Goal: Task Accomplishment & Management: Manage account settings

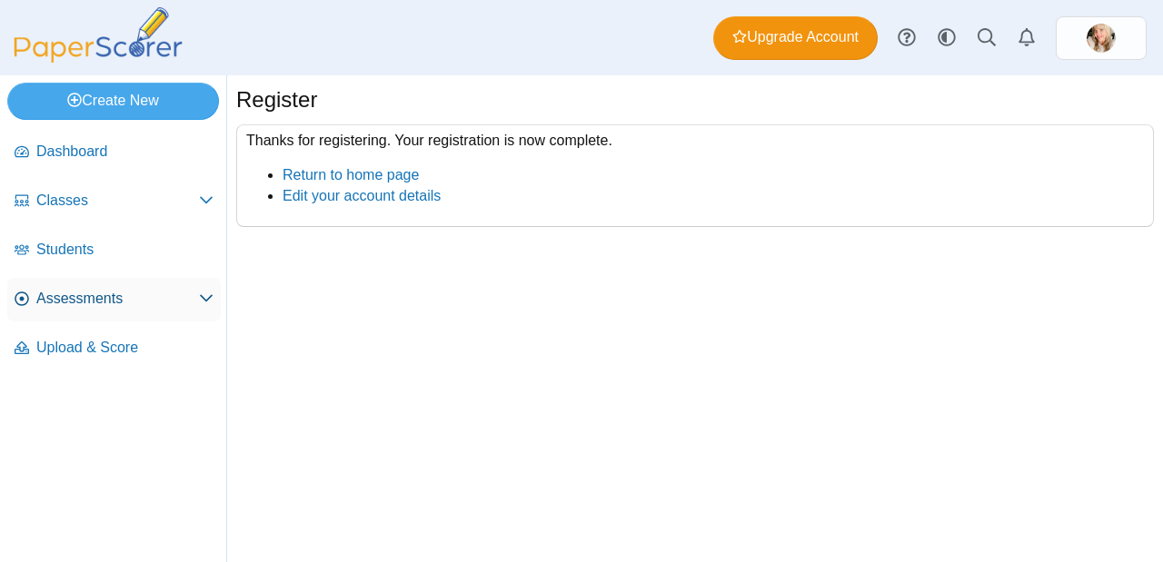
click at [157, 295] on span "Assessments" at bounding box center [117, 299] width 163 height 20
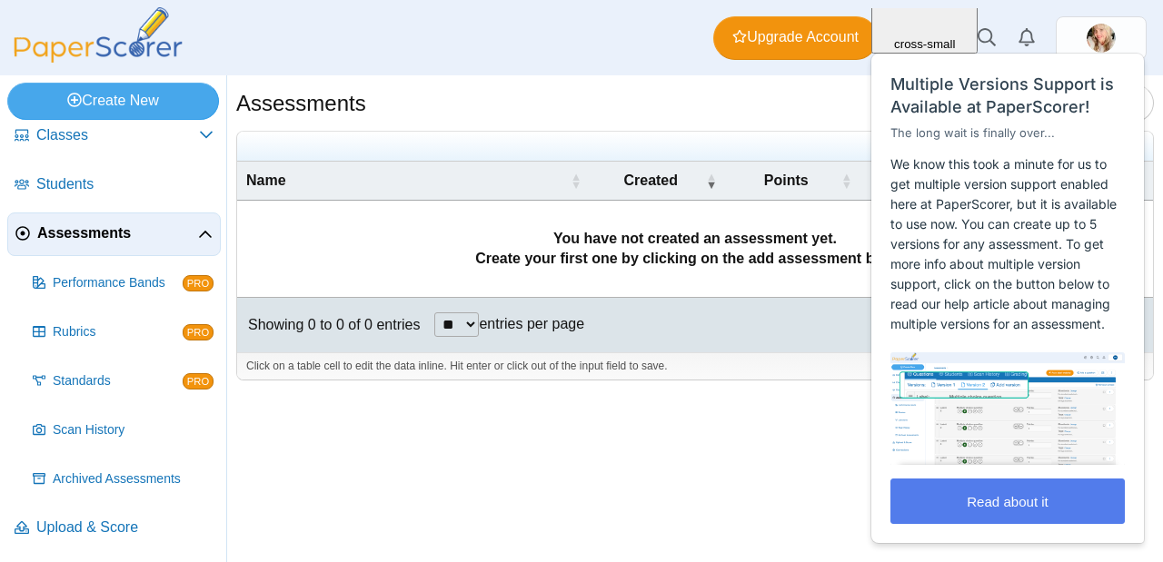
click at [73, 37] on img at bounding box center [98, 34] width 182 height 55
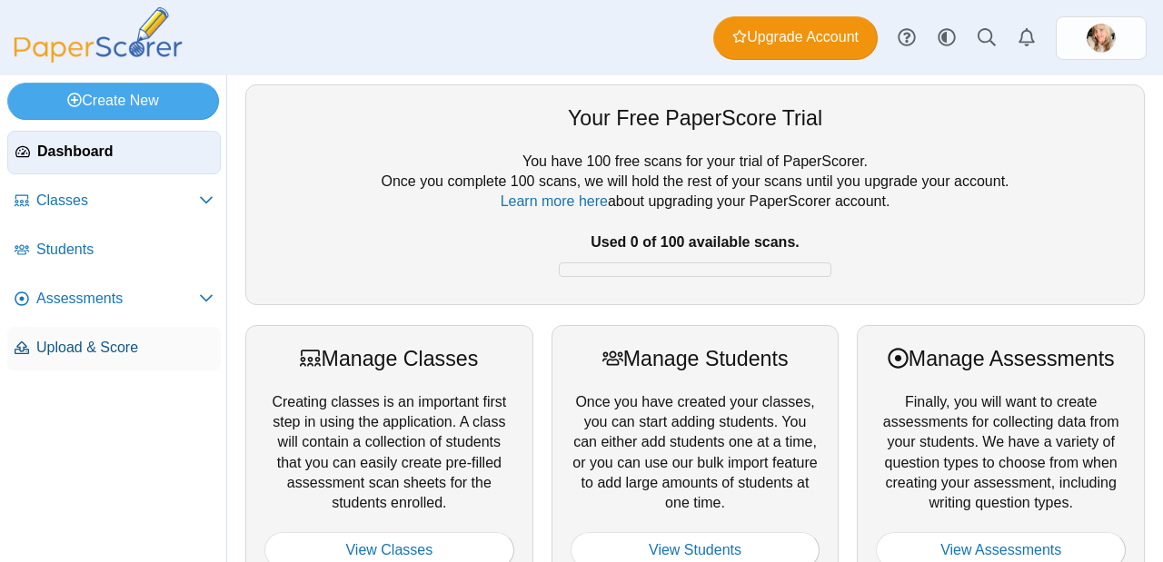
click at [52, 359] on link "Upload & Score" at bounding box center [113, 349] width 213 height 44
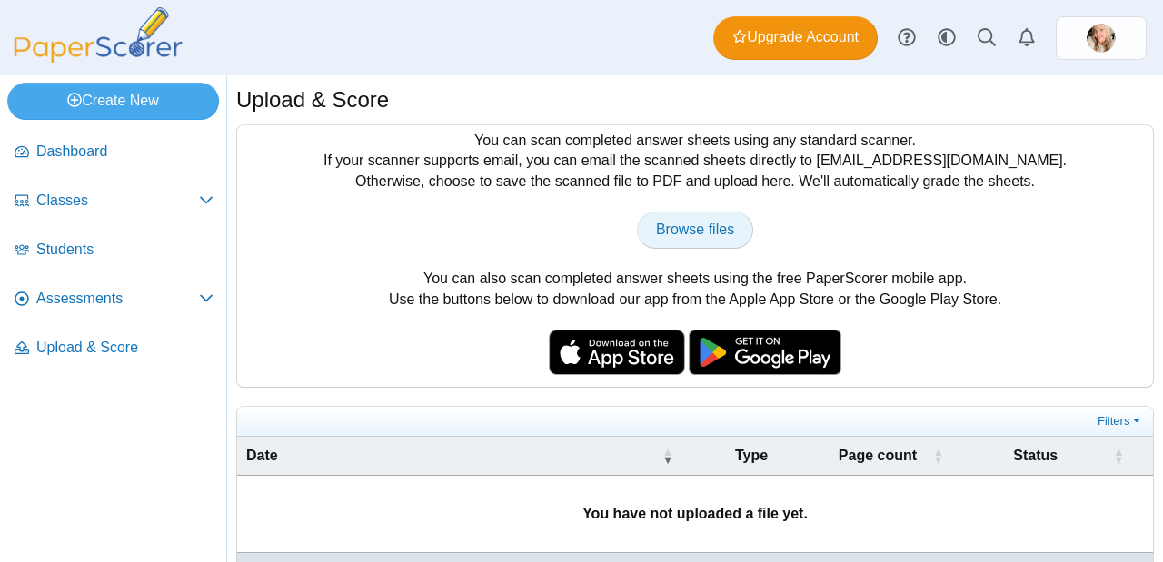
click at [712, 220] on link "Browse files" at bounding box center [695, 230] width 116 height 36
click at [81, 196] on span "Classes" at bounding box center [117, 201] width 163 height 20
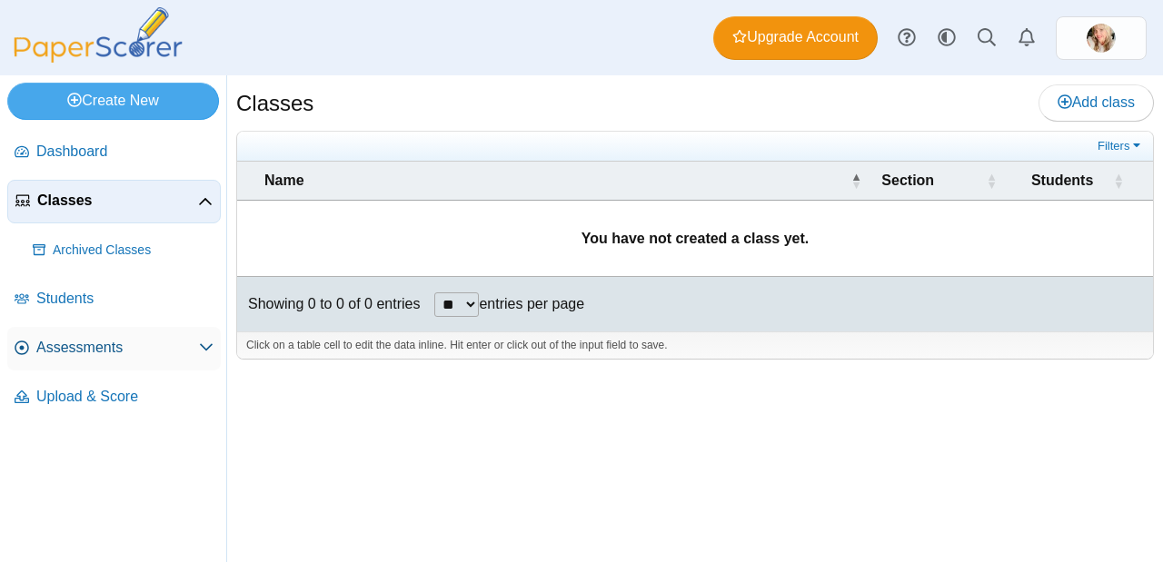
click at [122, 334] on link "Assessments" at bounding box center [113, 349] width 213 height 44
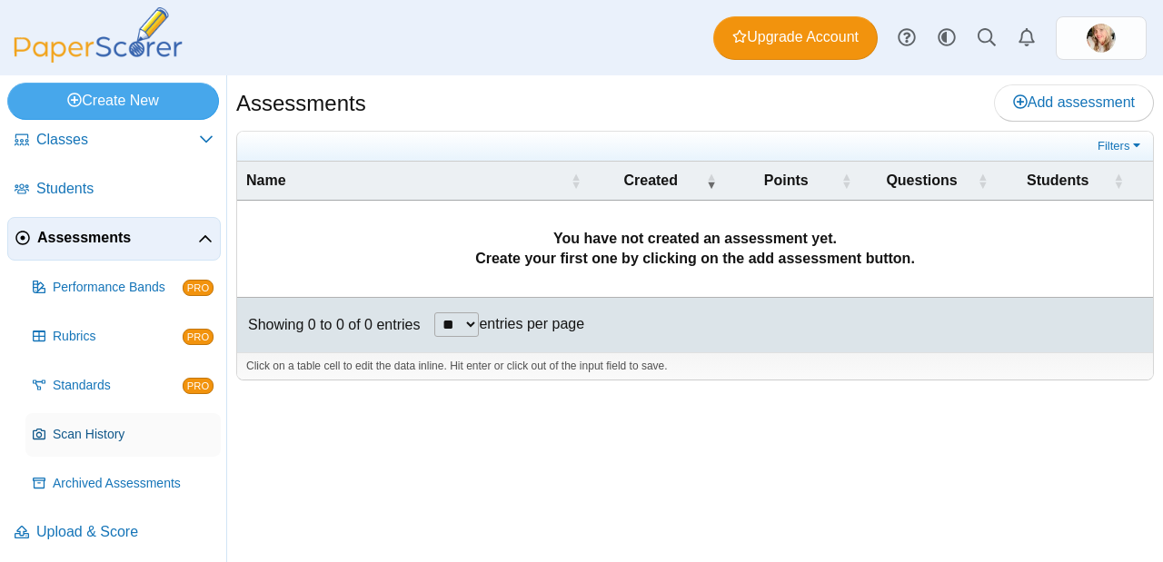
scroll to position [65, 0]
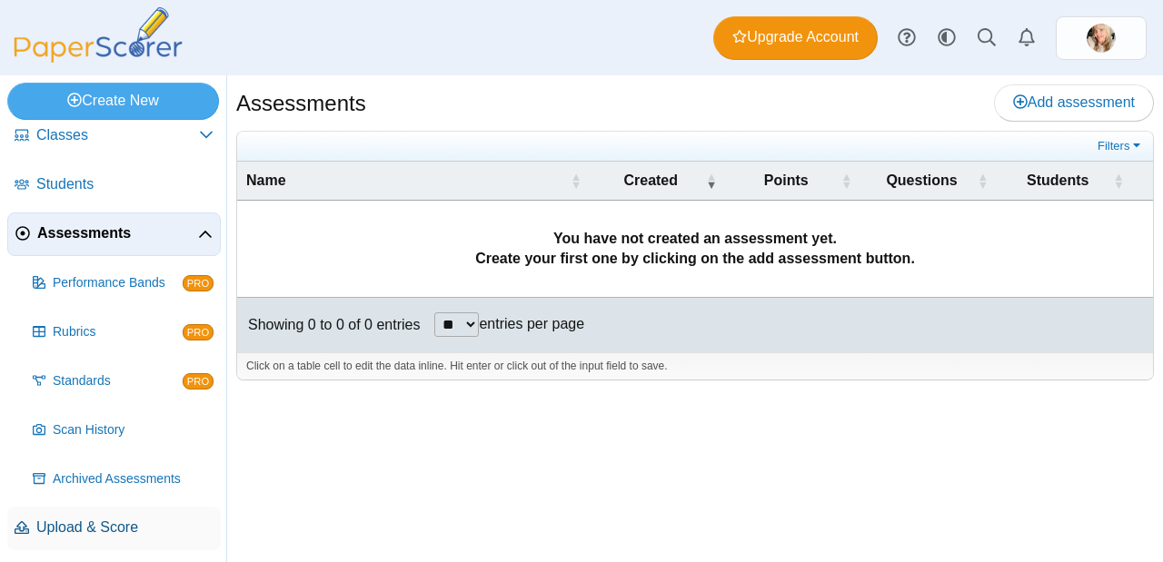
click at [119, 528] on span "Upload & Score" at bounding box center [124, 528] width 177 height 20
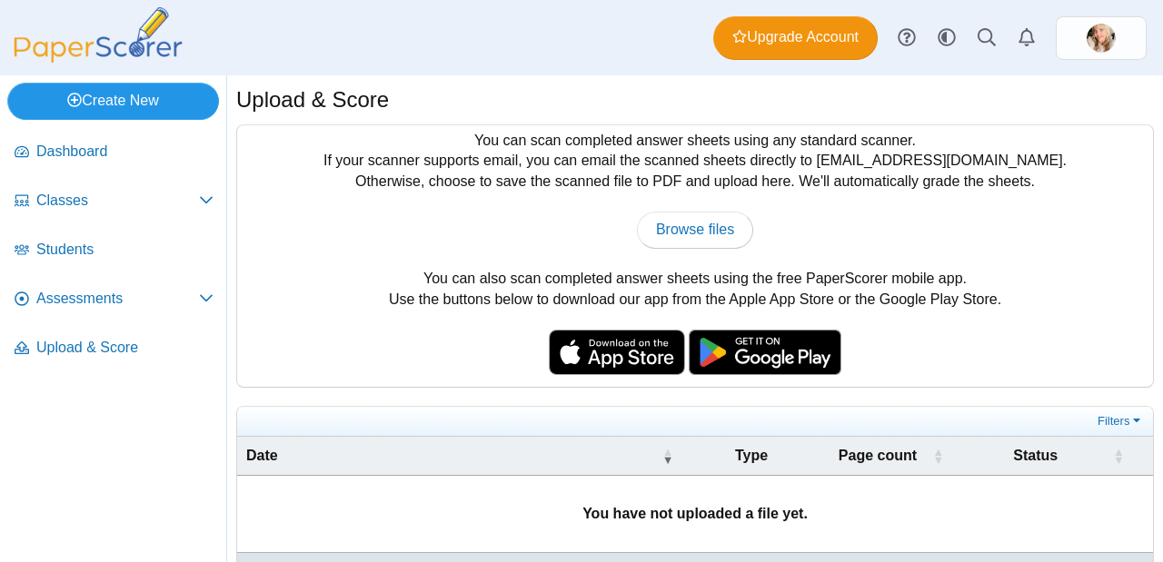
click at [120, 112] on link "Create New" at bounding box center [113, 101] width 212 height 36
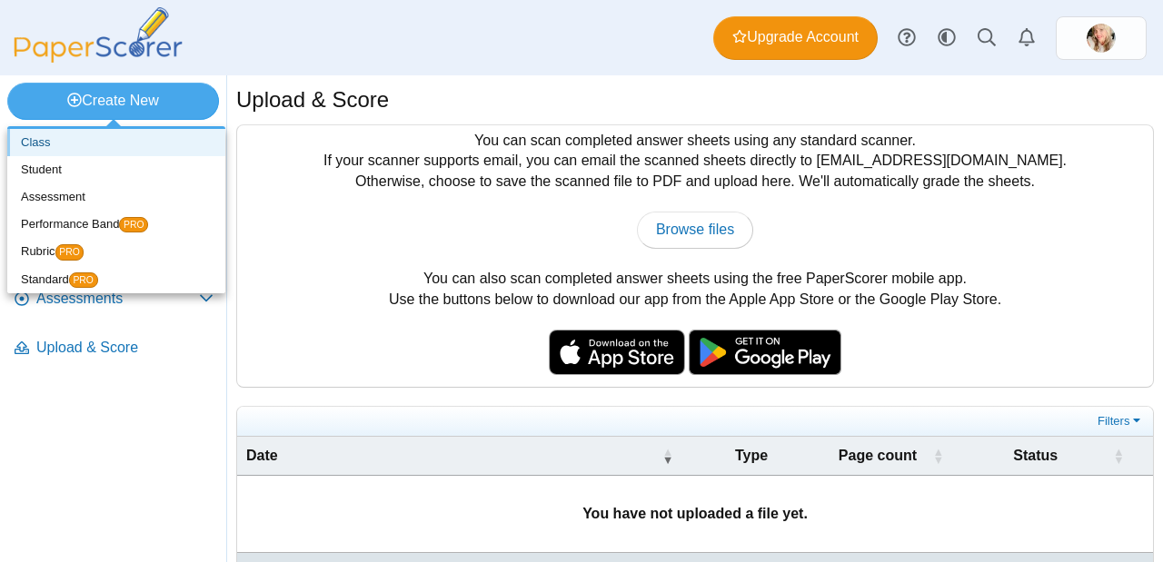
click at [59, 144] on link "Class" at bounding box center [116, 142] width 218 height 27
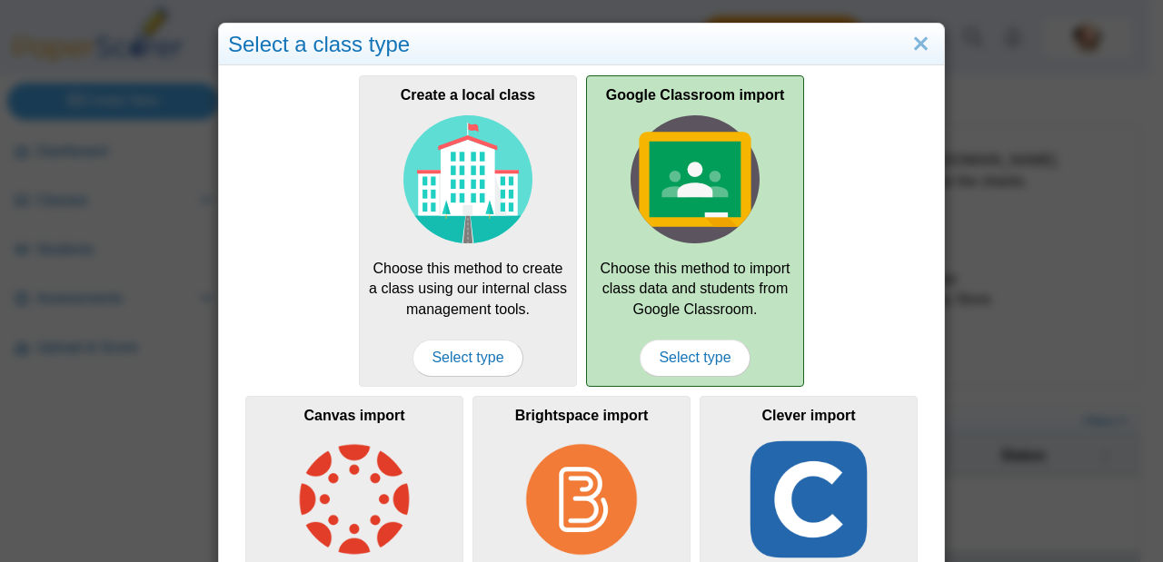
click at [710, 253] on div "Google Classroom import Choose this method to import class data and students fr…" at bounding box center [695, 230] width 218 height 311
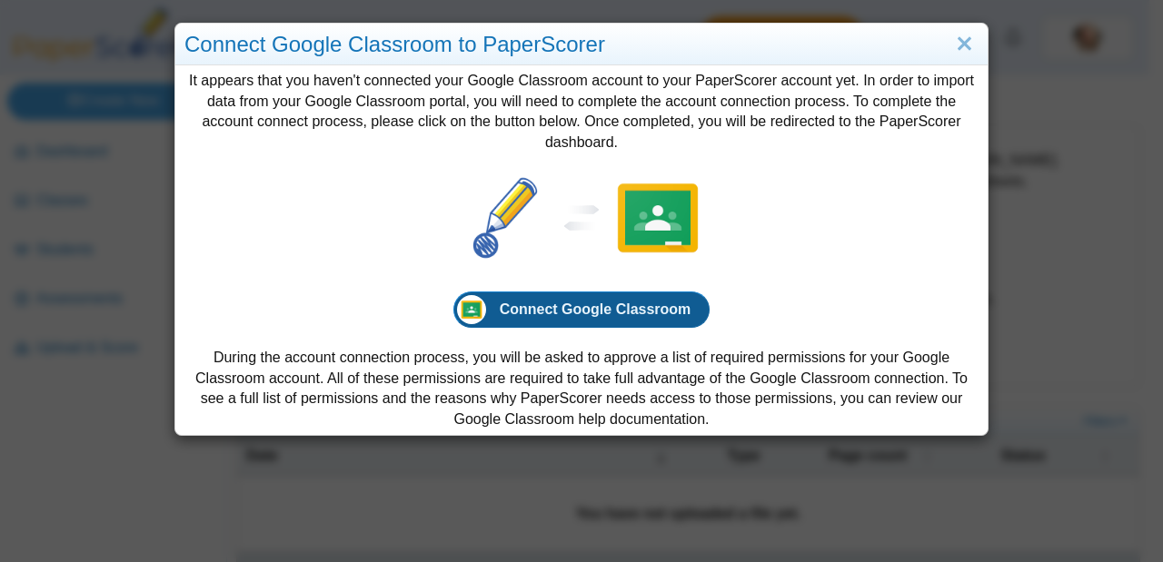
click at [617, 314] on span "Connect Google Classroom" at bounding box center [596, 309] width 192 height 15
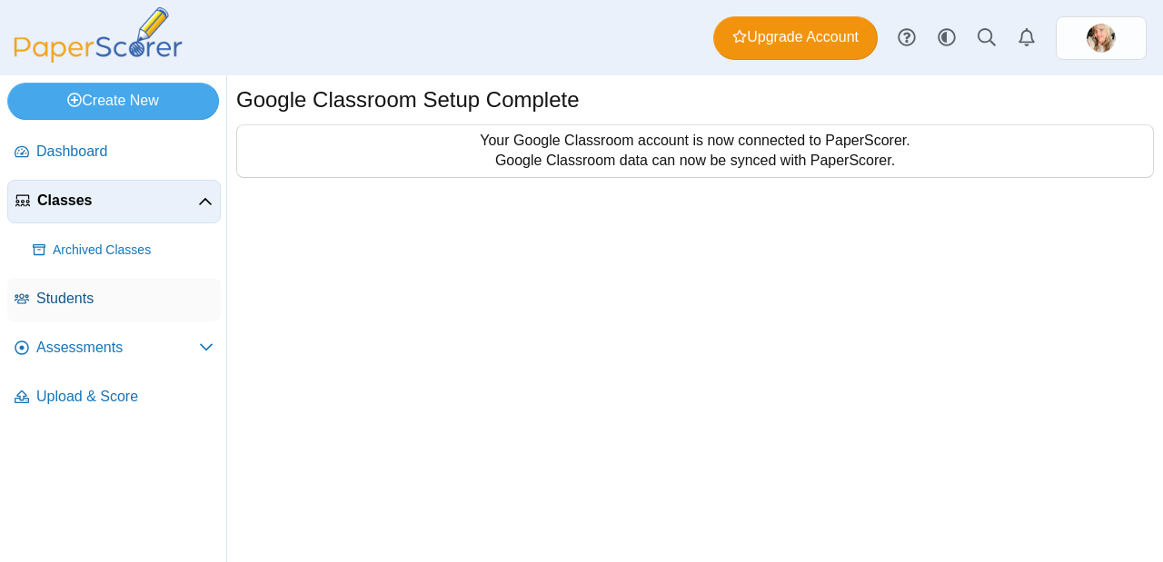
click at [52, 299] on span "Students" at bounding box center [124, 299] width 177 height 20
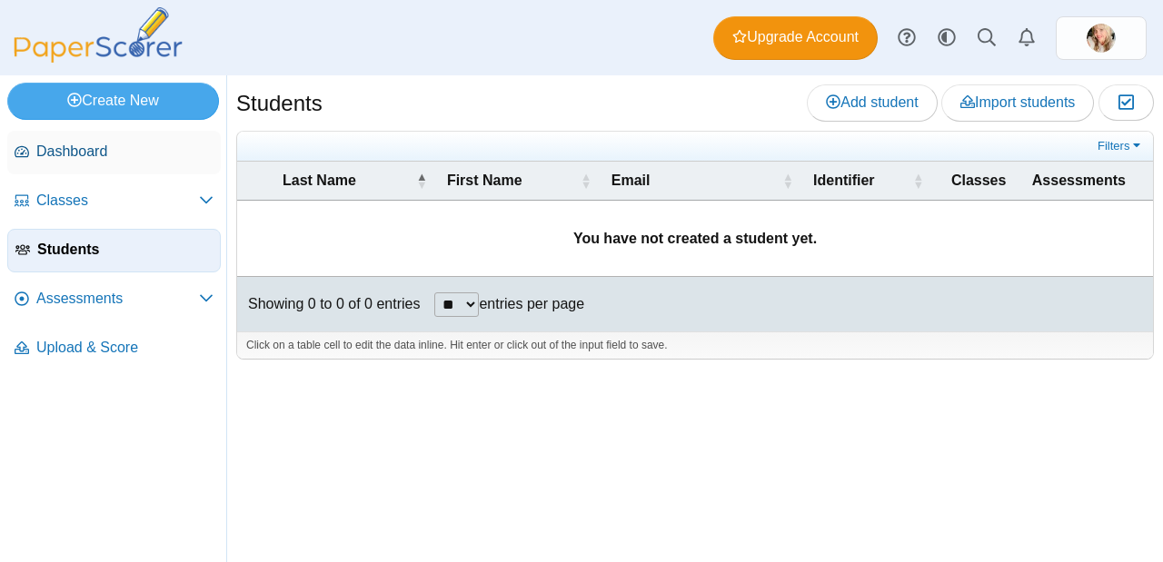
click at [130, 167] on link "Dashboard" at bounding box center [113, 153] width 213 height 44
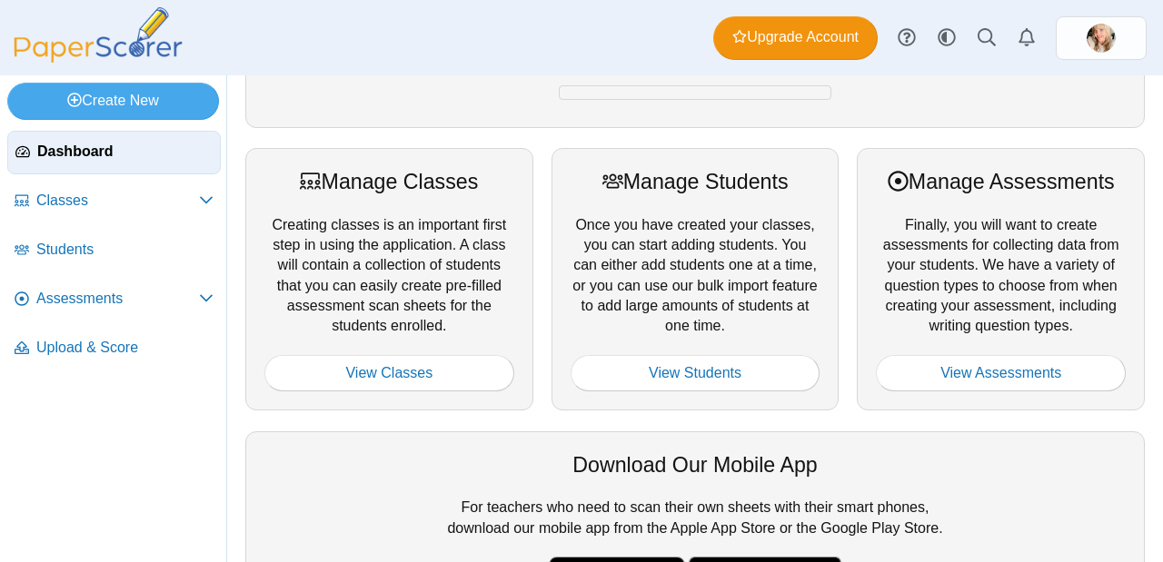
scroll to position [178, 0]
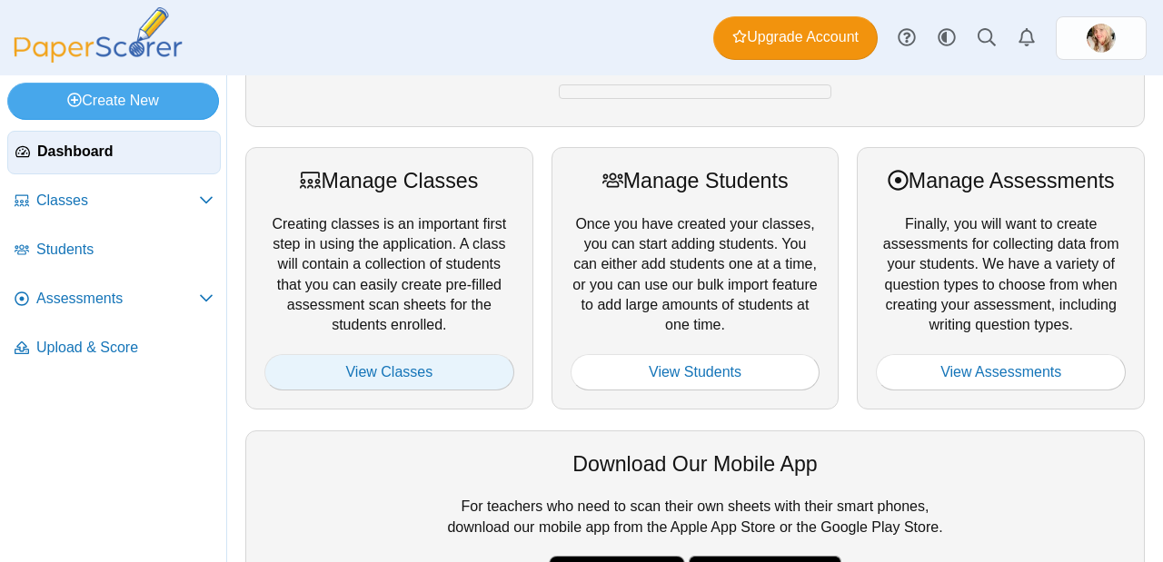
click at [489, 362] on link "View Classes" at bounding box center [389, 372] width 250 height 36
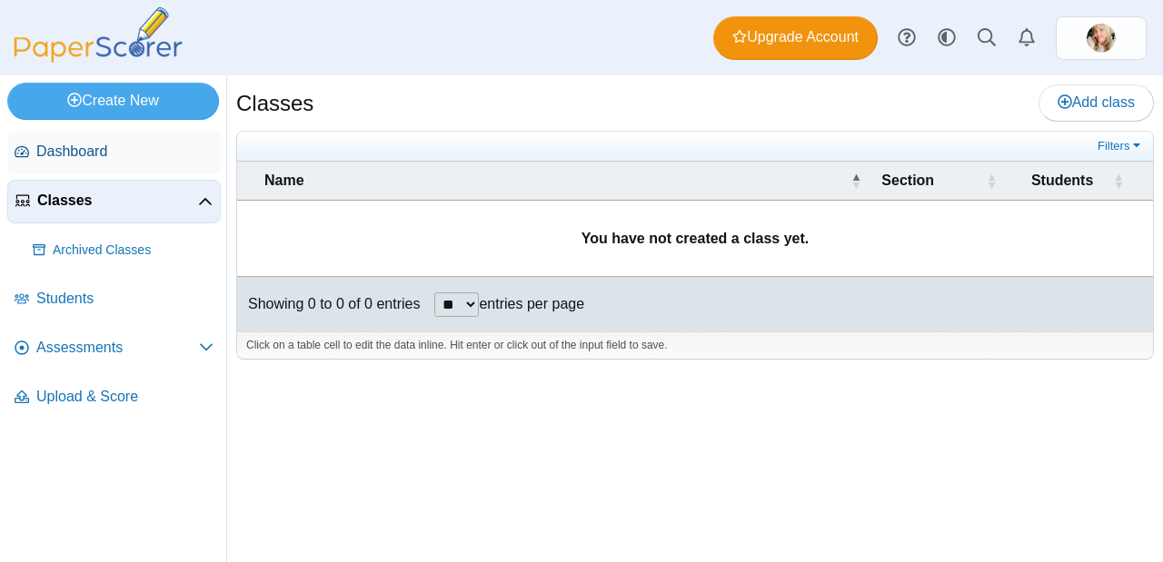
click at [67, 135] on link "Dashboard" at bounding box center [113, 153] width 213 height 44
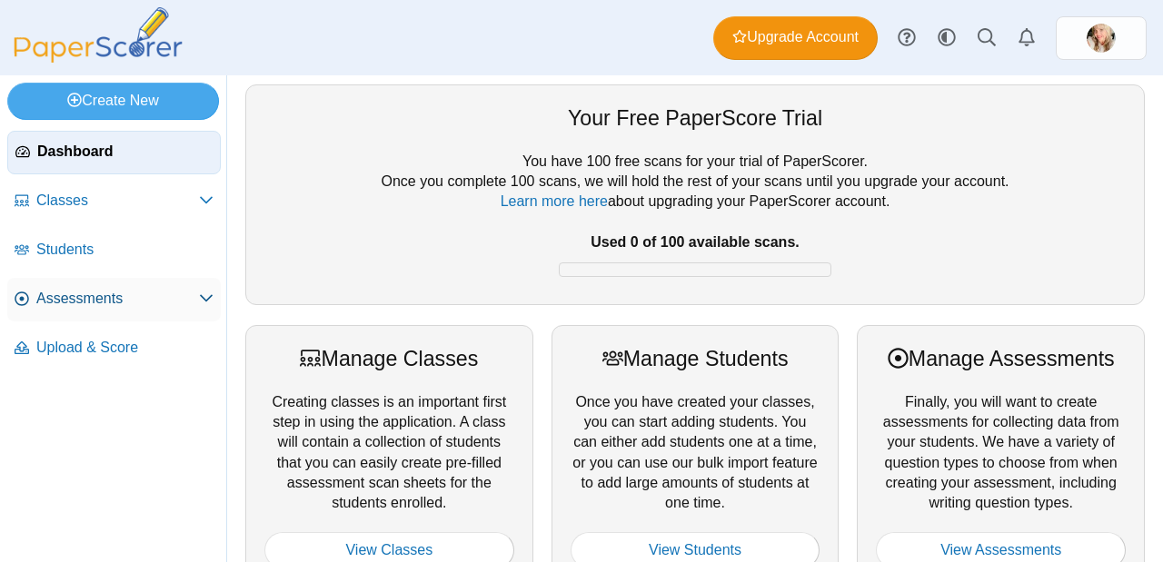
click at [130, 302] on span "Assessments" at bounding box center [117, 299] width 163 height 20
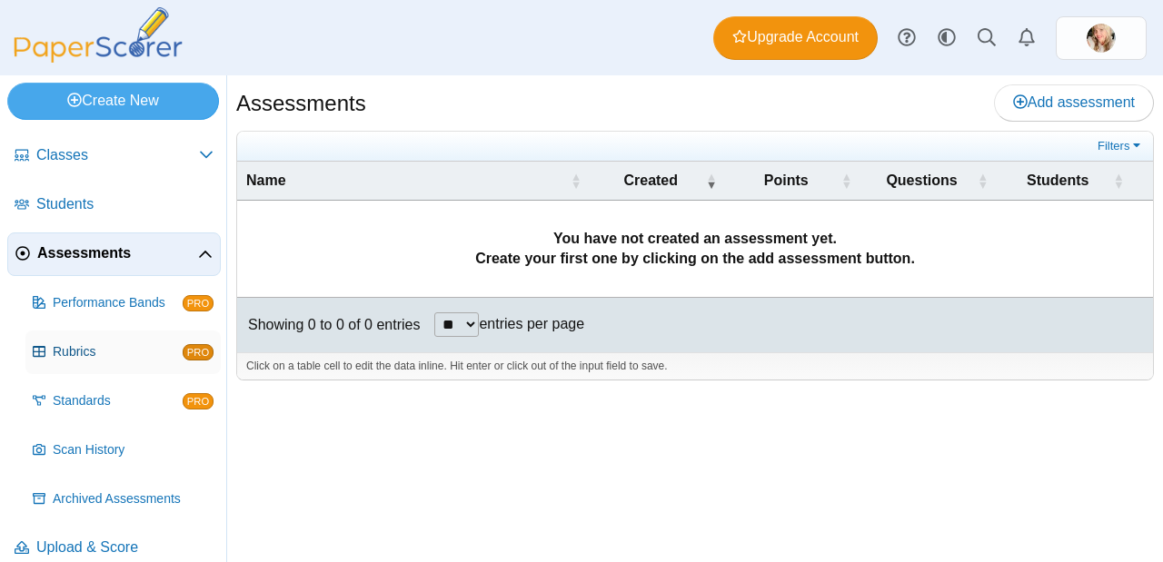
scroll to position [65, 0]
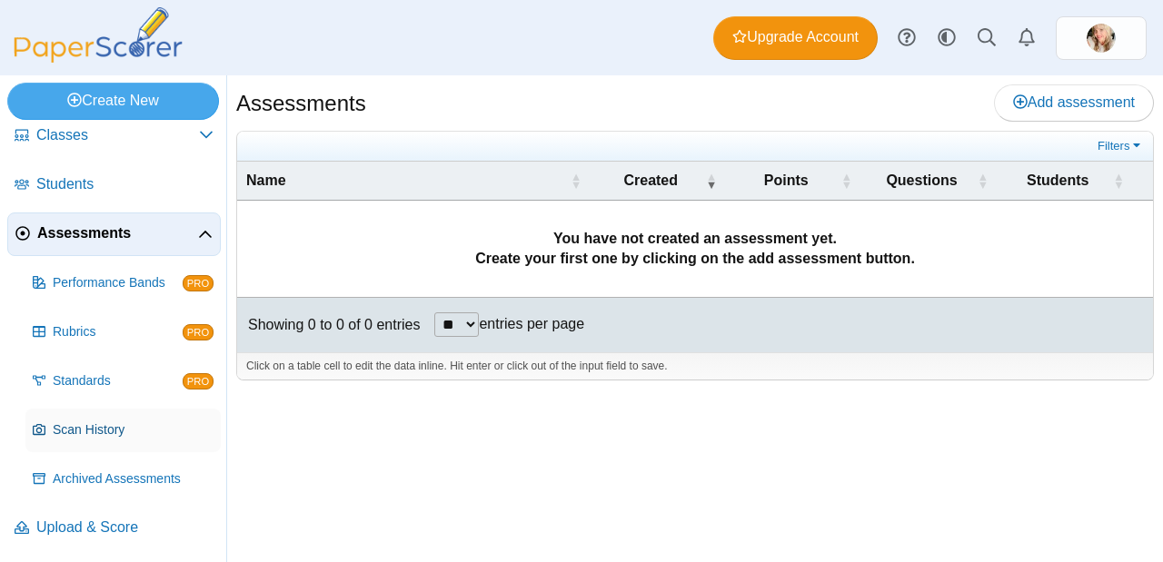
click at [124, 420] on link "Scan History" at bounding box center [122, 431] width 195 height 44
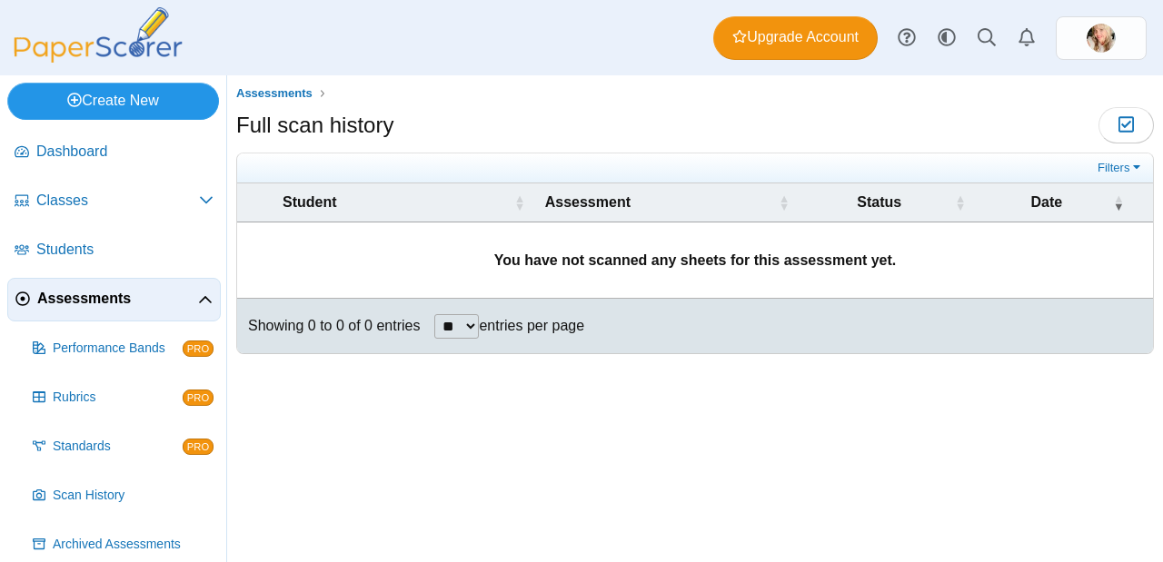
click at [114, 94] on link "Create New" at bounding box center [113, 101] width 212 height 36
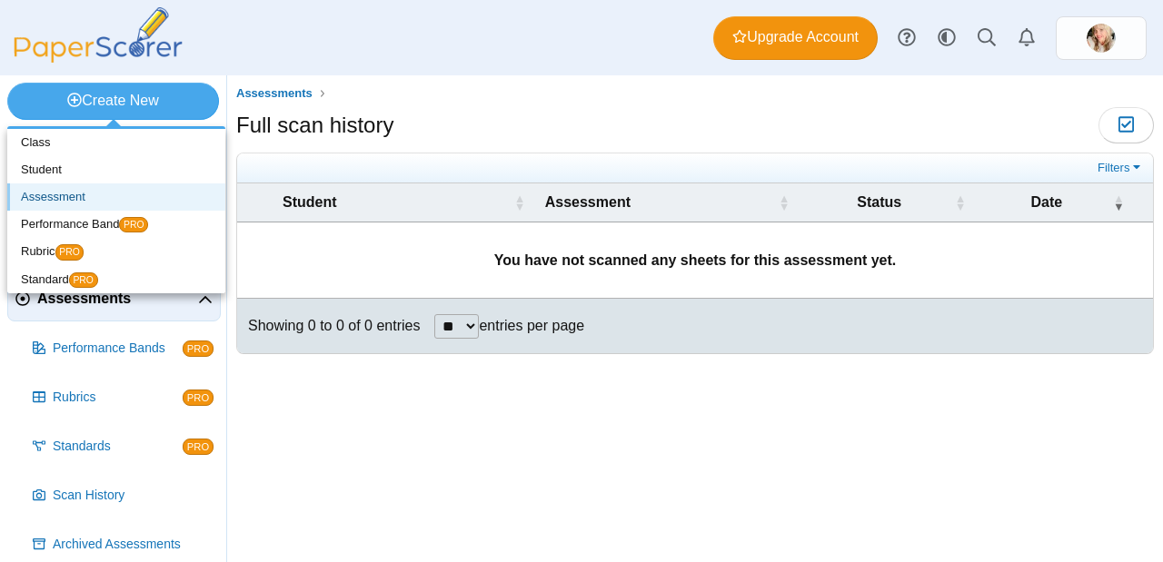
click at [95, 197] on link "Assessment" at bounding box center [116, 196] width 218 height 27
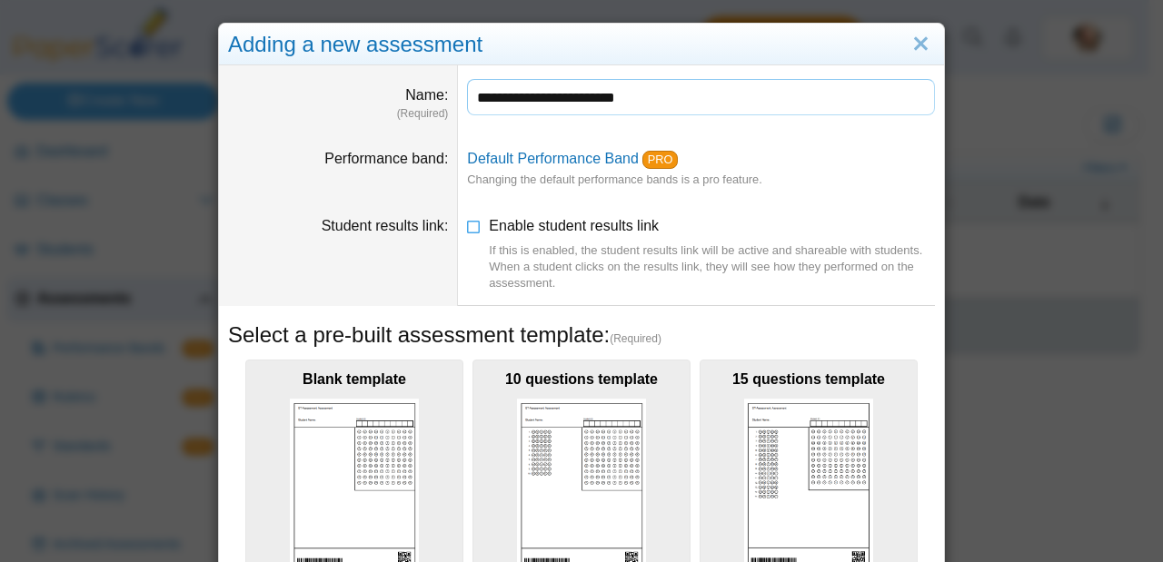
click at [751, 104] on input "**********" at bounding box center [701, 97] width 468 height 36
type input "**********"
click at [918, 42] on link "Close" at bounding box center [920, 44] width 28 height 31
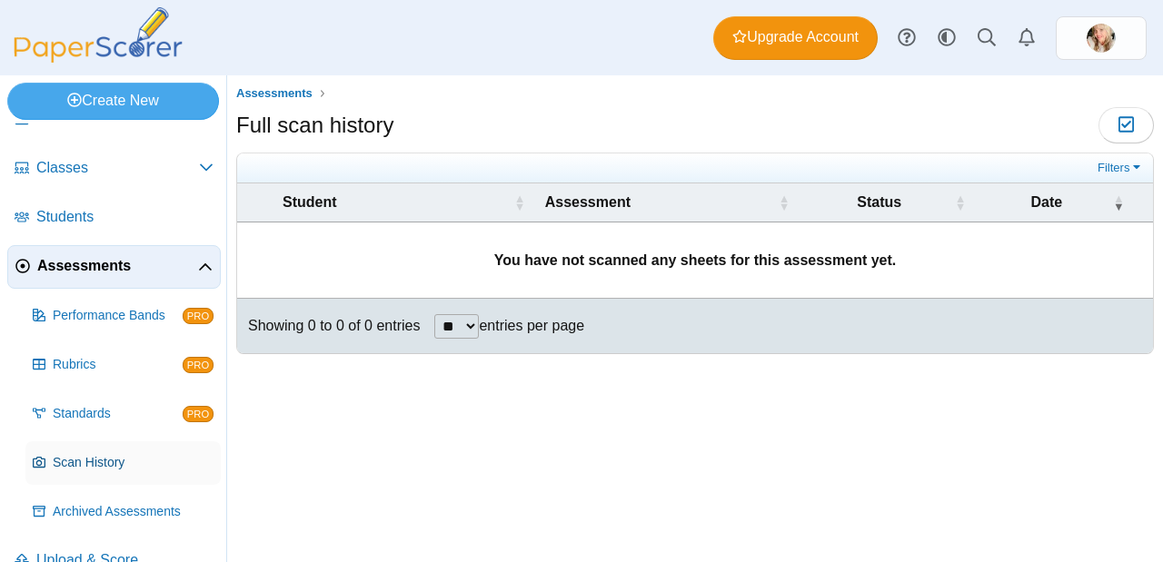
scroll to position [65, 0]
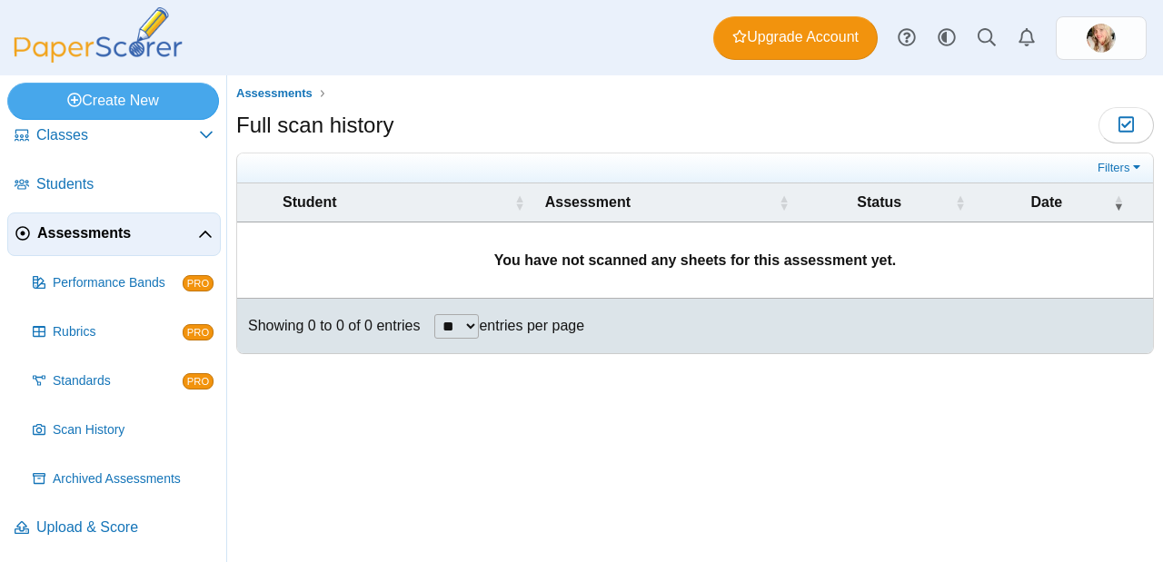
click at [73, 31] on img at bounding box center [98, 34] width 182 height 55
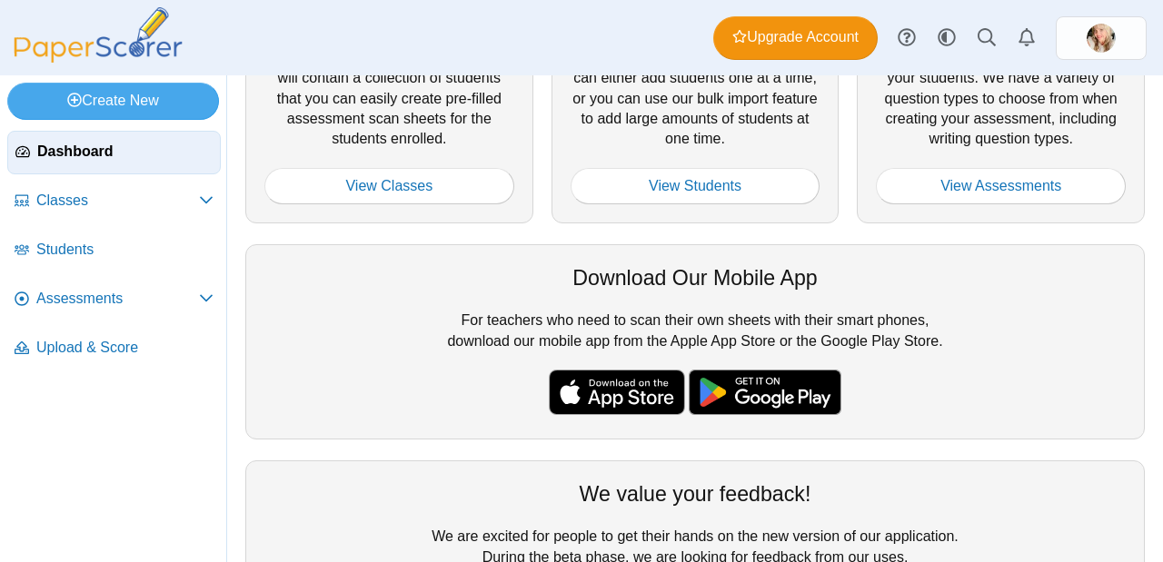
scroll to position [500, 0]
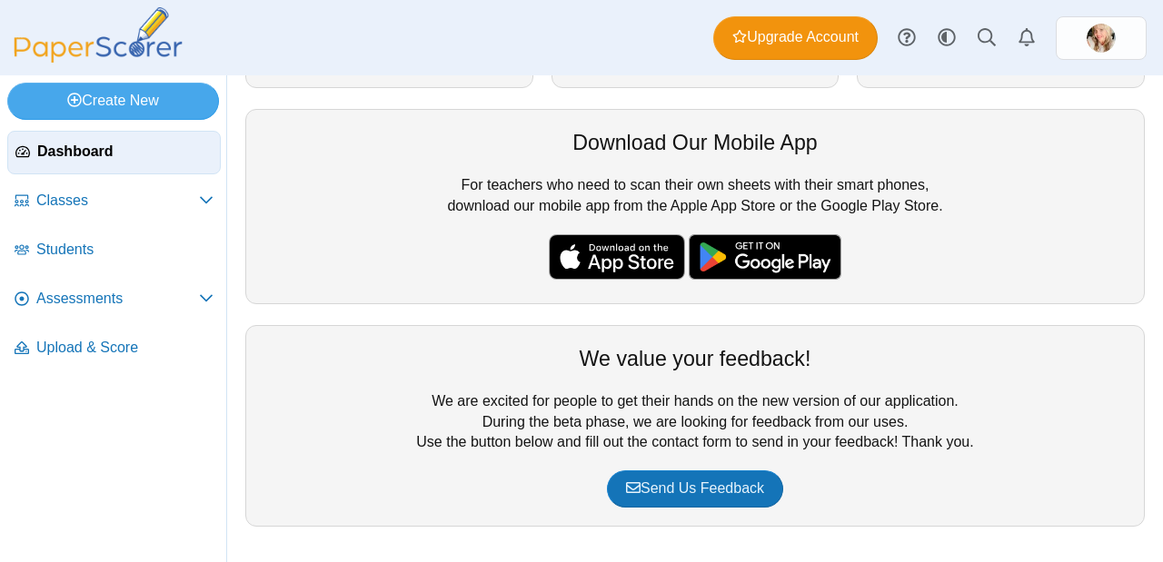
click at [137, 52] on img at bounding box center [98, 34] width 182 height 55
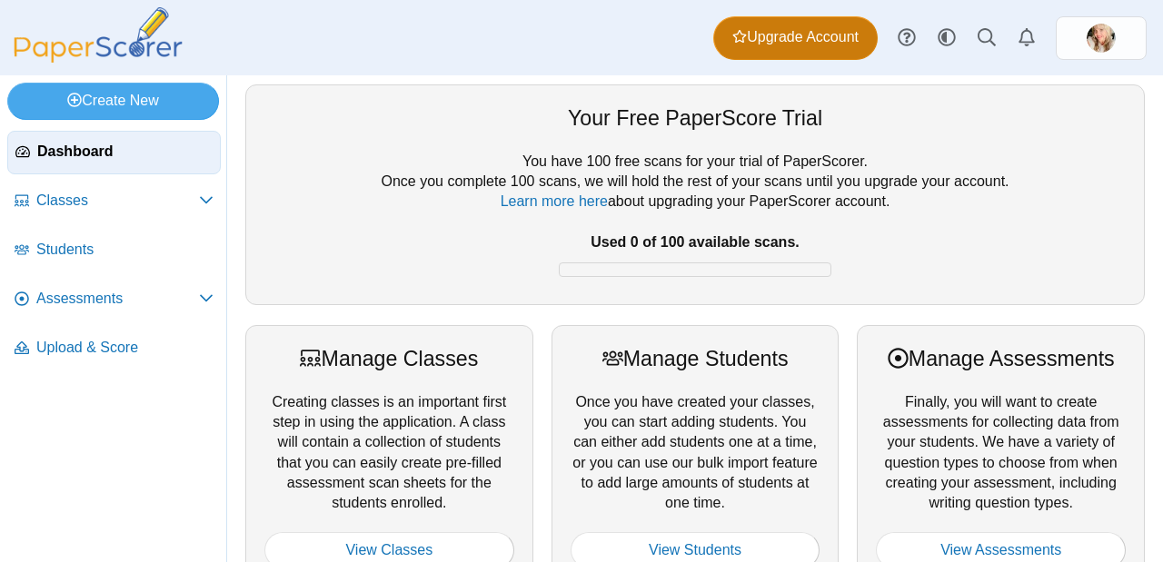
click at [837, 30] on span "Upgrade Account" at bounding box center [795, 37] width 126 height 20
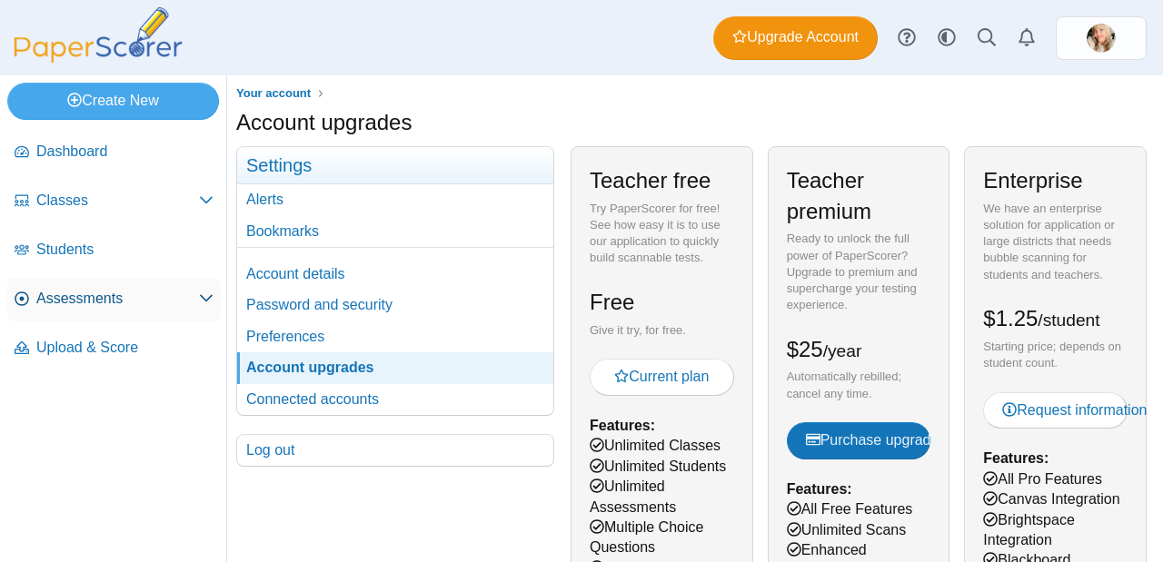
click at [106, 293] on span "Assessments" at bounding box center [117, 299] width 163 height 20
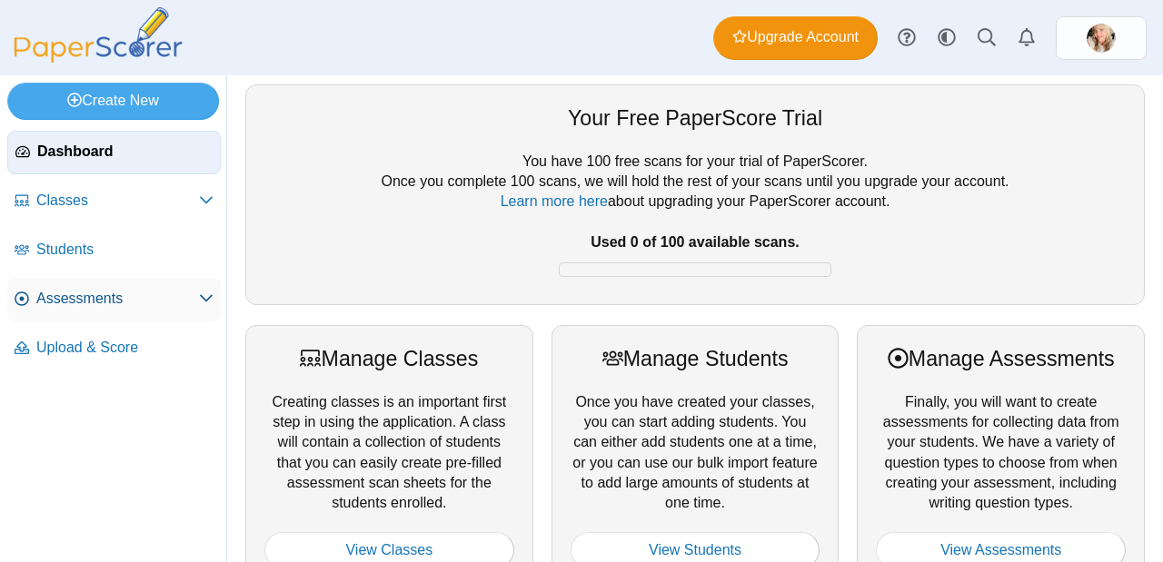
click at [104, 292] on span "Assessments" at bounding box center [117, 299] width 163 height 20
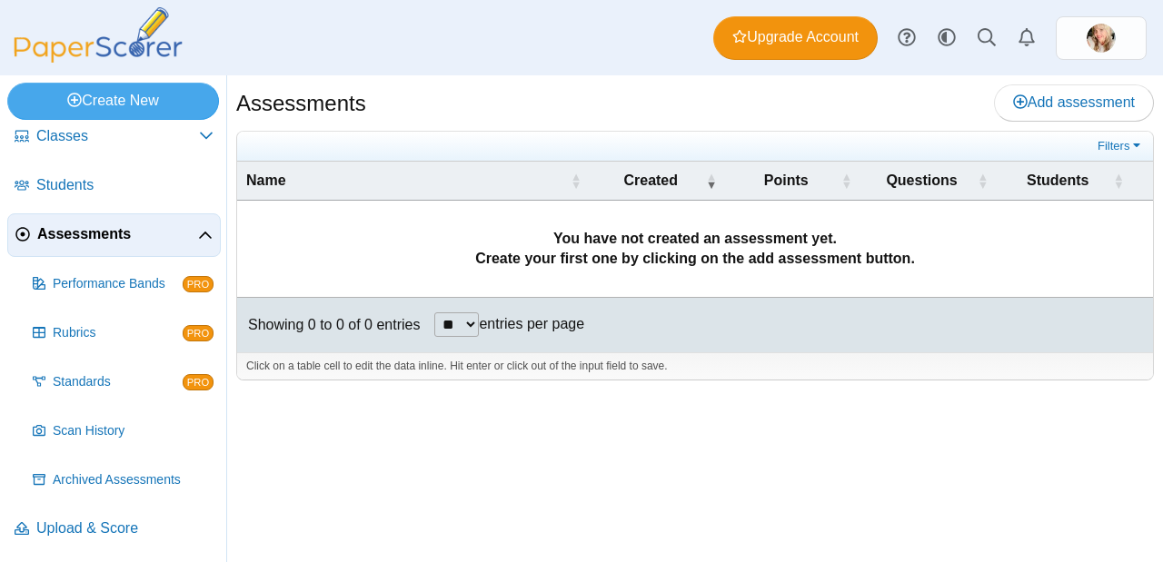
scroll to position [65, 0]
click at [1044, 106] on span "Add assessment" at bounding box center [1074, 101] width 122 height 15
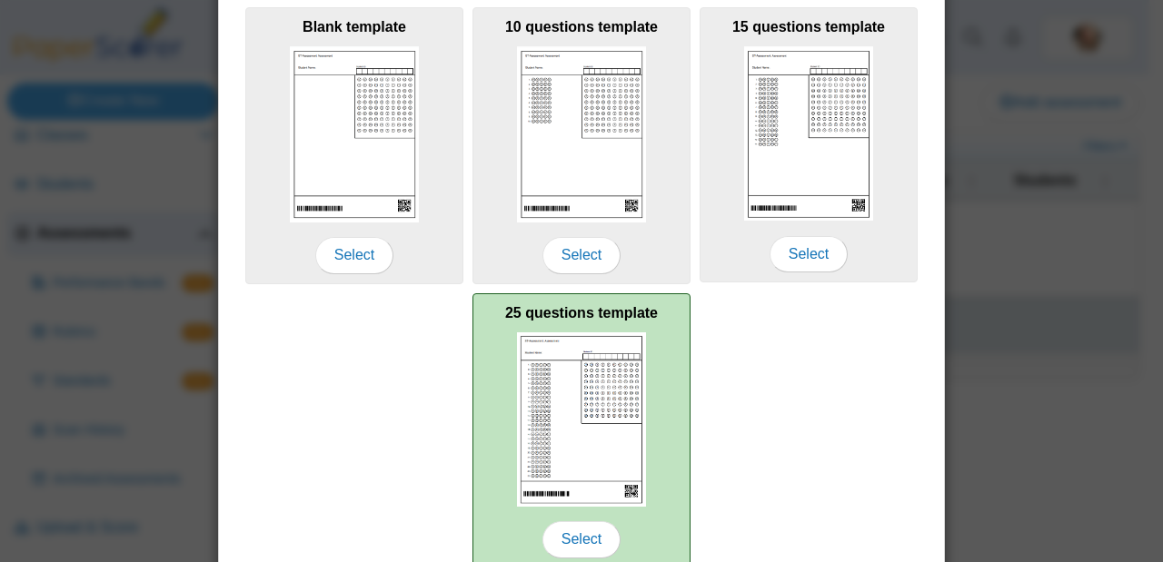
scroll to position [404, 0]
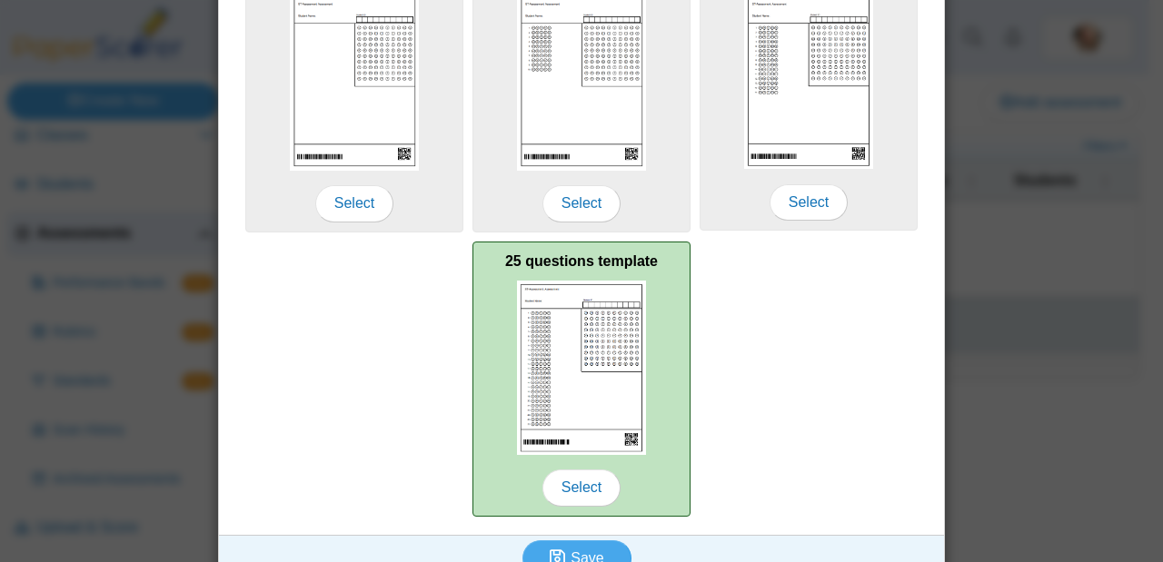
click at [616, 456] on div "25 questions template Select" at bounding box center [581, 379] width 218 height 275
click at [590, 498] on span "Select" at bounding box center [581, 488] width 78 height 36
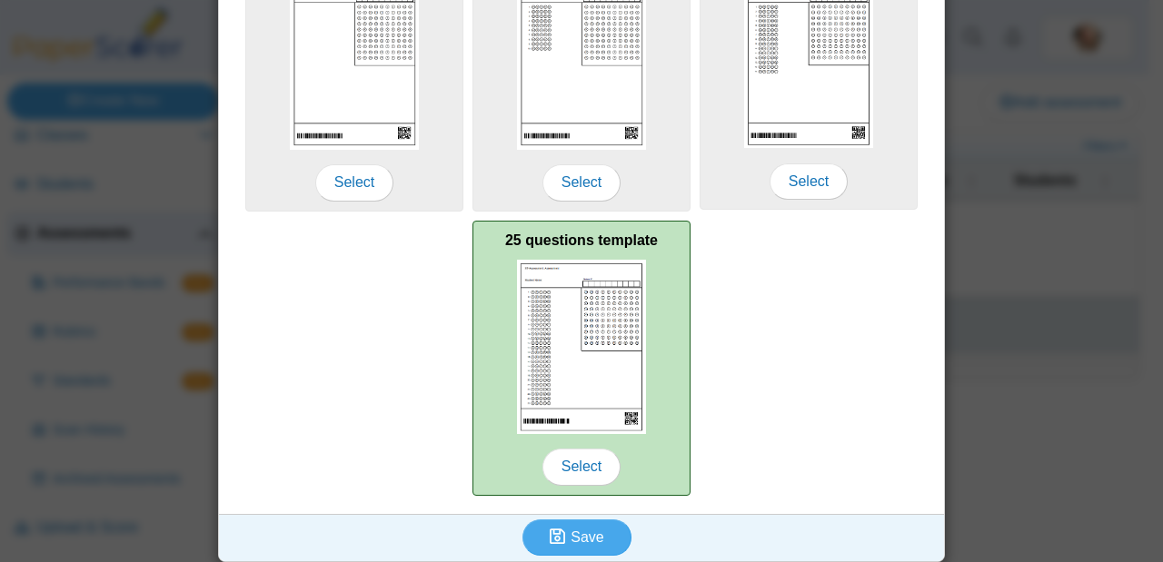
scroll to position [434, 0]
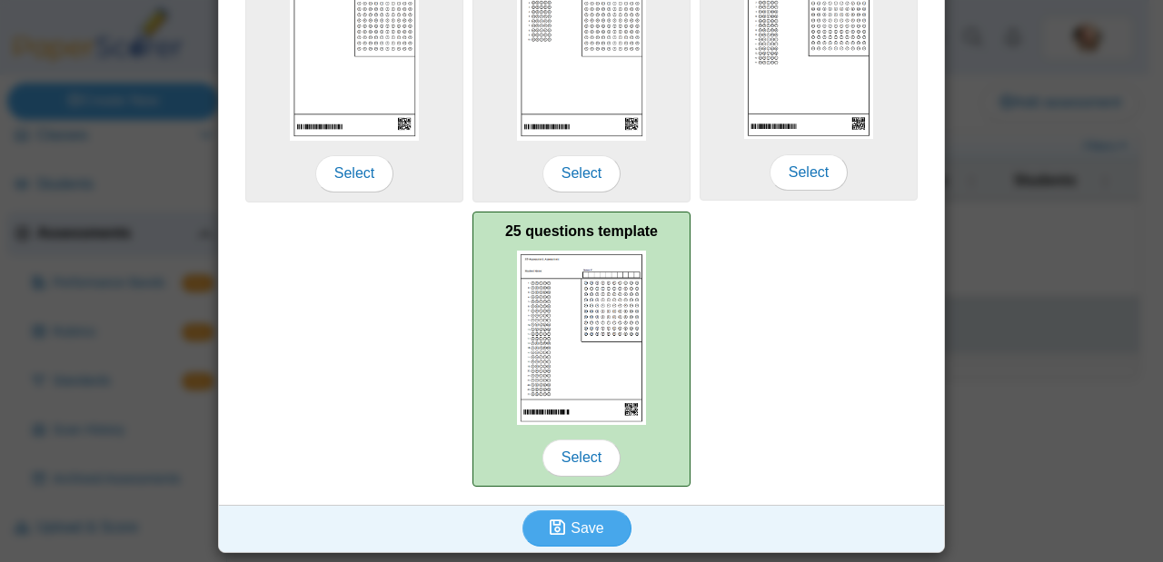
click at [519, 388] on img at bounding box center [581, 338] width 129 height 174
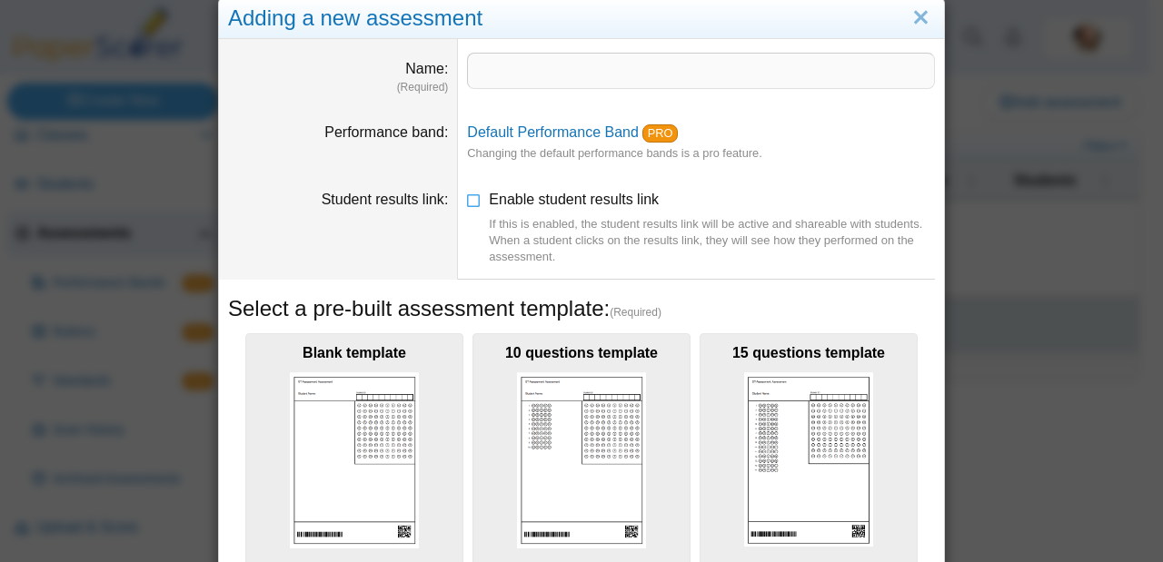
scroll to position [0, 0]
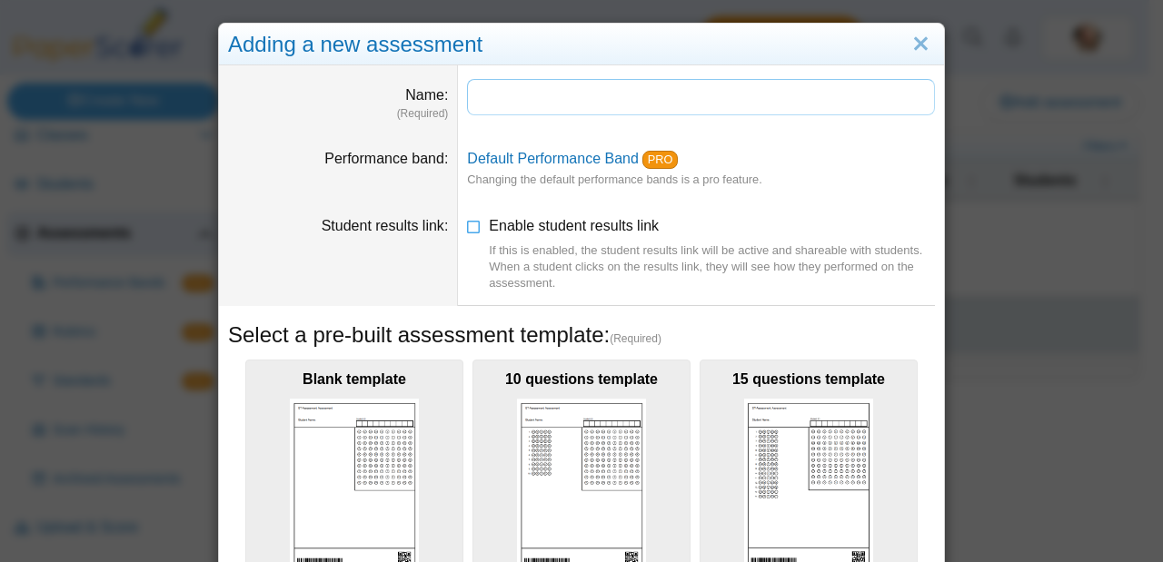
click at [550, 96] on input "Name" at bounding box center [701, 97] width 468 height 36
type input "**********"
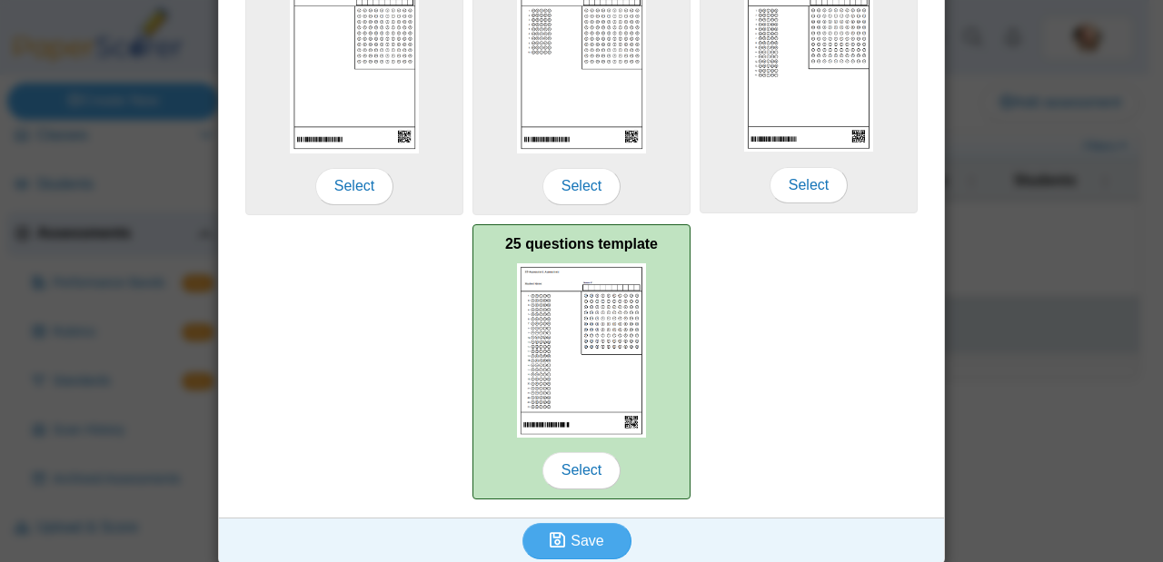
scroll to position [434, 0]
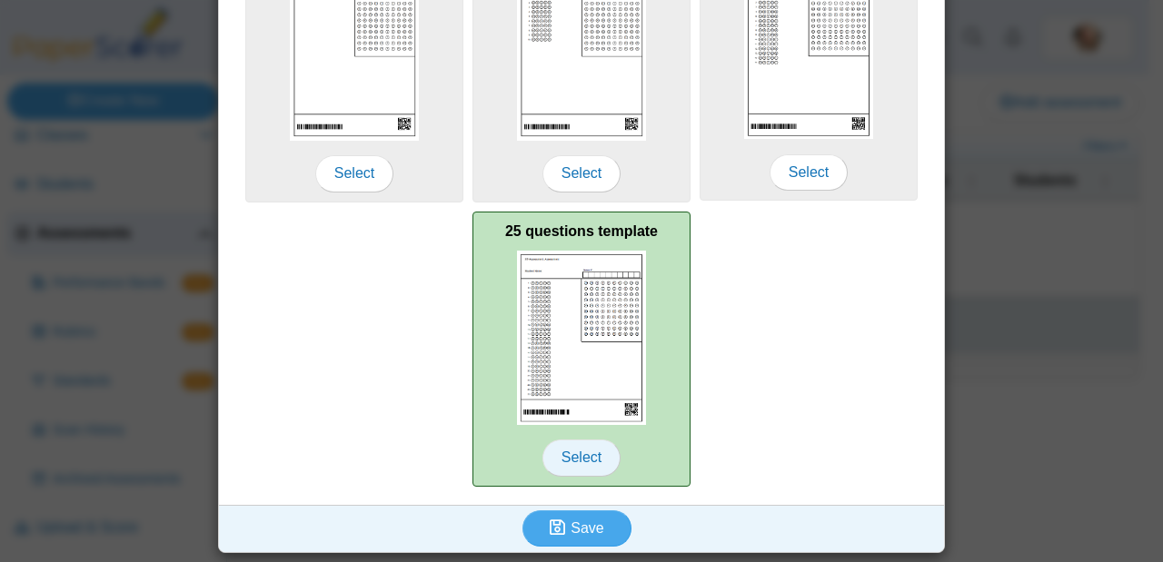
click at [581, 455] on span "Select" at bounding box center [581, 458] width 78 height 36
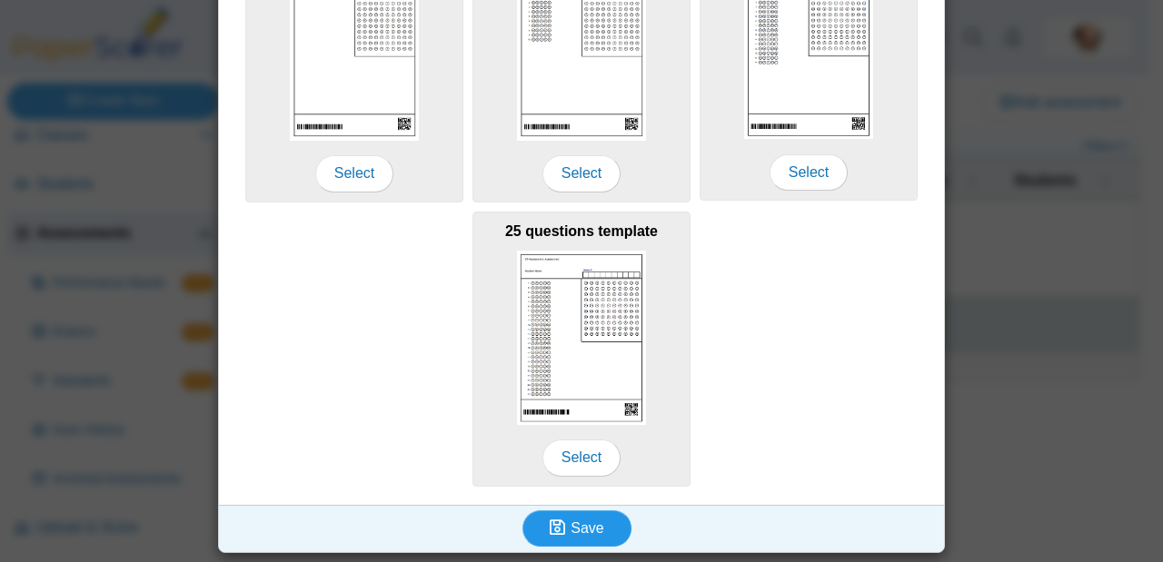
click at [579, 533] on span "Save" at bounding box center [586, 527] width 33 height 15
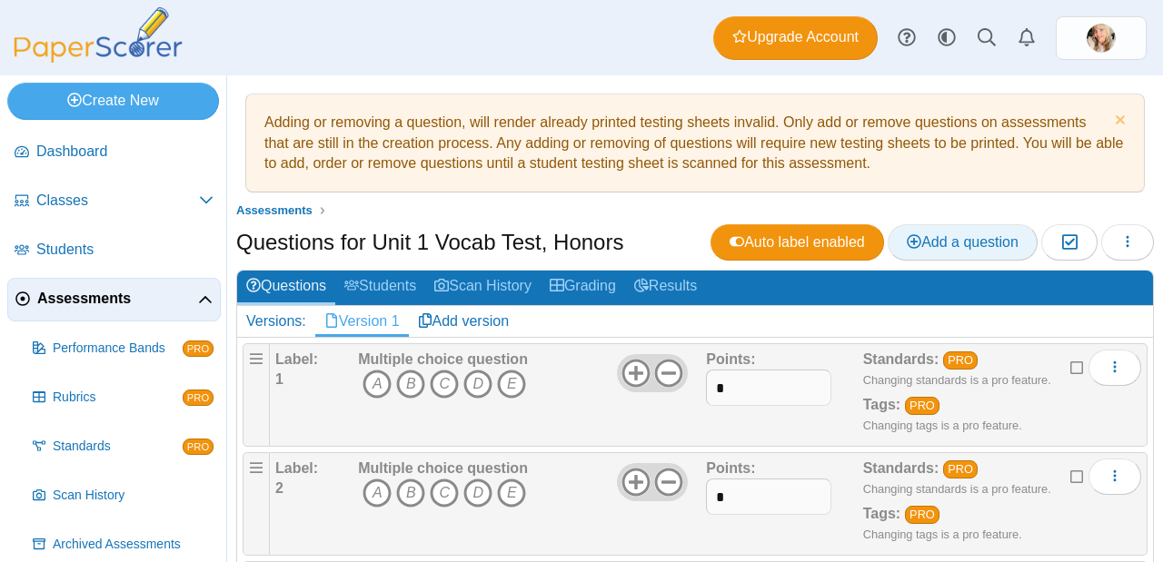
click at [962, 246] on span "Add a question" at bounding box center [962, 241] width 112 height 15
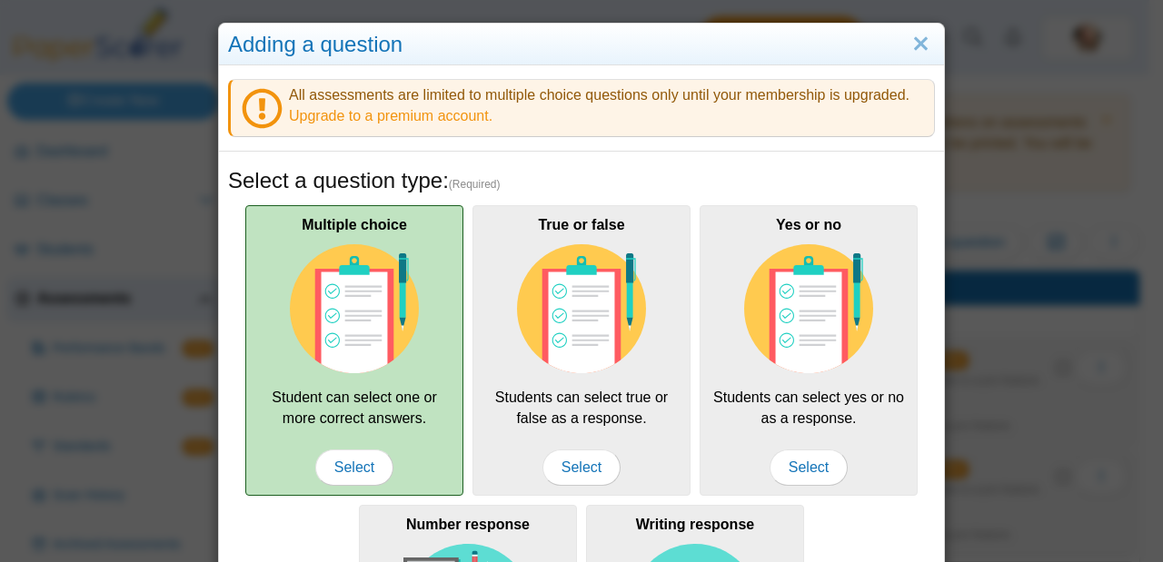
click at [351, 282] on img at bounding box center [354, 308] width 129 height 129
click at [332, 467] on span "Select" at bounding box center [354, 468] width 78 height 36
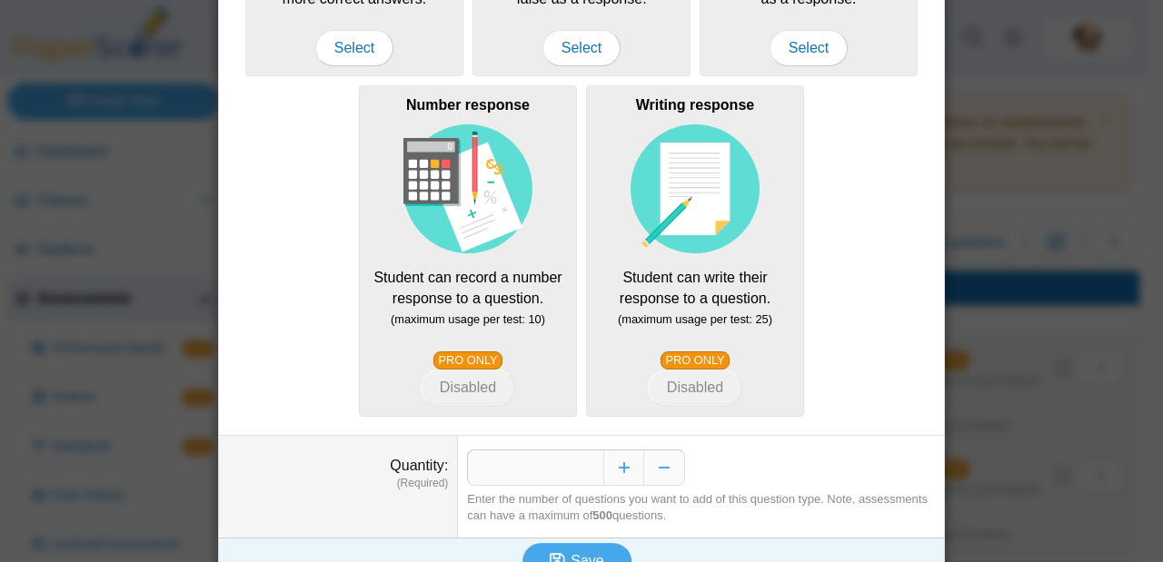
scroll to position [453, 0]
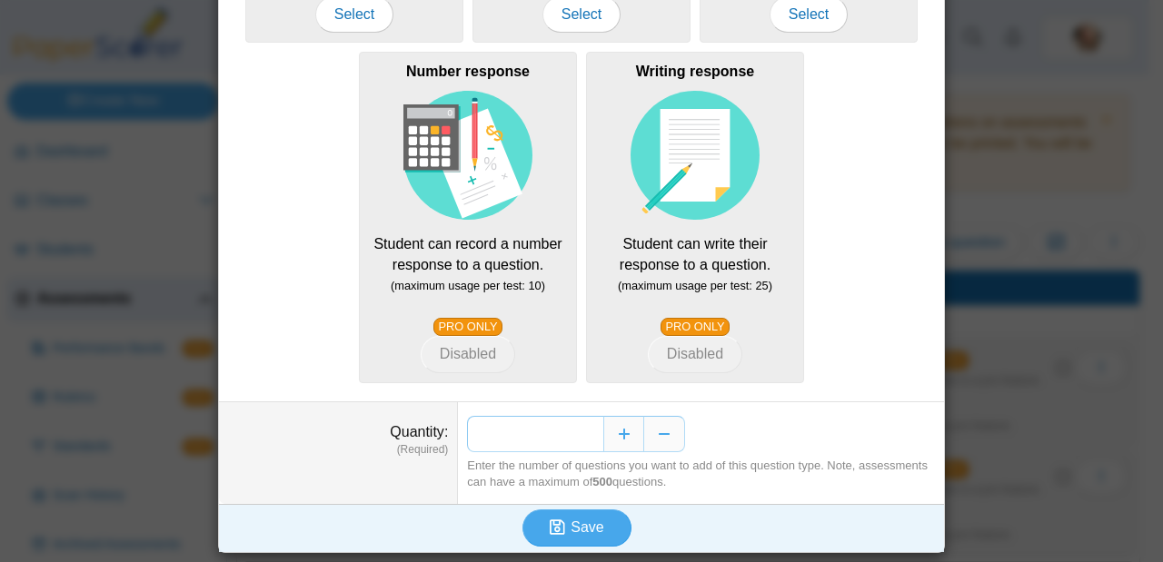
click at [587, 443] on input "*" at bounding box center [535, 434] width 136 height 36
type input "***"
click at [591, 526] on span "Save" at bounding box center [586, 527] width 33 height 15
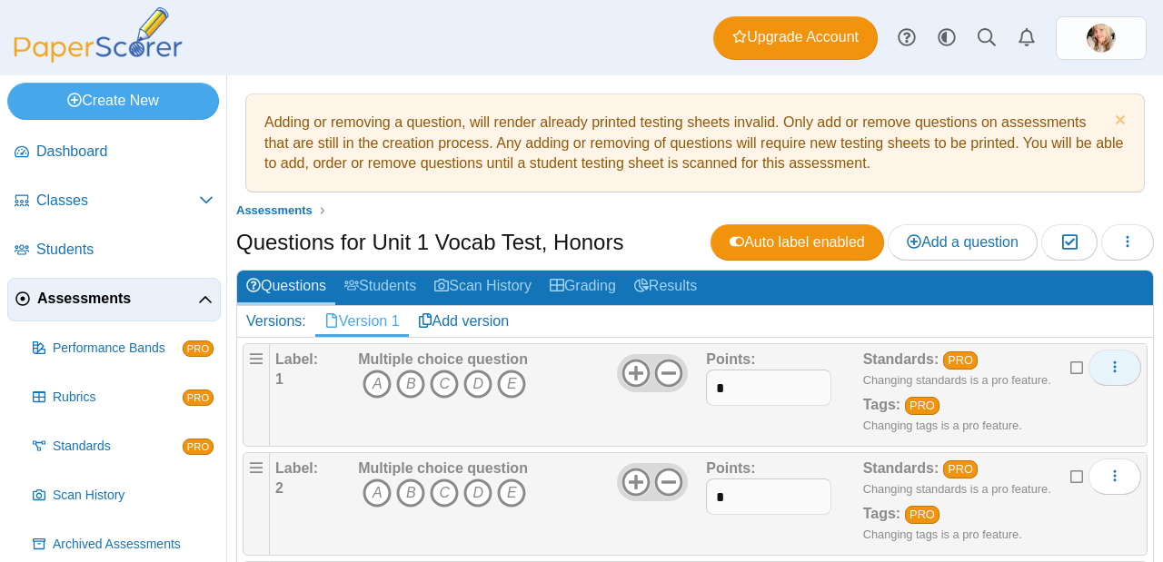
click at [1107, 374] on icon "More options" at bounding box center [1114, 367] width 15 height 15
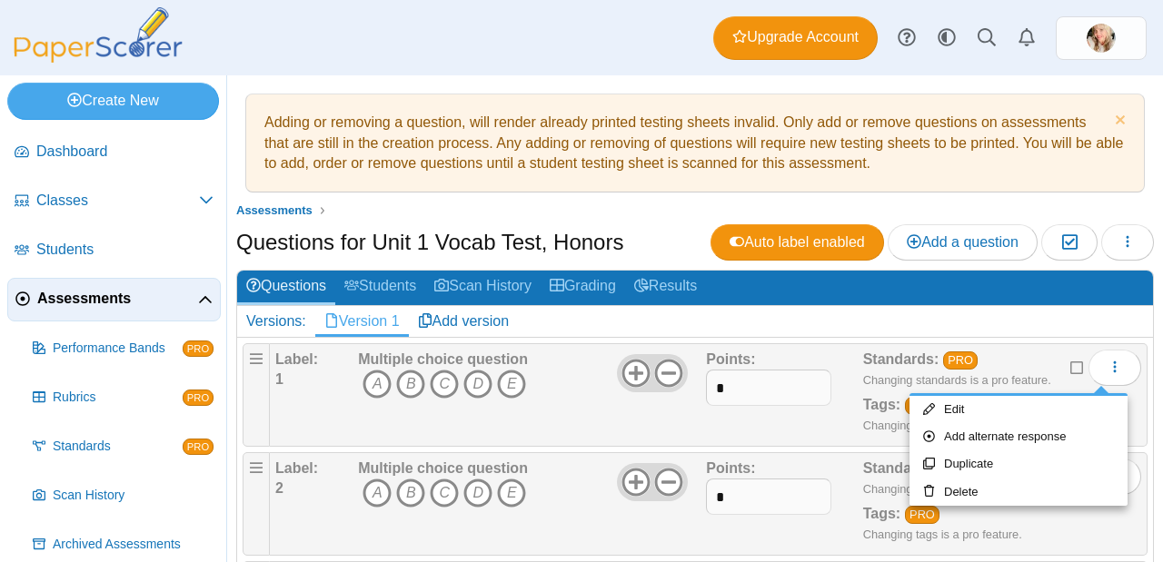
click at [1094, 306] on h2 "Versions: Version 1 Add version" at bounding box center [695, 322] width 916 height 32
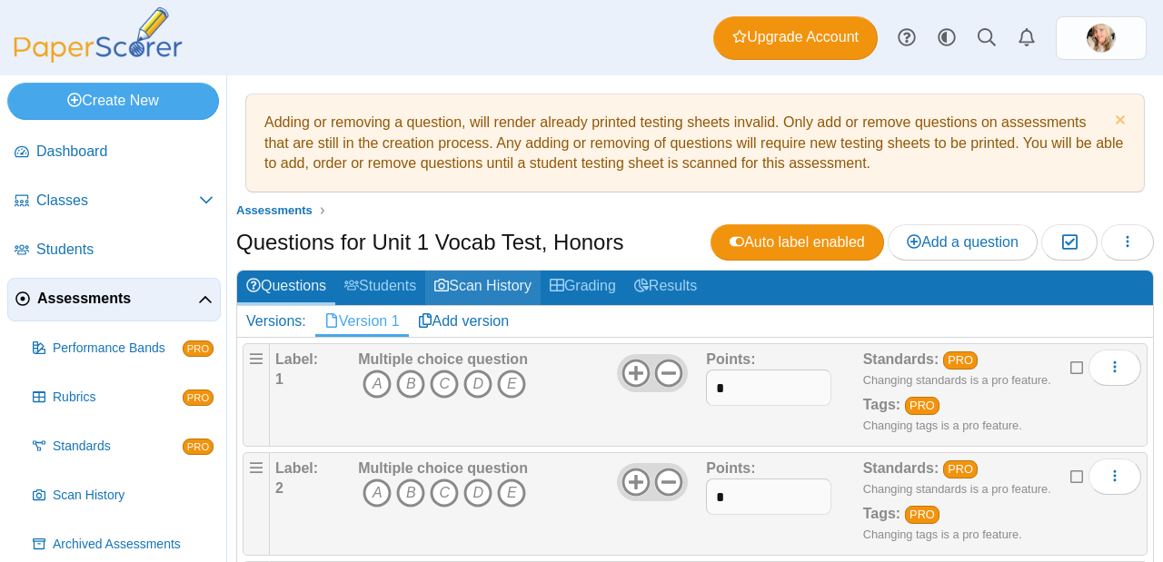
click at [460, 286] on link "Scan History" at bounding box center [482, 288] width 115 height 34
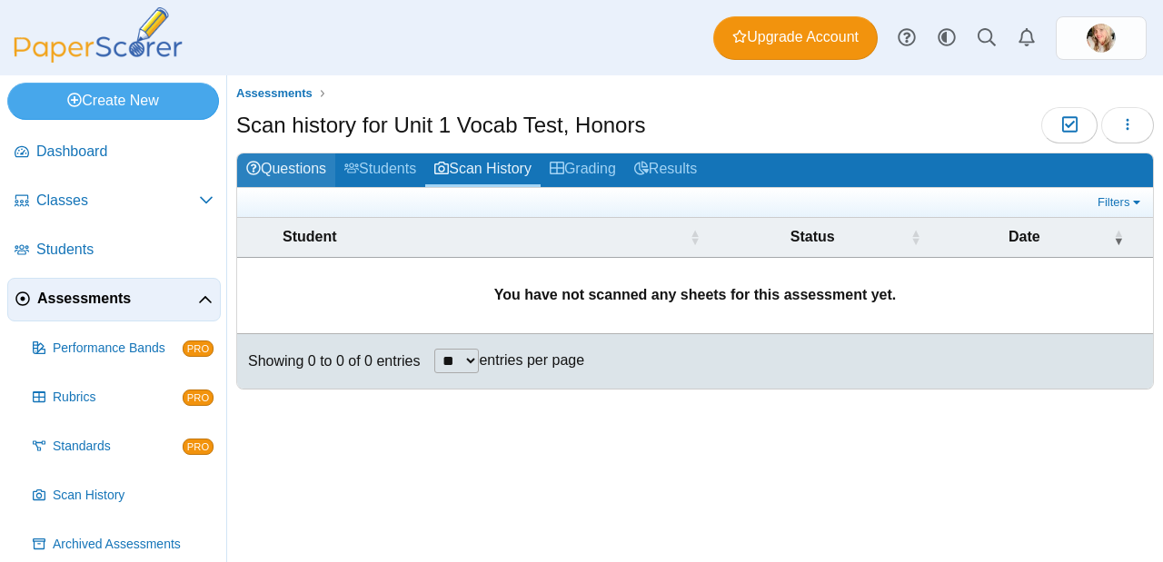
click at [301, 174] on link "Questions" at bounding box center [286, 171] width 98 height 34
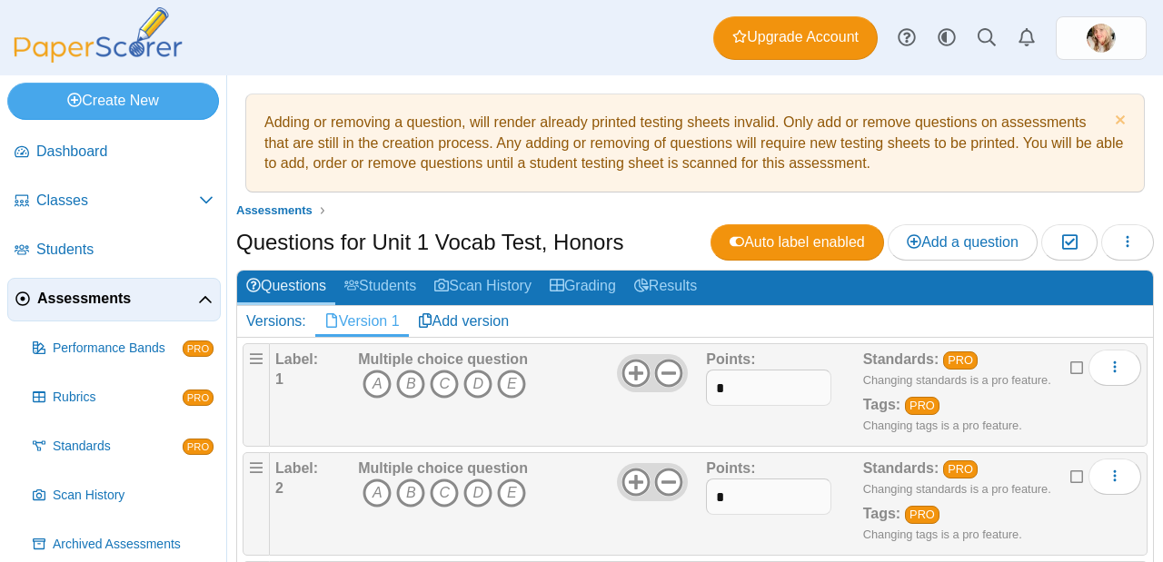
scroll to position [144, 0]
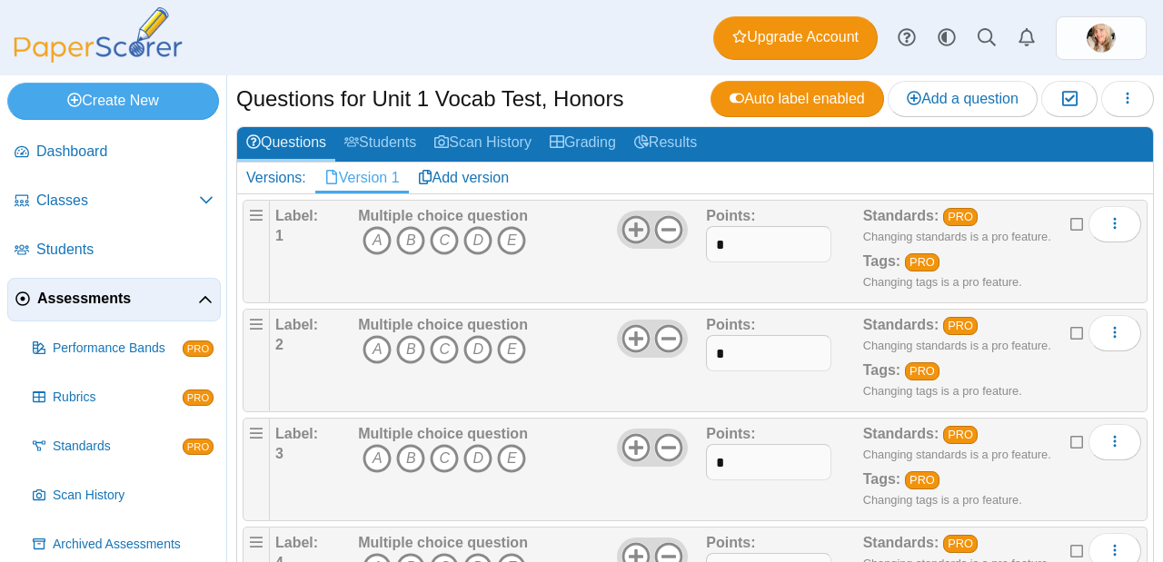
click at [623, 230] on use at bounding box center [635, 230] width 28 height 28
click at [636, 230] on icon at bounding box center [635, 229] width 29 height 29
click at [655, 230] on use at bounding box center [669, 230] width 28 height 28
click at [660, 231] on icon at bounding box center [668, 229] width 29 height 29
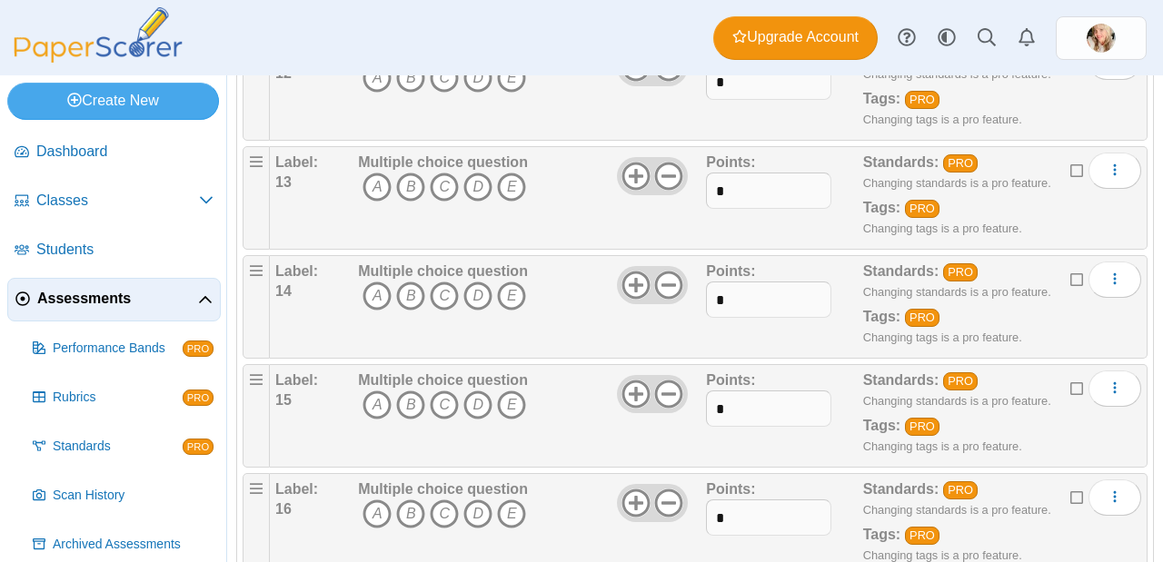
scroll to position [0, 0]
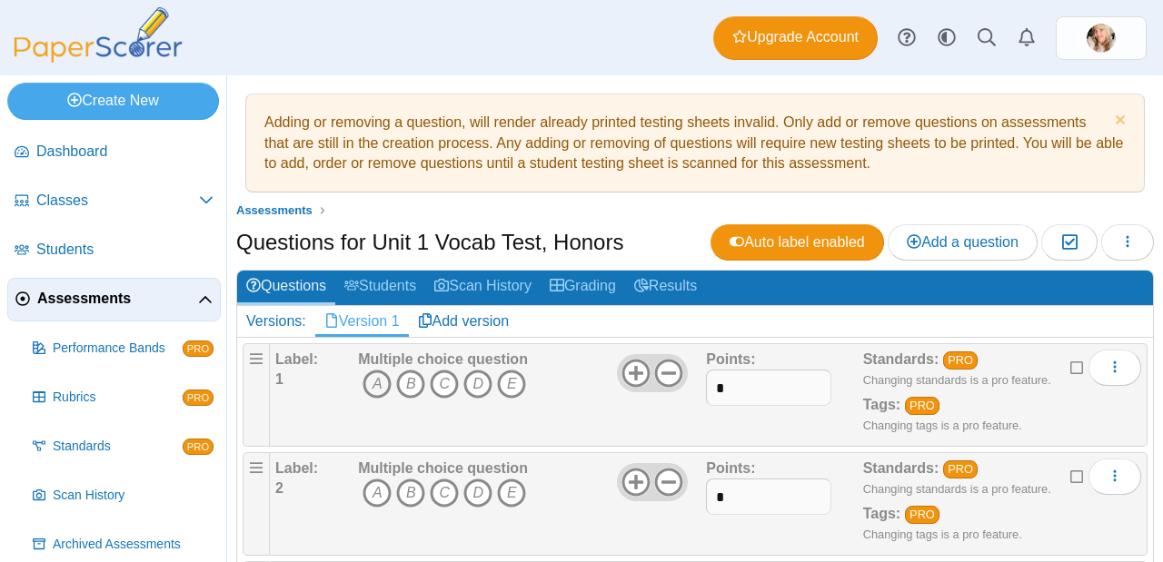
click at [373, 388] on icon "A" at bounding box center [376, 384] width 29 height 29
click at [524, 243] on h1 "Questions for Unit 1 Vocab Test, Honors" at bounding box center [429, 242] width 387 height 31
click at [391, 242] on h1 "Questions for Unit 1 Vocab Test, Honors" at bounding box center [429, 242] width 387 height 31
click at [1113, 231] on button "button" at bounding box center [1127, 242] width 53 height 36
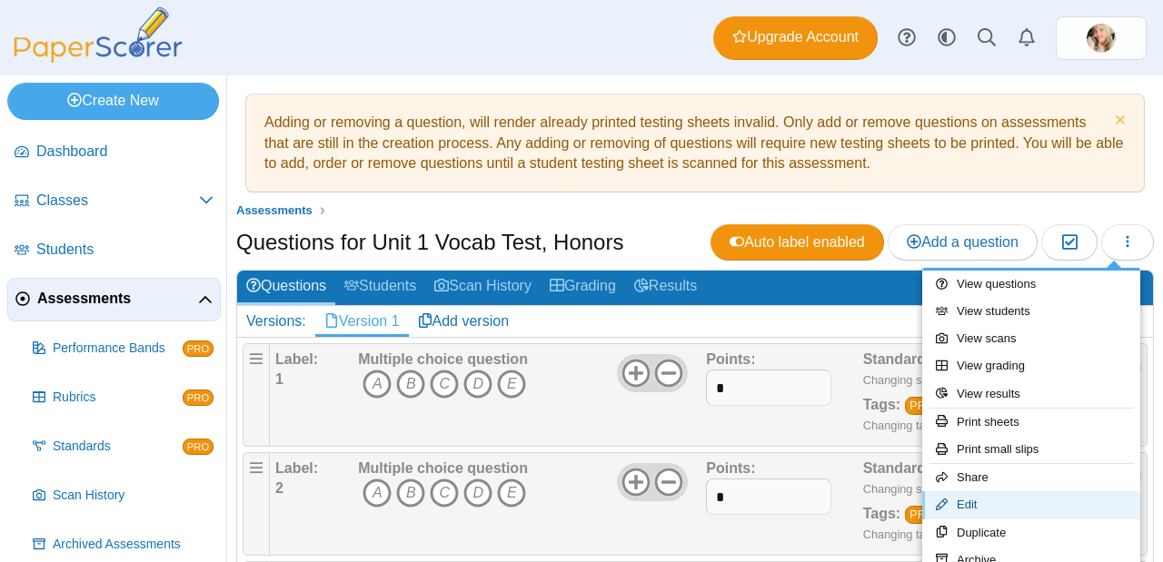
click at [966, 510] on link "Edit" at bounding box center [1031, 504] width 218 height 27
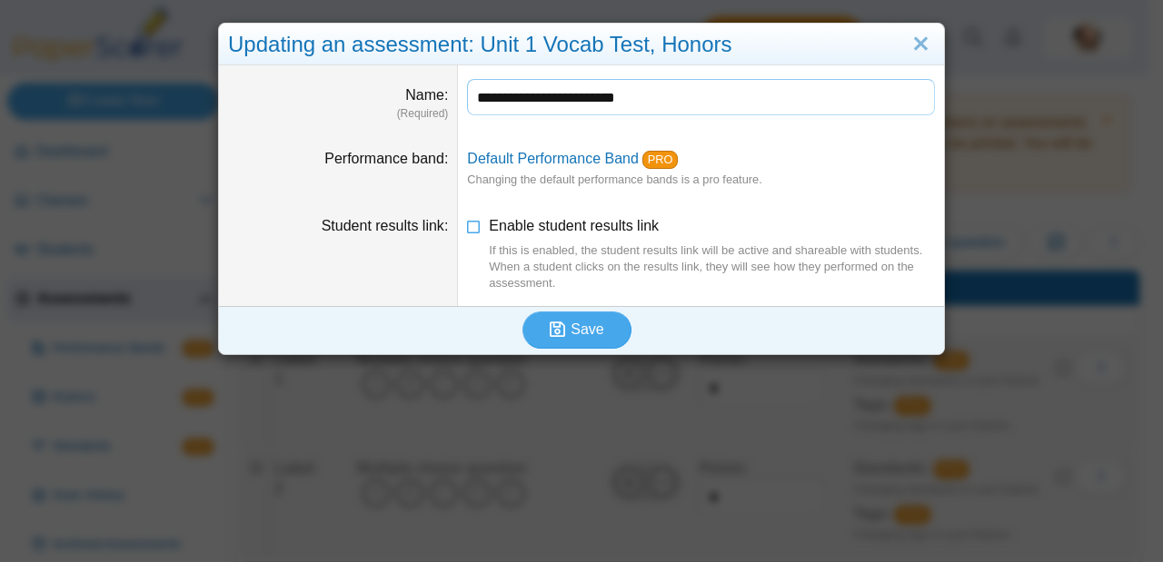
click at [593, 97] on input "**********" at bounding box center [701, 97] width 468 height 36
type input "**********"
click at [590, 321] on button "Save" at bounding box center [576, 330] width 109 height 36
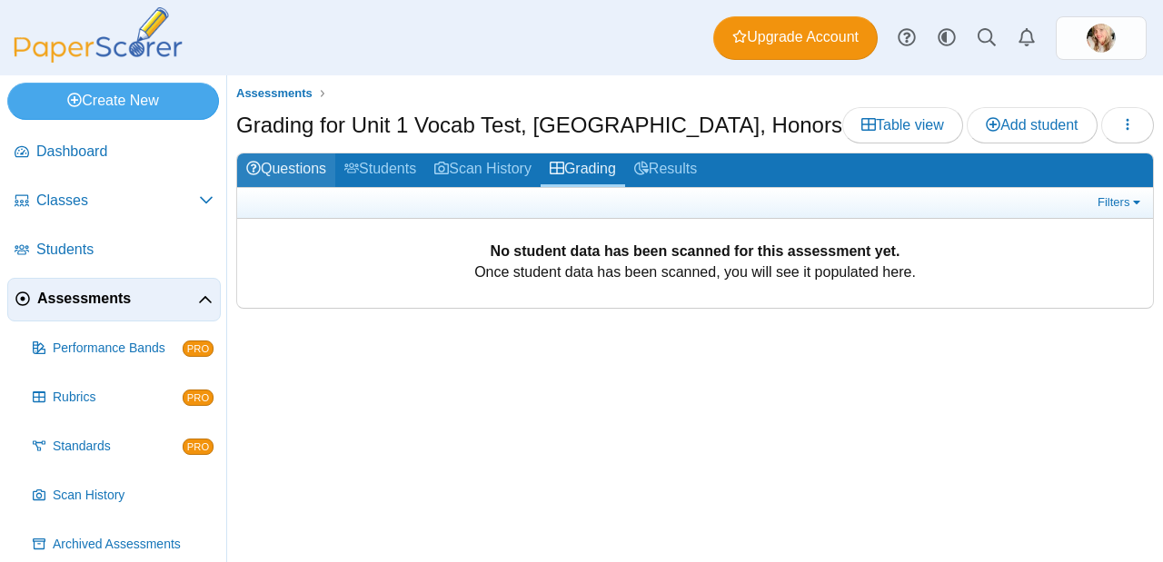
click at [299, 165] on link "Questions" at bounding box center [286, 171] width 98 height 34
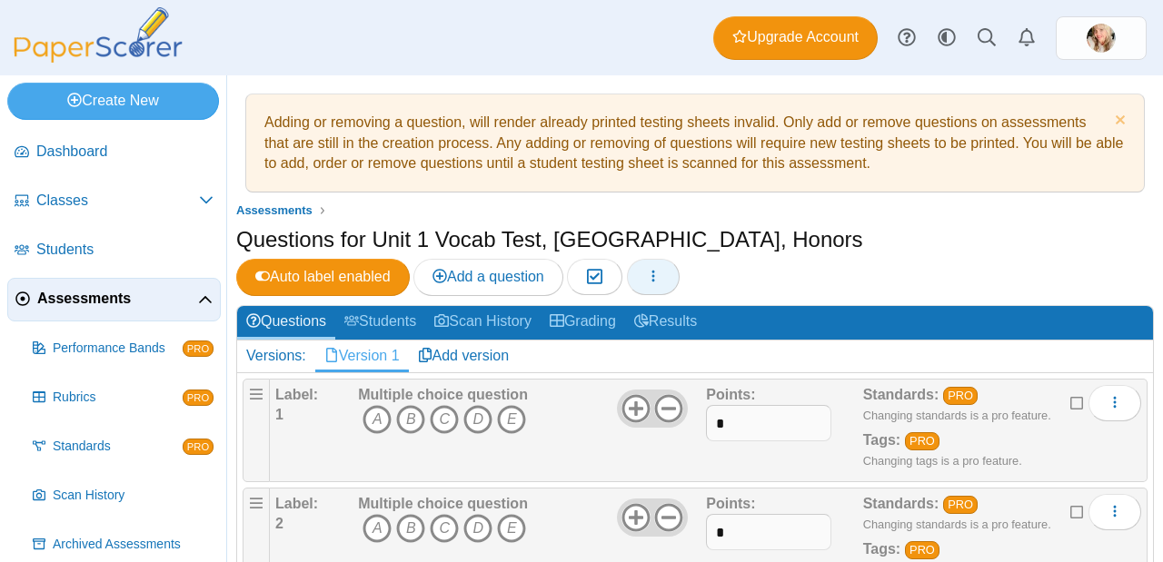
click at [679, 259] on button "button" at bounding box center [653, 277] width 53 height 36
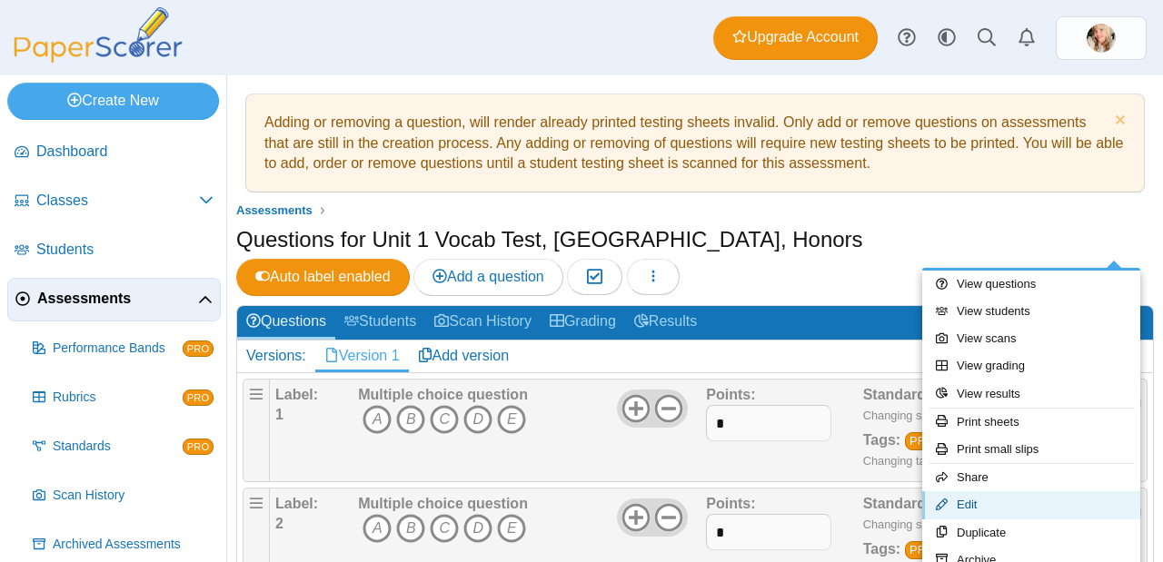
click at [1054, 510] on link "Edit" at bounding box center [1031, 504] width 218 height 27
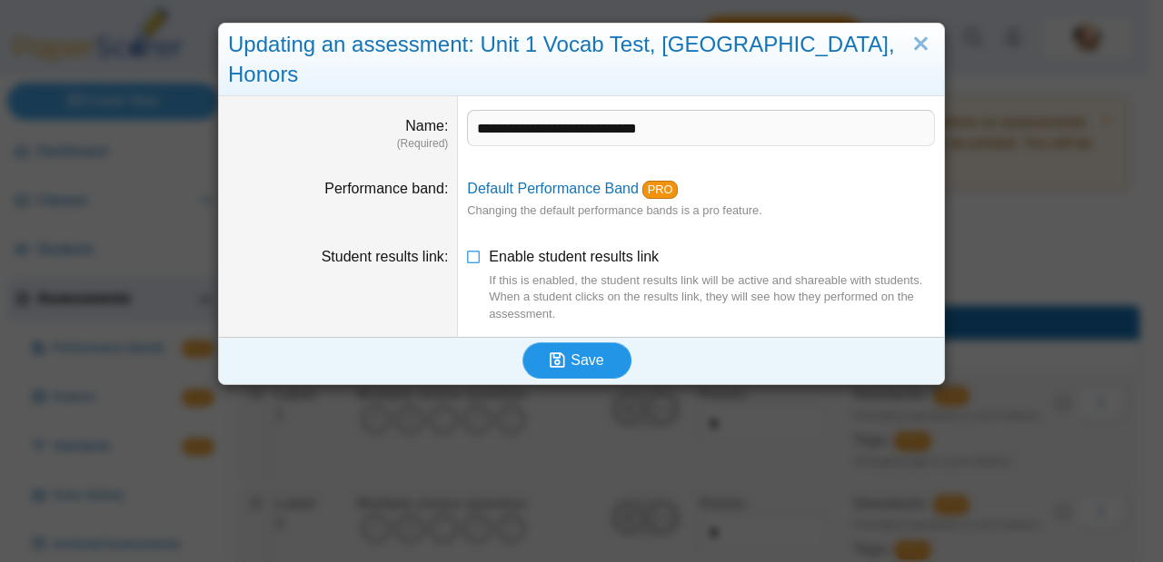
click at [587, 352] on span "Save" at bounding box center [586, 359] width 33 height 15
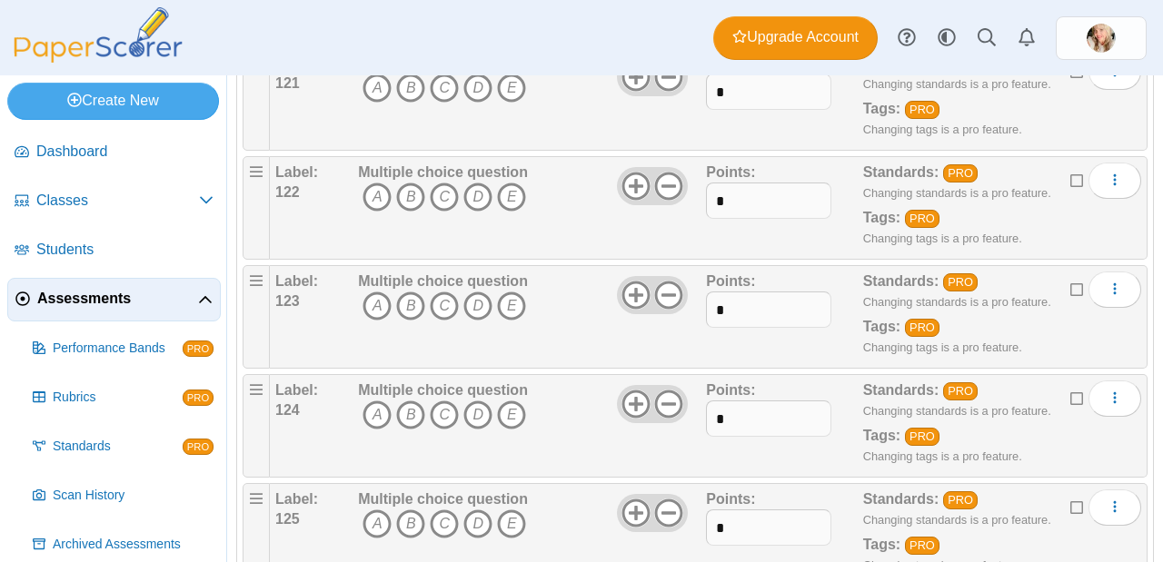
scroll to position [13443, 0]
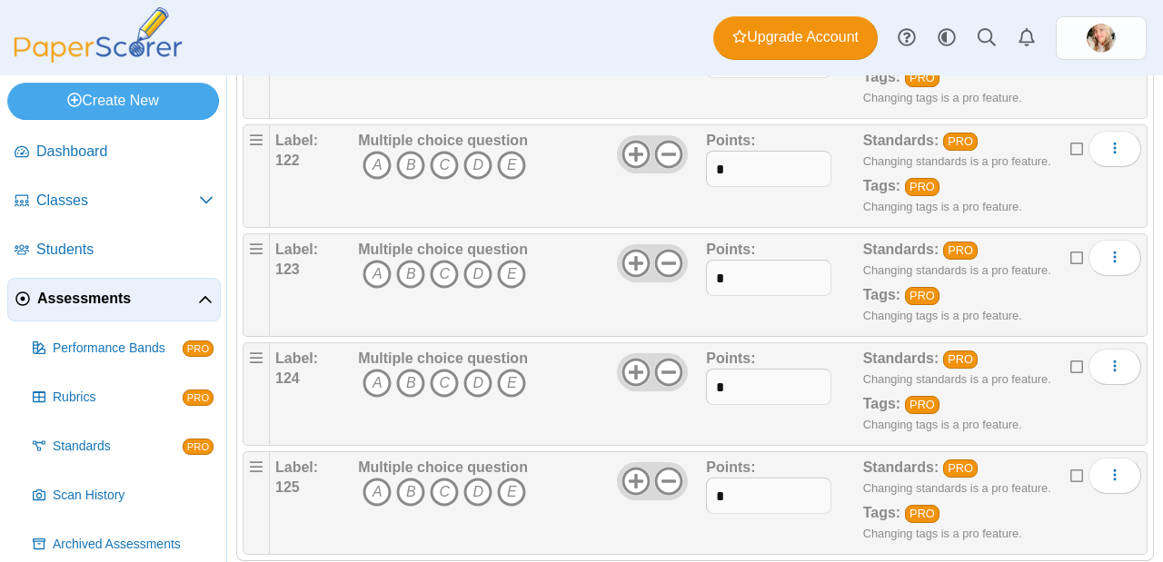
click at [1070, 467] on icon at bounding box center [1077, 473] width 15 height 13
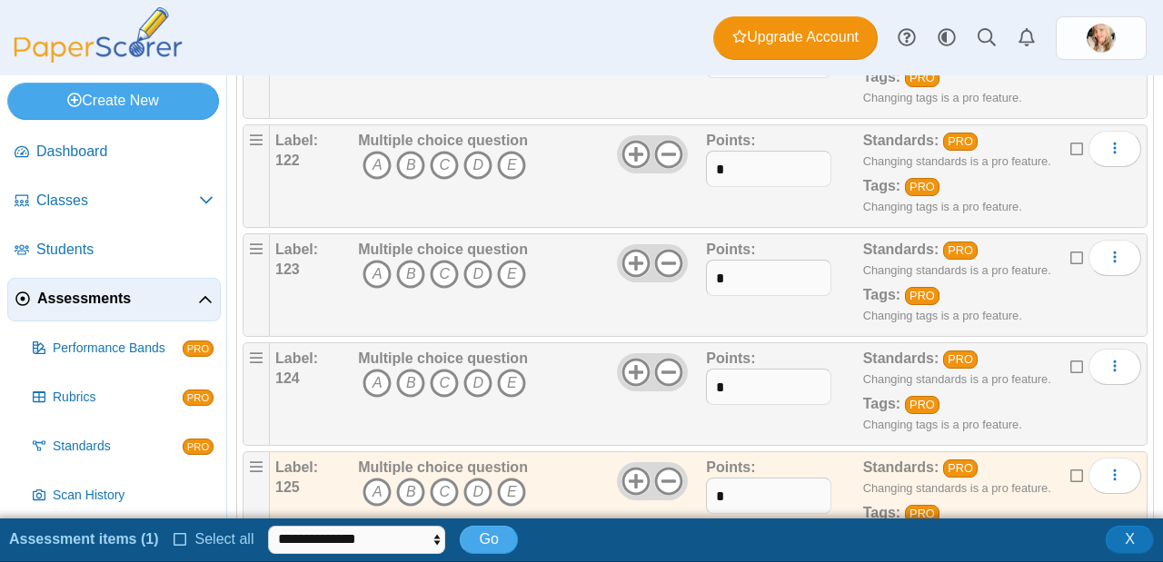
click at [1070, 358] on icon at bounding box center [1077, 364] width 15 height 13
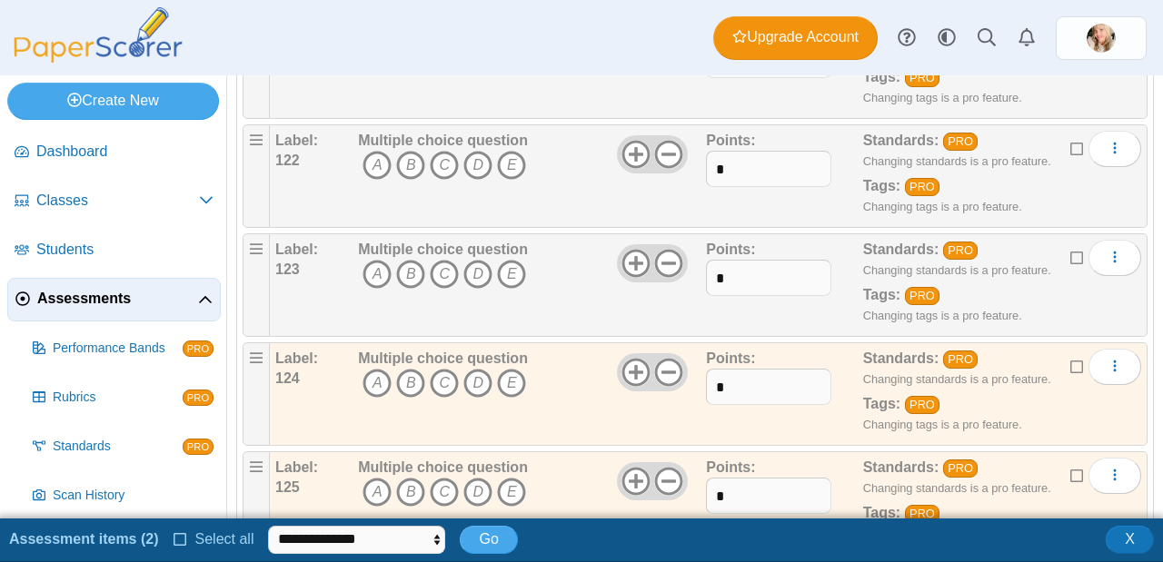
click at [1070, 249] on icon at bounding box center [1077, 255] width 15 height 13
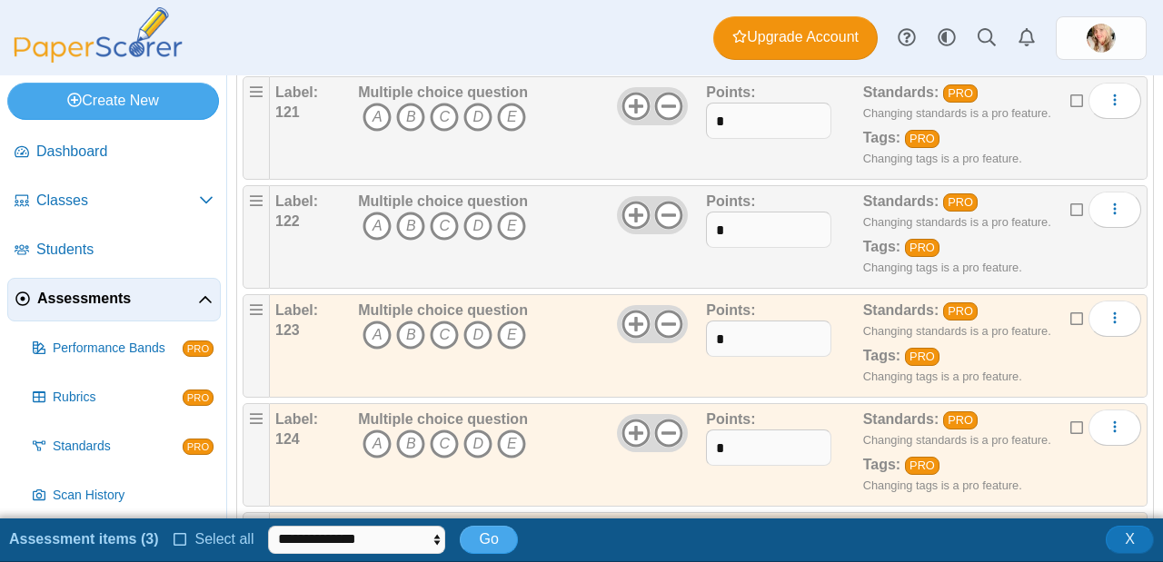
click at [1070, 201] on icon at bounding box center [1077, 207] width 15 height 13
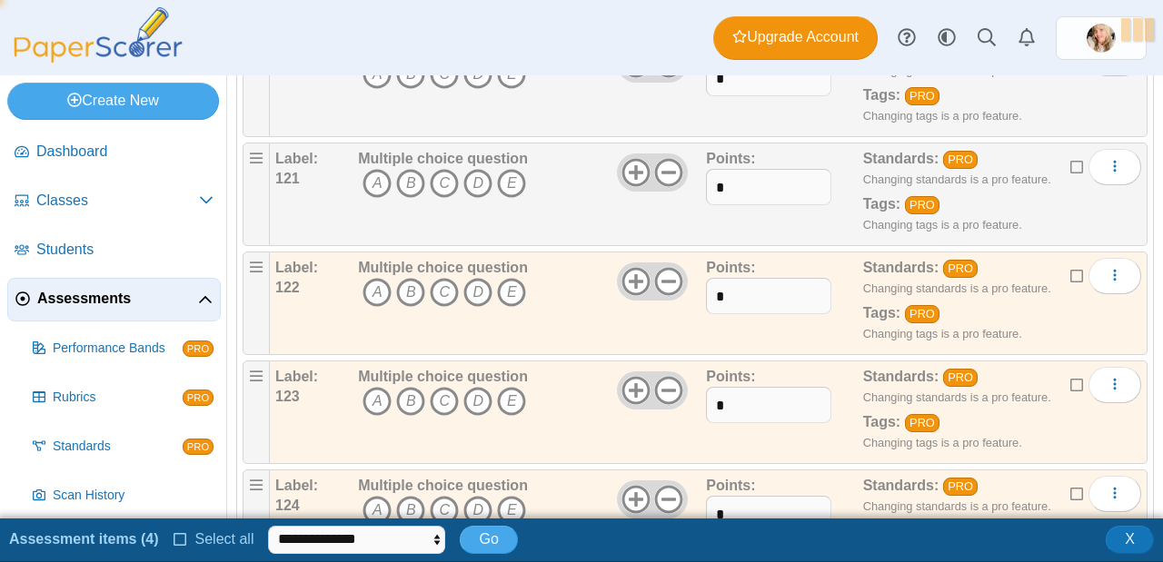
scroll to position [13299, 0]
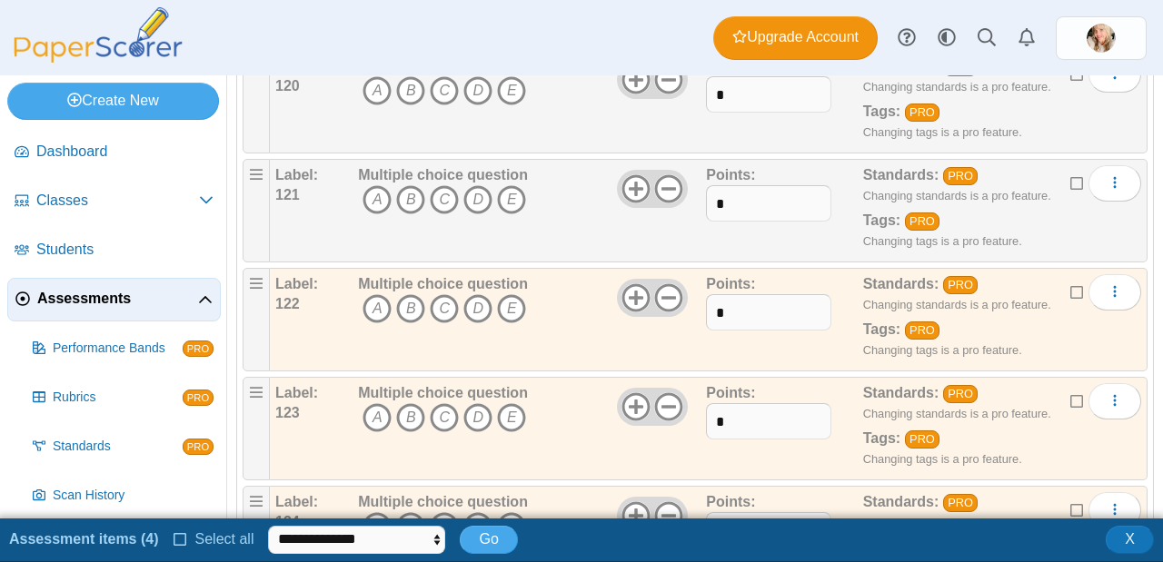
click at [1070, 174] on icon at bounding box center [1077, 180] width 15 height 13
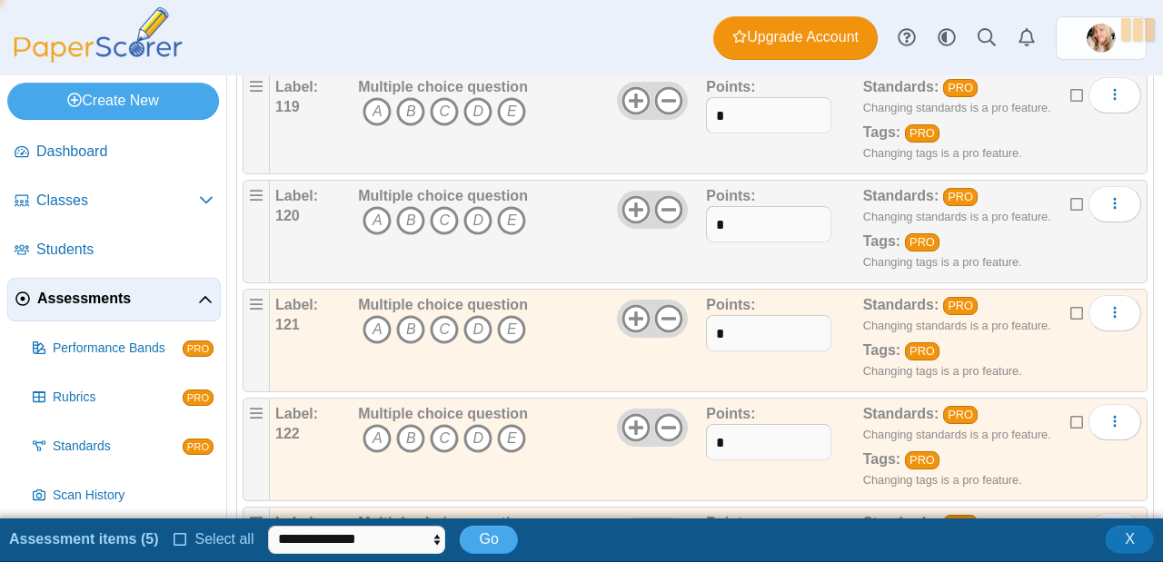
scroll to position [13090, 0]
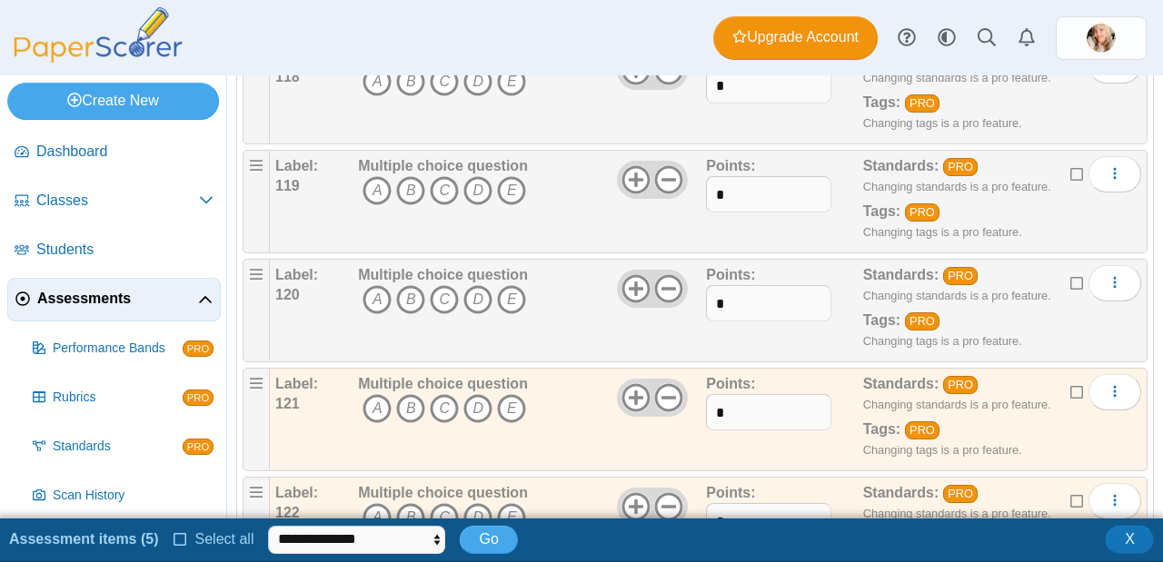
click at [1070, 274] on icon at bounding box center [1077, 280] width 15 height 13
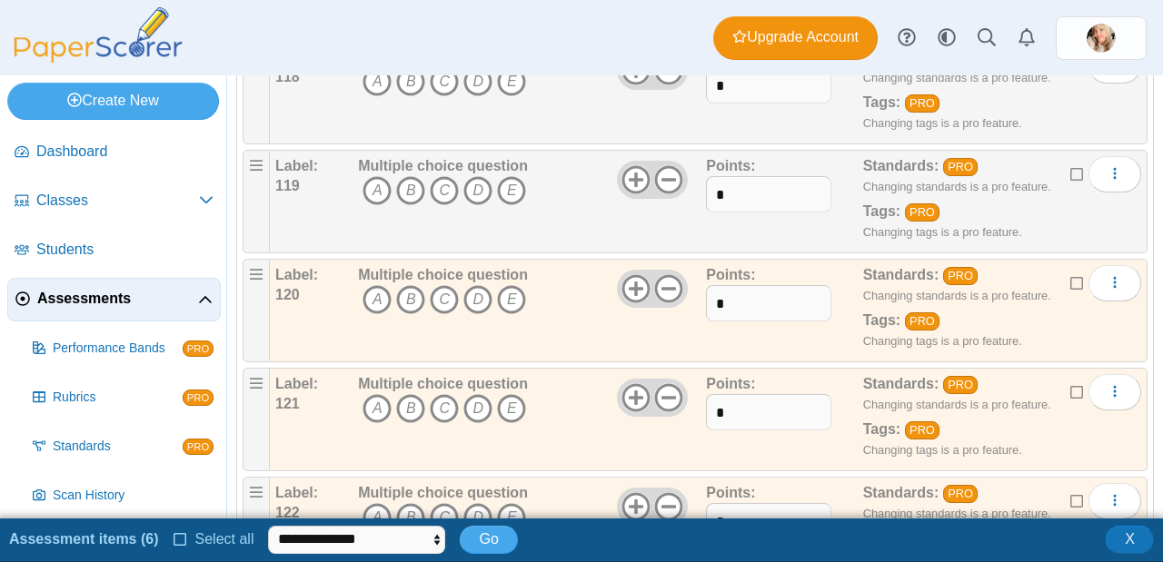
click at [1070, 165] on icon at bounding box center [1077, 171] width 15 height 13
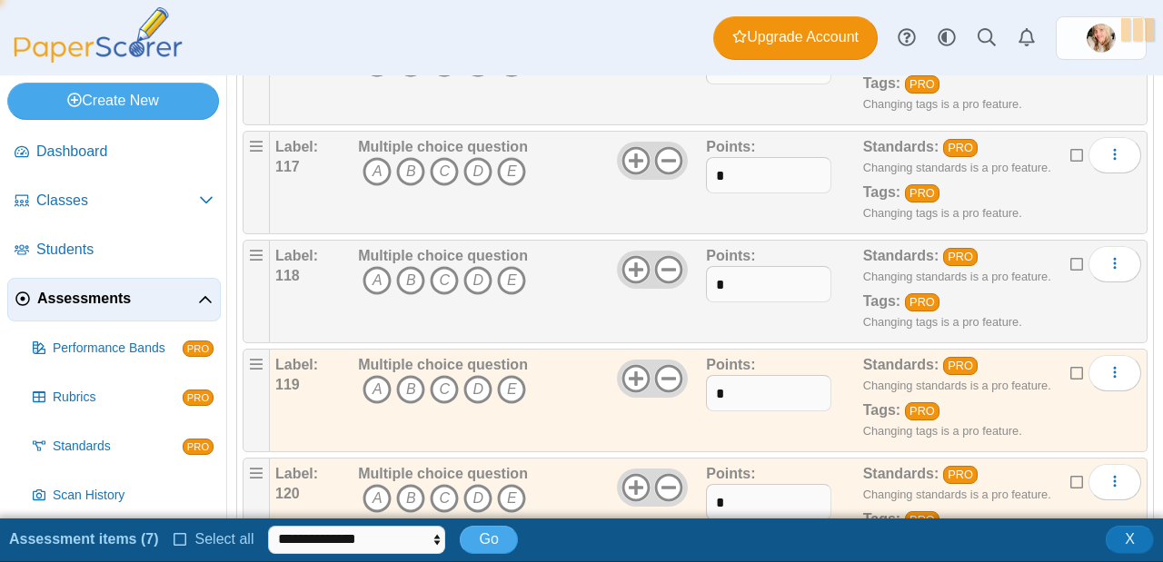
scroll to position [12854, 0]
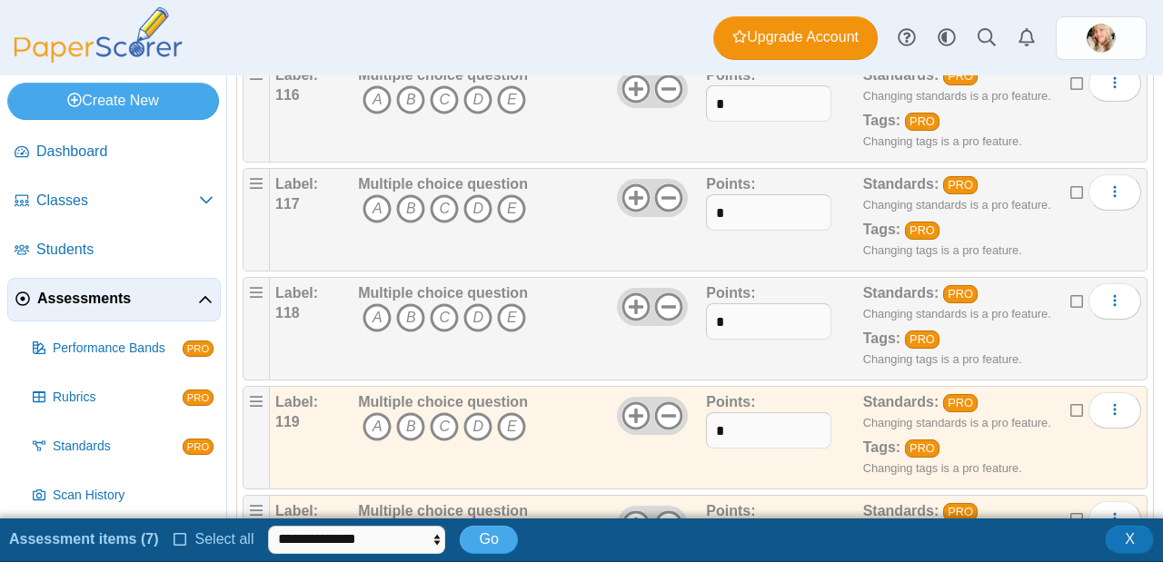
click at [1070, 292] on icon at bounding box center [1077, 298] width 15 height 13
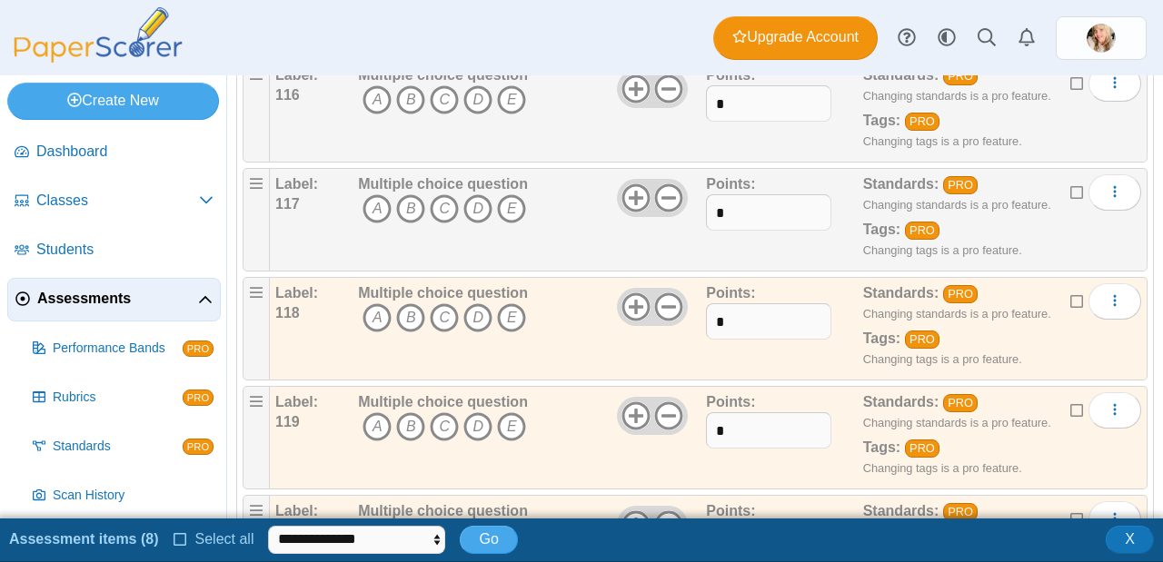
click at [1070, 183] on icon at bounding box center [1077, 189] width 15 height 13
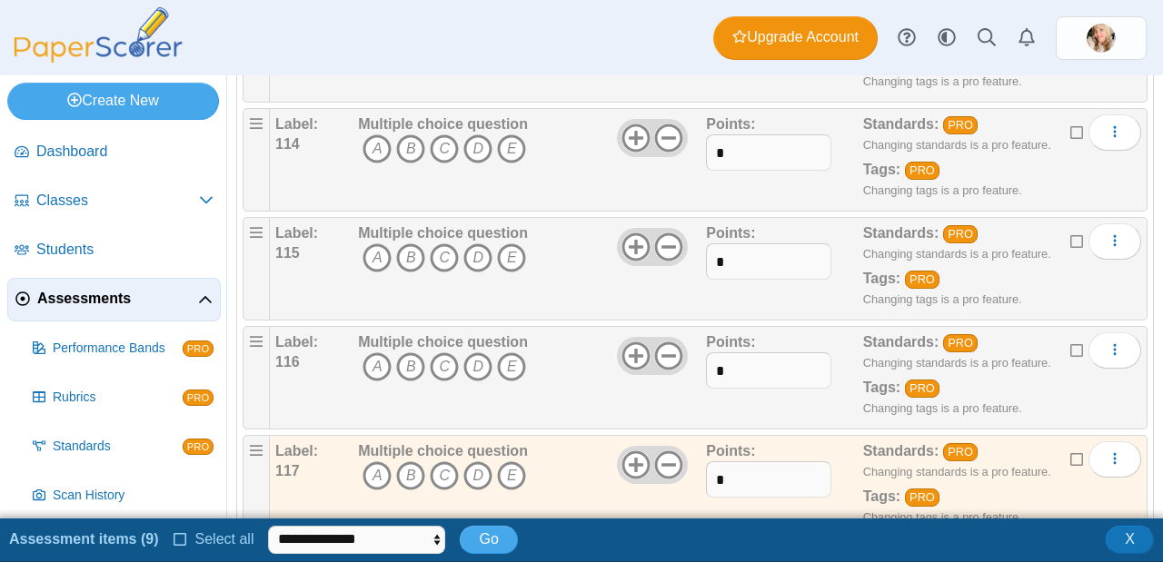
scroll to position [12586, 0]
click at [1070, 342] on icon at bounding box center [1077, 348] width 15 height 13
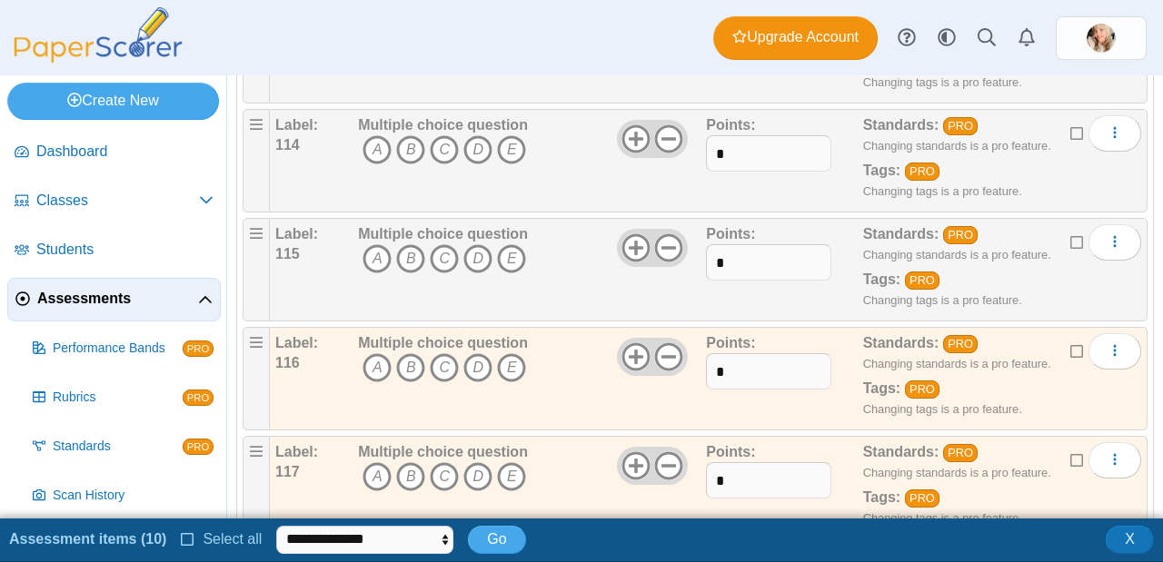
click at [1070, 233] on icon at bounding box center [1077, 239] width 15 height 13
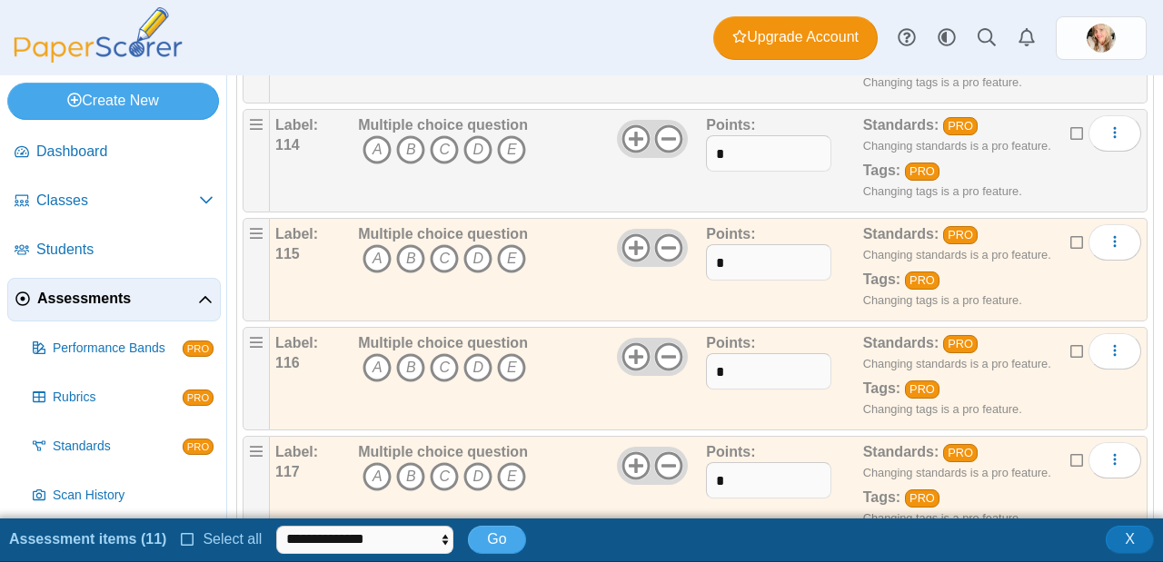
click at [1070, 124] on icon at bounding box center [1077, 130] width 15 height 13
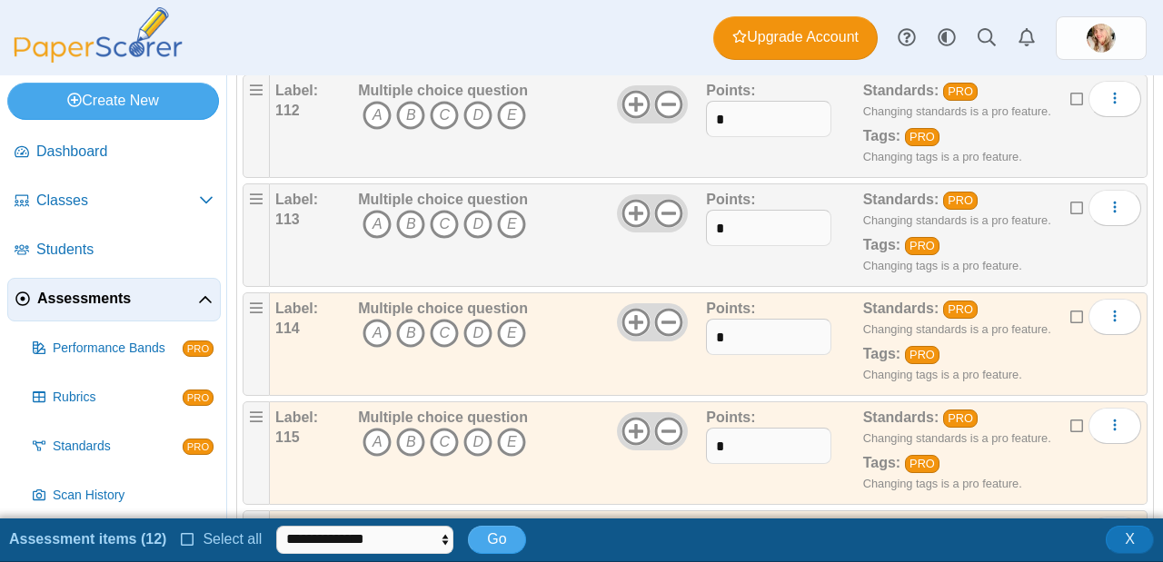
scroll to position [12319, 0]
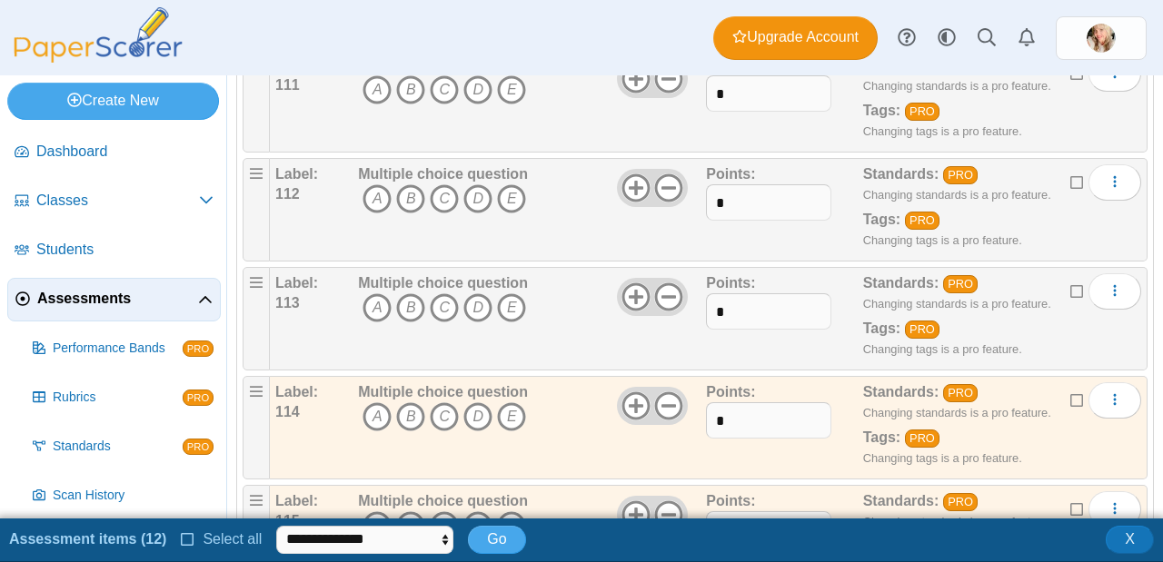
click at [1070, 282] on icon at bounding box center [1077, 288] width 15 height 13
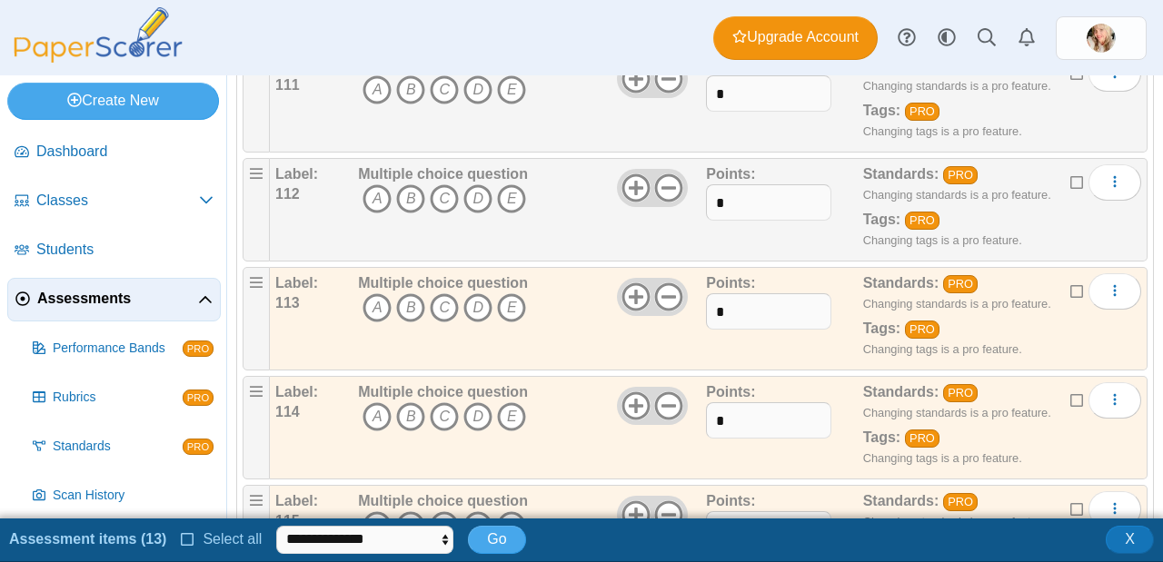
click at [1070, 173] on icon at bounding box center [1077, 179] width 15 height 13
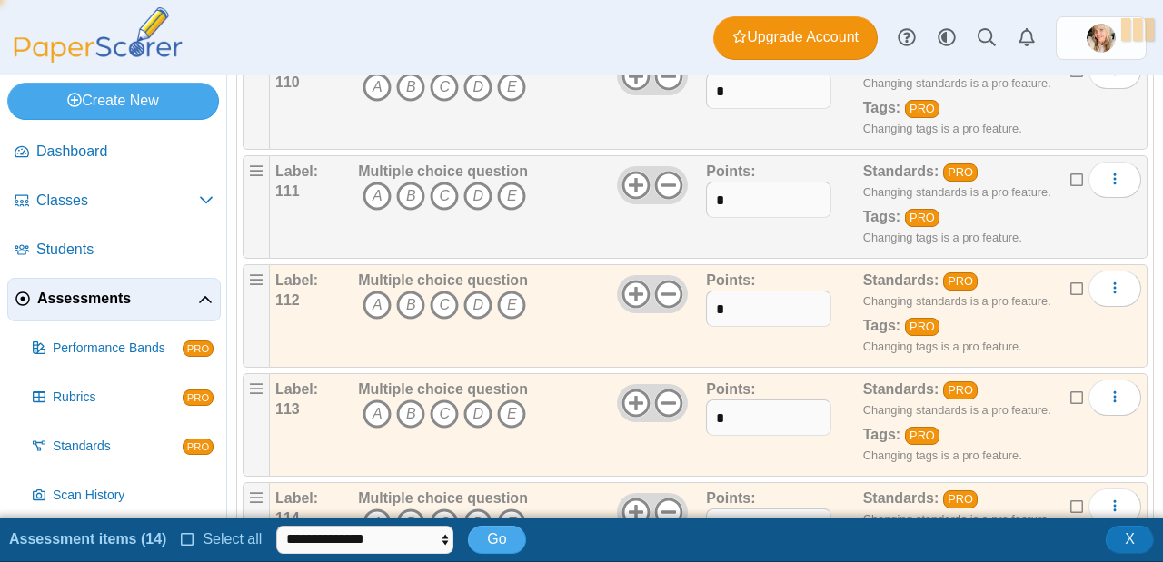
scroll to position [12110, 0]
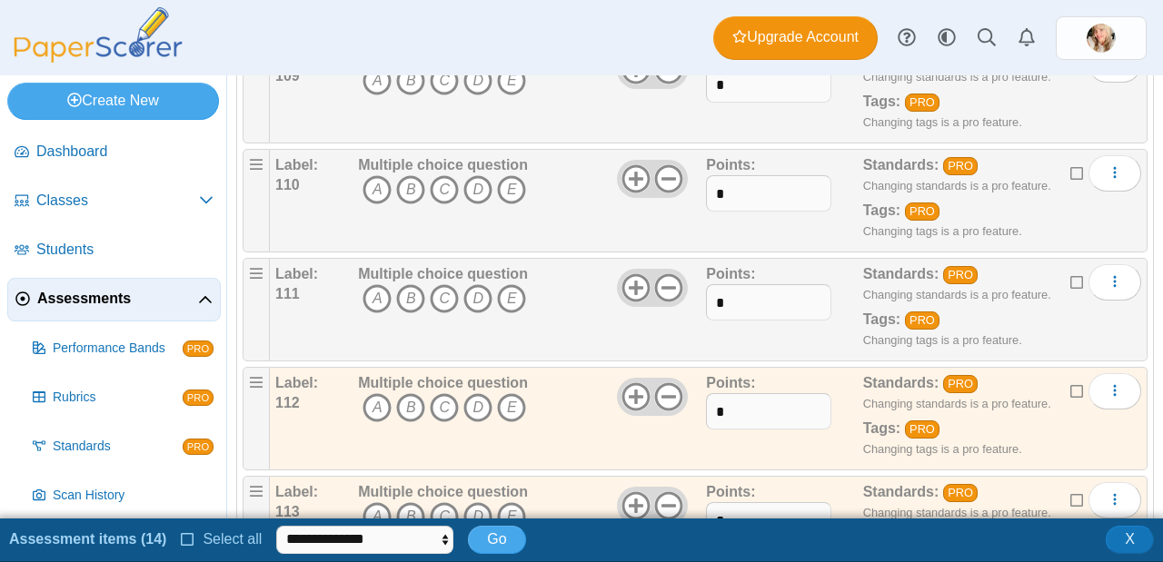
click at [1070, 273] on icon at bounding box center [1077, 279] width 15 height 13
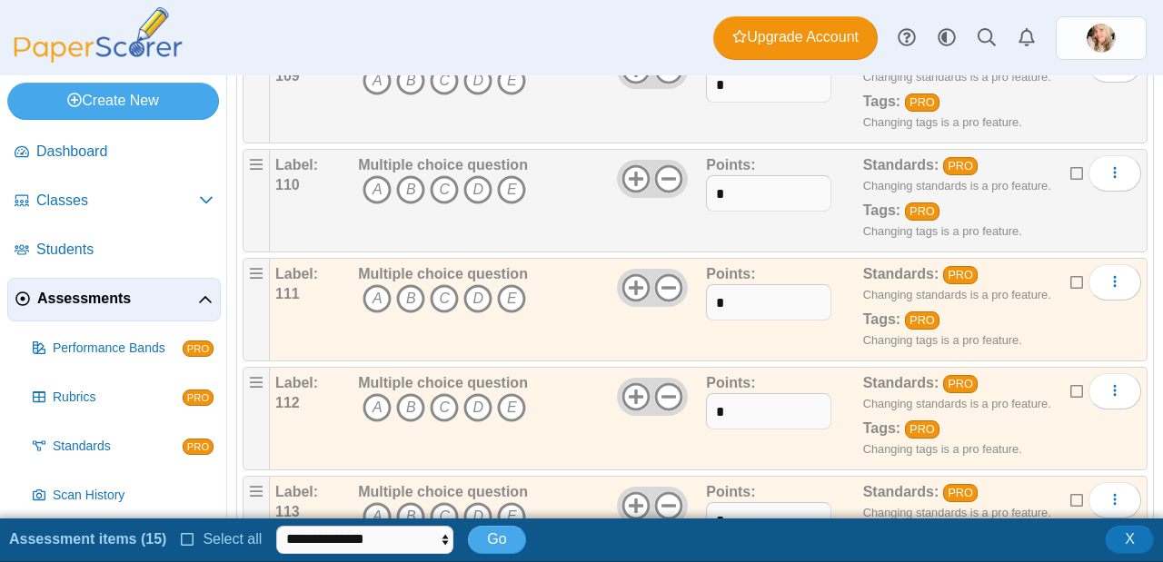
drag, startPoint x: 1059, startPoint y: 138, endPoint x: 1064, endPoint y: 205, distance: 67.4
click at [1070, 164] on icon at bounding box center [1077, 170] width 15 height 13
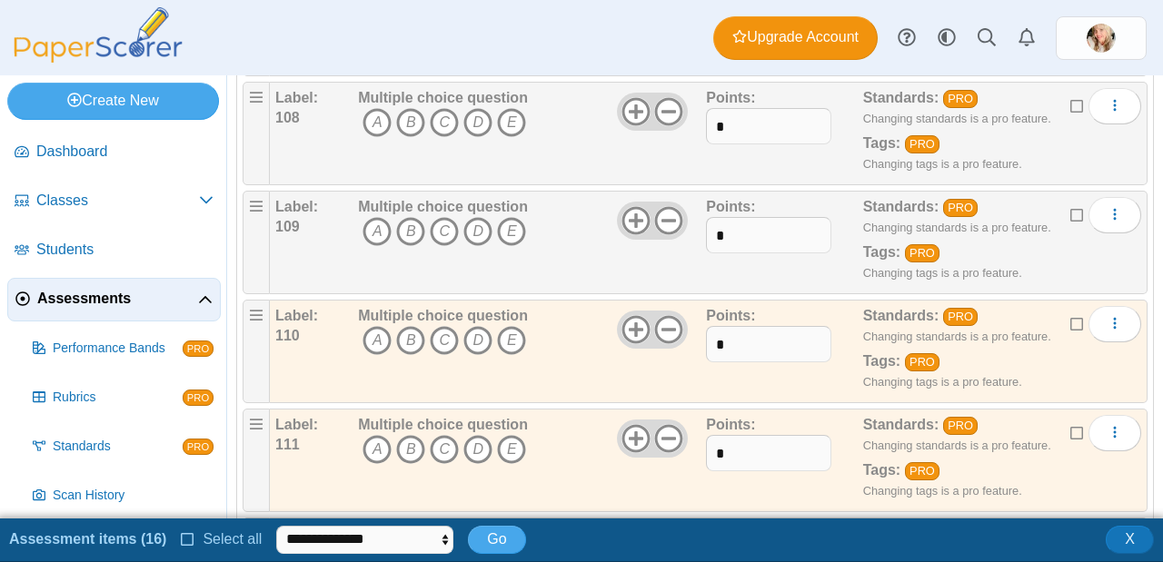
scroll to position [11933, 0]
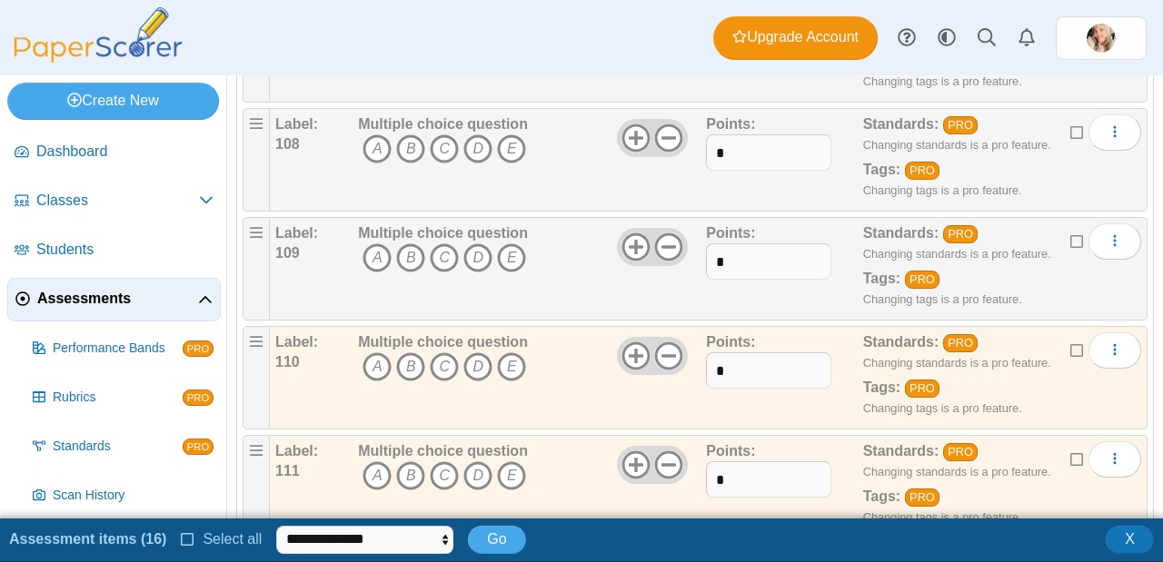
click at [1070, 233] on icon at bounding box center [1077, 239] width 15 height 13
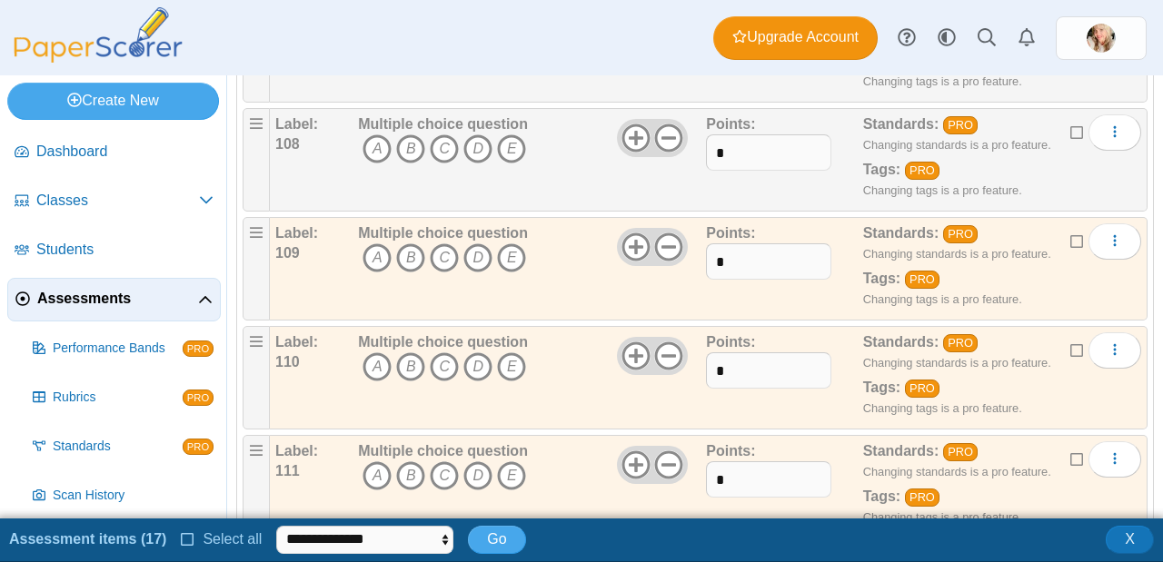
click at [1070, 124] on icon at bounding box center [1077, 130] width 15 height 13
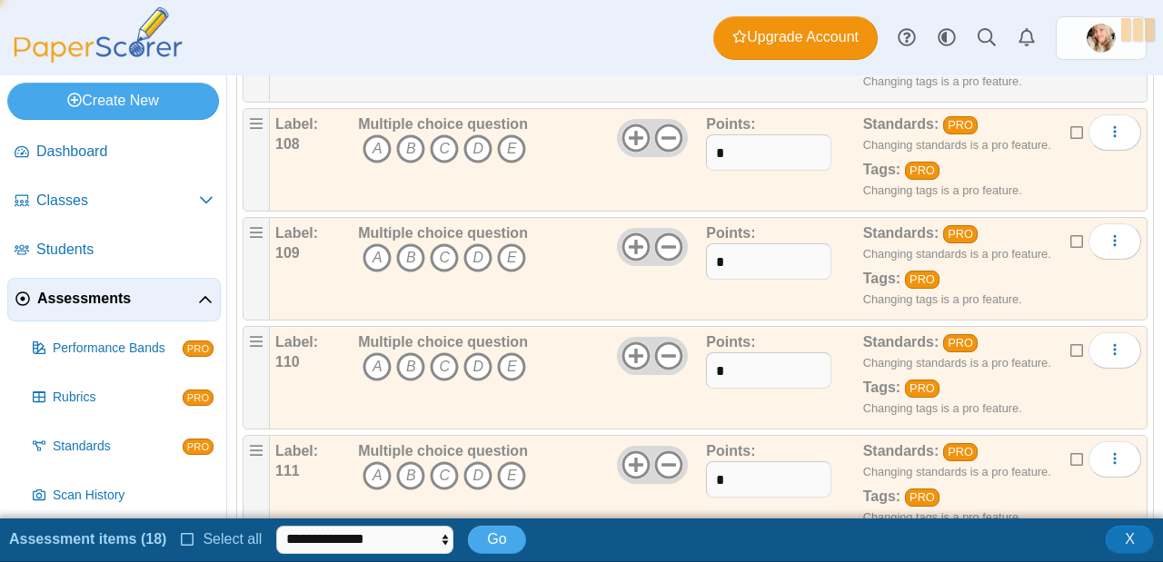
scroll to position [11790, 0]
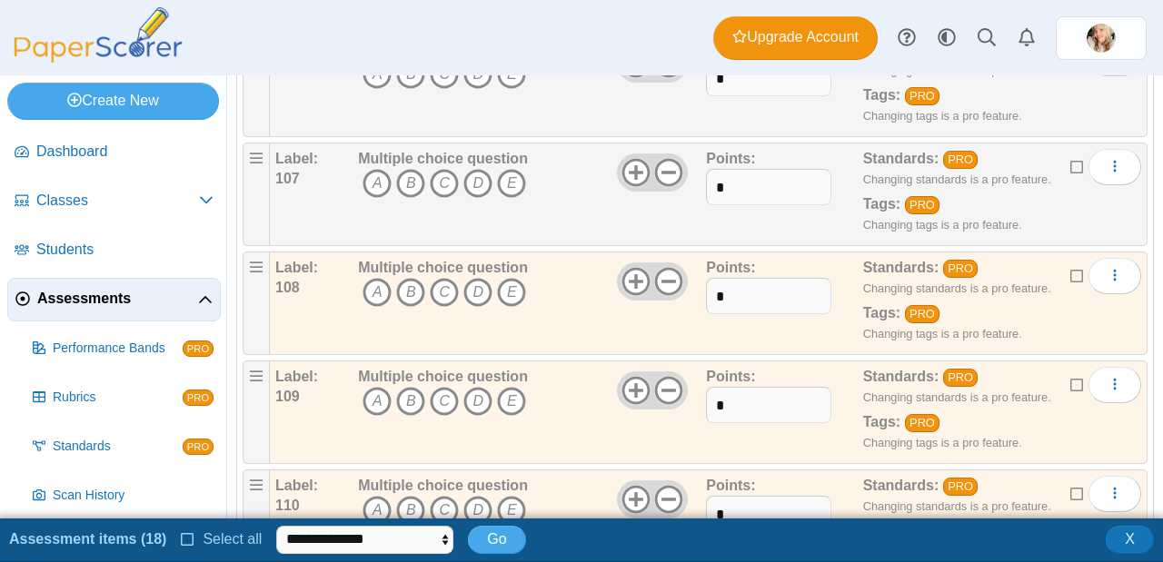
click at [1070, 158] on icon at bounding box center [1077, 164] width 15 height 13
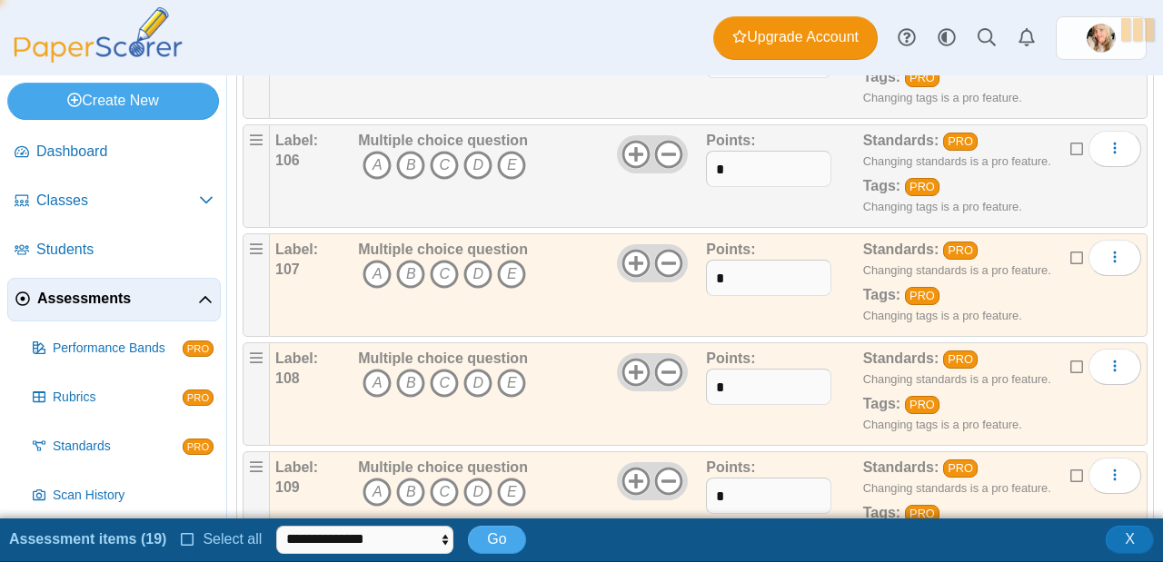
scroll to position [11686, 0]
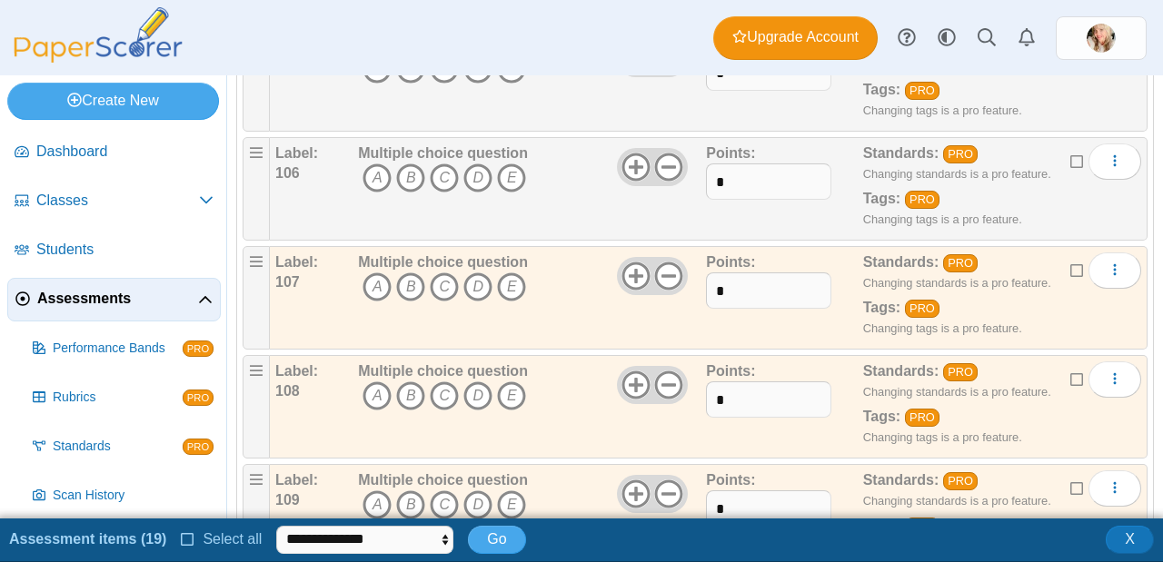
click at [1070, 153] on icon at bounding box center [1077, 159] width 15 height 13
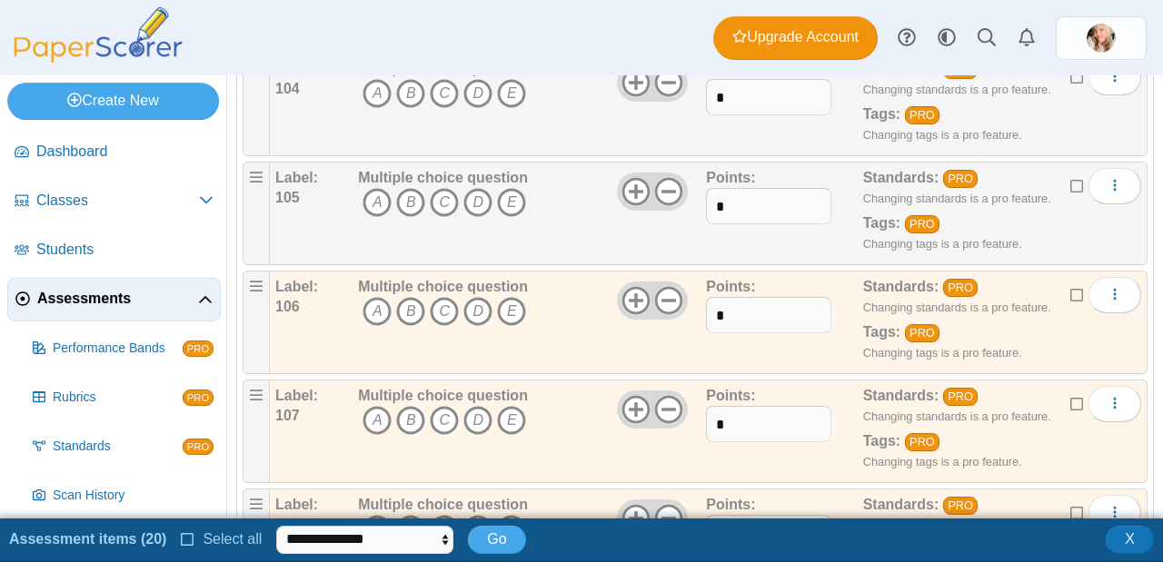
click at [1070, 177] on icon at bounding box center [1077, 183] width 15 height 13
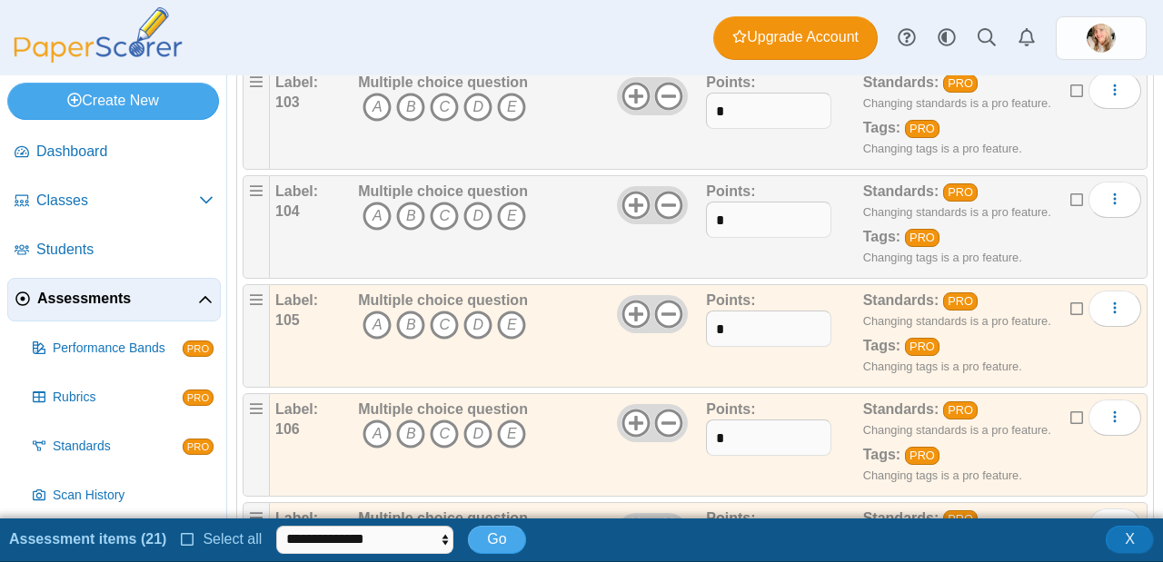
click at [1070, 191] on icon at bounding box center [1077, 197] width 15 height 13
click at [1070, 189] on icon at bounding box center [1077, 195] width 15 height 13
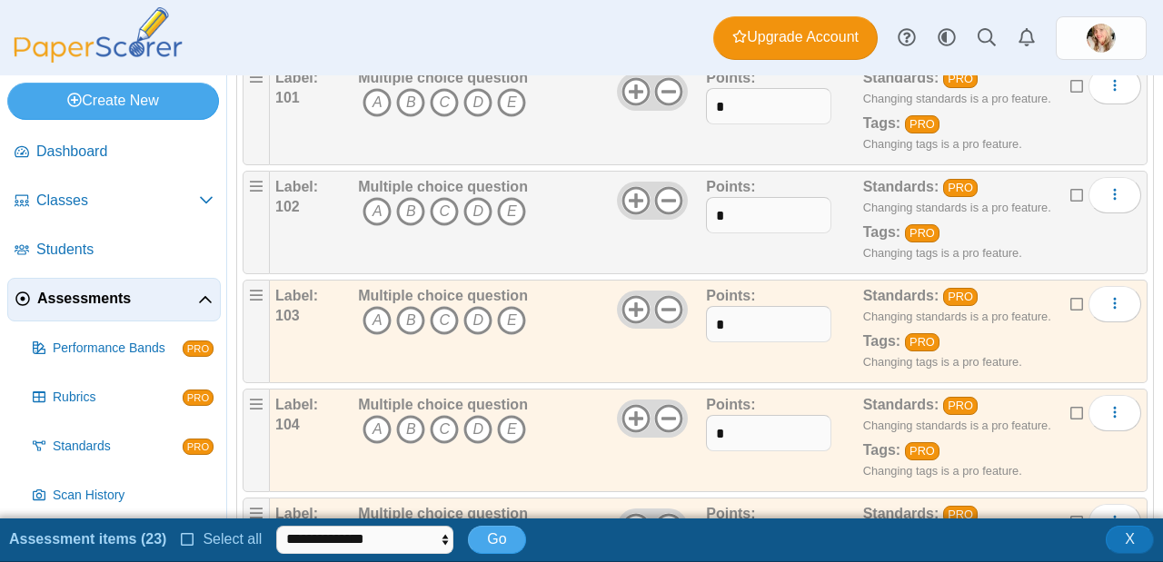
click at [1070, 186] on icon at bounding box center [1077, 192] width 15 height 13
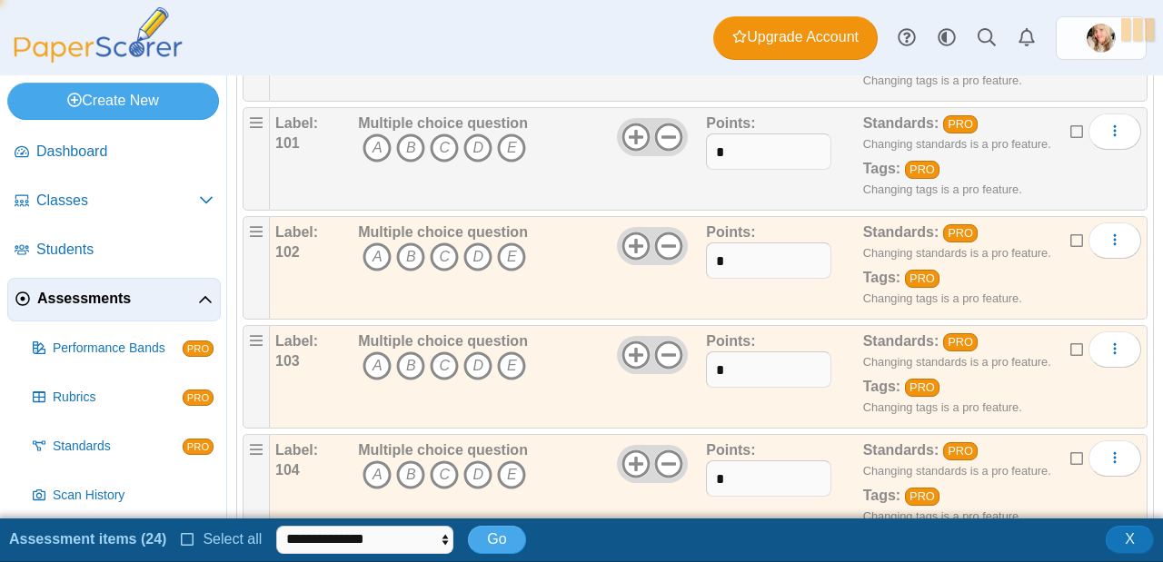
scroll to position [11150, 0]
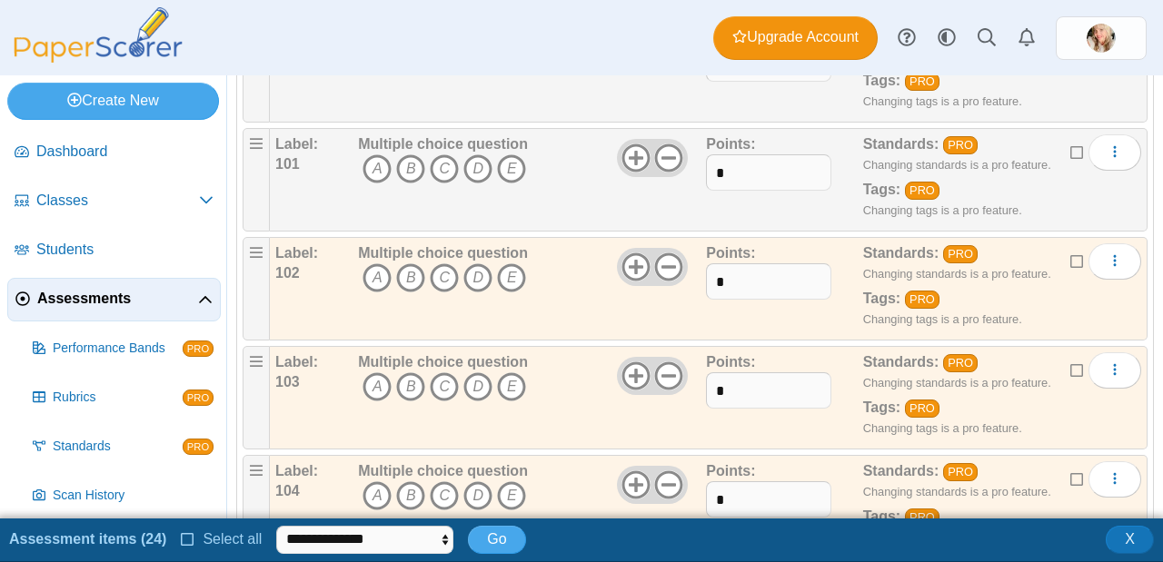
click at [1070, 144] on icon at bounding box center [1077, 150] width 15 height 13
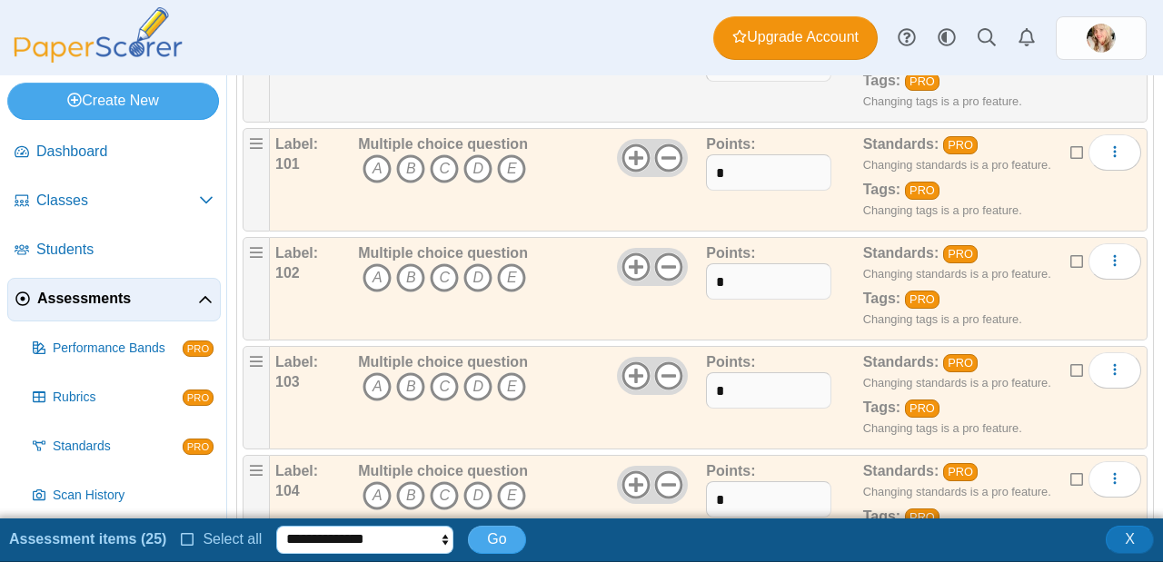
click at [362, 539] on select "**********" at bounding box center [364, 539] width 177 height 27
select select "******"
click at [497, 542] on span "Go" at bounding box center [496, 538] width 19 height 15
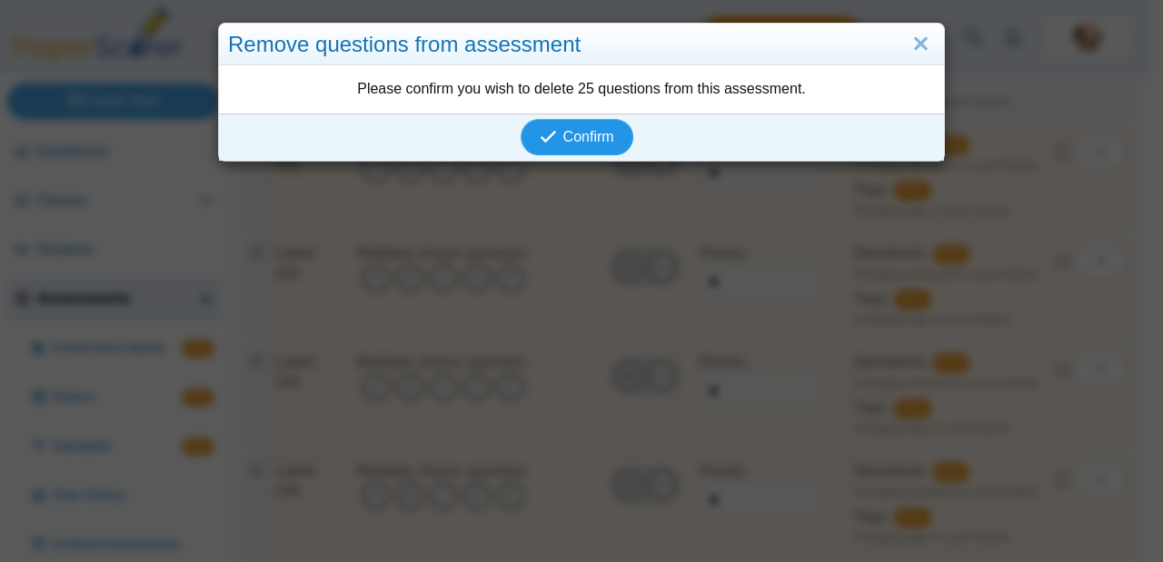
click at [569, 123] on button "Confirm" at bounding box center [576, 137] width 112 height 36
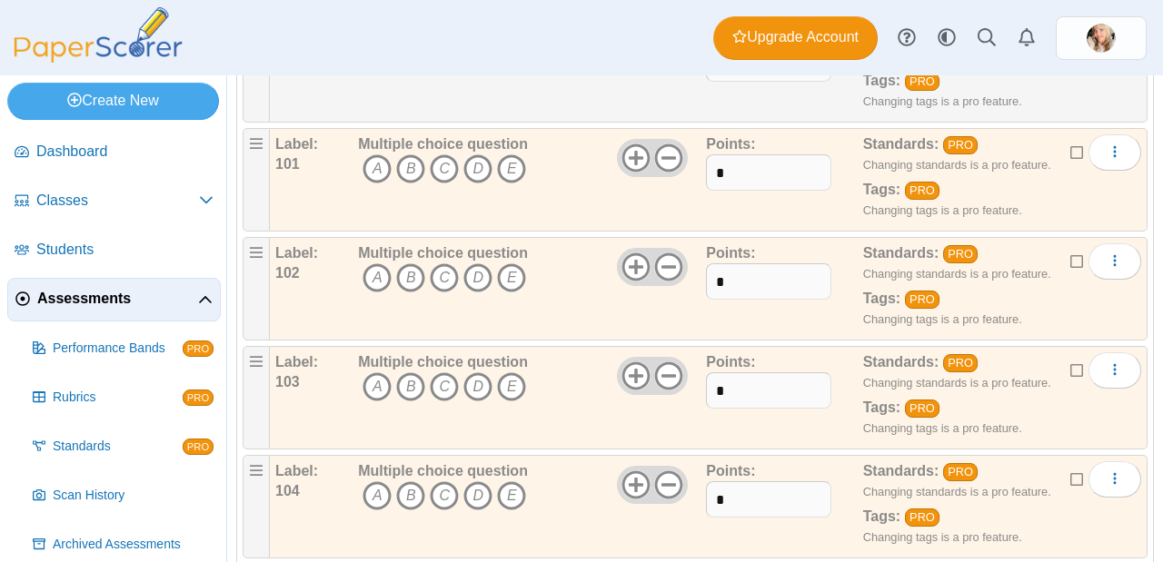
scroll to position [11596, 0]
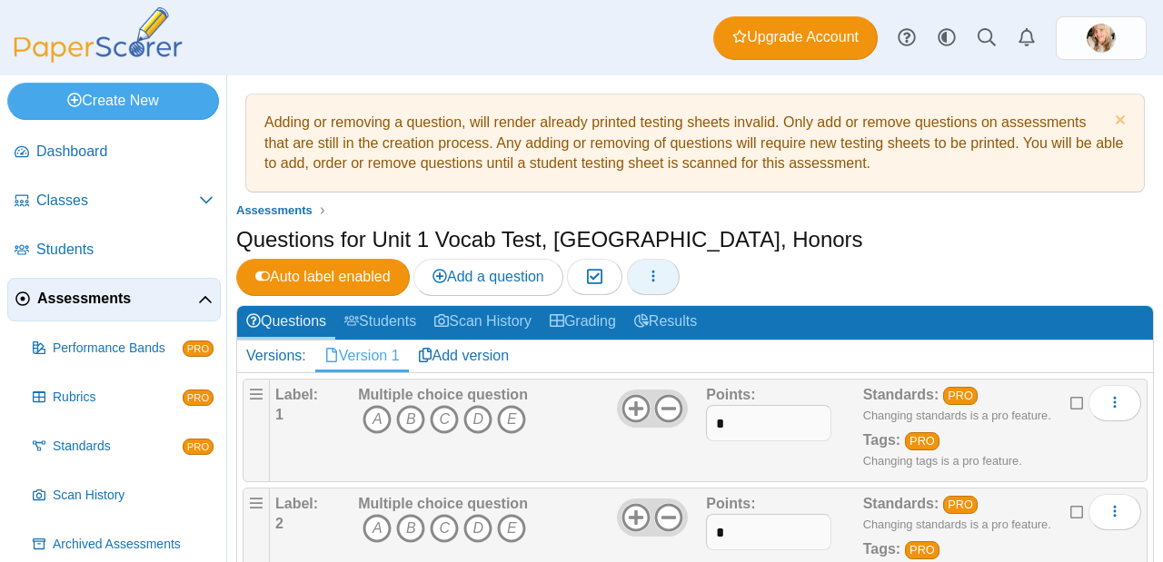
click at [679, 259] on button "button" at bounding box center [653, 277] width 53 height 36
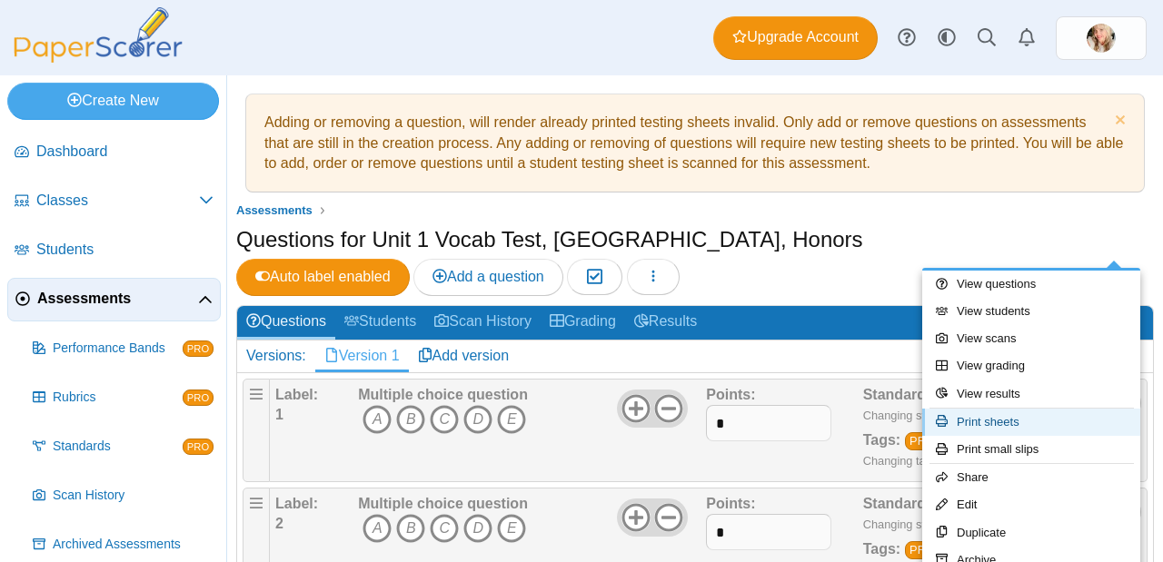
click at [1034, 424] on link "Print sheets" at bounding box center [1031, 422] width 218 height 27
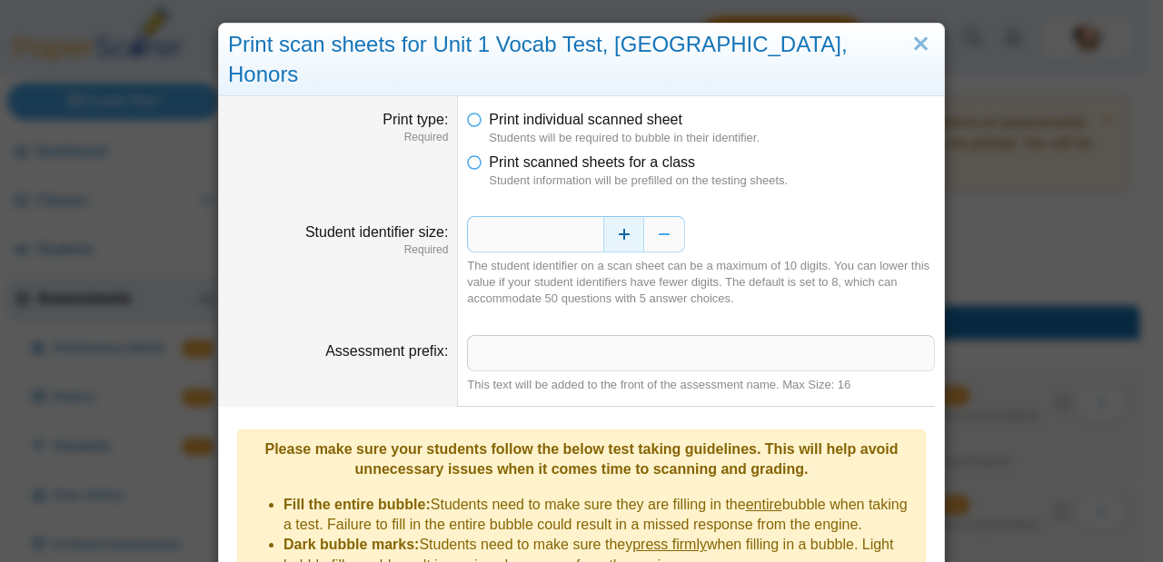
click at [628, 216] on button "Increase" at bounding box center [623, 234] width 41 height 36
click at [645, 216] on button "Decrease" at bounding box center [664, 234] width 41 height 36
click at [668, 216] on button "Decrease" at bounding box center [664, 234] width 41 height 36
click at [612, 216] on button "Increase" at bounding box center [623, 234] width 41 height 36
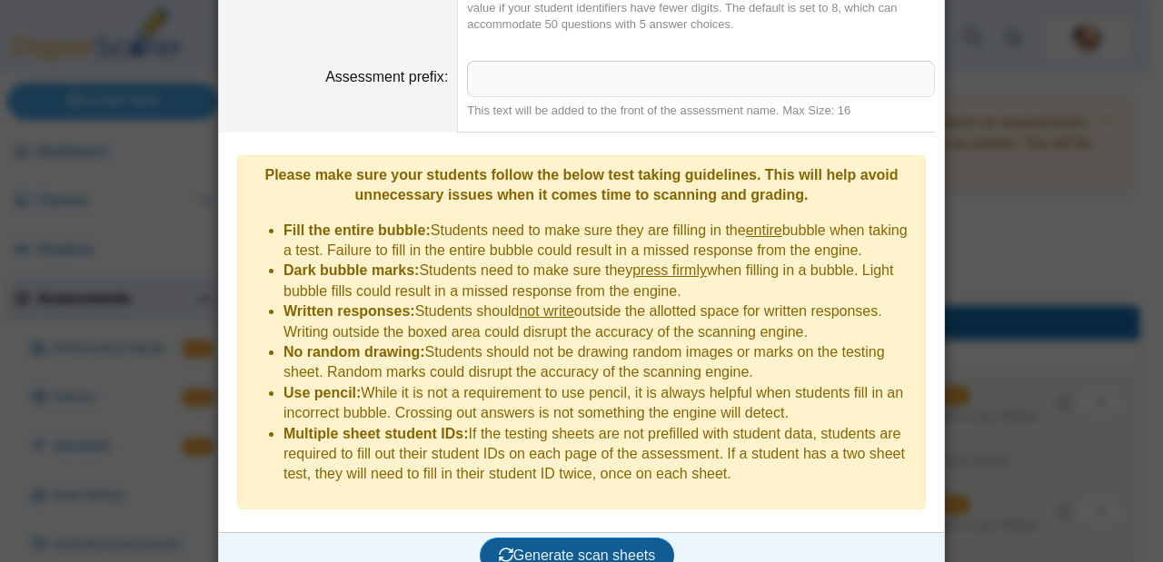
click at [604, 548] on span "Generate scan sheets" at bounding box center [577, 555] width 157 height 15
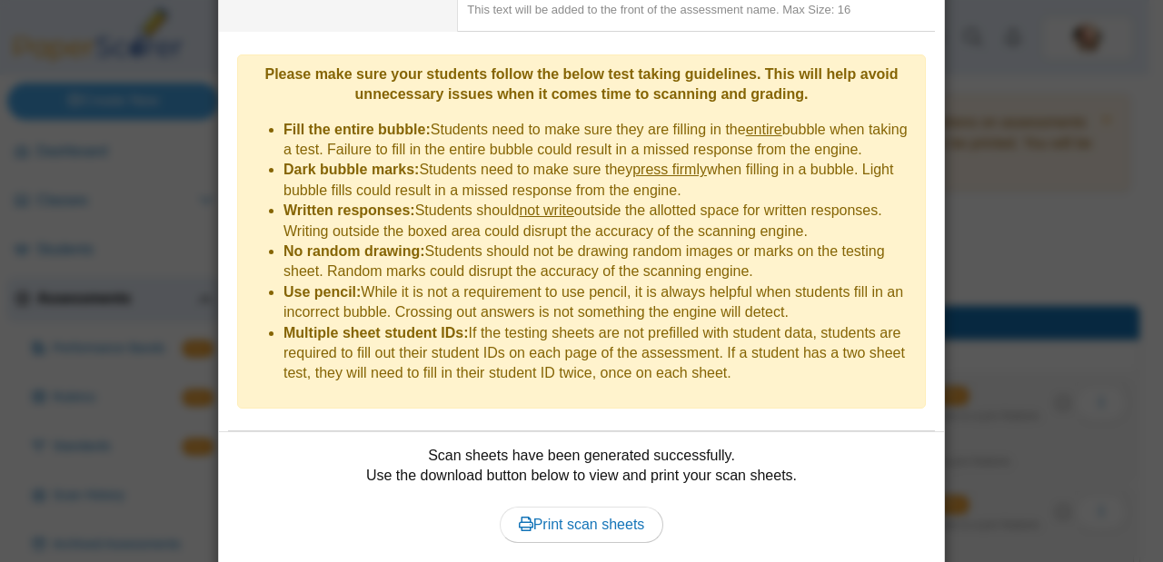
scroll to position [421, 0]
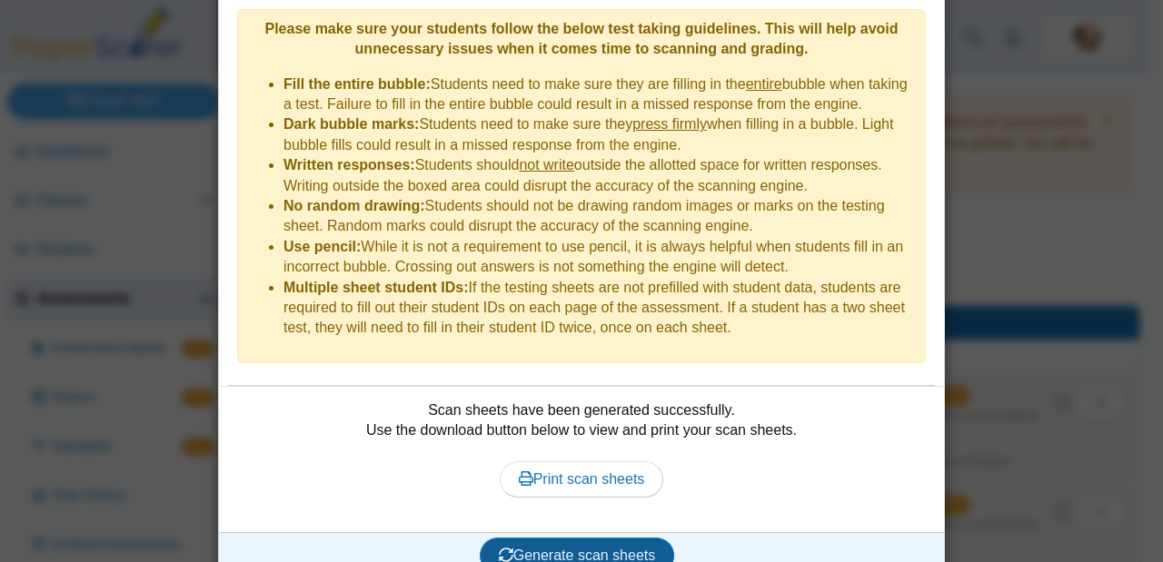
click at [621, 548] on span "Generate scan sheets" at bounding box center [577, 555] width 157 height 15
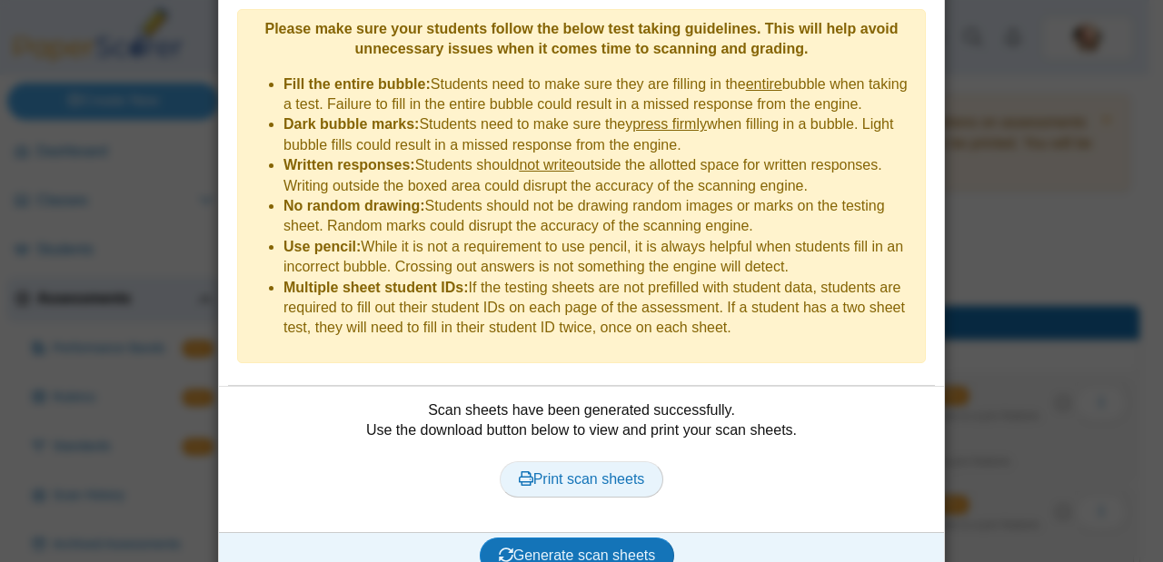
click at [590, 471] on span "Print scan sheets" at bounding box center [582, 478] width 126 height 15
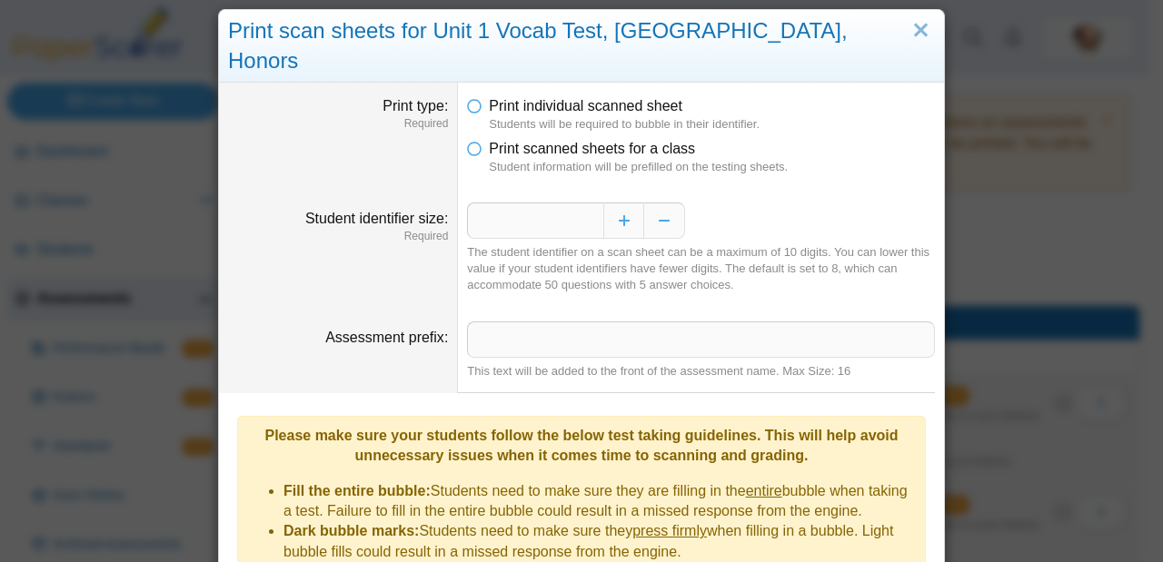
scroll to position [0, 0]
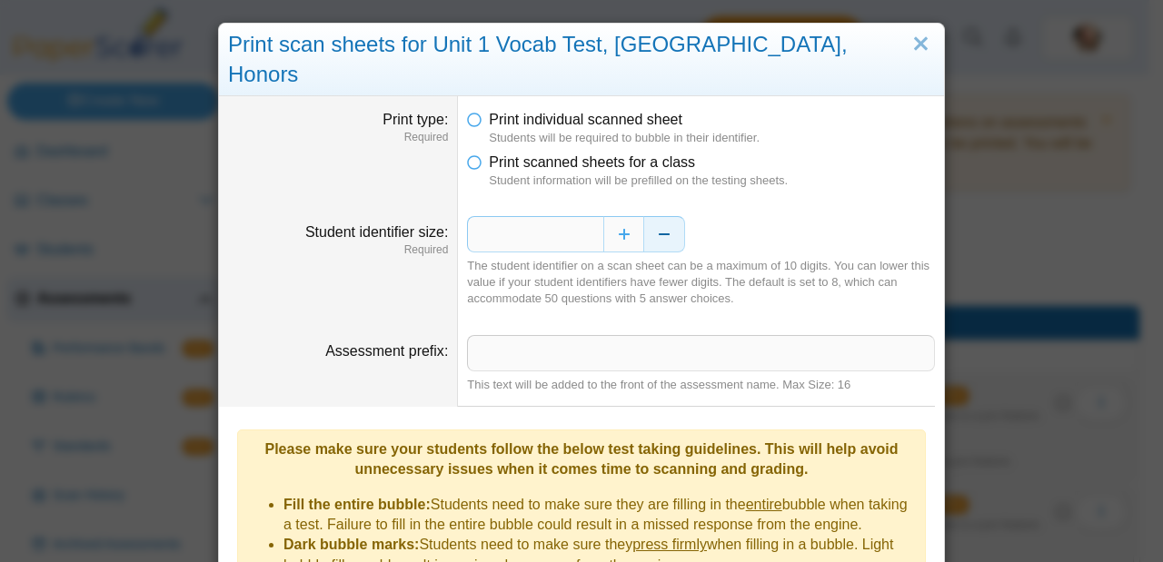
click at [648, 216] on button "Decrease" at bounding box center [664, 234] width 41 height 36
type input "*"
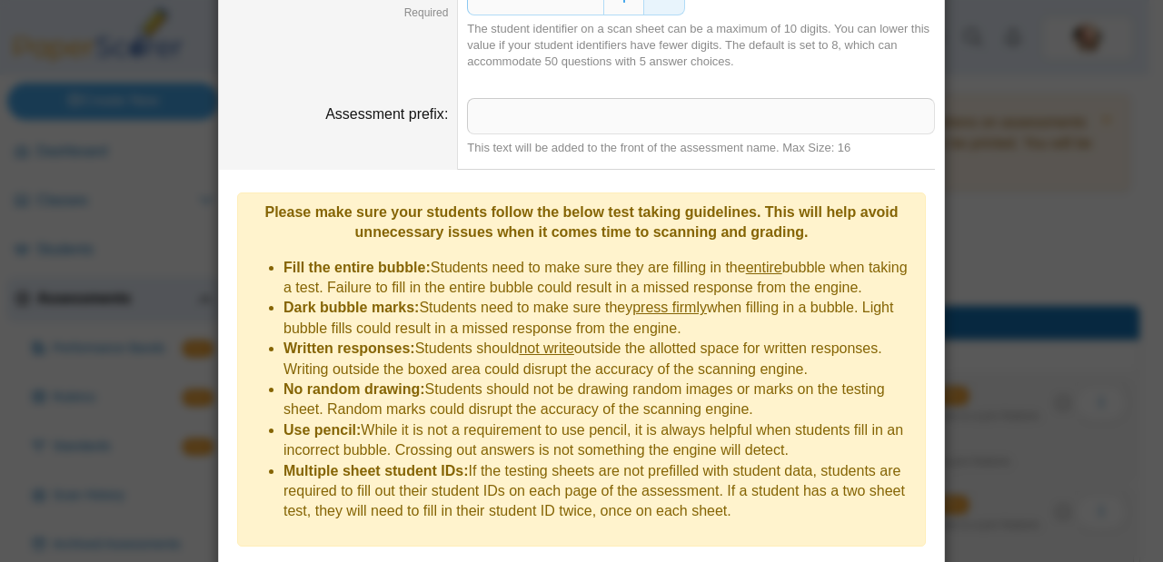
scroll to position [421, 0]
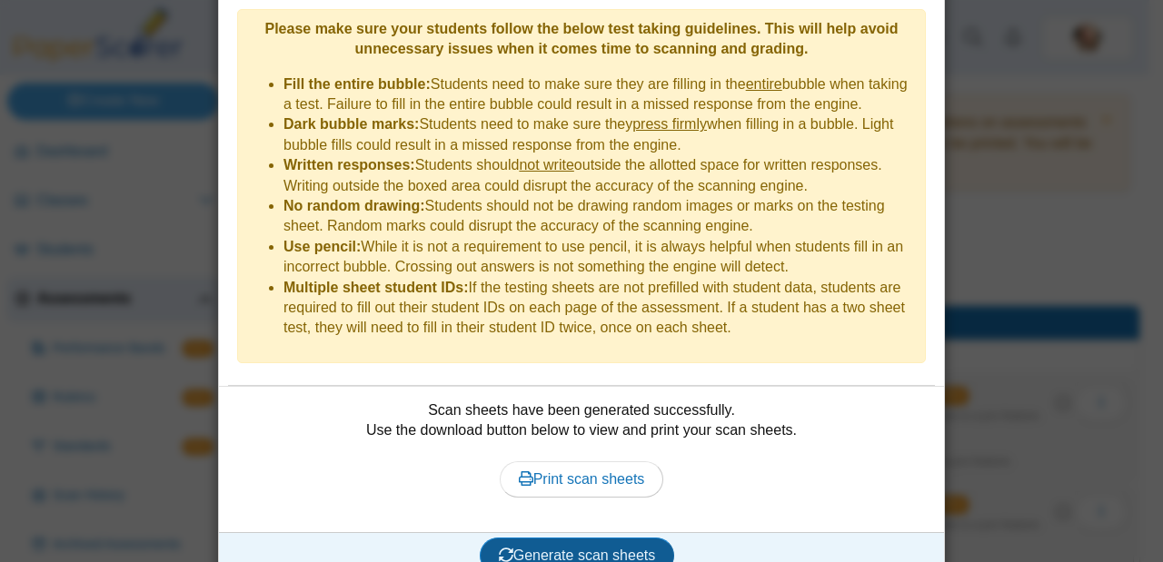
click at [641, 548] on span "Generate scan sheets" at bounding box center [577, 555] width 157 height 15
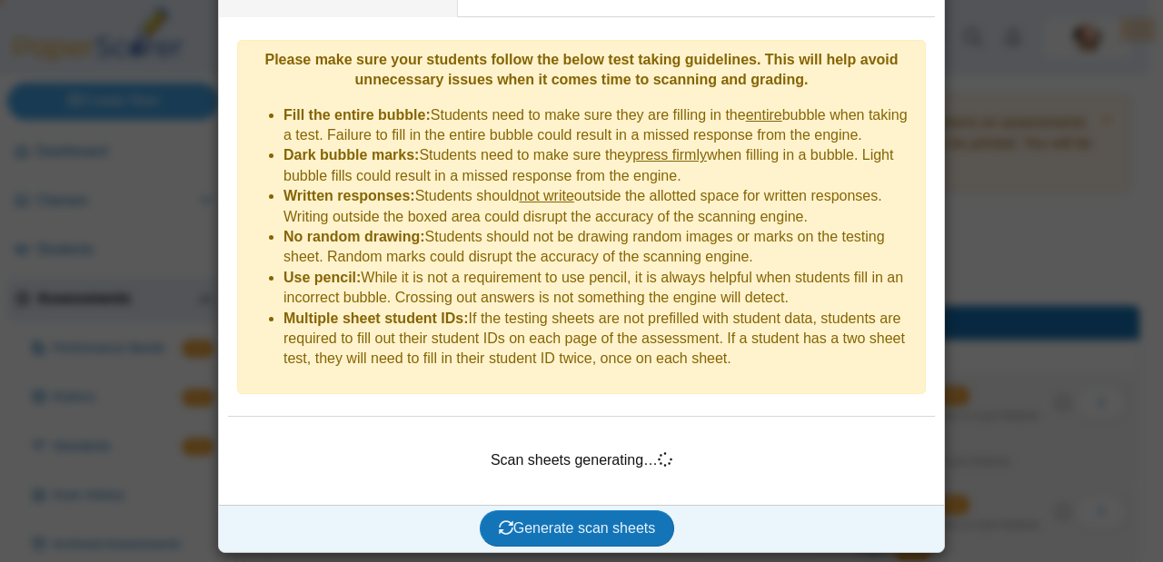
scroll to position [363, 0]
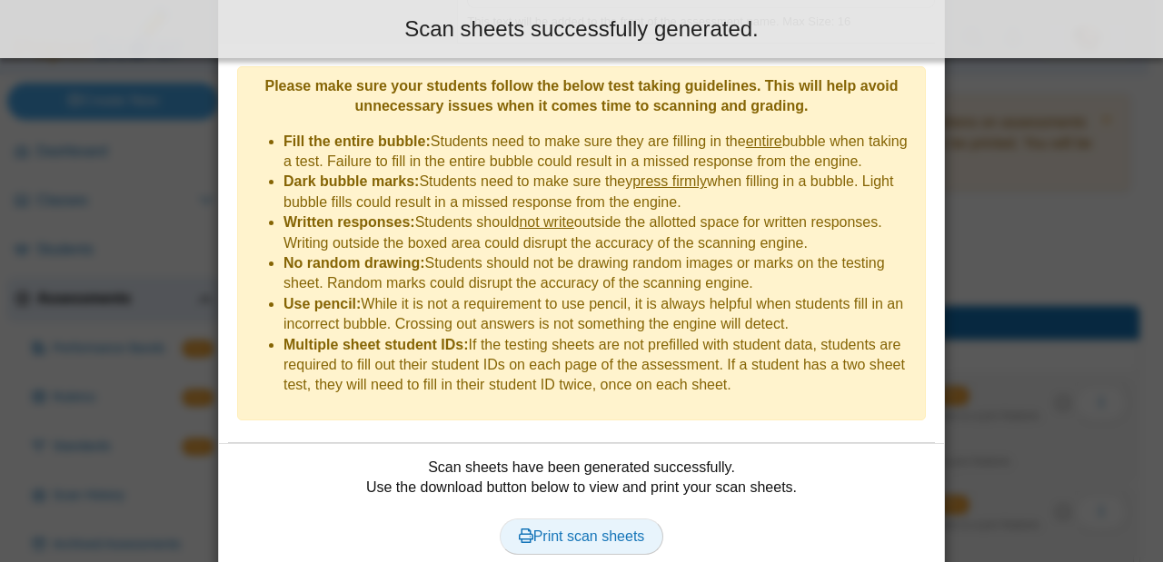
click at [607, 519] on link "Print scan sheets" at bounding box center [582, 537] width 164 height 36
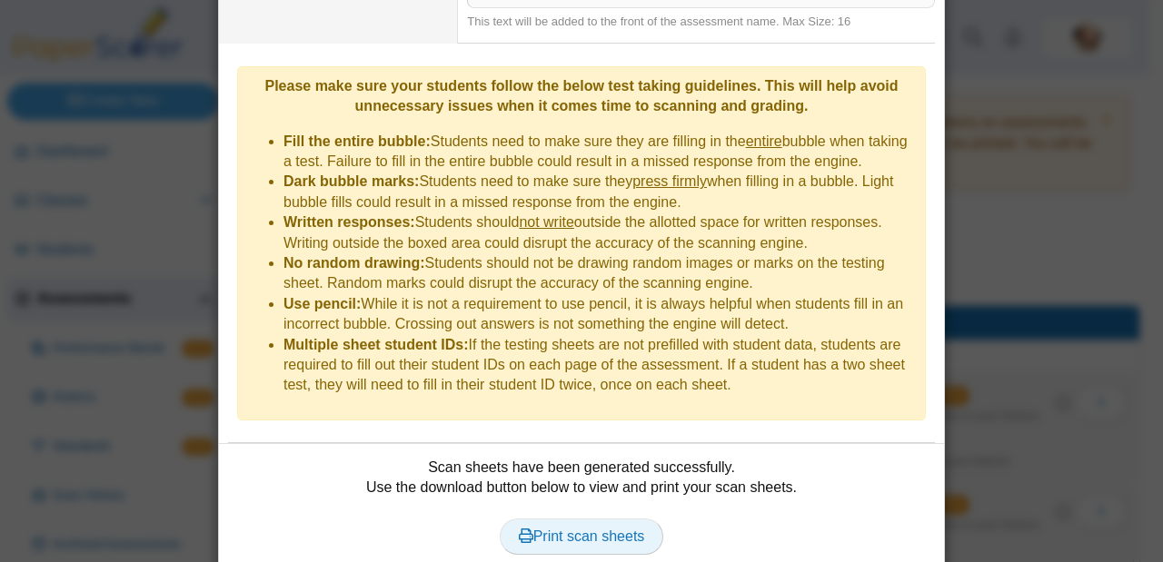
scroll to position [0, 0]
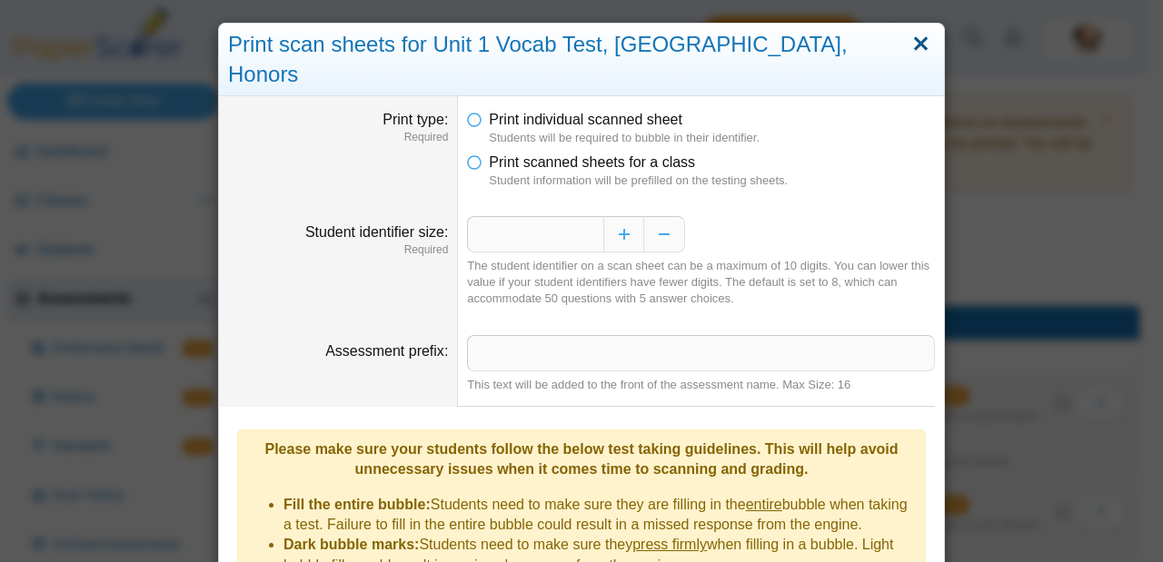
click at [906, 43] on link "Close" at bounding box center [920, 44] width 28 height 31
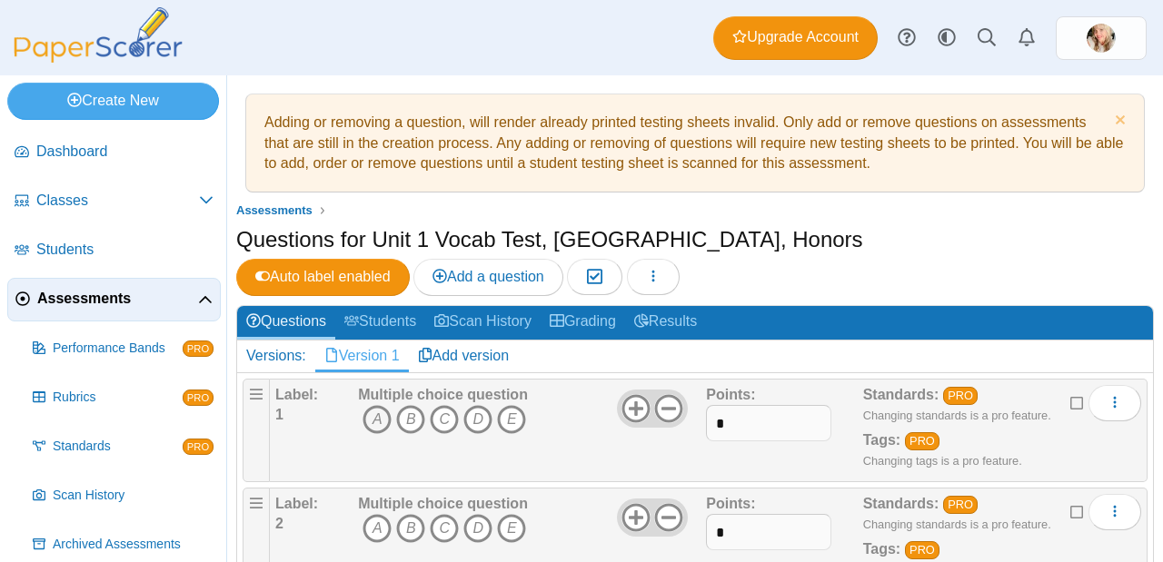
click at [376, 405] on icon "A" at bounding box center [376, 419] width 29 height 29
click at [473, 514] on icon "D" at bounding box center [477, 528] width 29 height 29
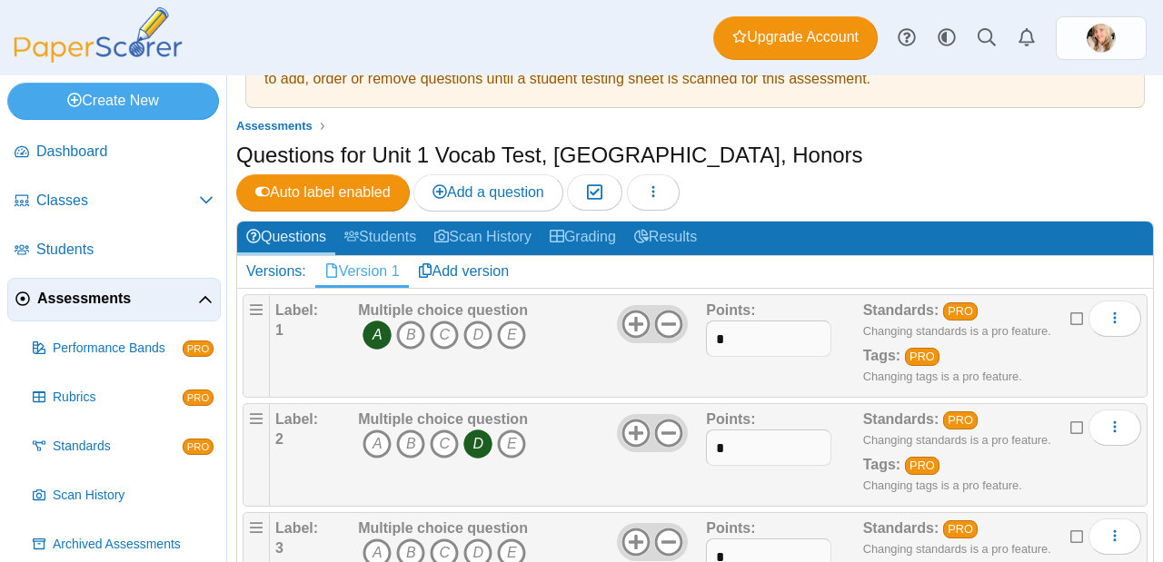
scroll to position [165, 0]
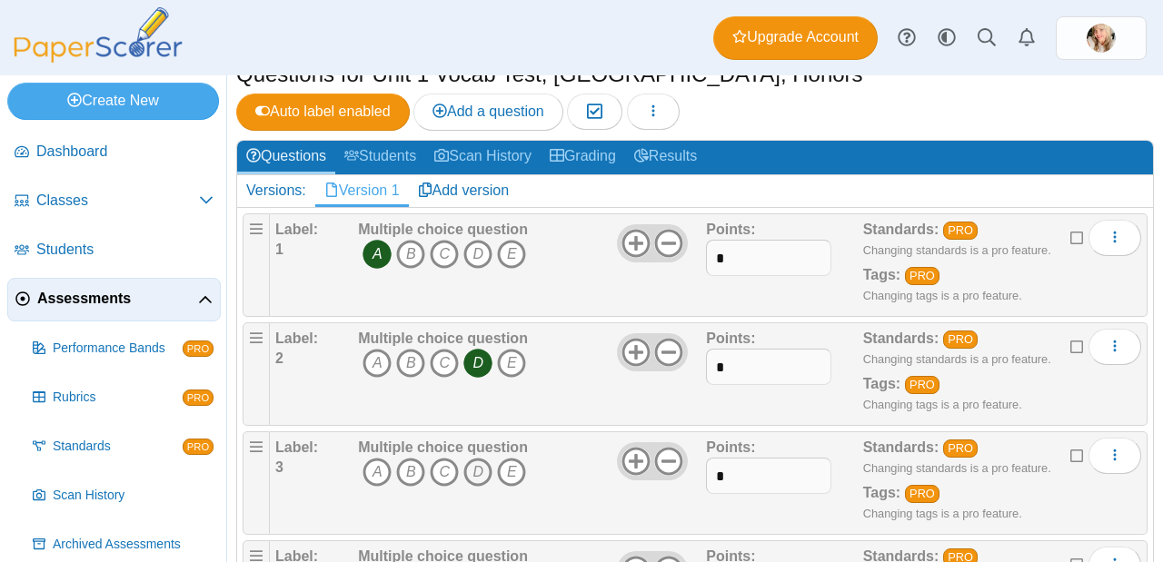
click at [478, 458] on icon "D" at bounding box center [477, 472] width 29 height 29
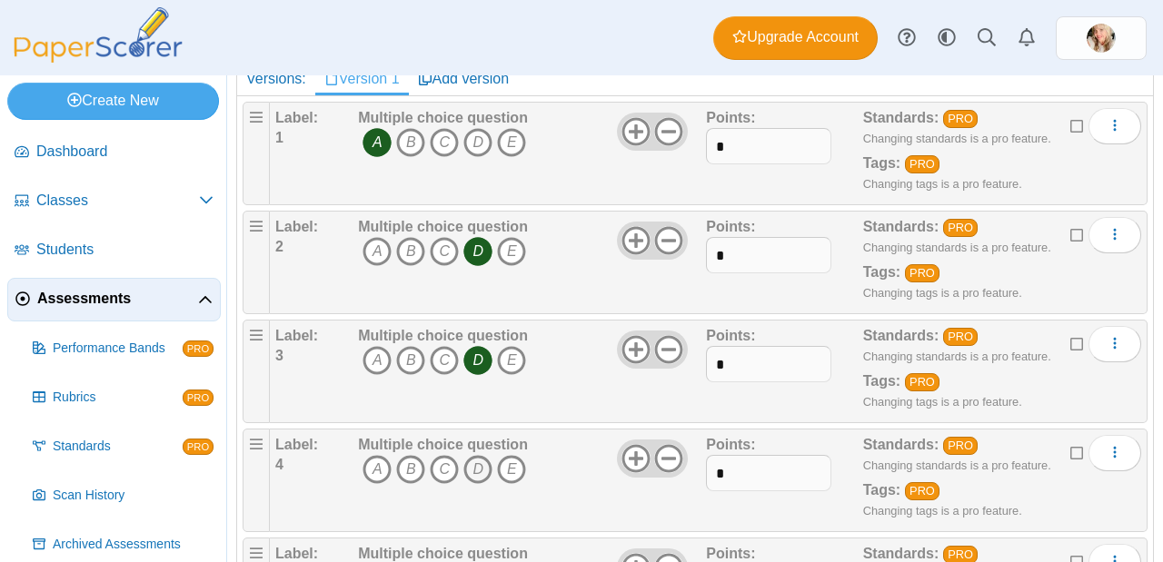
scroll to position [282, 0]
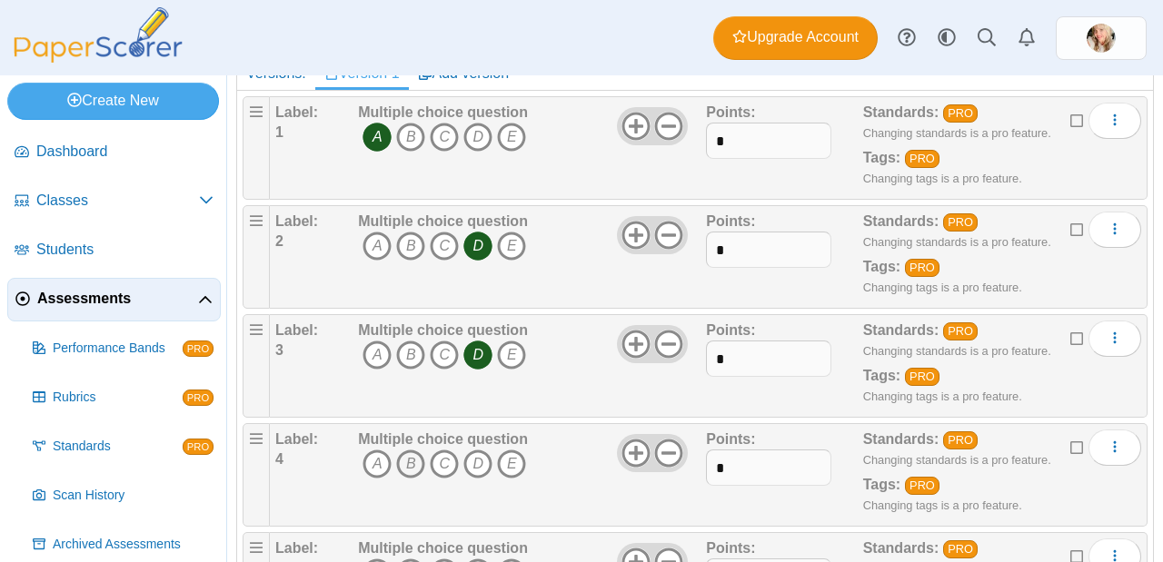
click at [411, 450] on icon "B" at bounding box center [410, 464] width 29 height 29
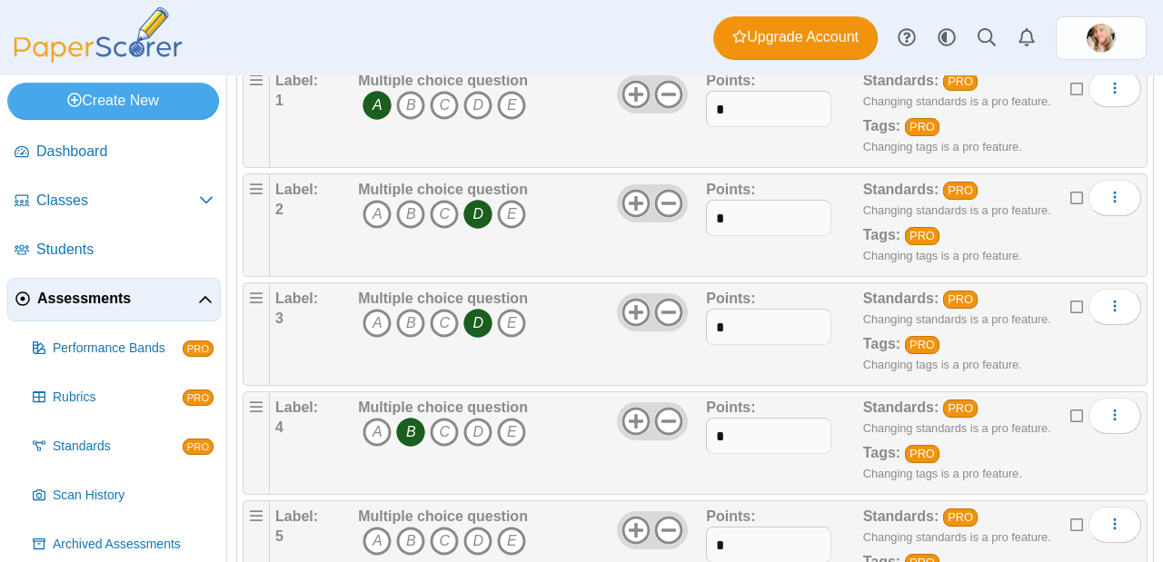
scroll to position [315, 0]
click at [437, 526] on icon "C" at bounding box center [444, 540] width 29 height 29
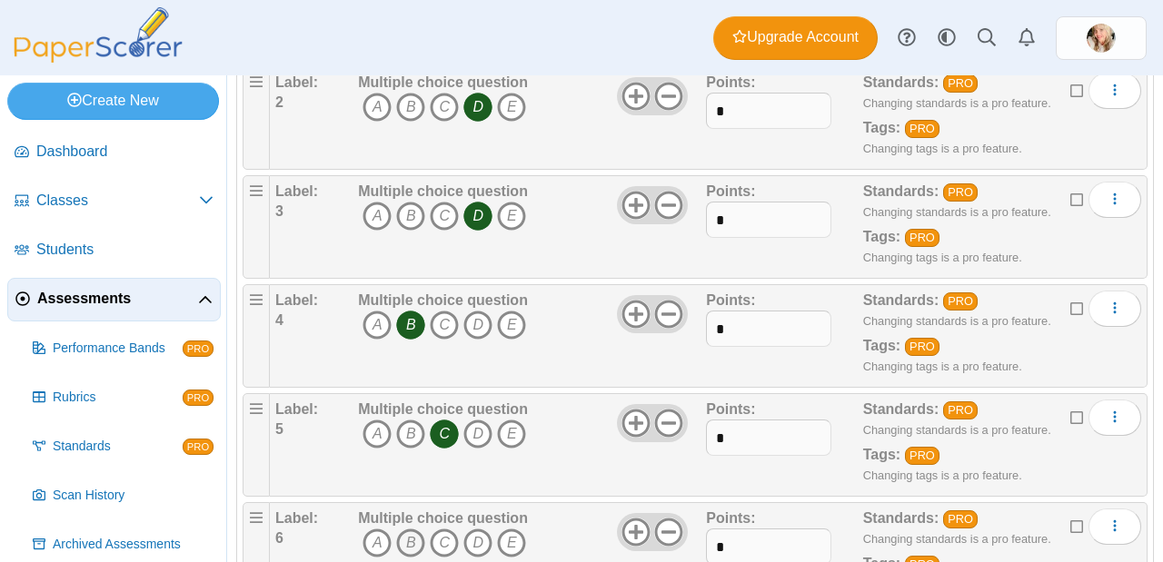
scroll to position [423, 0]
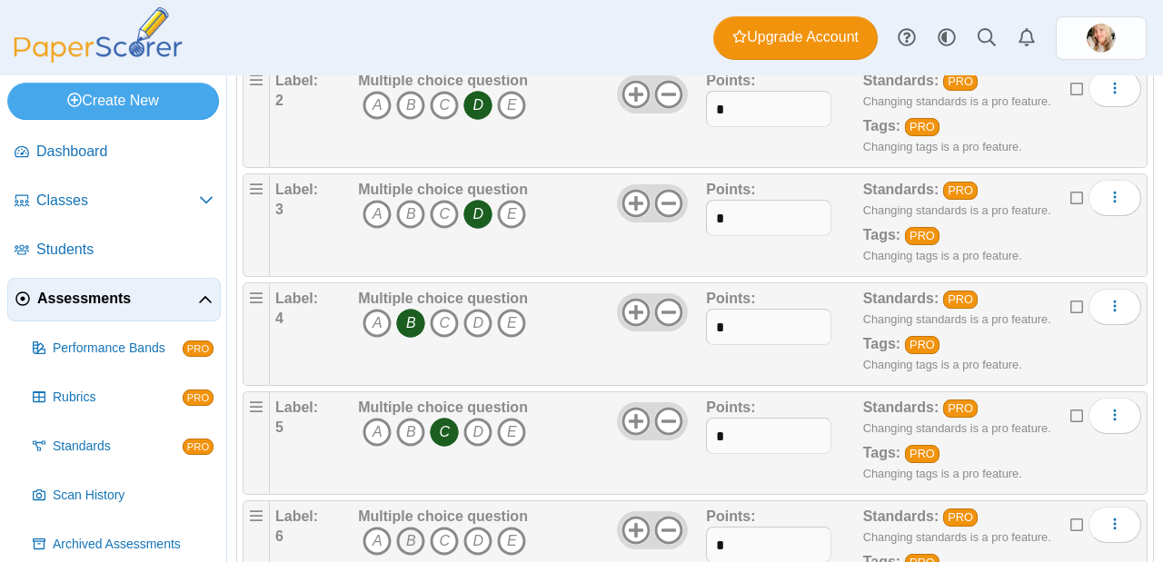
click at [407, 527] on icon "B" at bounding box center [410, 541] width 29 height 29
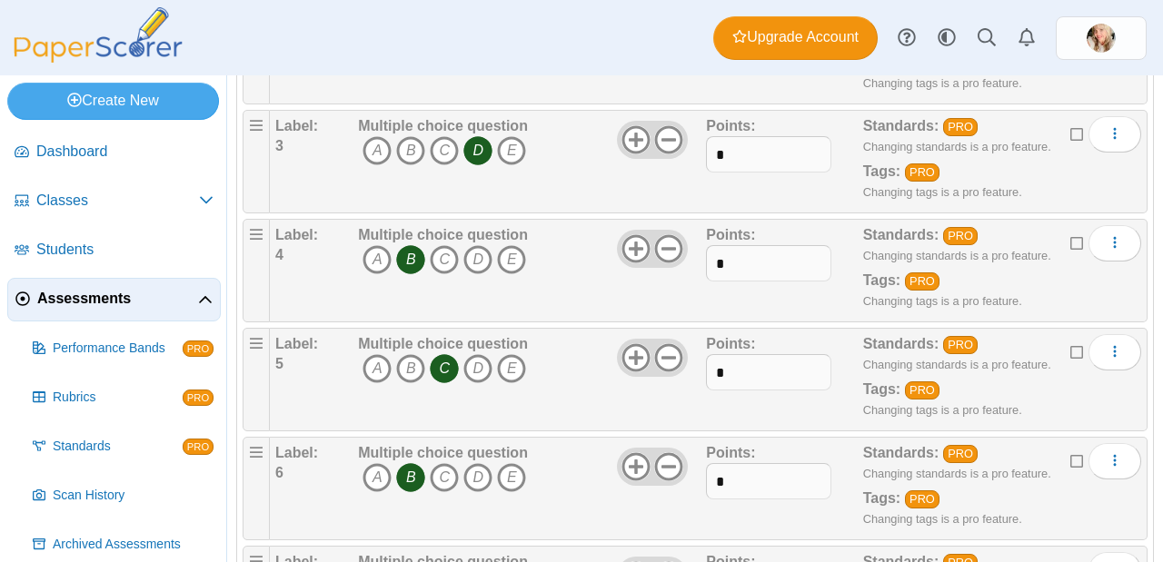
scroll to position [490, 0]
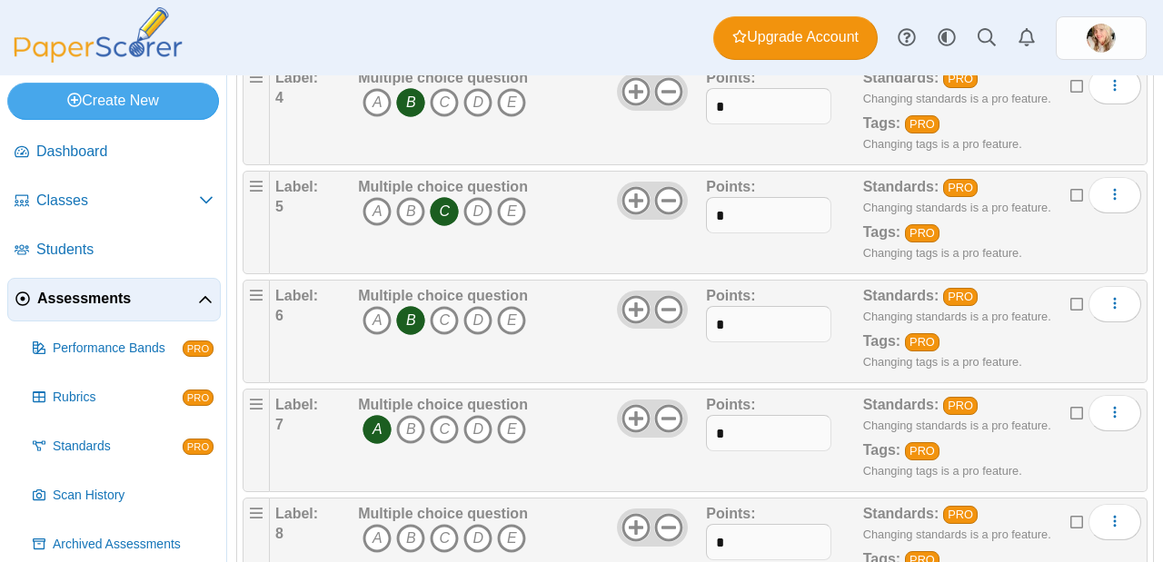
scroll to position [658, 0]
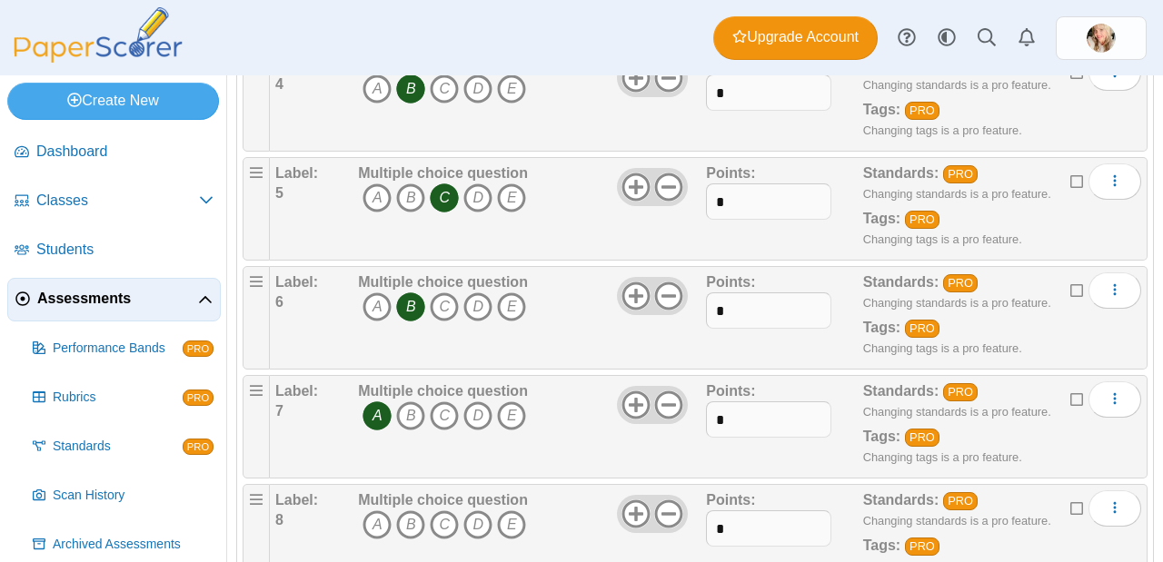
click at [405, 510] on icon "B" at bounding box center [410, 524] width 29 height 29
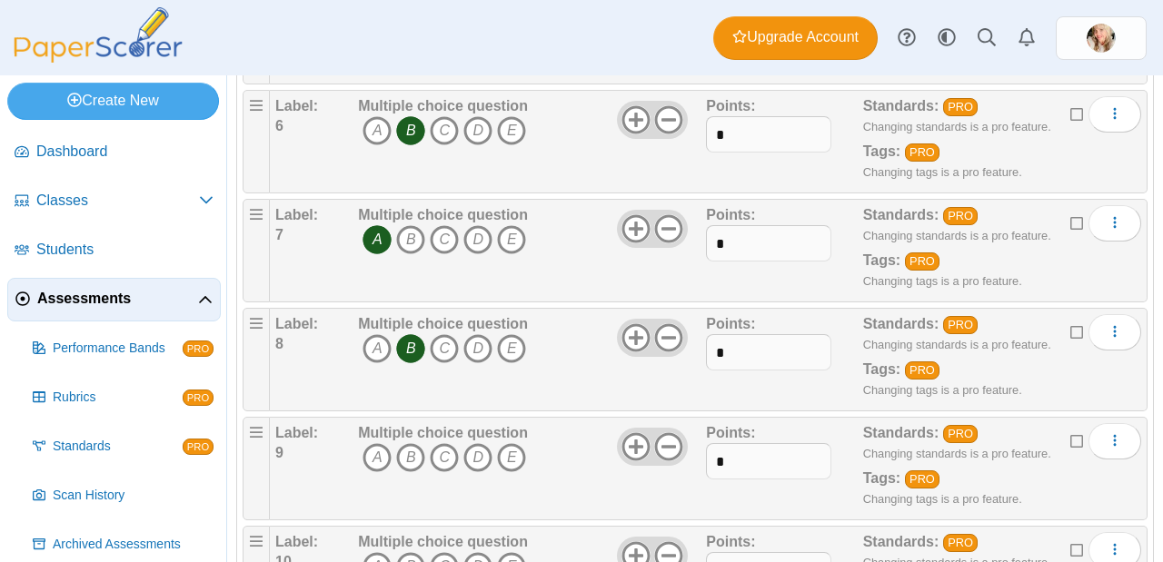
scroll to position [850, 0]
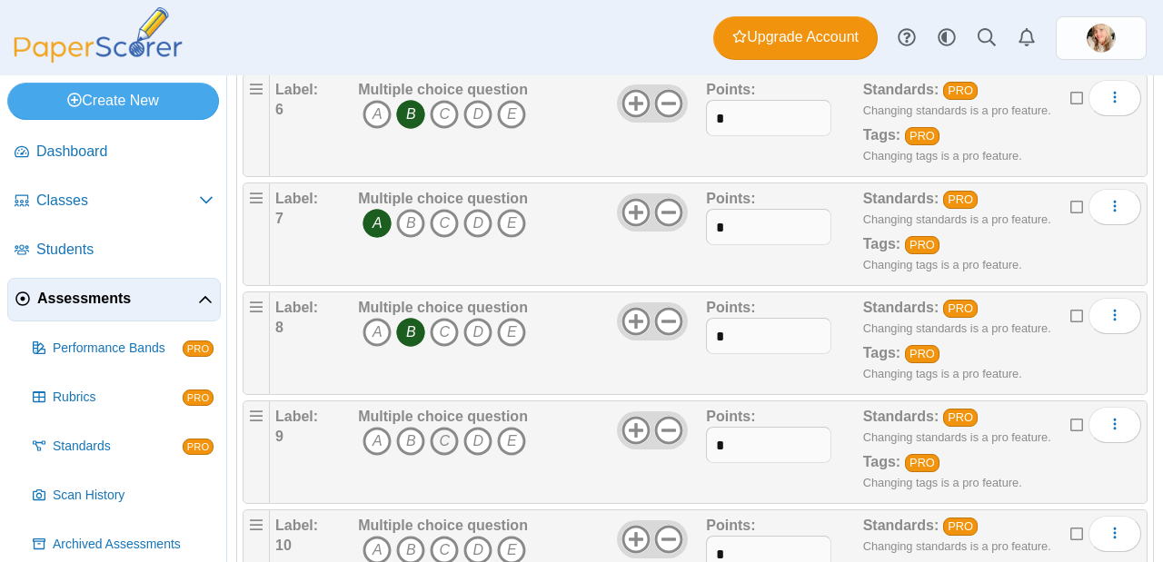
click at [442, 427] on icon "C" at bounding box center [444, 441] width 29 height 29
click at [442, 536] on icon "C" at bounding box center [444, 550] width 29 height 29
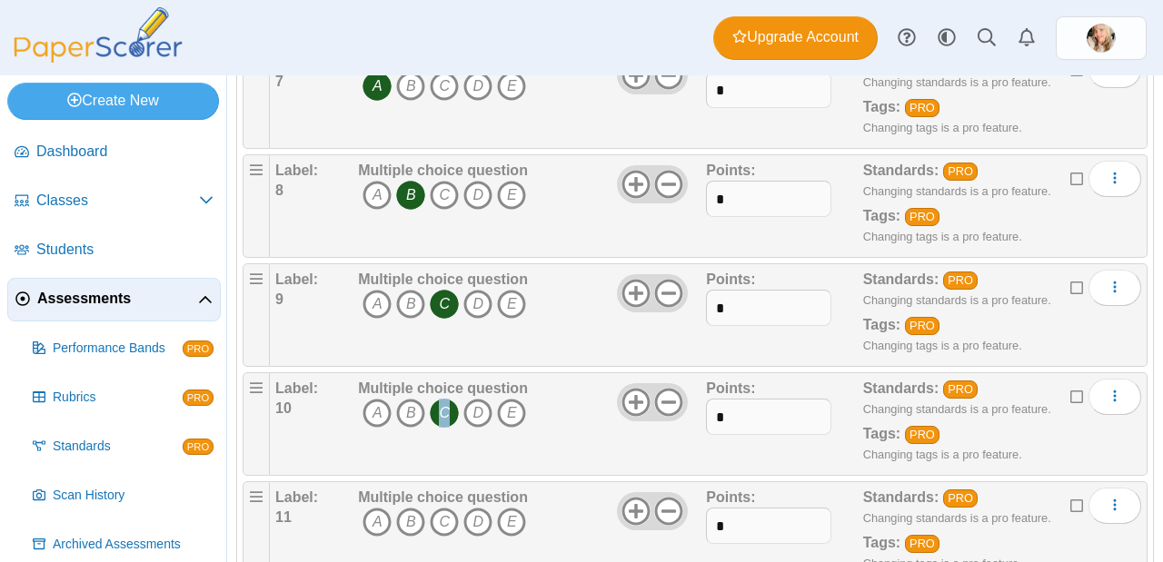
scroll to position [988, 0]
click at [374, 507] on icon "A" at bounding box center [376, 521] width 29 height 29
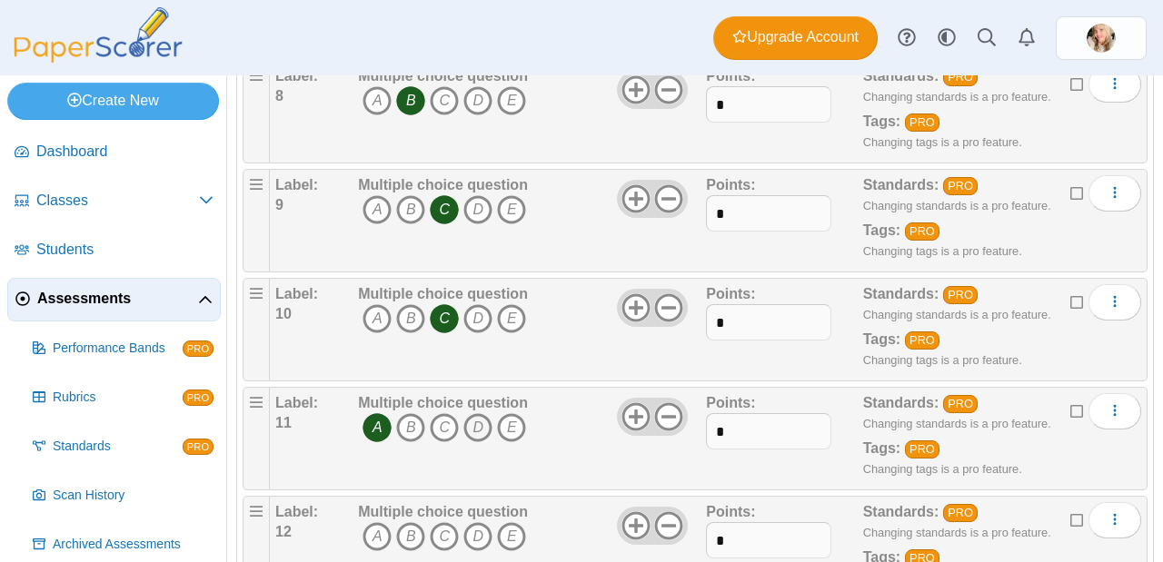
scroll to position [1110, 0]
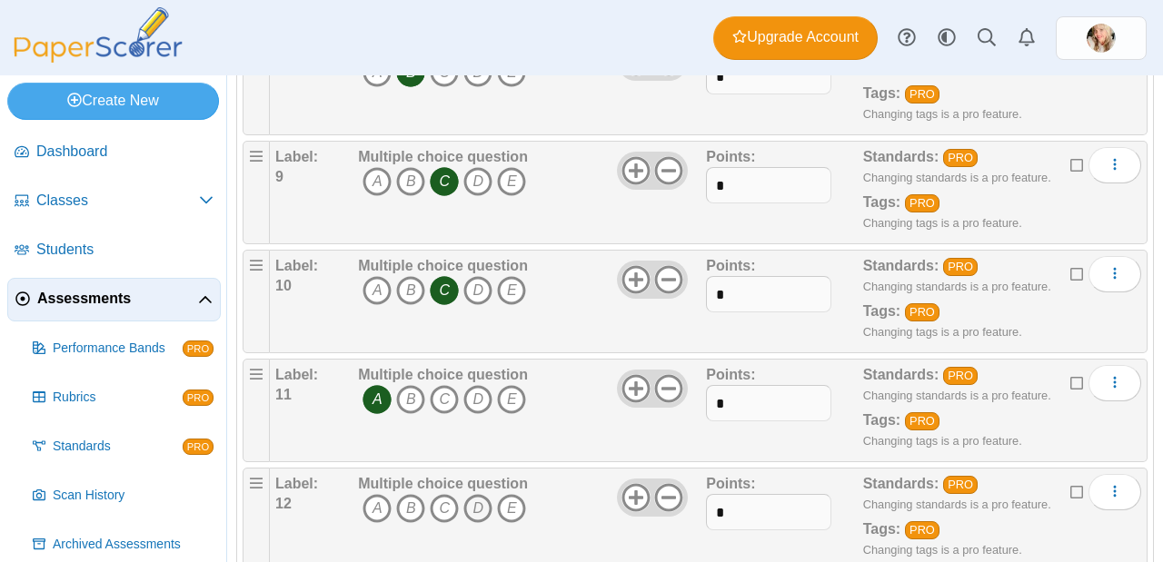
click at [486, 494] on icon "D" at bounding box center [477, 508] width 29 height 29
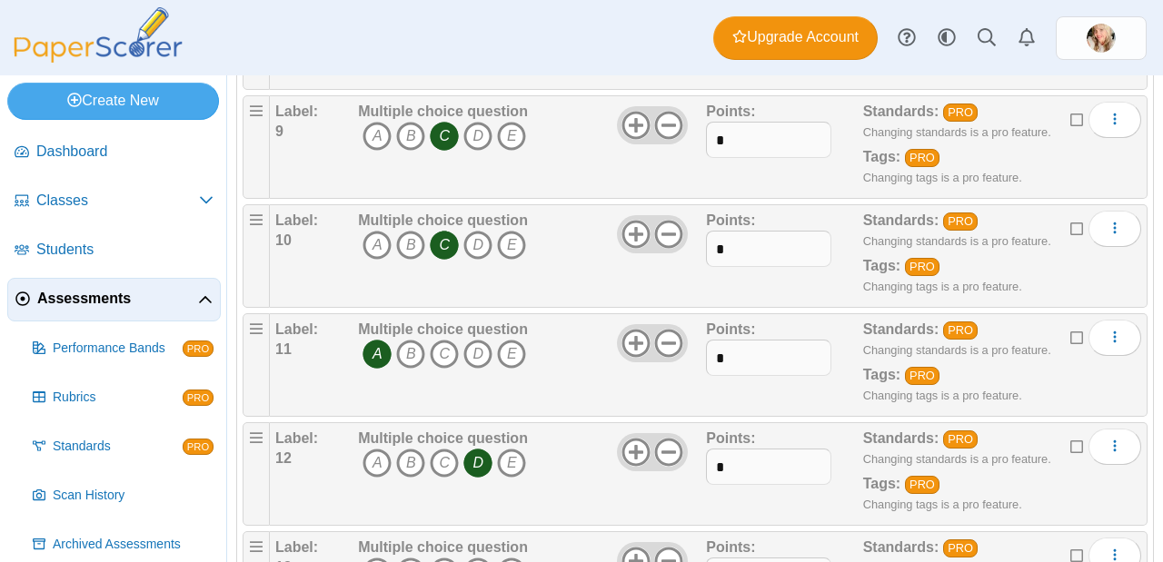
scroll to position [1256, 0]
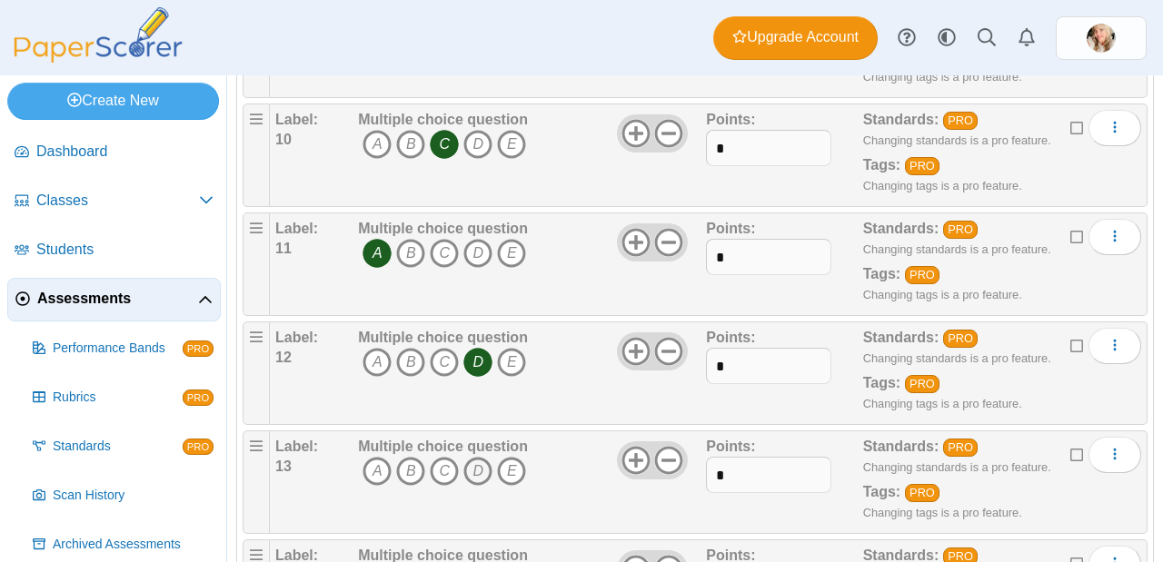
click at [483, 457] on icon "D" at bounding box center [477, 471] width 29 height 29
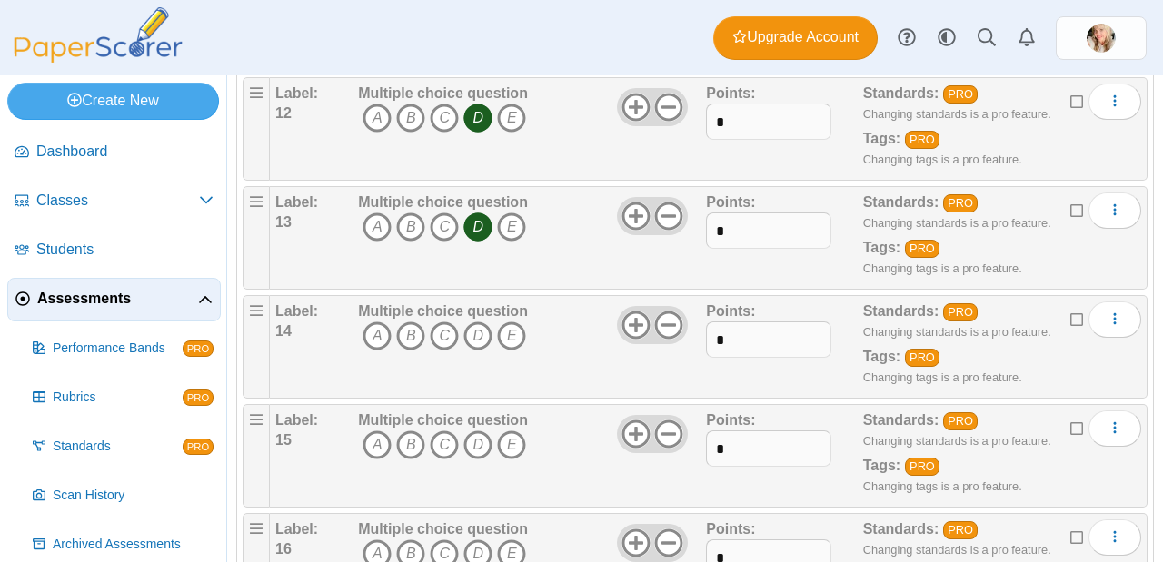
scroll to position [1501, 0]
click at [402, 322] on icon "B" at bounding box center [410, 336] width 29 height 29
click at [409, 431] on icon "B" at bounding box center [410, 445] width 29 height 29
click at [409, 540] on icon "B" at bounding box center [410, 554] width 29 height 29
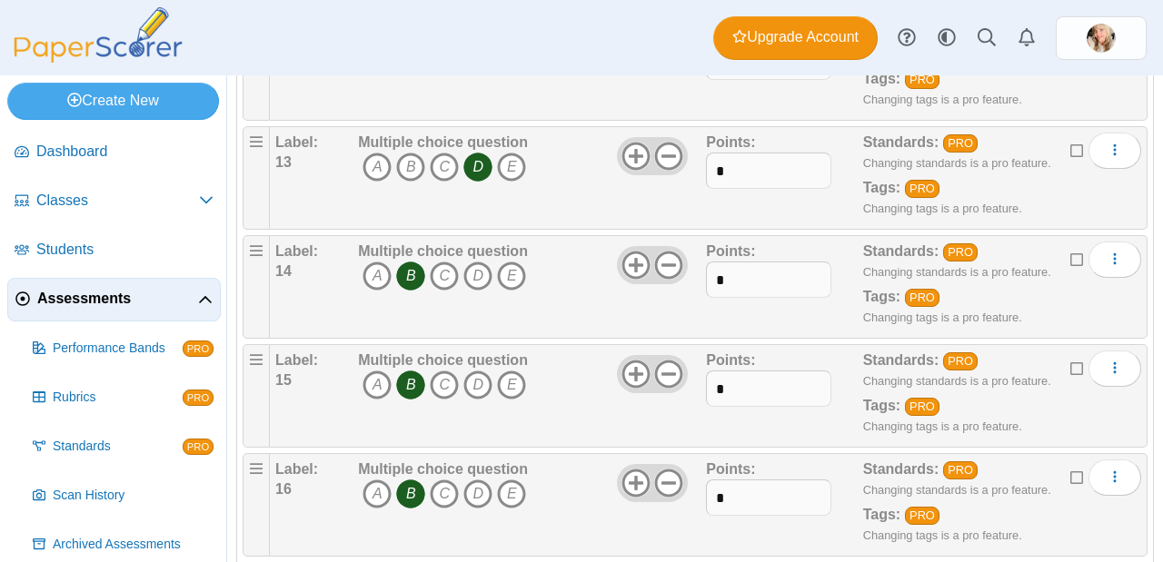
scroll to position [1663, 0]
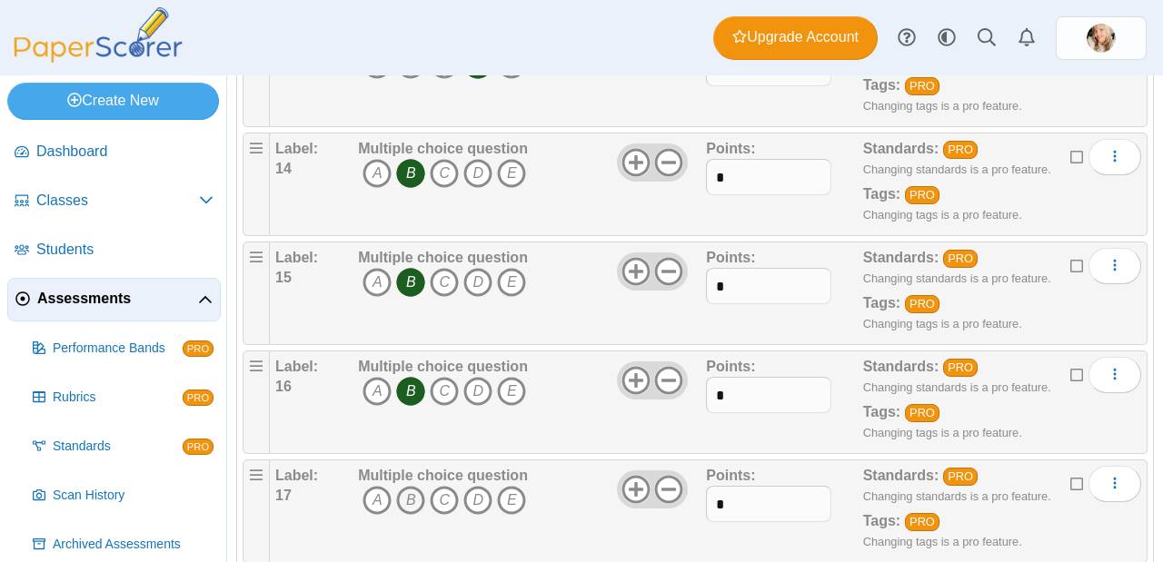
click at [401, 486] on icon "B" at bounding box center [410, 500] width 29 height 29
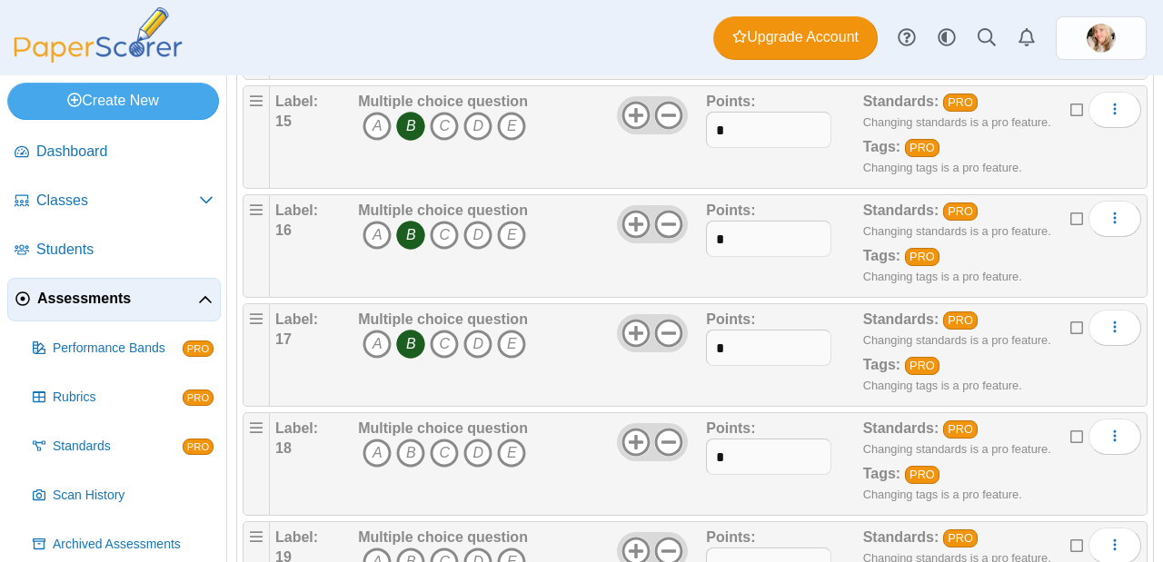
scroll to position [1820, 0]
click at [375, 438] on icon "A" at bounding box center [376, 452] width 29 height 29
click at [393, 547] on span "A B C D E" at bounding box center [443, 564] width 170 height 34
click at [387, 547] on icon "A" at bounding box center [376, 561] width 29 height 29
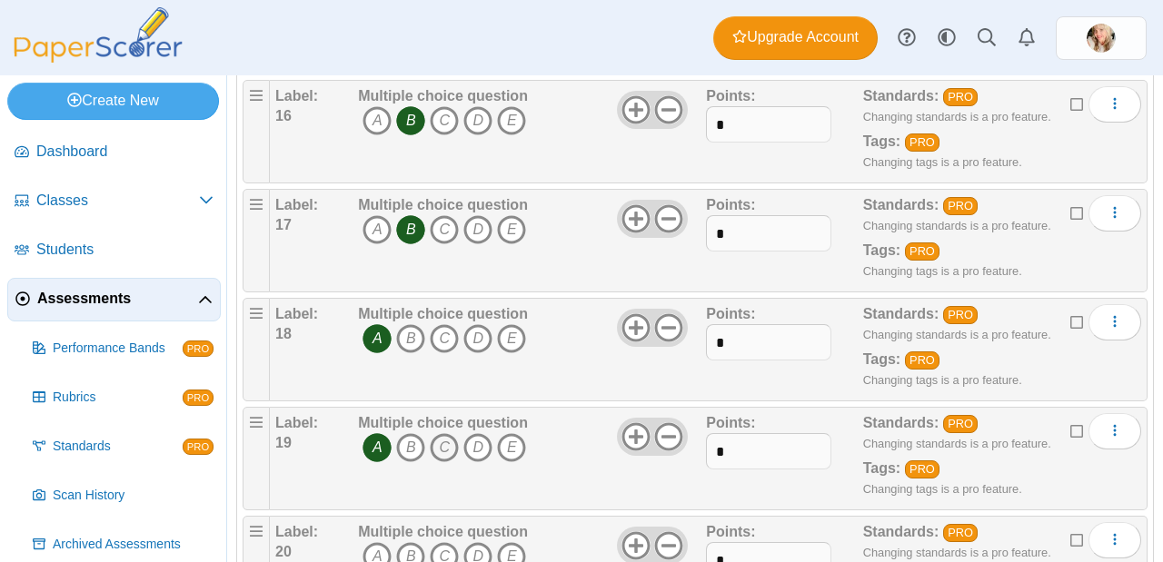
scroll to position [1952, 0]
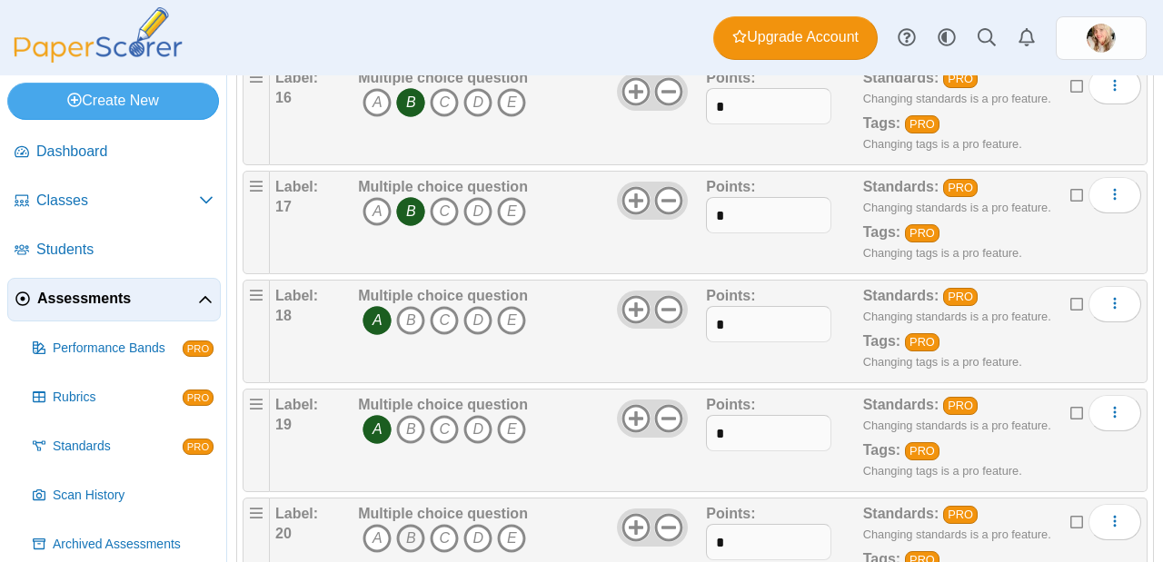
click at [406, 524] on icon "B" at bounding box center [410, 538] width 29 height 29
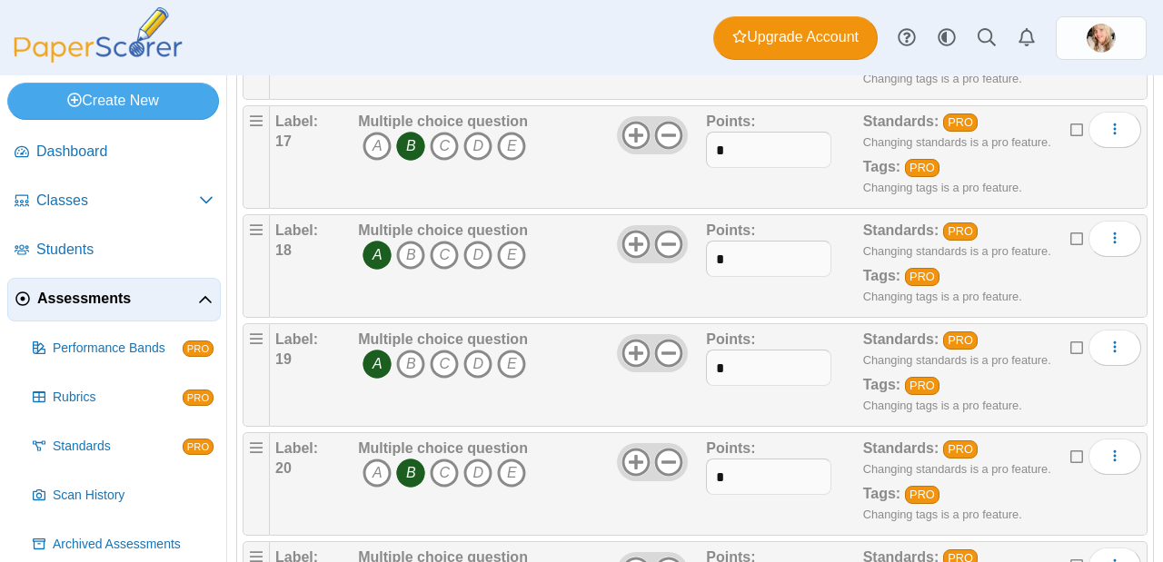
scroll to position [2021, 0]
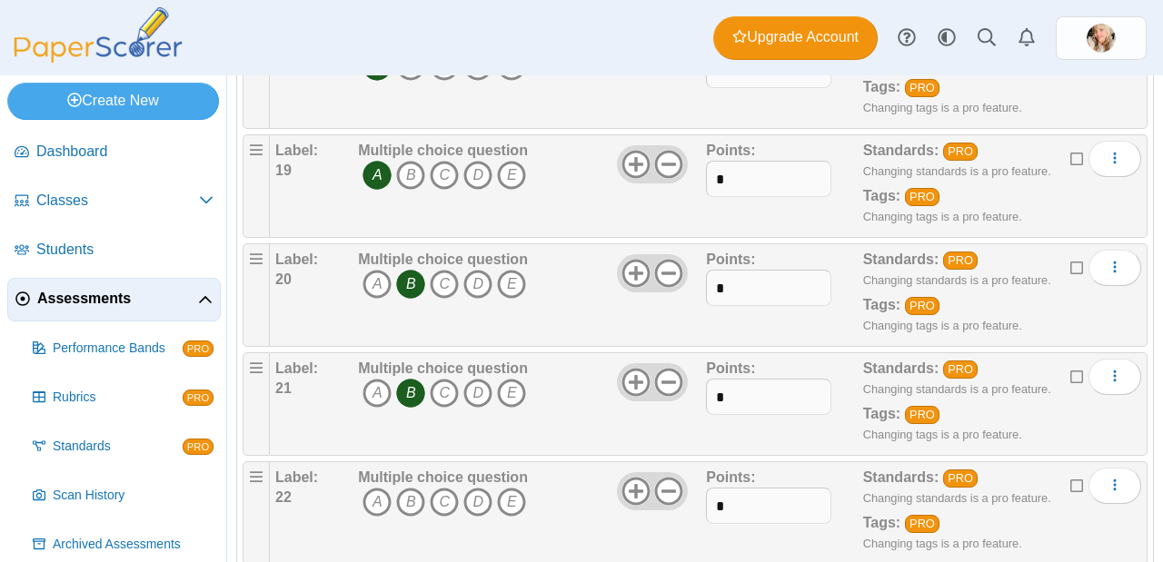
scroll to position [2219, 0]
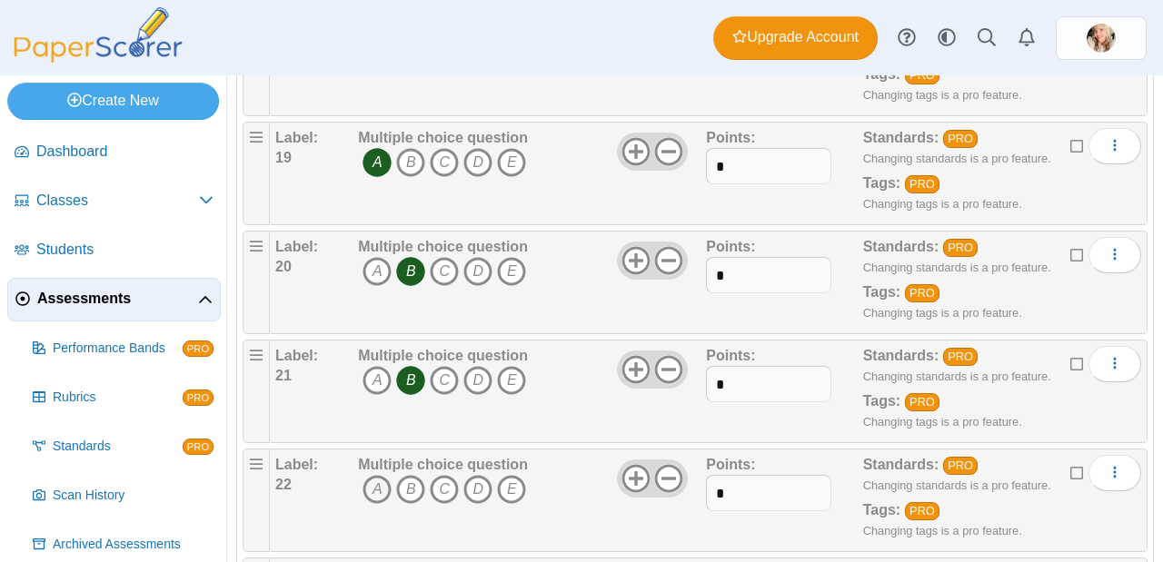
click at [372, 475] on icon "A" at bounding box center [376, 489] width 29 height 29
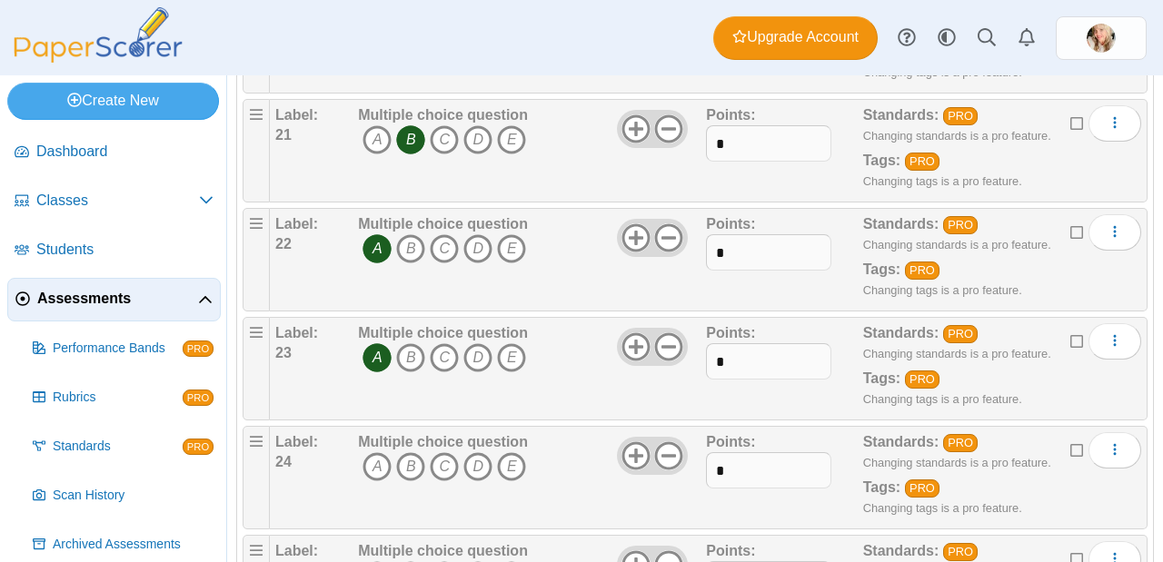
scroll to position [2466, 0]
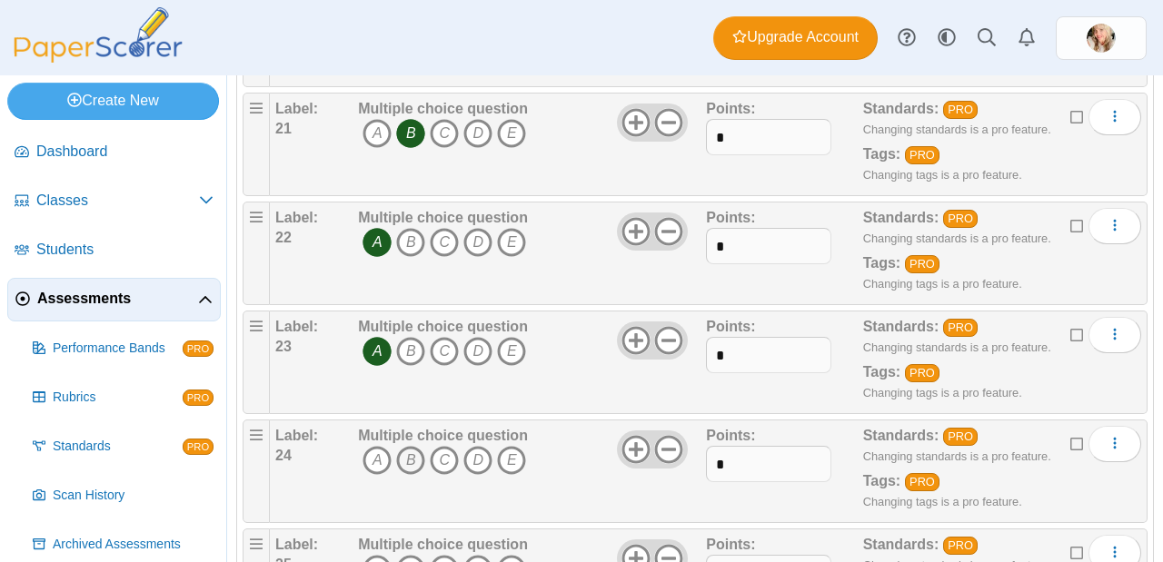
click at [407, 446] on icon "B" at bounding box center [410, 460] width 29 height 29
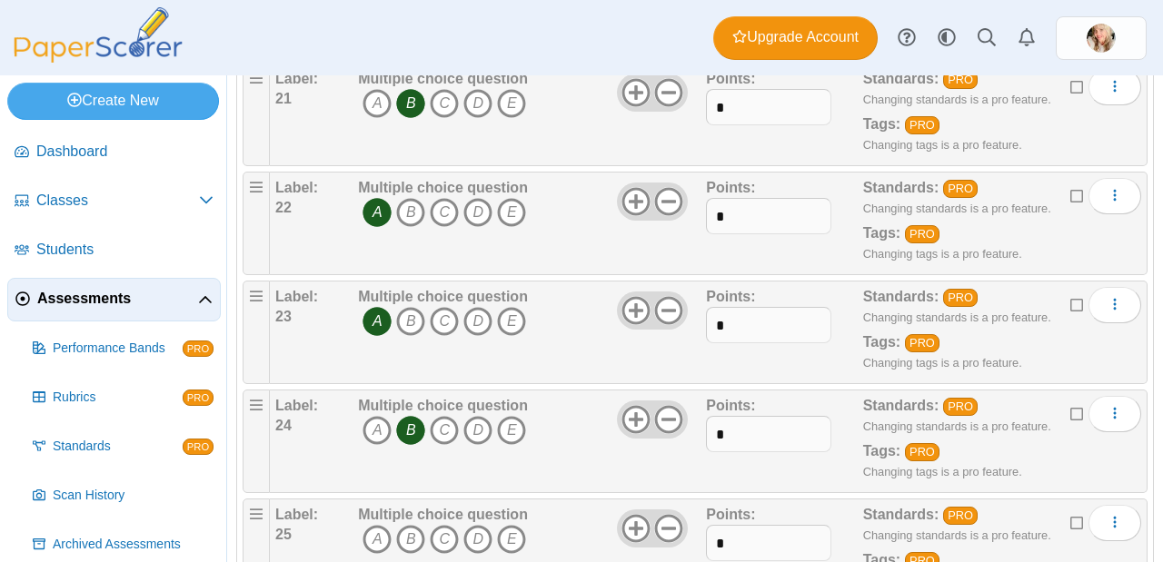
scroll to position [2571, 0]
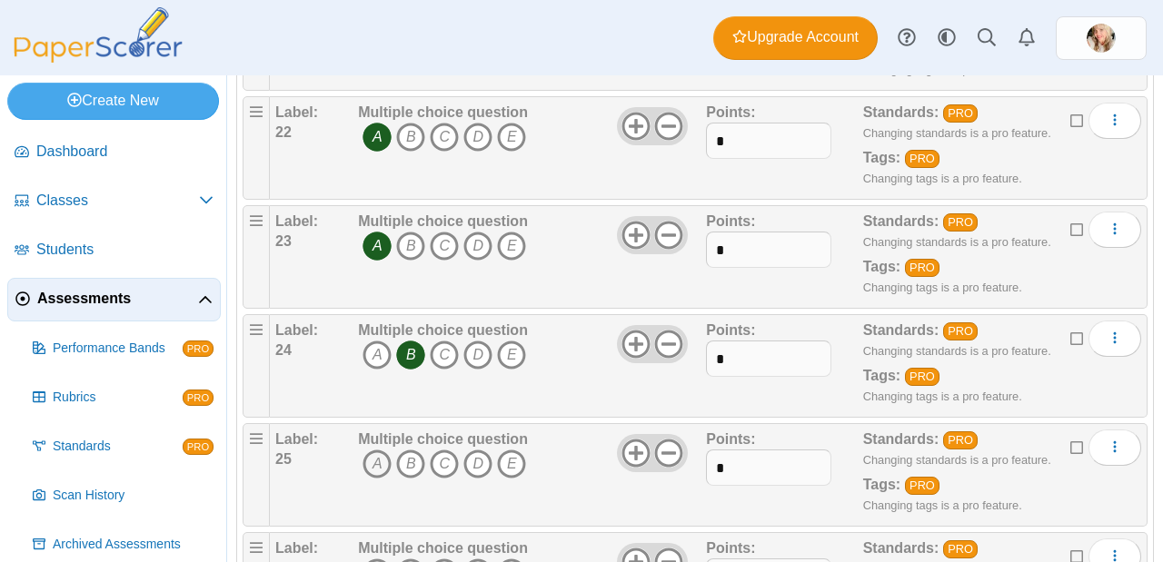
click at [366, 450] on icon "A" at bounding box center [376, 464] width 29 height 29
click at [381, 559] on icon "A" at bounding box center [376, 573] width 29 height 29
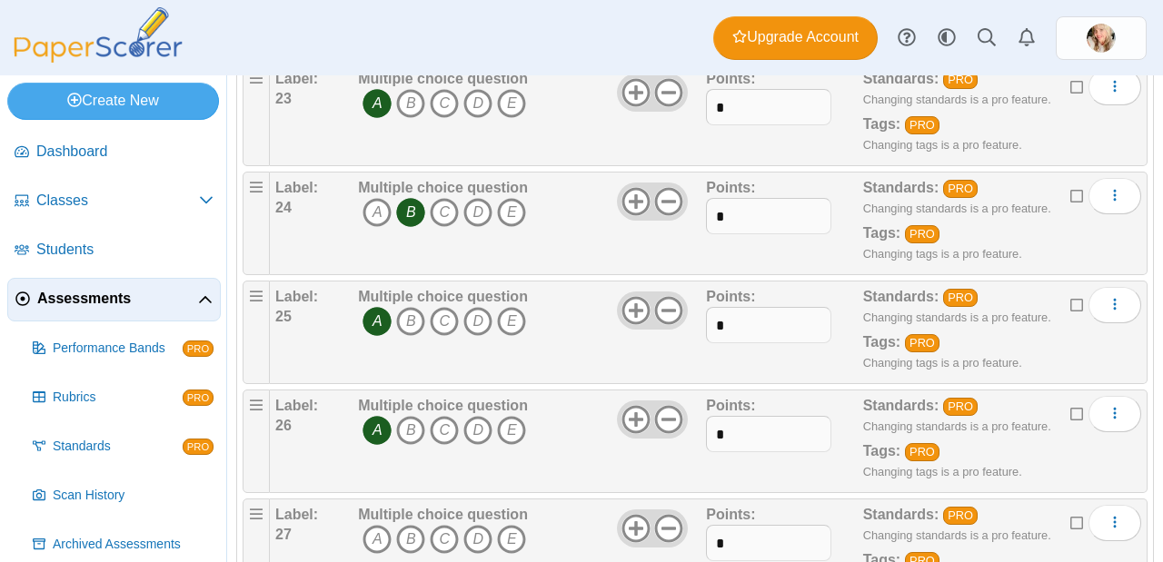
scroll to position [2718, 0]
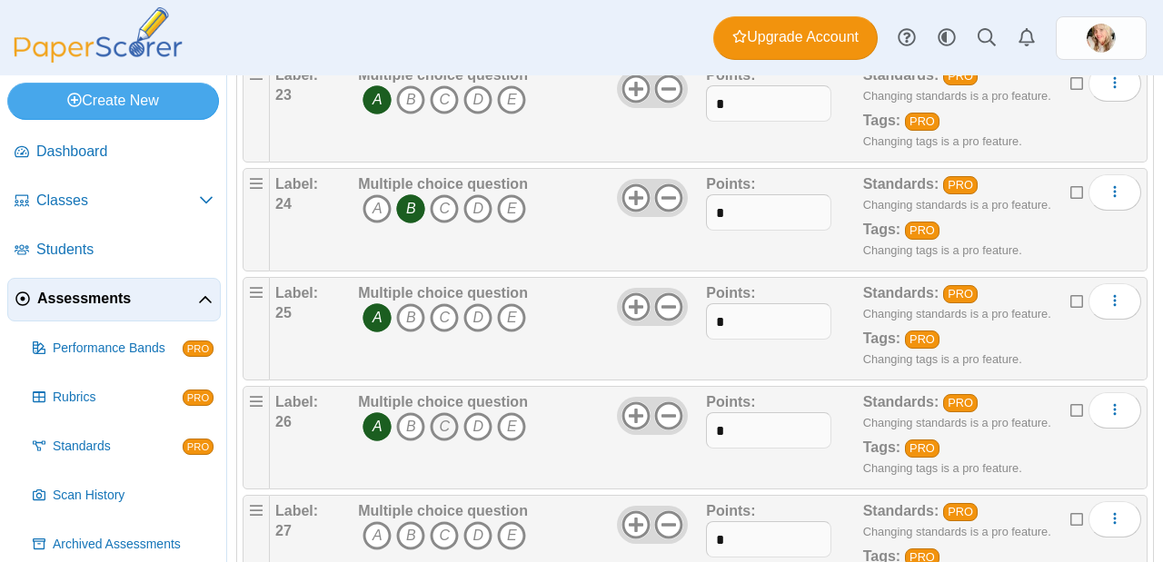
click at [438, 412] on icon "C" at bounding box center [444, 426] width 29 height 29
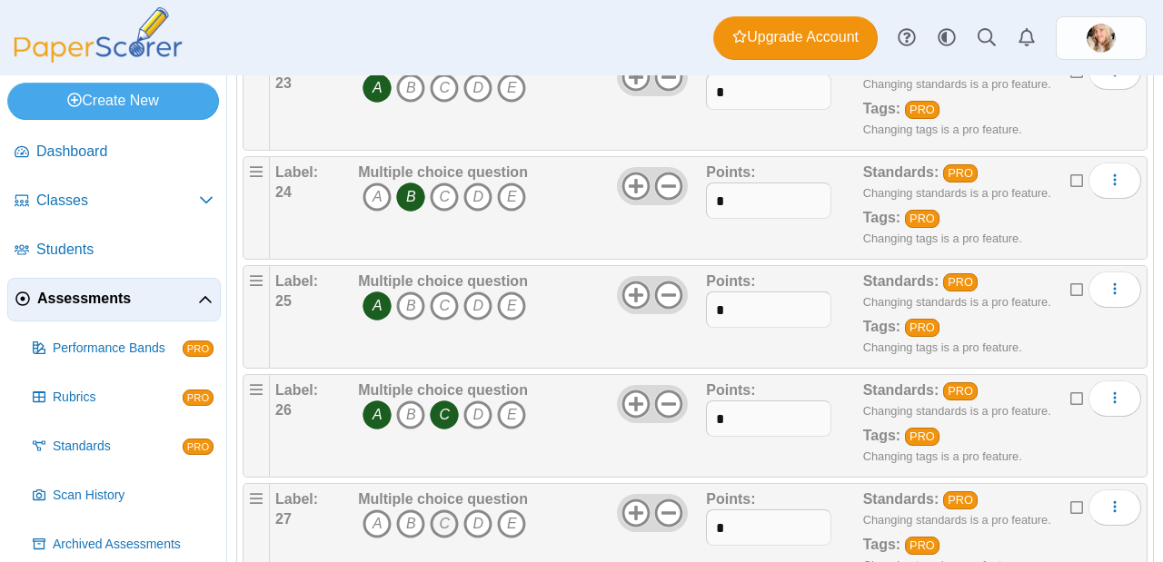
scroll to position [2759, 0]
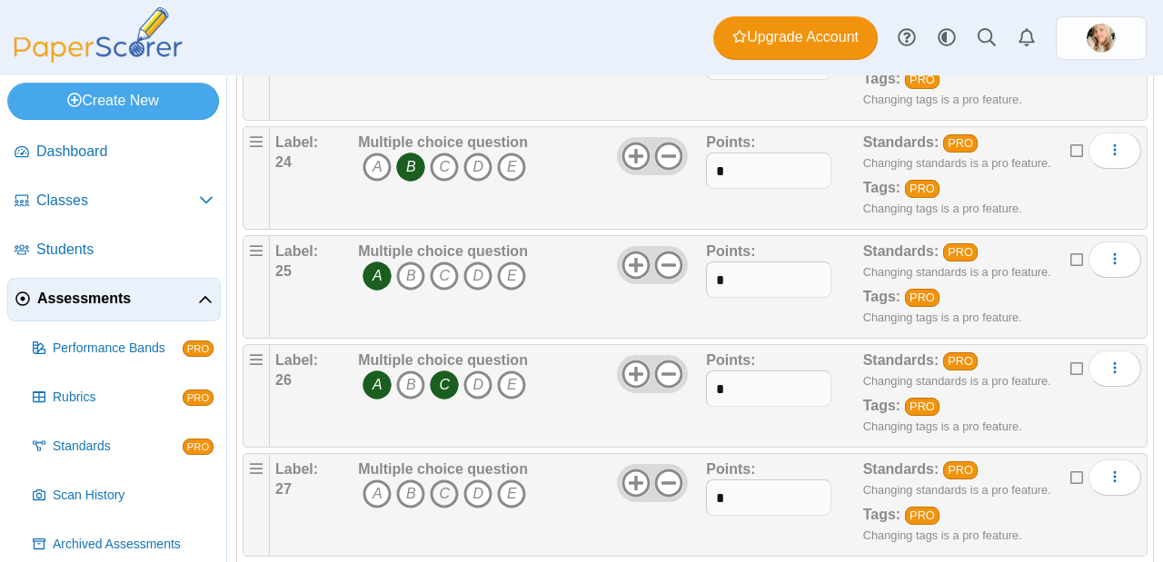
click at [450, 480] on icon "C" at bounding box center [444, 494] width 29 height 29
click at [512, 480] on icon "E" at bounding box center [511, 494] width 29 height 29
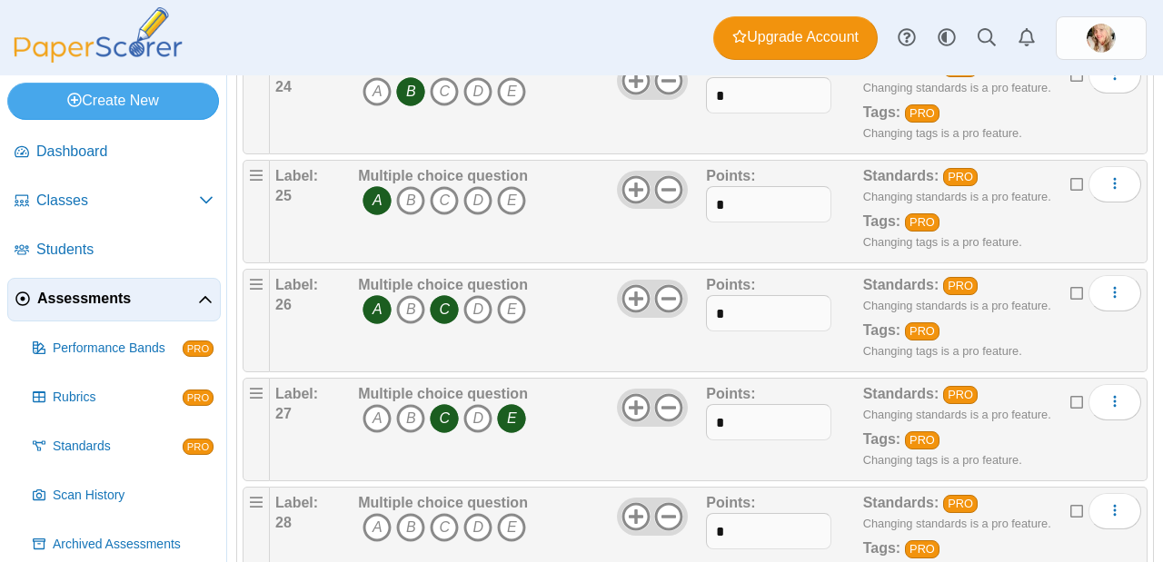
scroll to position [2848, 0]
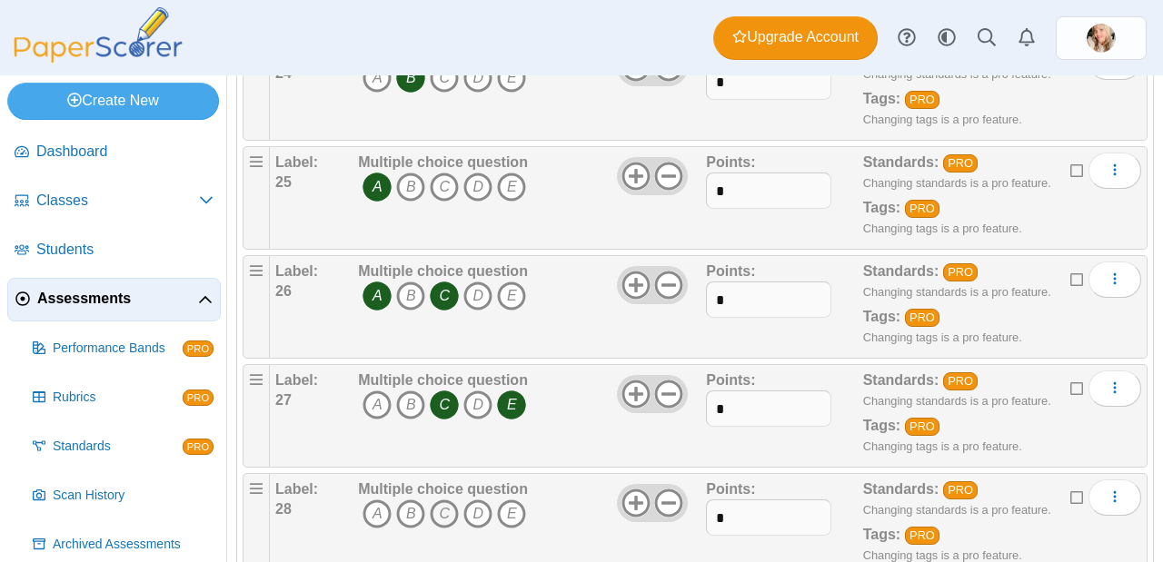
click at [451, 500] on icon "C" at bounding box center [444, 514] width 29 height 29
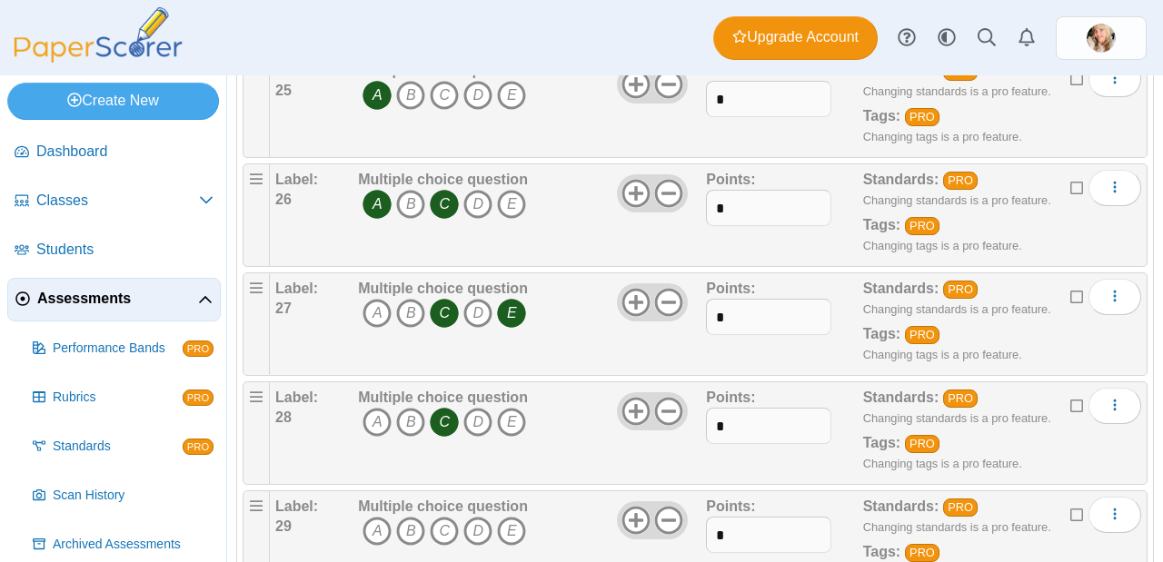
scroll to position [2964, 0]
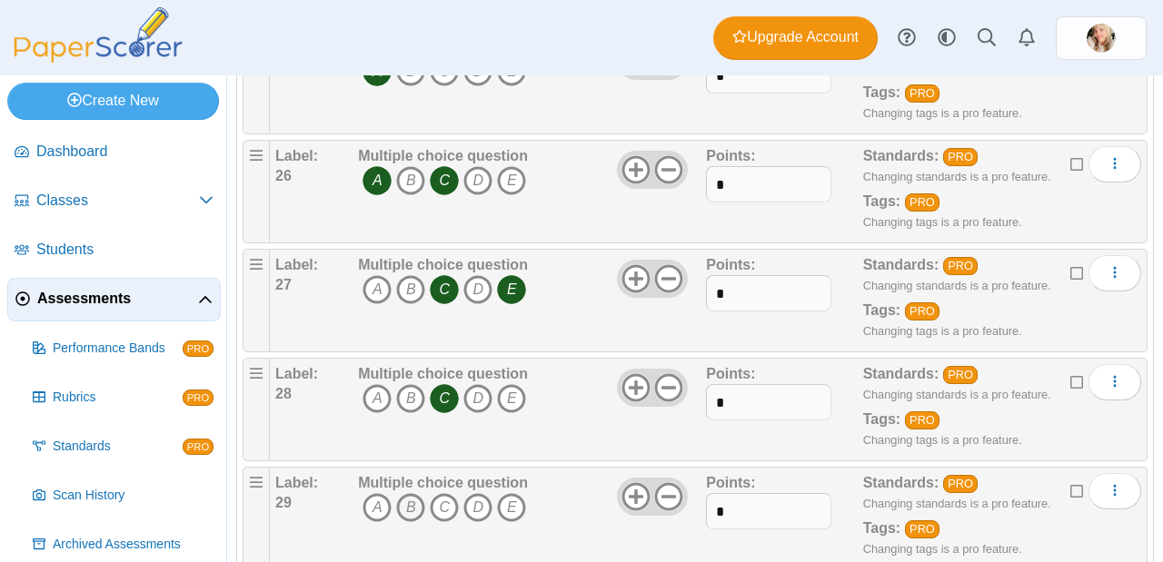
click at [412, 493] on icon "B" at bounding box center [410, 507] width 29 height 29
click at [480, 493] on icon "D" at bounding box center [477, 507] width 29 height 29
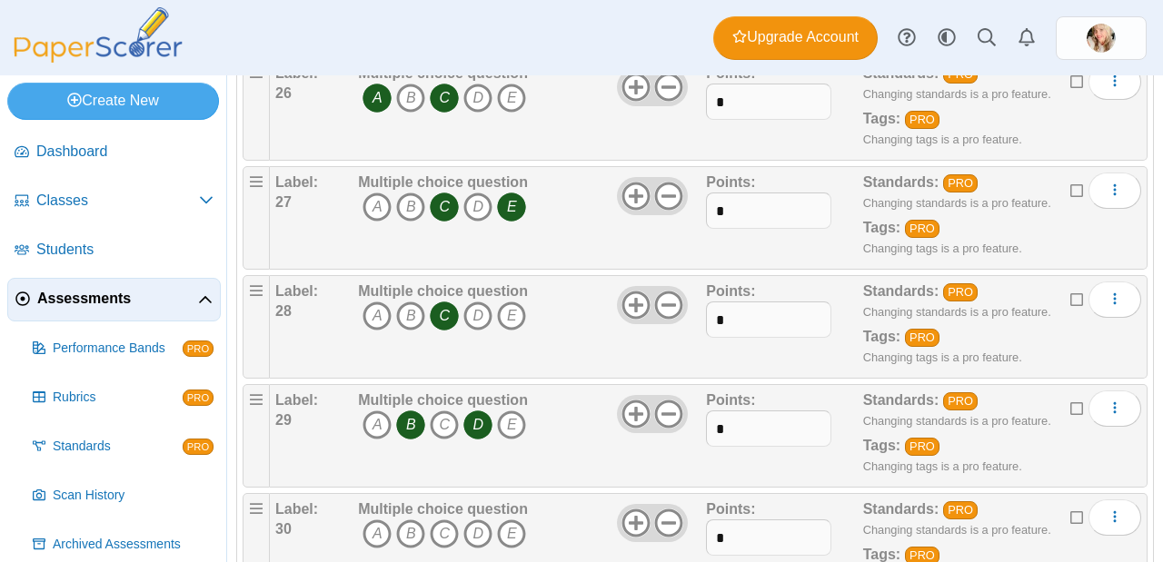
scroll to position [3047, 0]
click at [409, 519] on icon "B" at bounding box center [410, 533] width 29 height 29
click at [452, 519] on icon "C" at bounding box center [444, 533] width 29 height 29
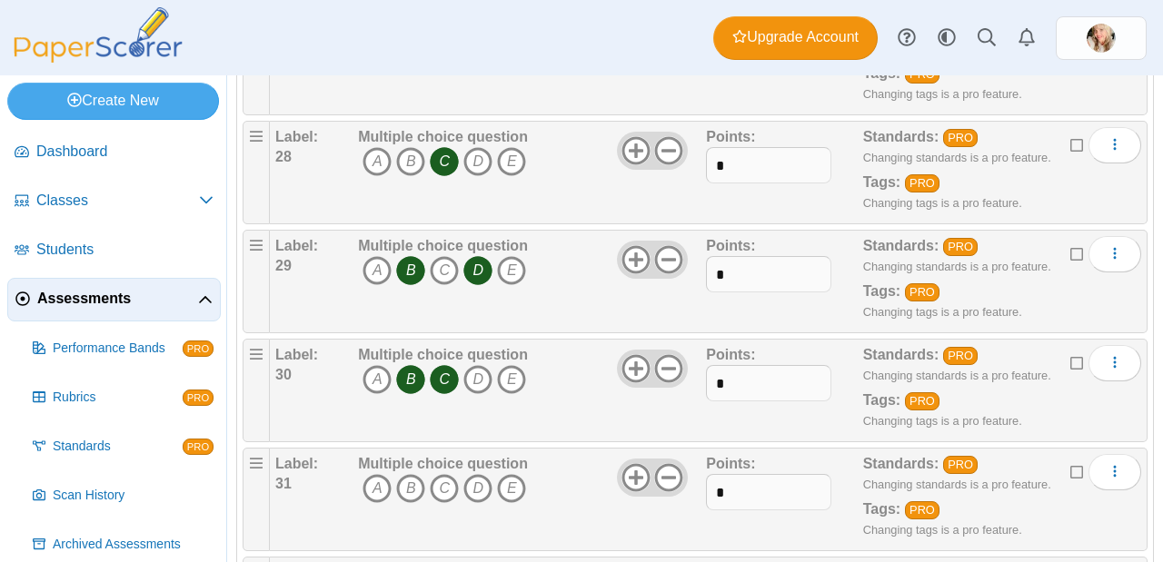
scroll to position [3212, 0]
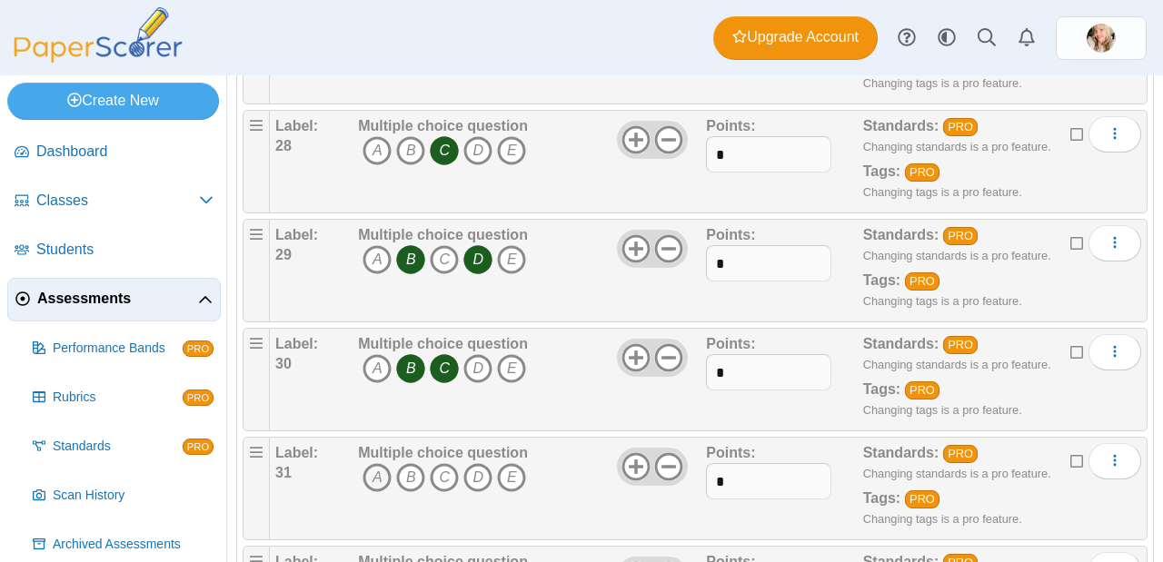
click at [374, 463] on icon "A" at bounding box center [376, 477] width 29 height 29
click at [520, 463] on icon "E" at bounding box center [511, 477] width 29 height 29
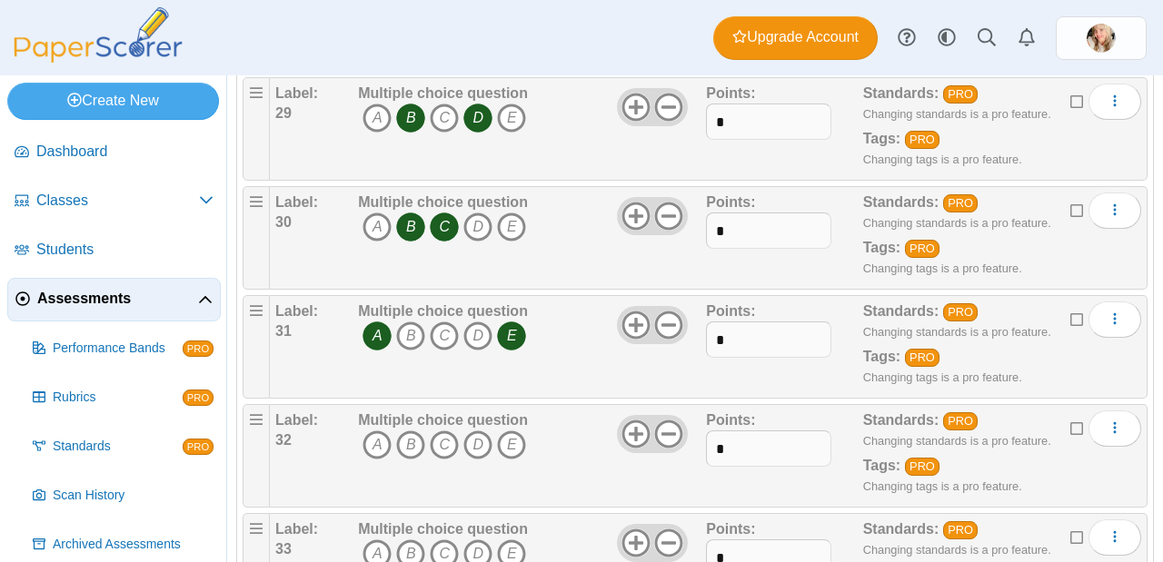
scroll to position [3354, 0]
click at [374, 430] on icon "A" at bounding box center [376, 444] width 29 height 29
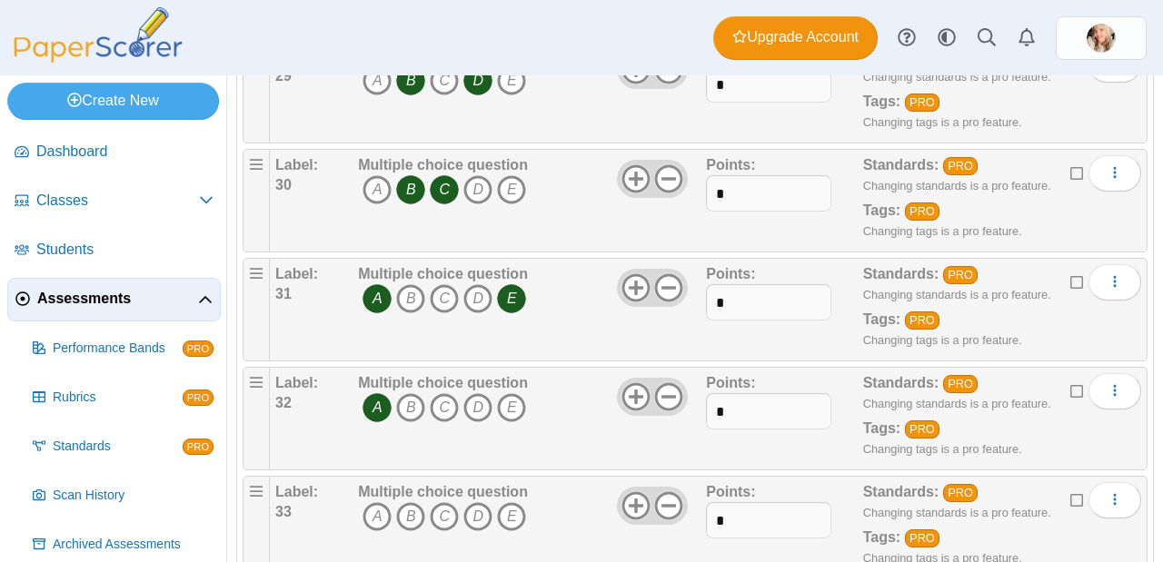
scroll to position [3412, 0]
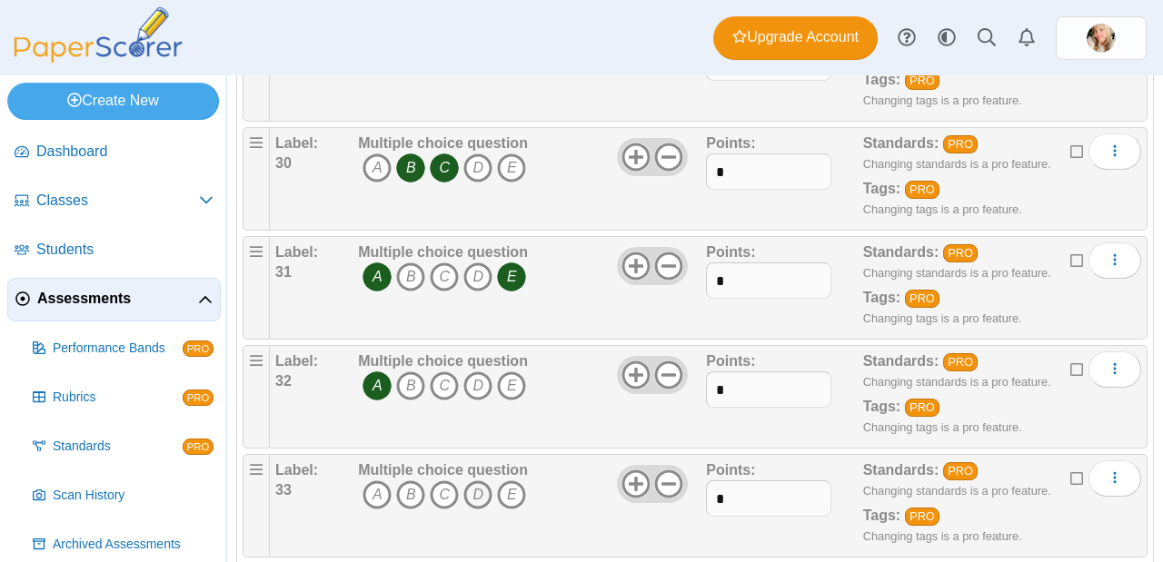
click at [482, 480] on icon "D" at bounding box center [477, 494] width 29 height 29
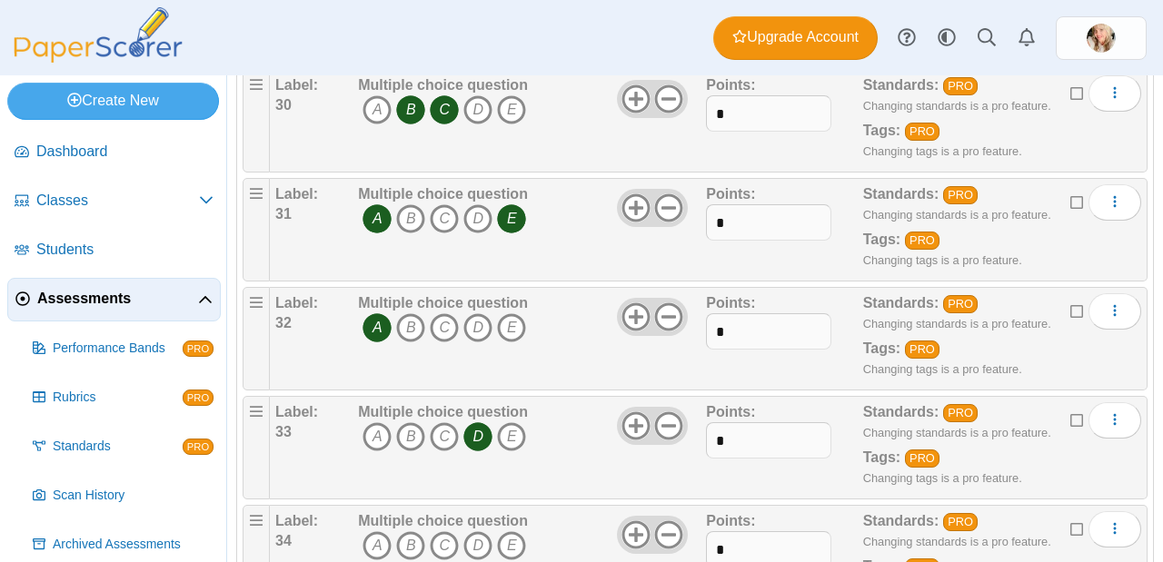
scroll to position [3492, 0]
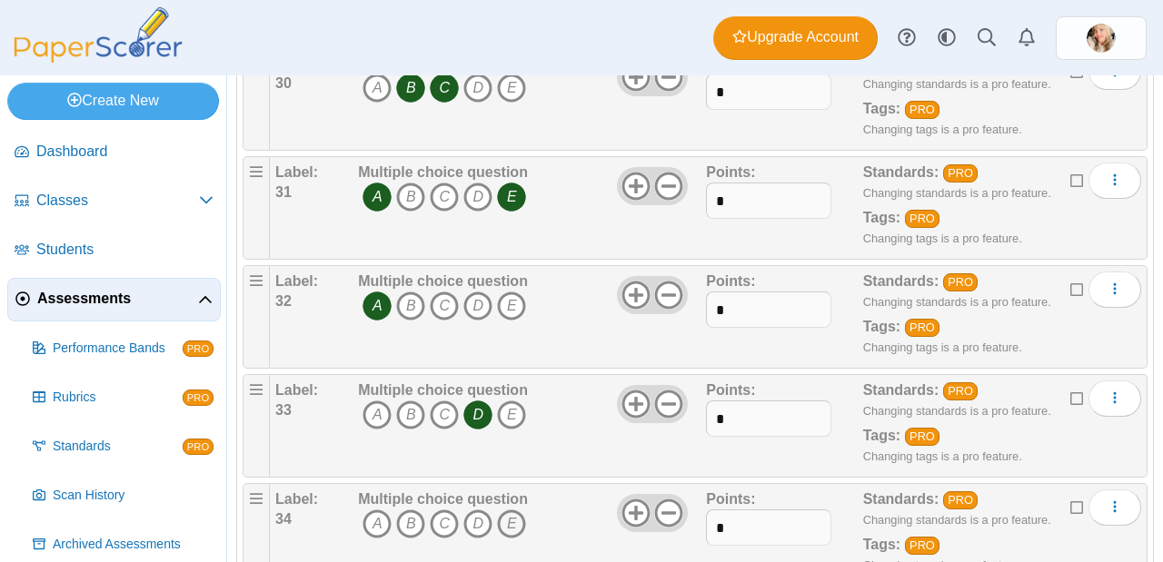
click at [519, 510] on icon "E" at bounding box center [511, 524] width 29 height 29
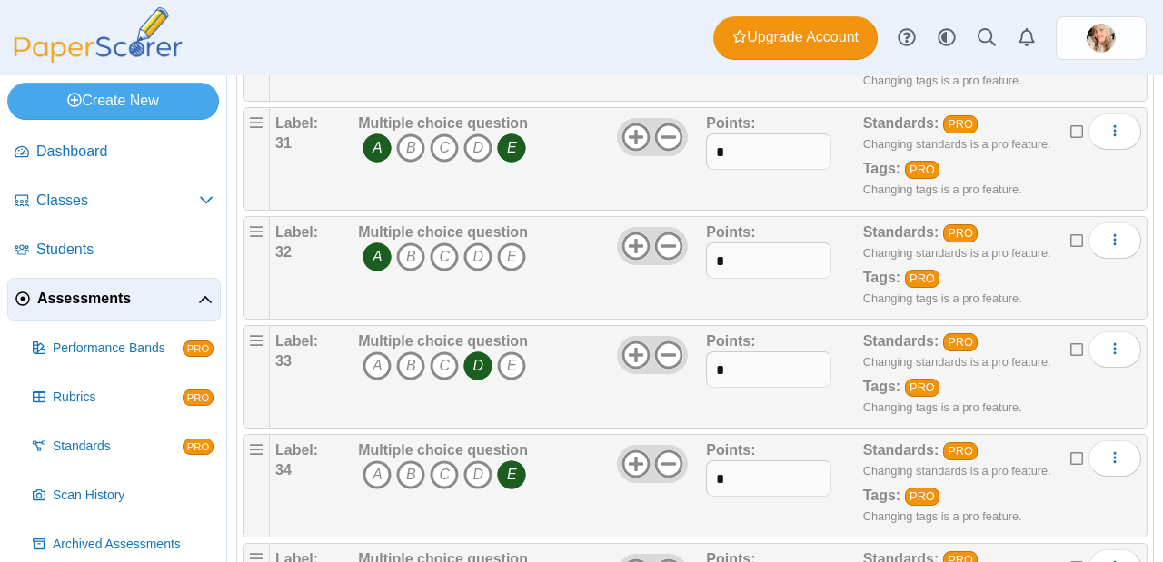
scroll to position [3573, 0]
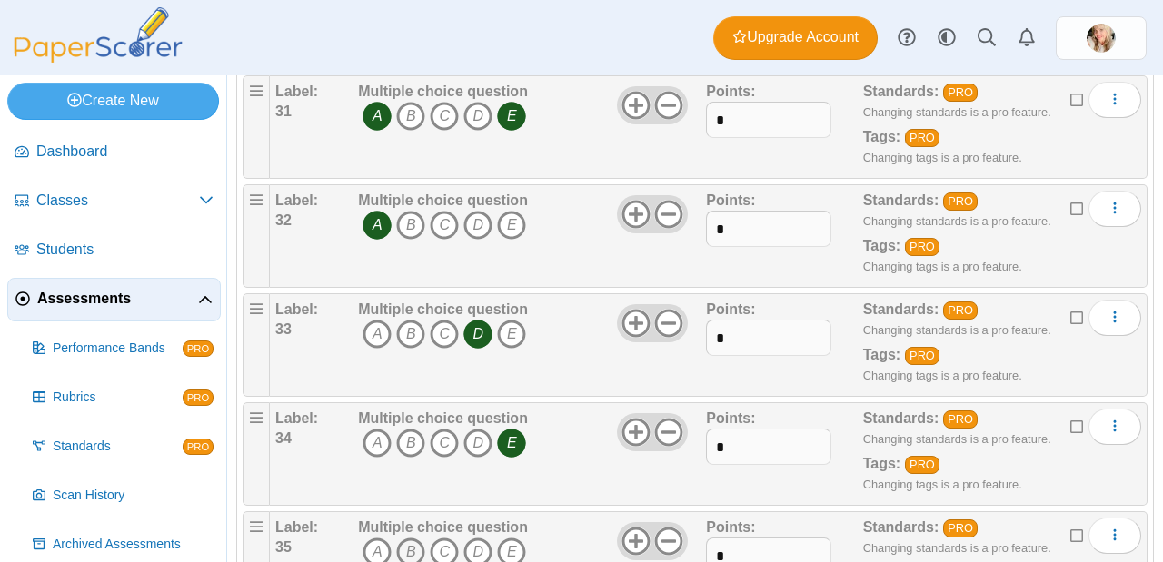
click at [416, 538] on icon "B" at bounding box center [410, 552] width 29 height 29
click at [501, 538] on icon "E" at bounding box center [511, 552] width 29 height 29
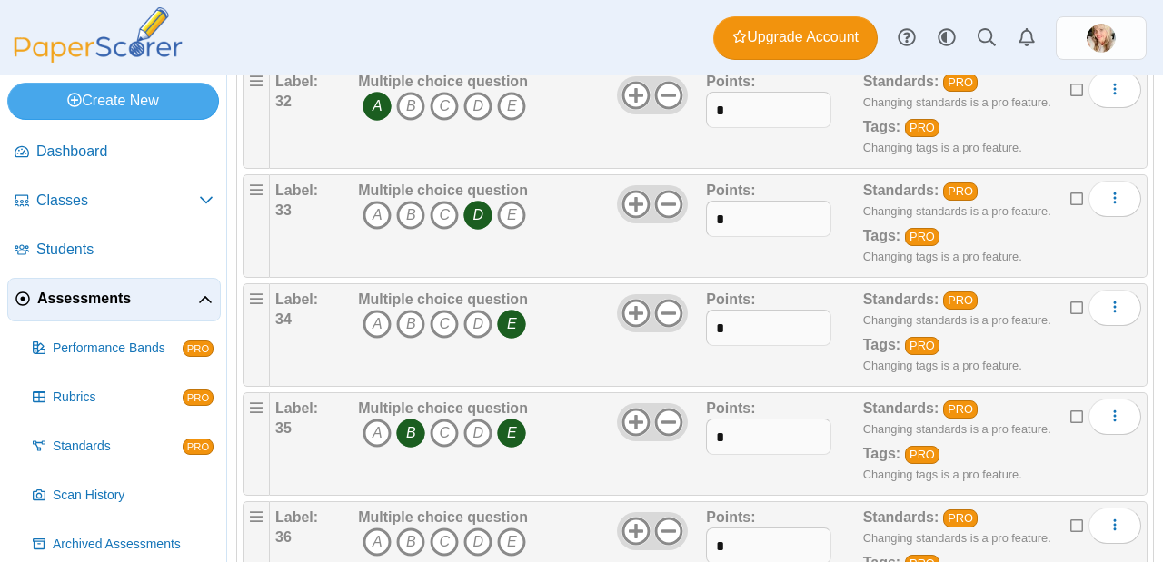
scroll to position [3696, 0]
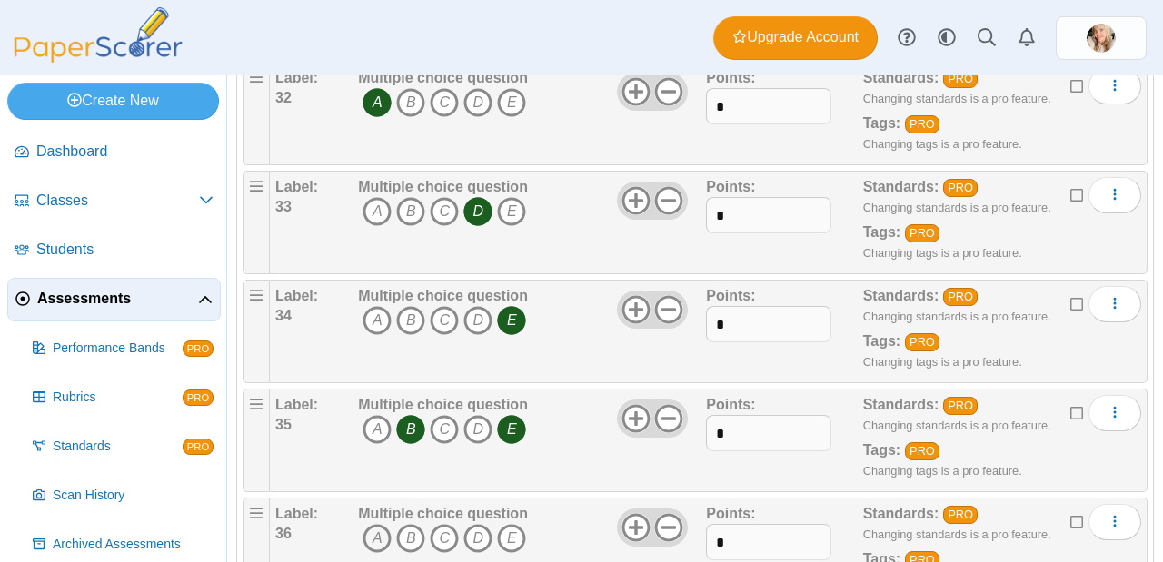
click at [376, 524] on icon "A" at bounding box center [376, 538] width 29 height 29
click at [402, 524] on icon "B" at bounding box center [410, 538] width 29 height 29
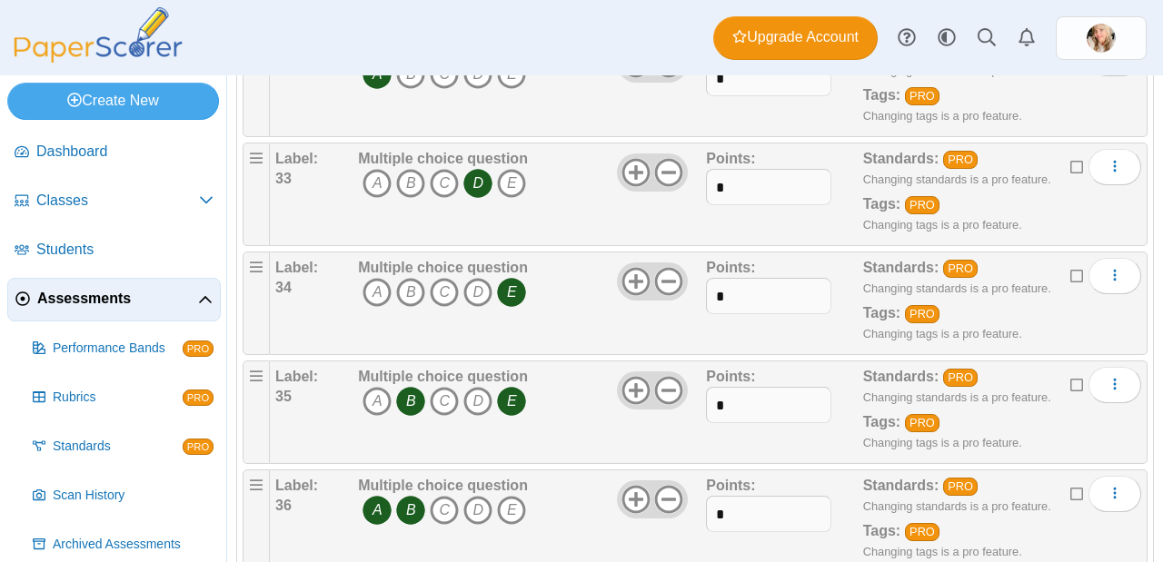
scroll to position [3784, 0]
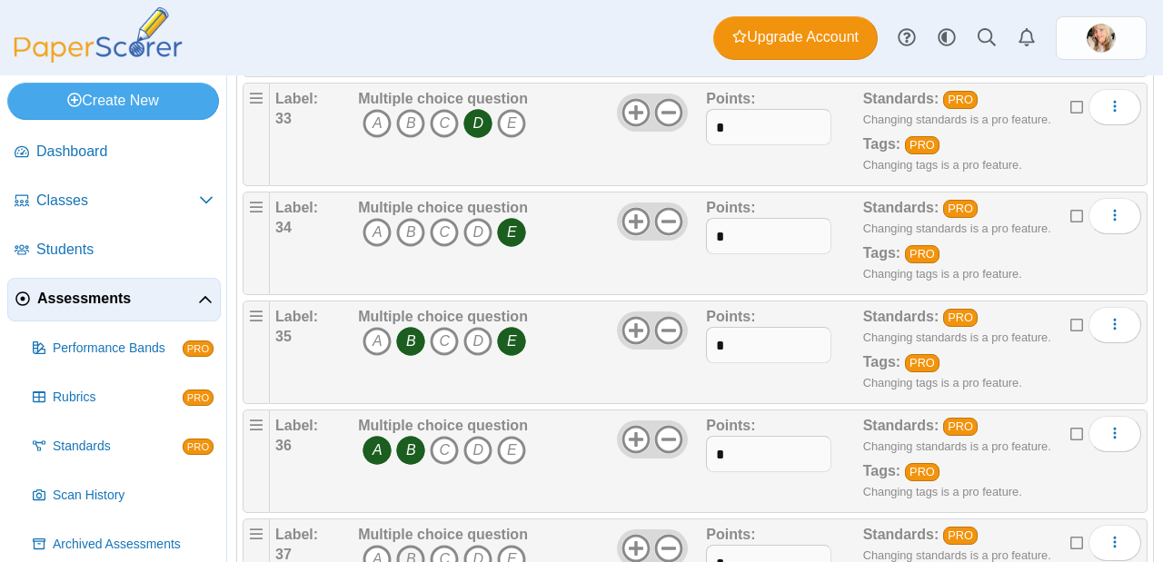
click at [408, 545] on icon "B" at bounding box center [410, 559] width 29 height 29
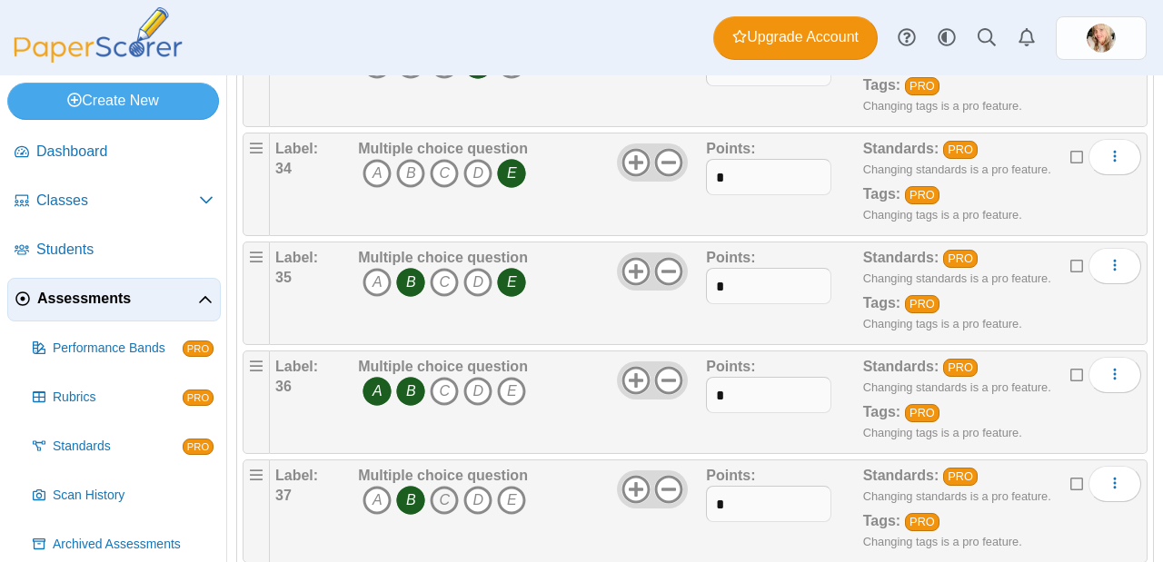
scroll to position [3881, 0]
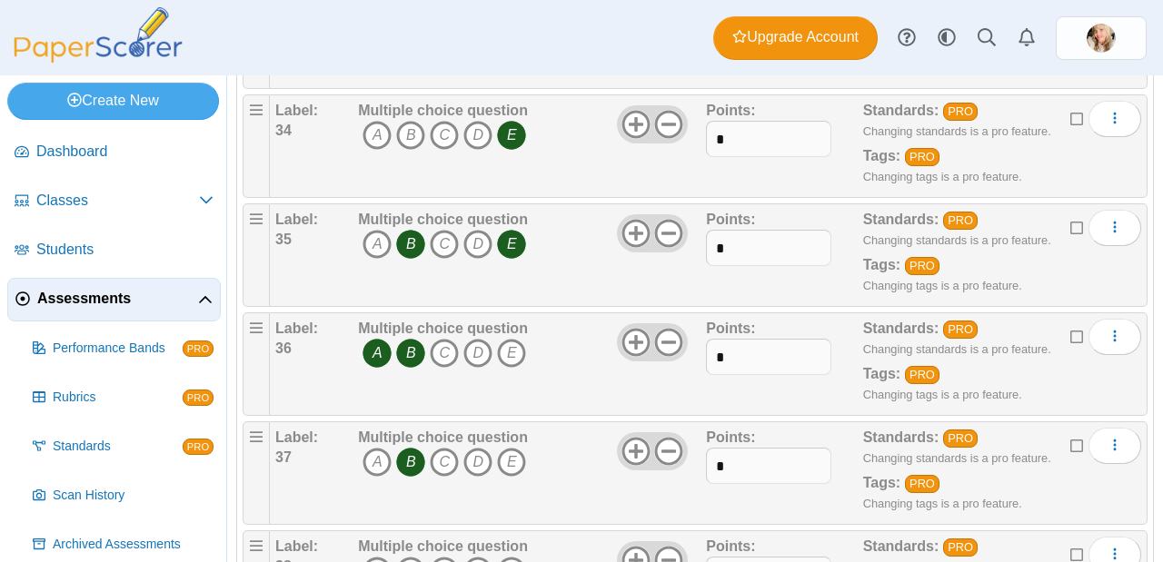
click at [386, 557] on icon "A" at bounding box center [376, 571] width 29 height 29
click at [481, 557] on icon "D" at bounding box center [477, 571] width 29 height 29
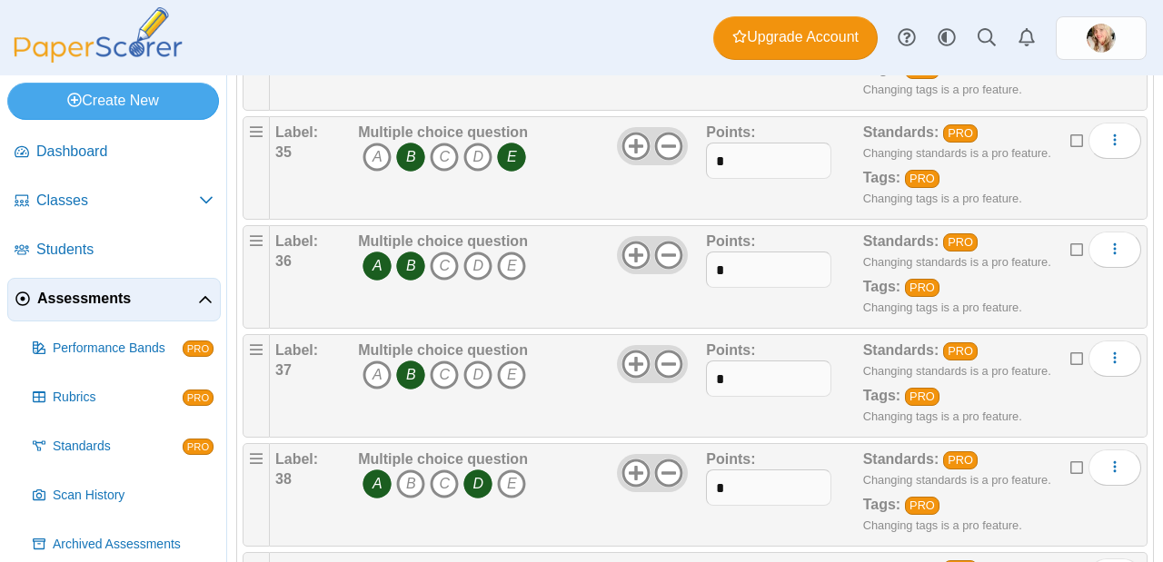
scroll to position [4000, 0]
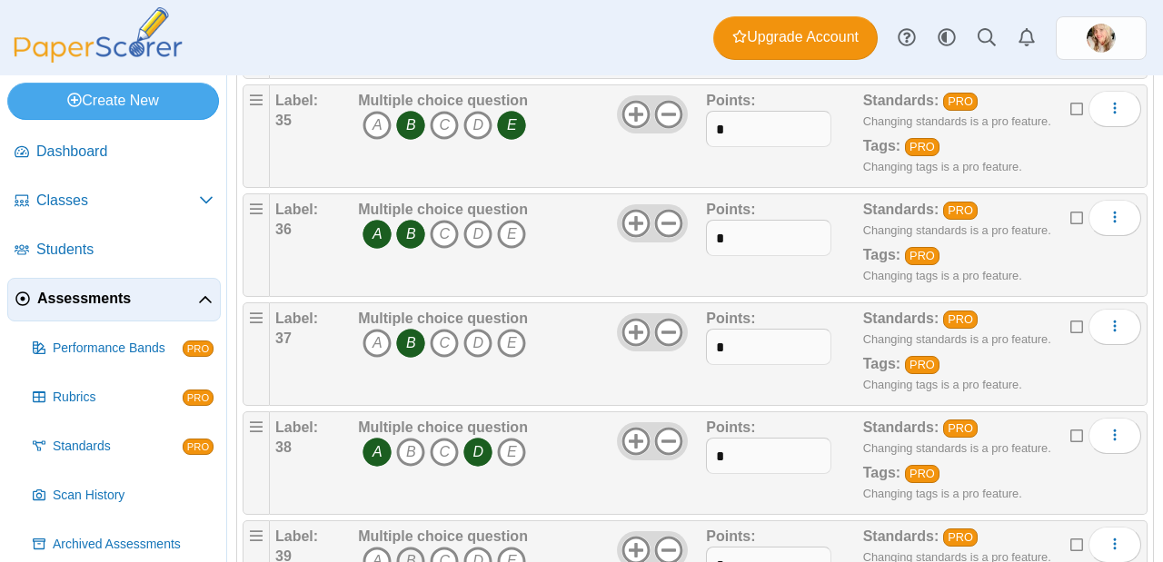
click at [412, 547] on icon "B" at bounding box center [410, 561] width 29 height 29
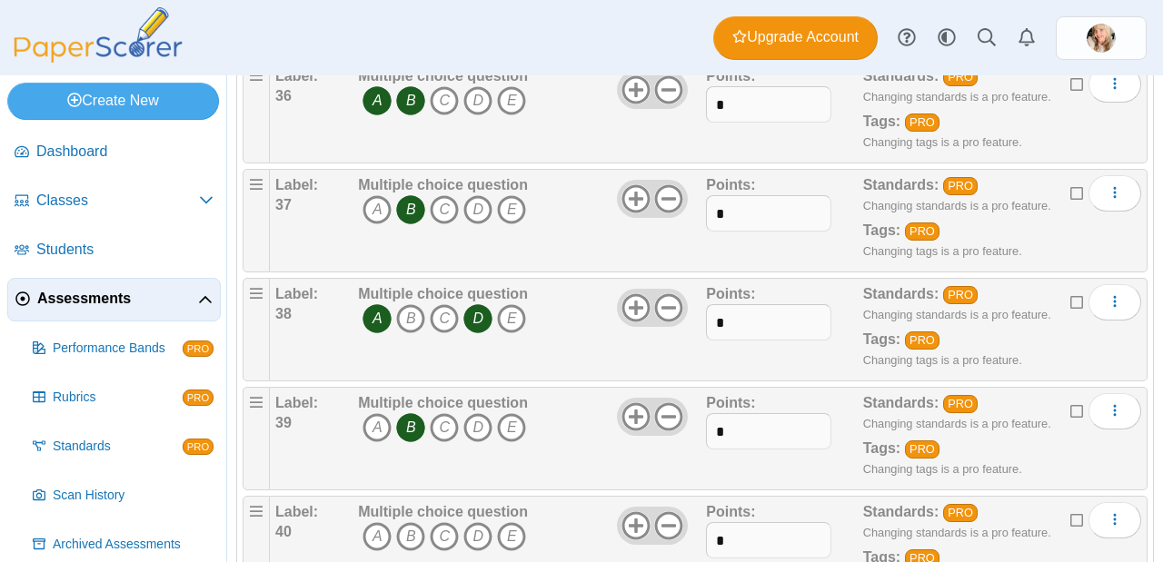
scroll to position [4145, 0]
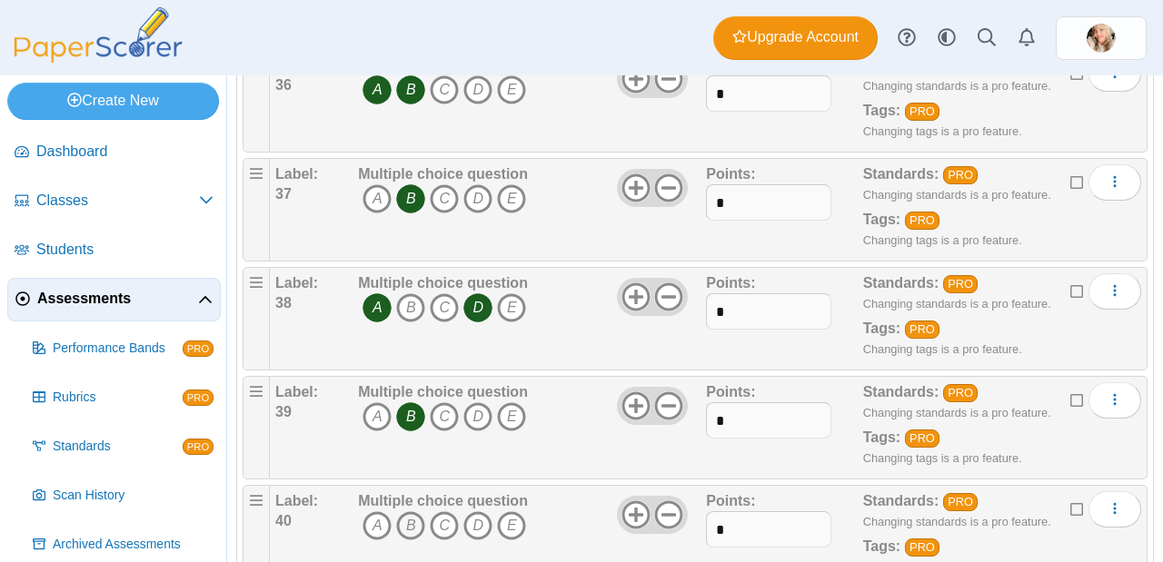
click at [399, 511] on icon "B" at bounding box center [410, 525] width 29 height 29
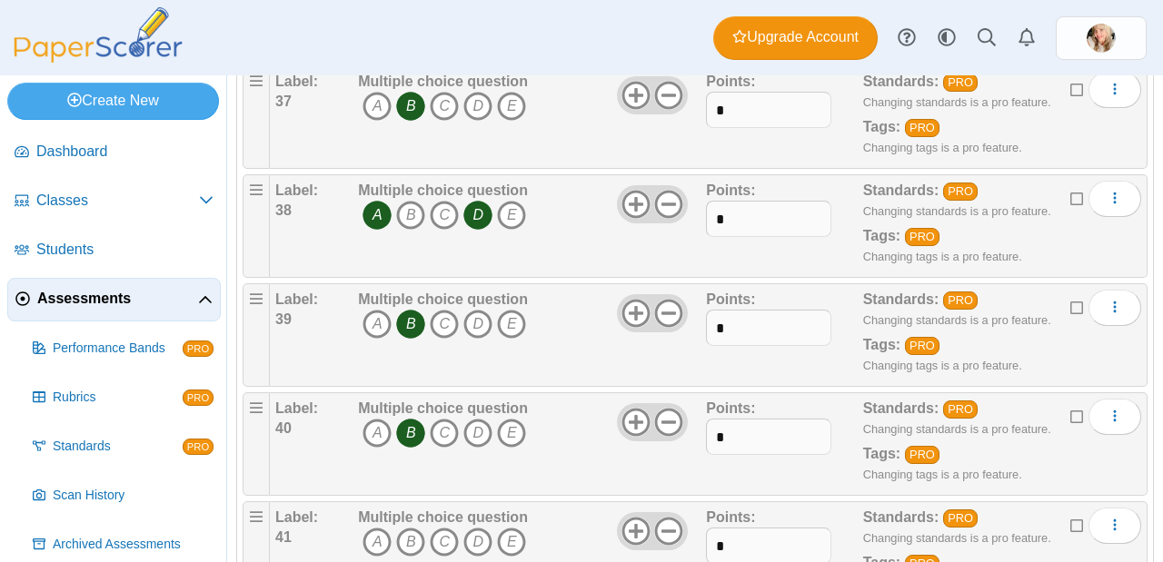
scroll to position [4238, 0]
click at [389, 527] on icon "A" at bounding box center [376, 541] width 29 height 29
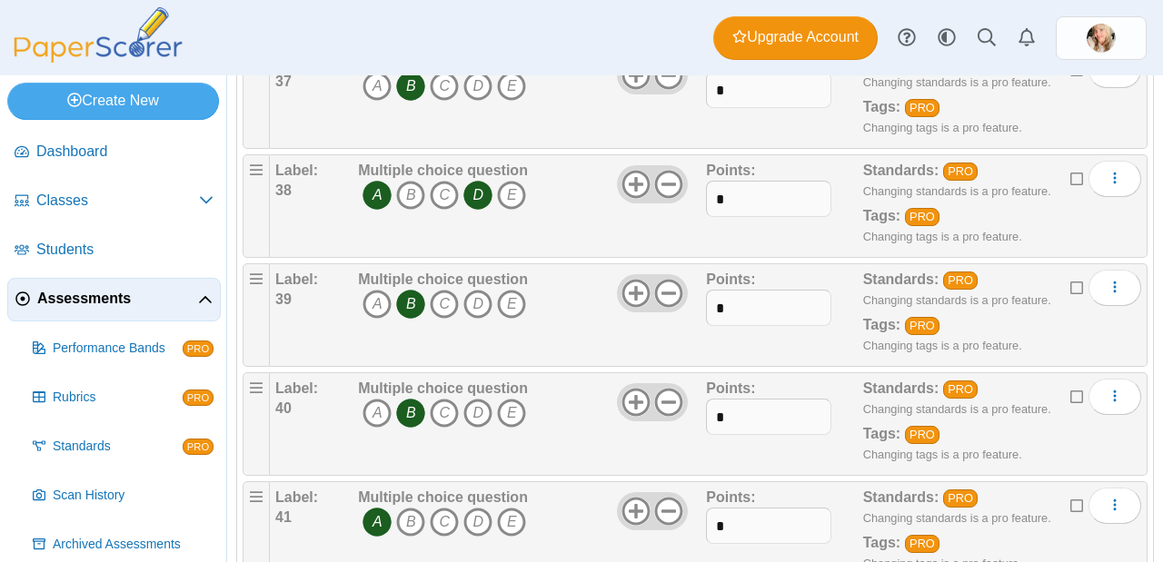
scroll to position [4294, 0]
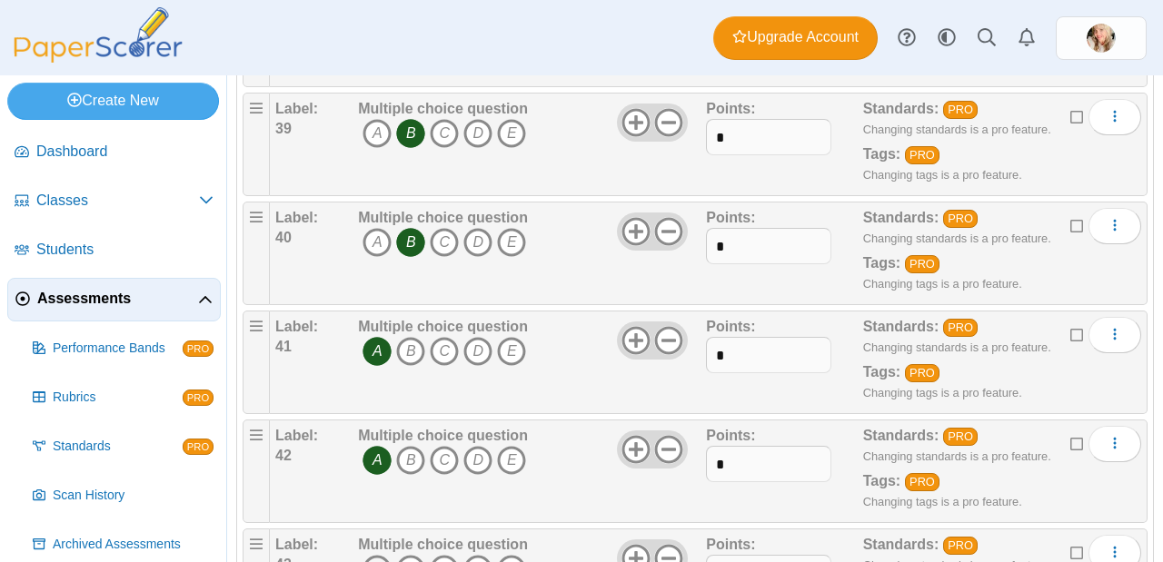
scroll to position [4456, 0]
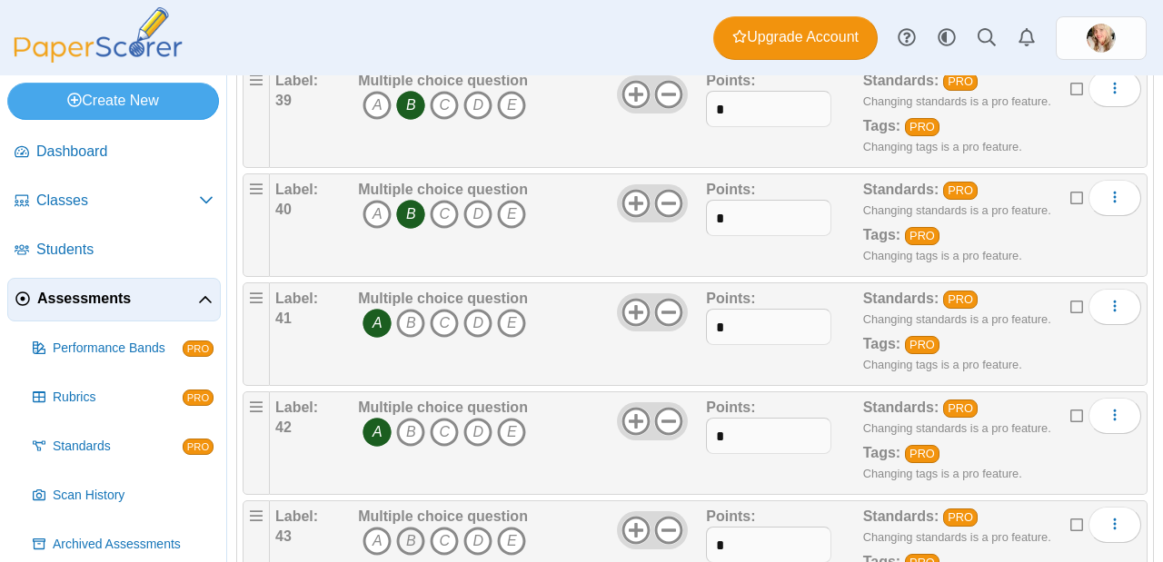
click at [405, 527] on icon "B" at bounding box center [410, 541] width 29 height 29
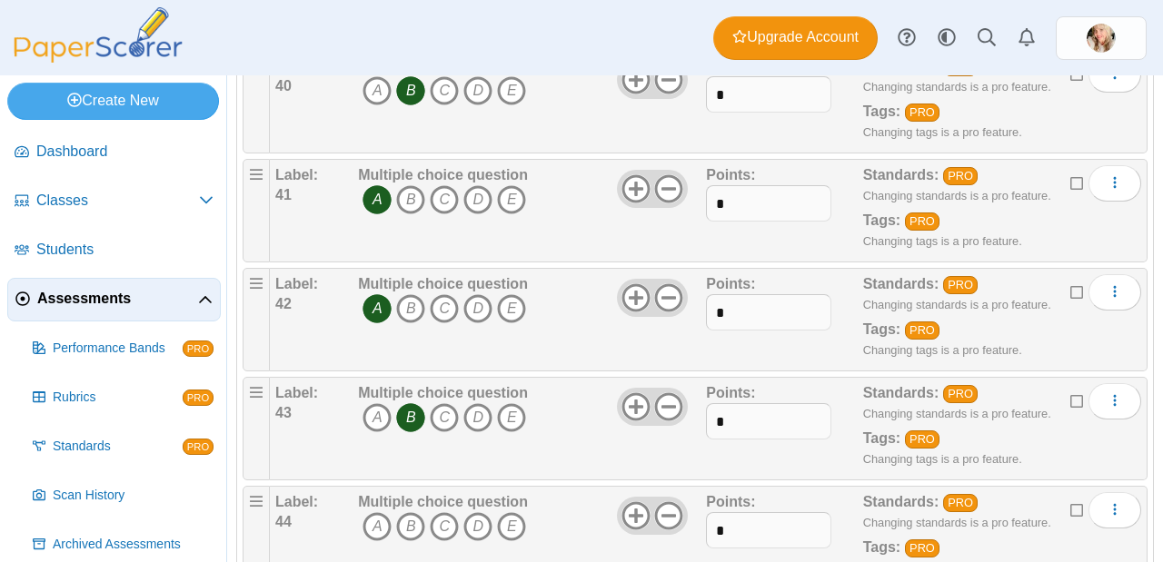
scroll to position [4596, 0]
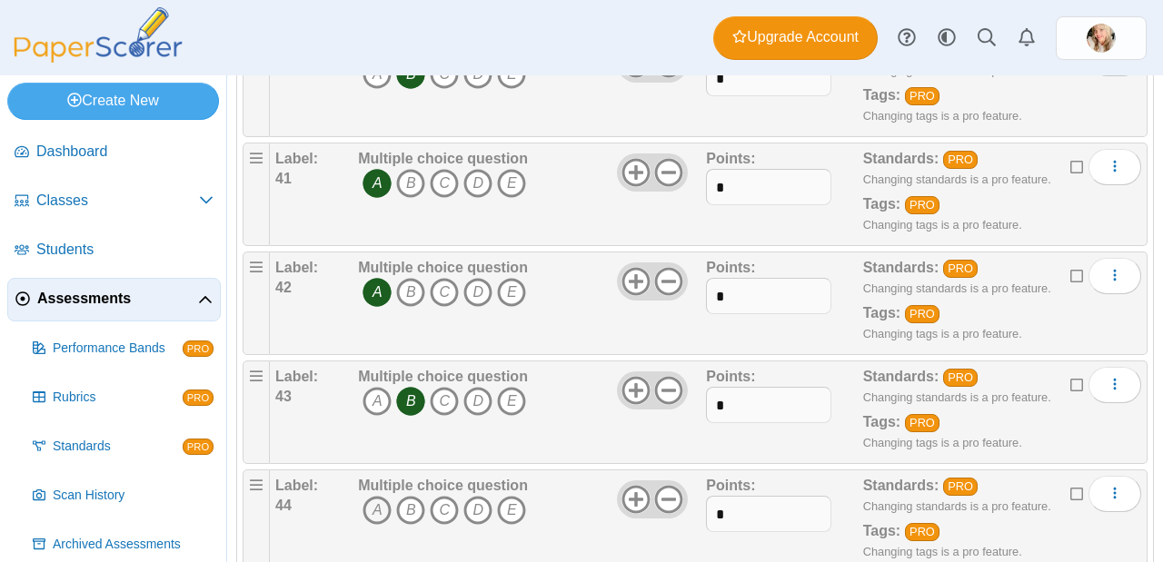
click at [381, 496] on icon "A" at bounding box center [376, 510] width 29 height 29
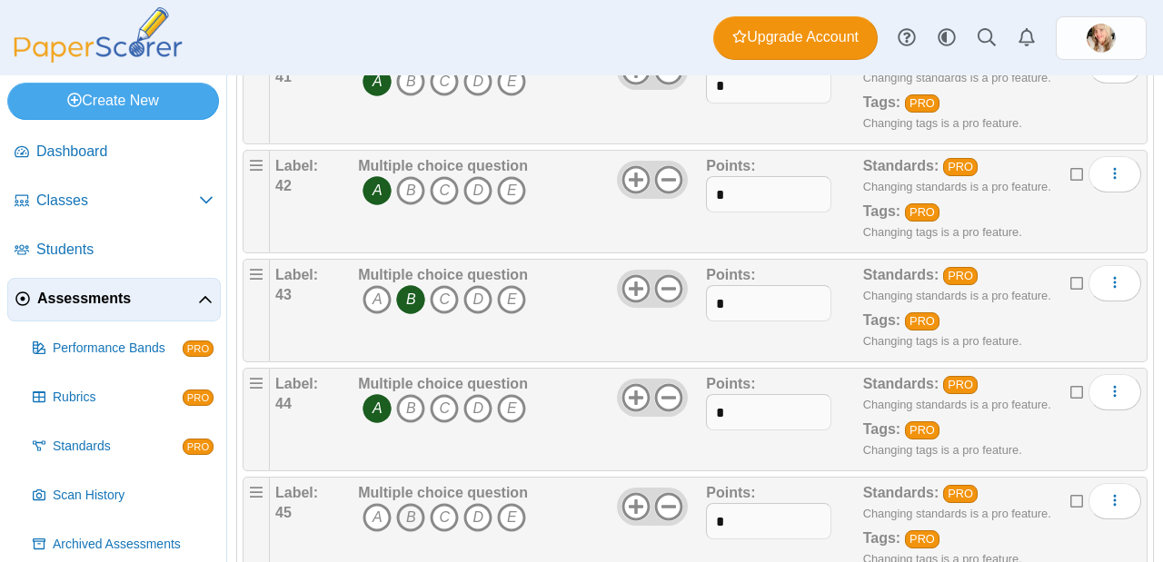
click at [416, 503] on icon "B" at bounding box center [410, 517] width 29 height 29
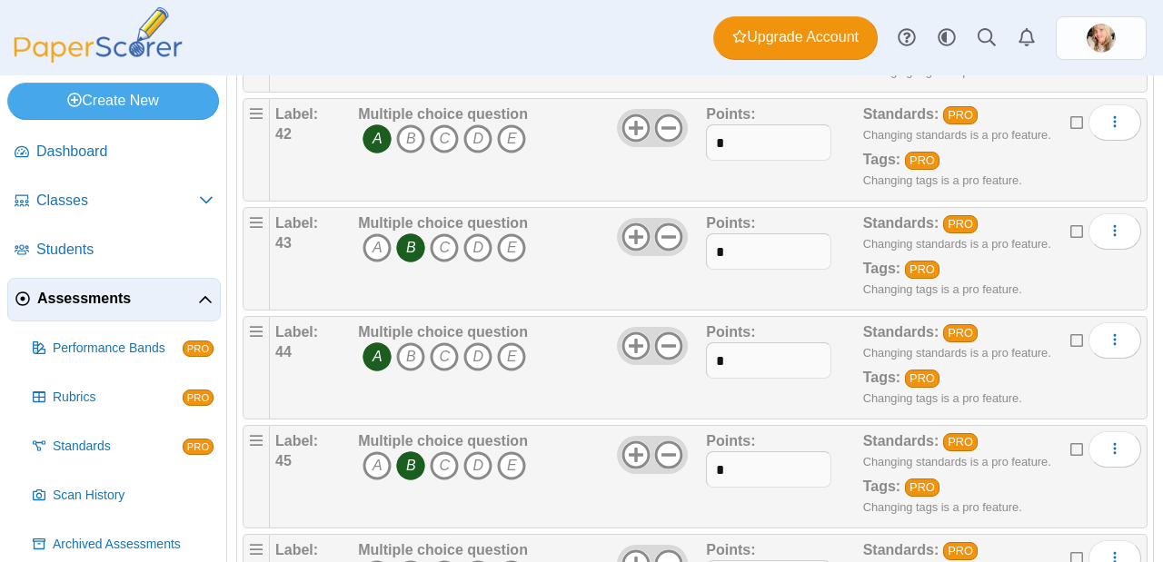
scroll to position [4753, 0]
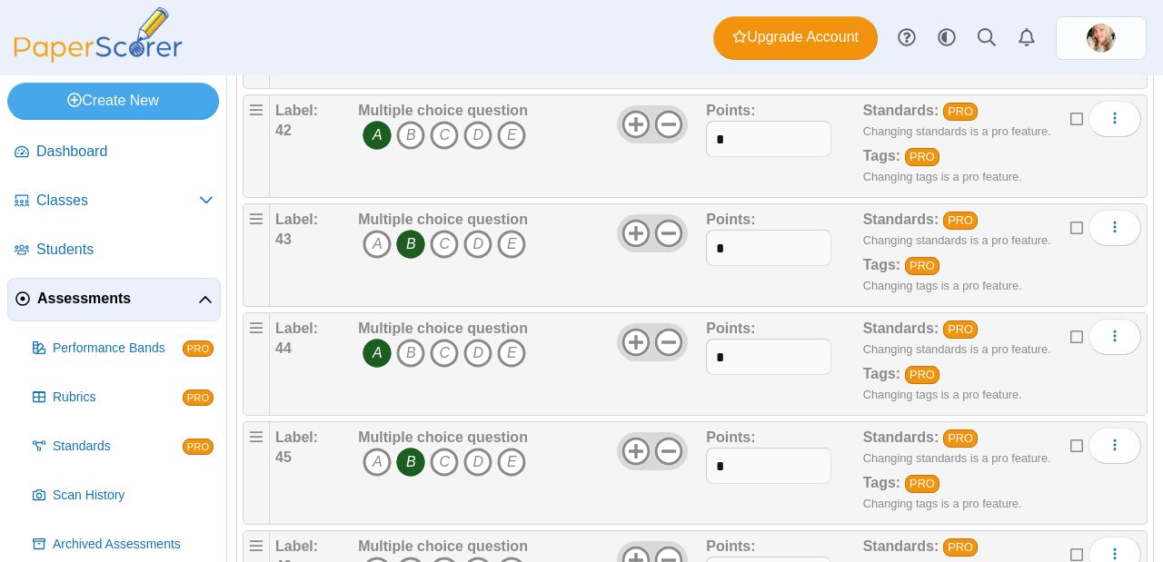
click at [409, 557] on icon "B" at bounding box center [410, 571] width 29 height 29
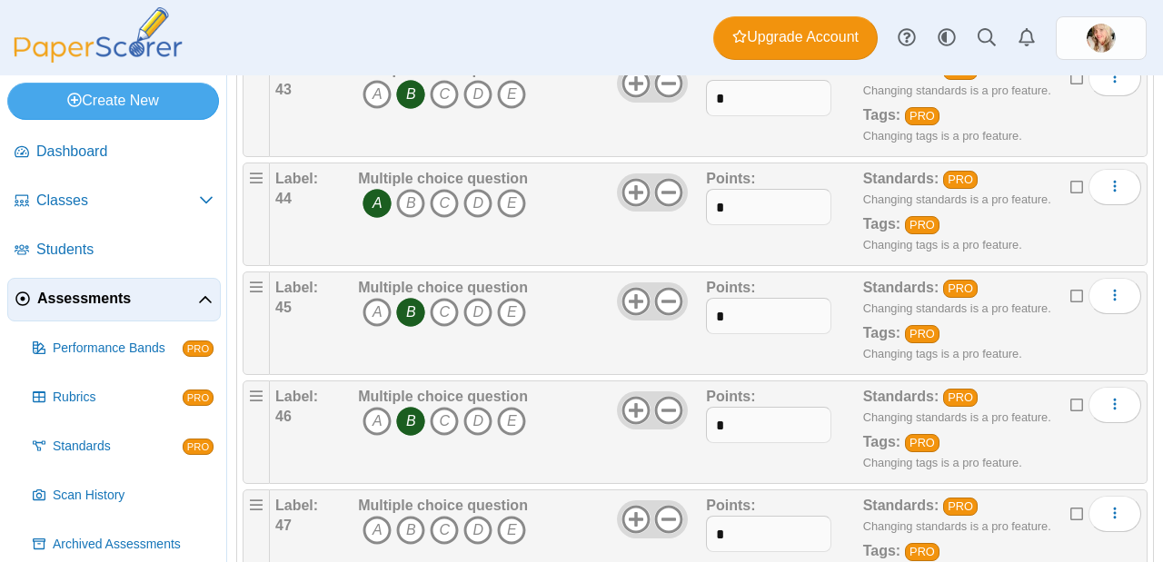
scroll to position [4953, 0]
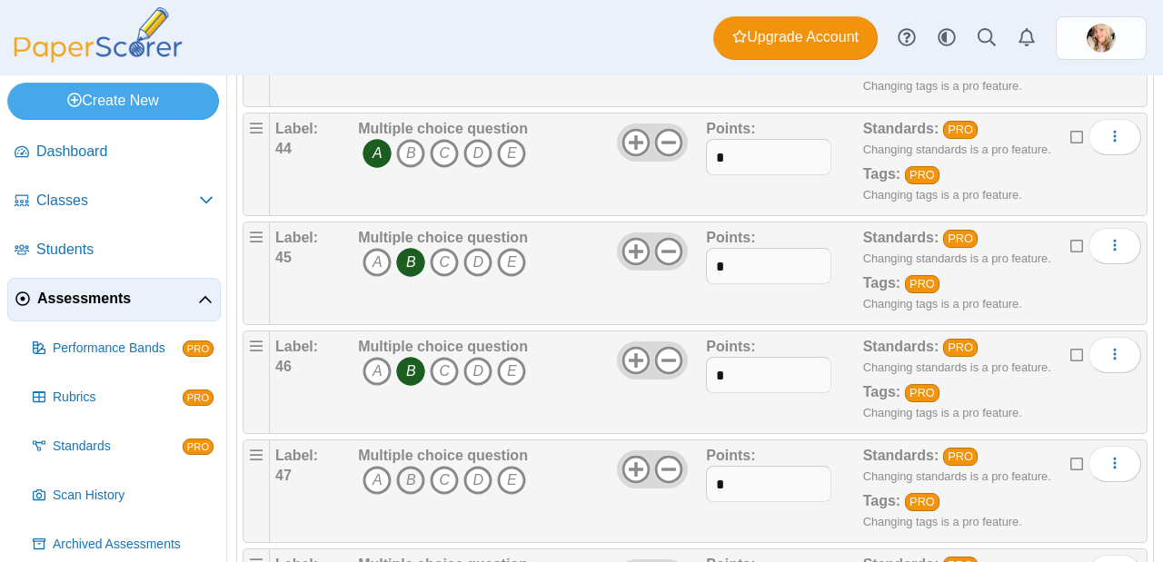
click at [411, 466] on icon "B" at bounding box center [410, 480] width 29 height 29
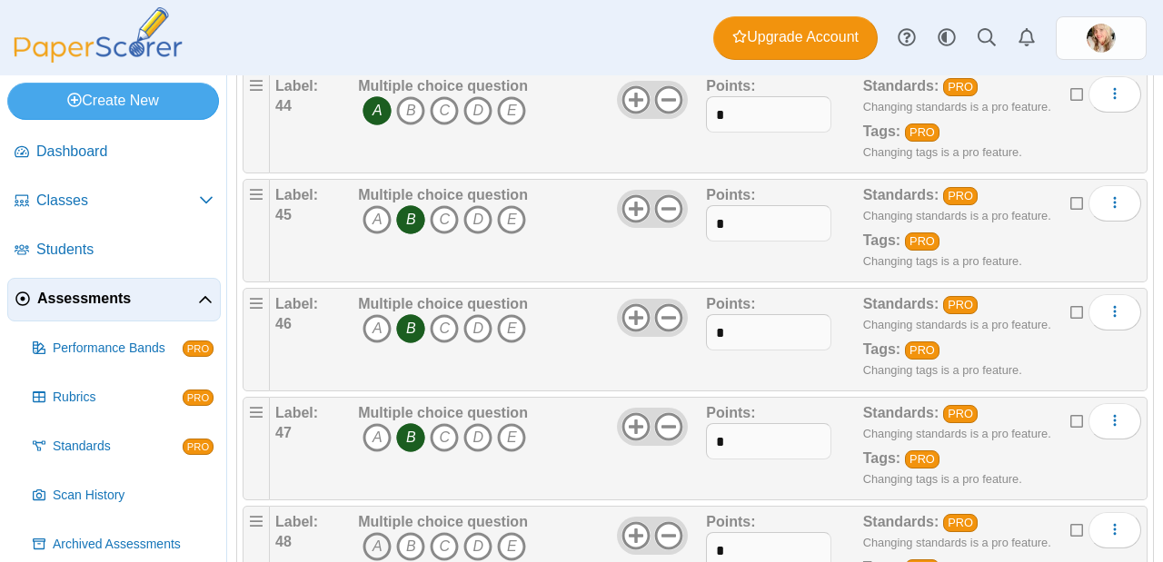
click at [388, 532] on icon "A" at bounding box center [376, 546] width 29 height 29
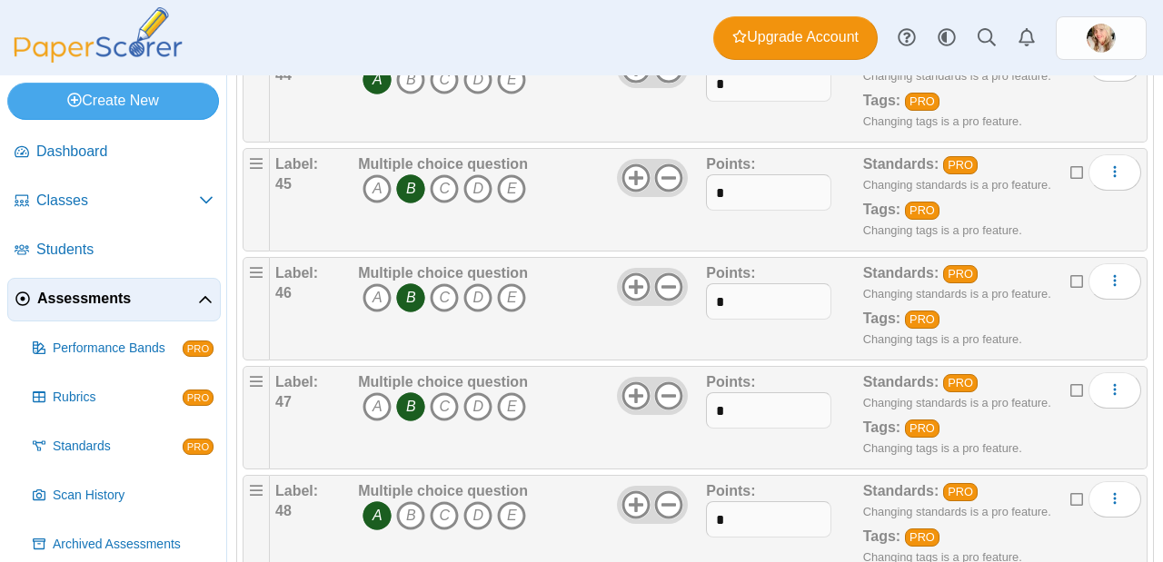
scroll to position [5116, 0]
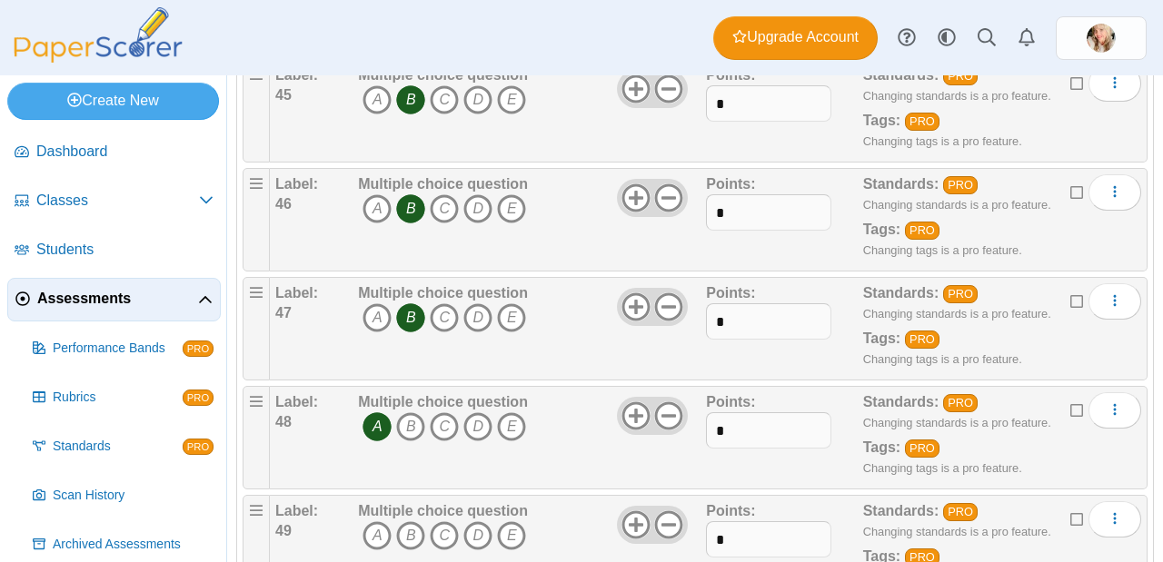
click at [388, 521] on icon "A" at bounding box center [376, 535] width 29 height 29
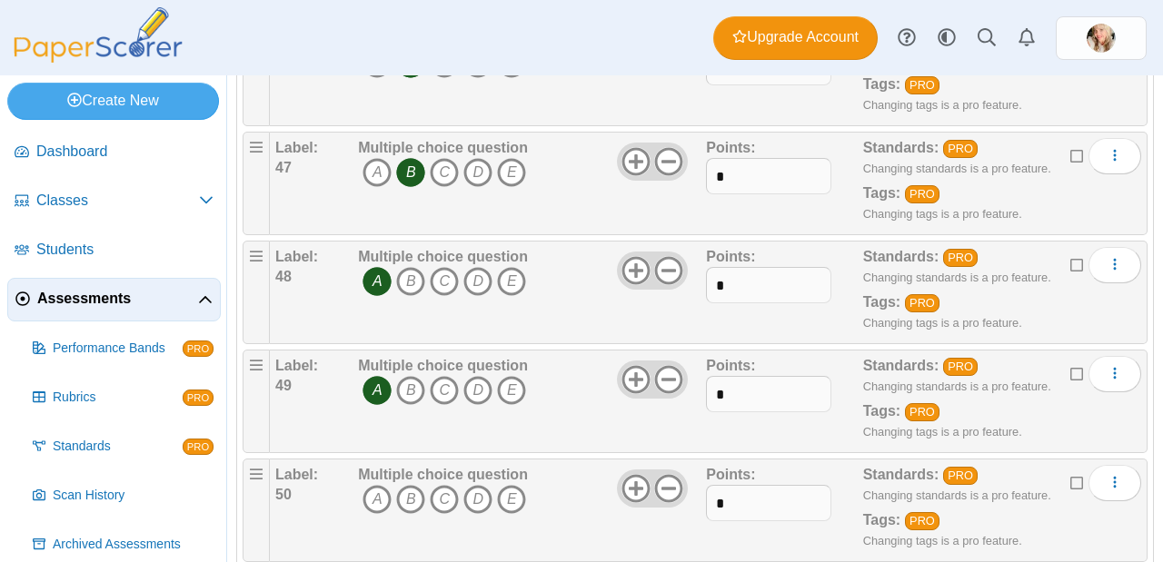
scroll to position [5278, 0]
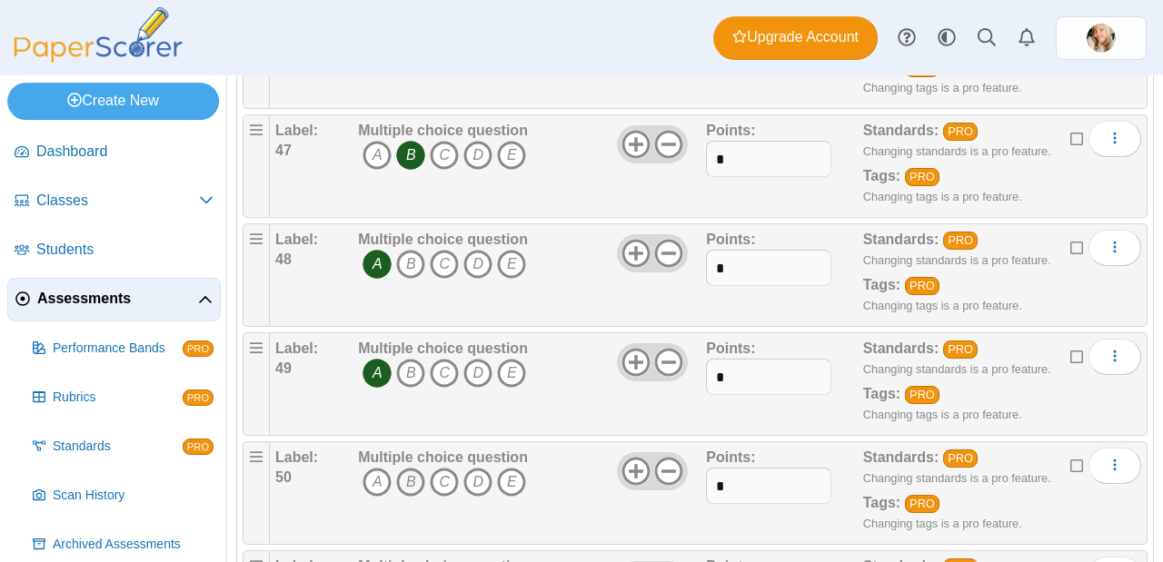
click at [404, 468] on icon "B" at bounding box center [410, 482] width 29 height 29
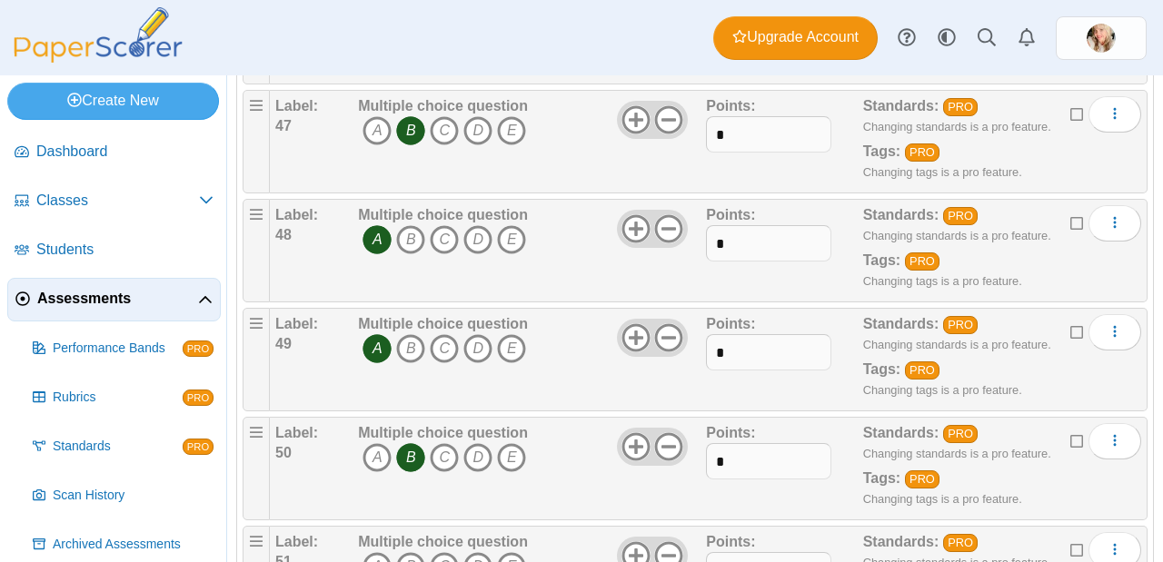
scroll to position [5331, 0]
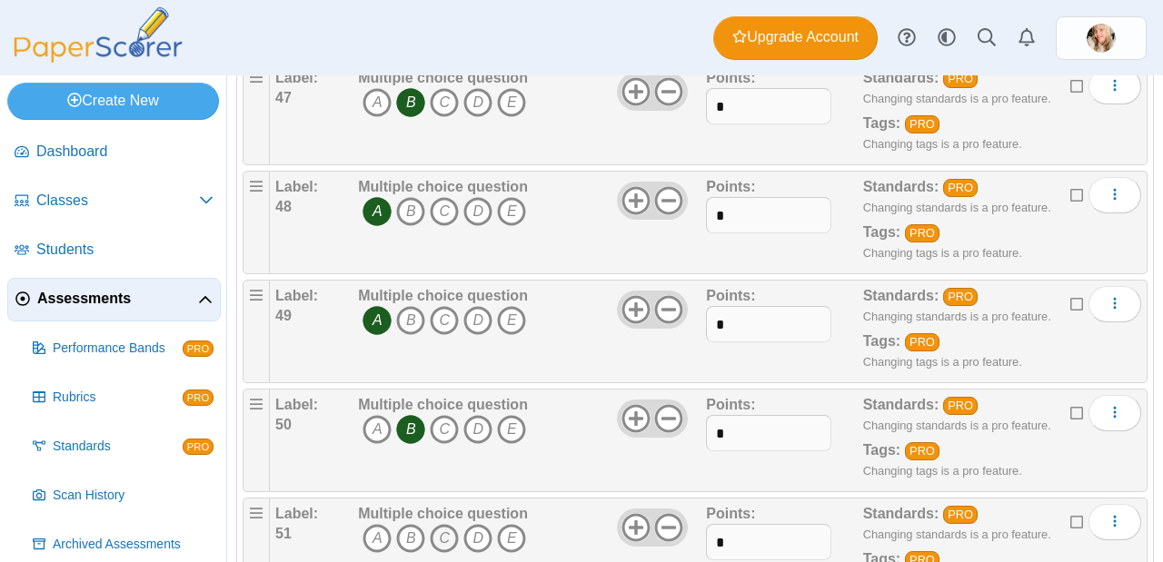
click at [439, 524] on icon "C" at bounding box center [444, 538] width 29 height 29
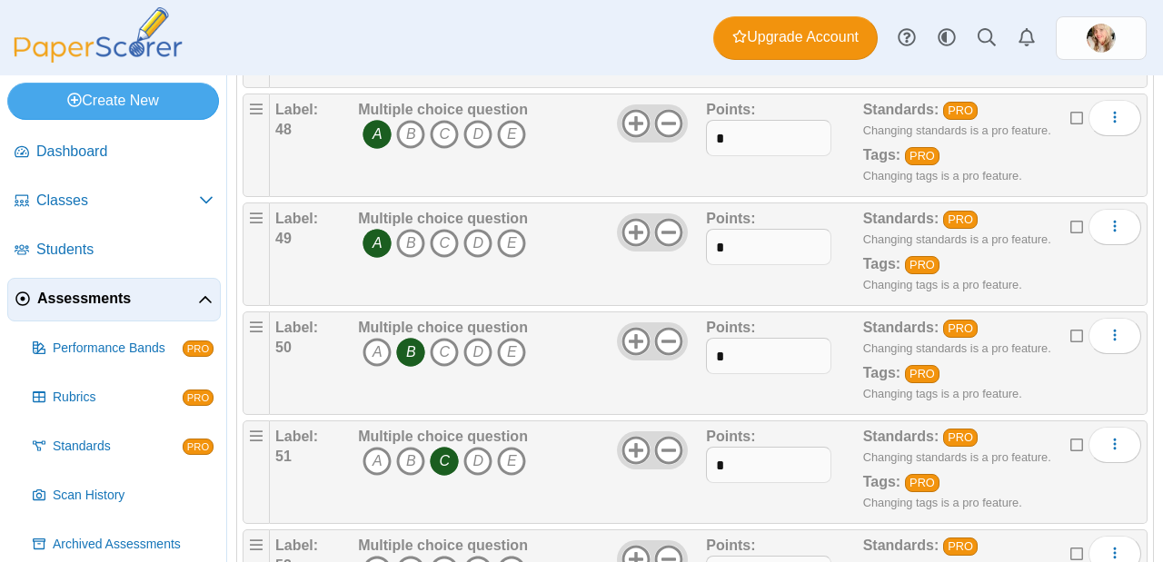
scroll to position [5412, 0]
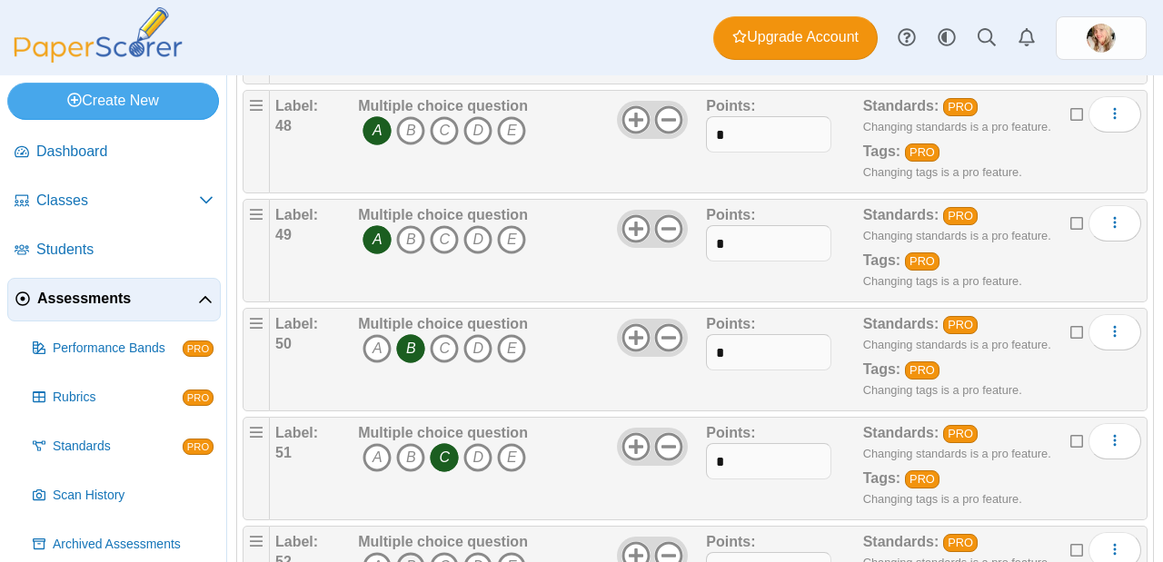
click at [410, 552] on icon "B" at bounding box center [410, 566] width 29 height 29
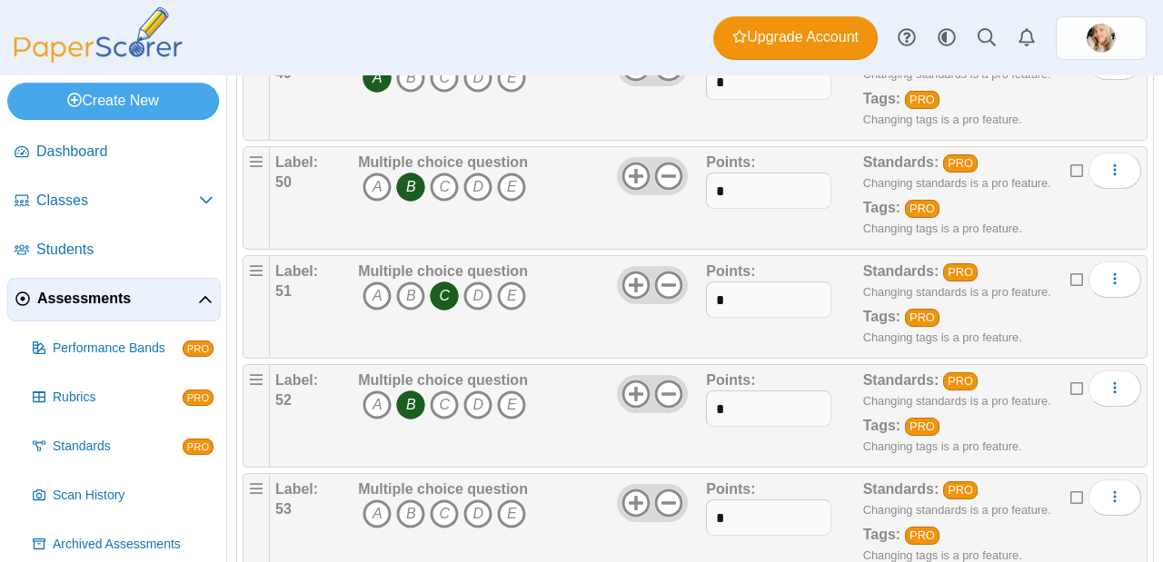
scroll to position [5578, 0]
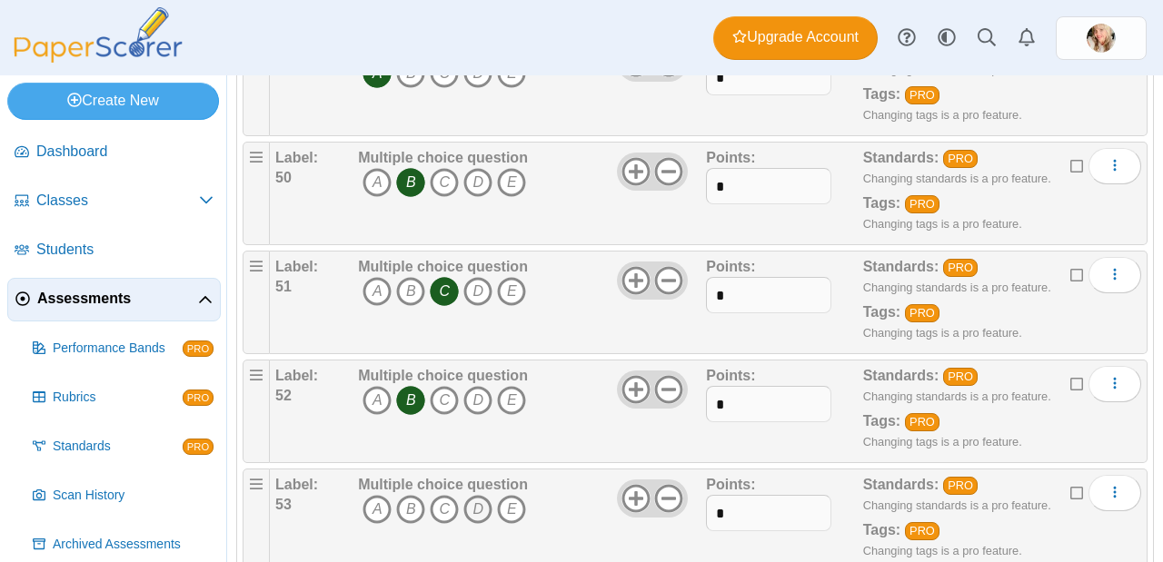
click at [475, 495] on icon "D" at bounding box center [477, 509] width 29 height 29
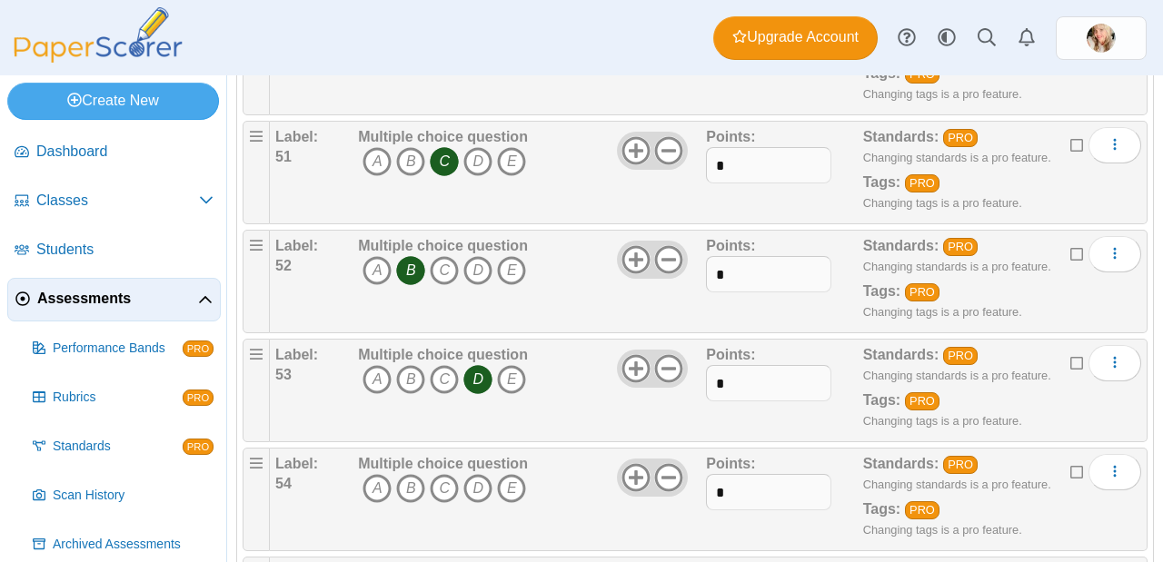
scroll to position [5744, 0]
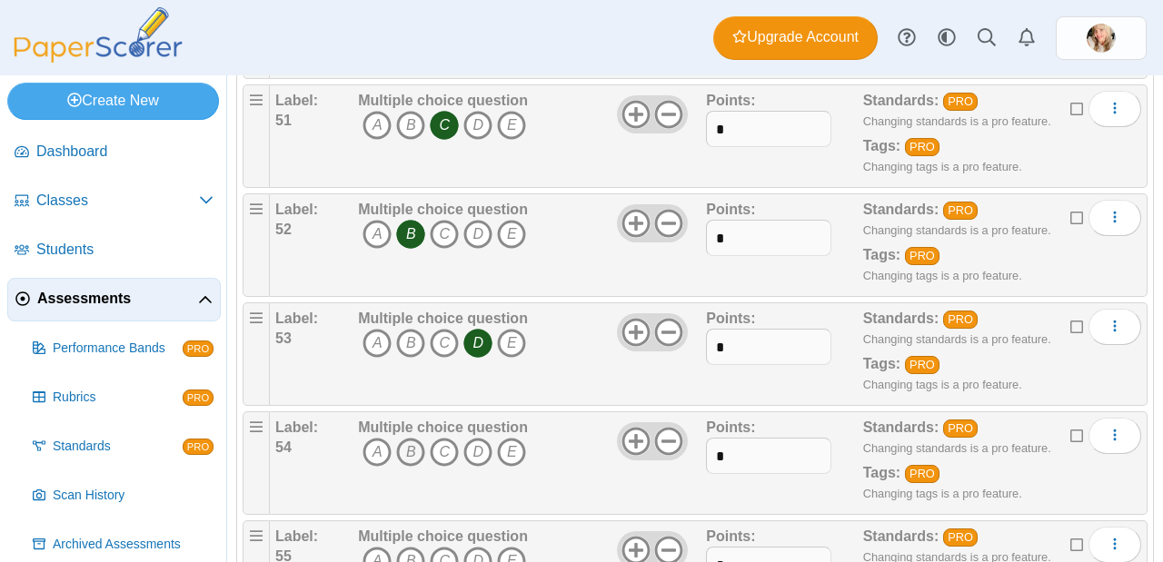
click at [413, 438] on icon "B" at bounding box center [410, 452] width 29 height 29
click at [403, 547] on icon "B" at bounding box center [410, 561] width 29 height 29
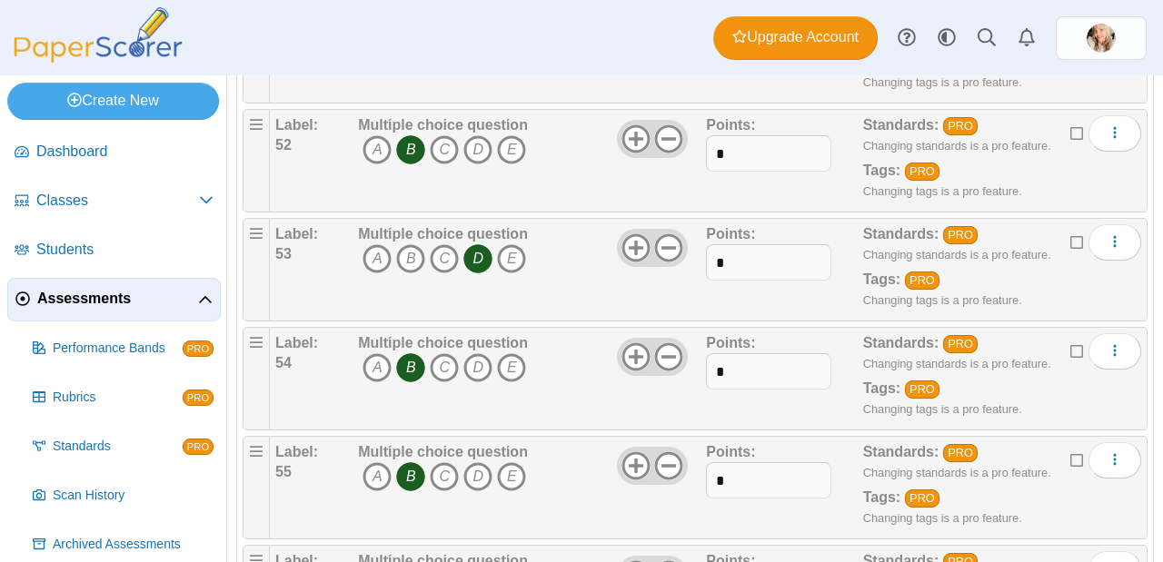
scroll to position [5843, 0]
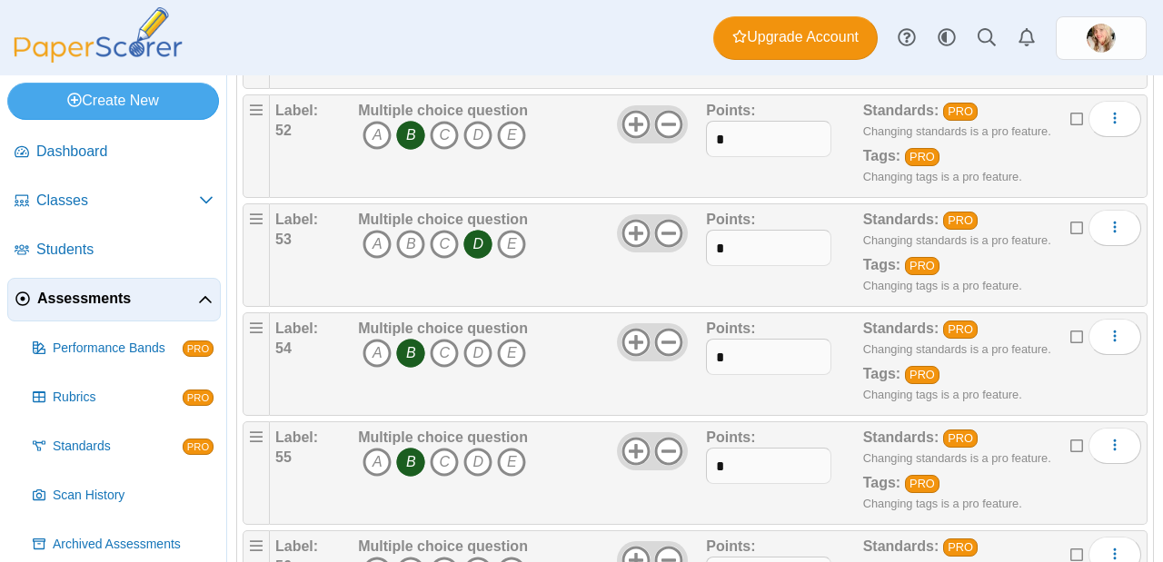
click at [376, 557] on icon "A" at bounding box center [376, 571] width 29 height 29
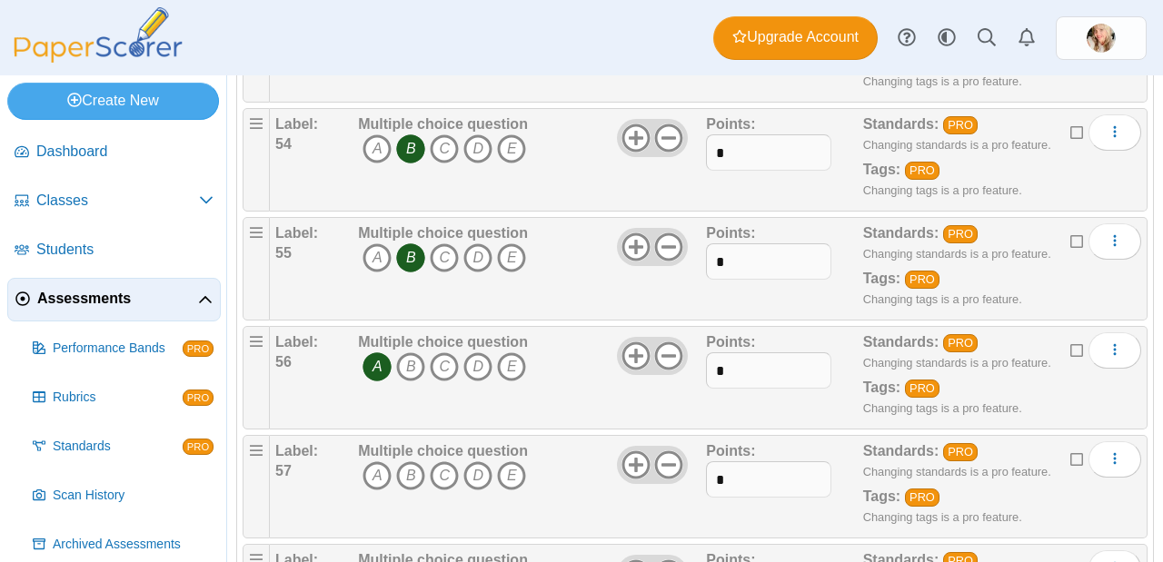
scroll to position [6058, 0]
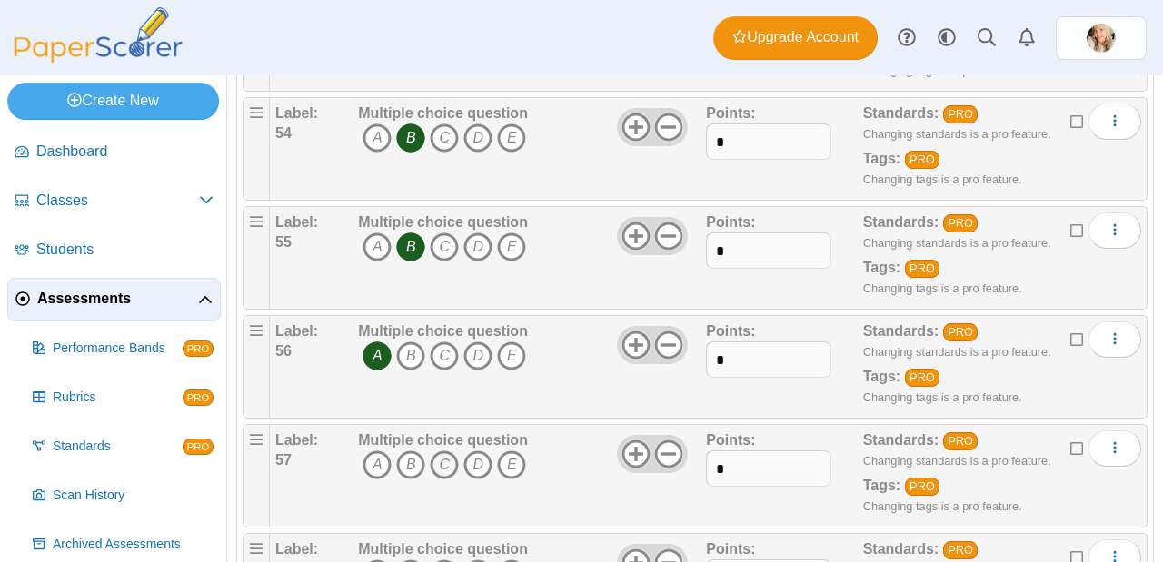
click at [451, 451] on icon "C" at bounding box center [444, 465] width 29 height 29
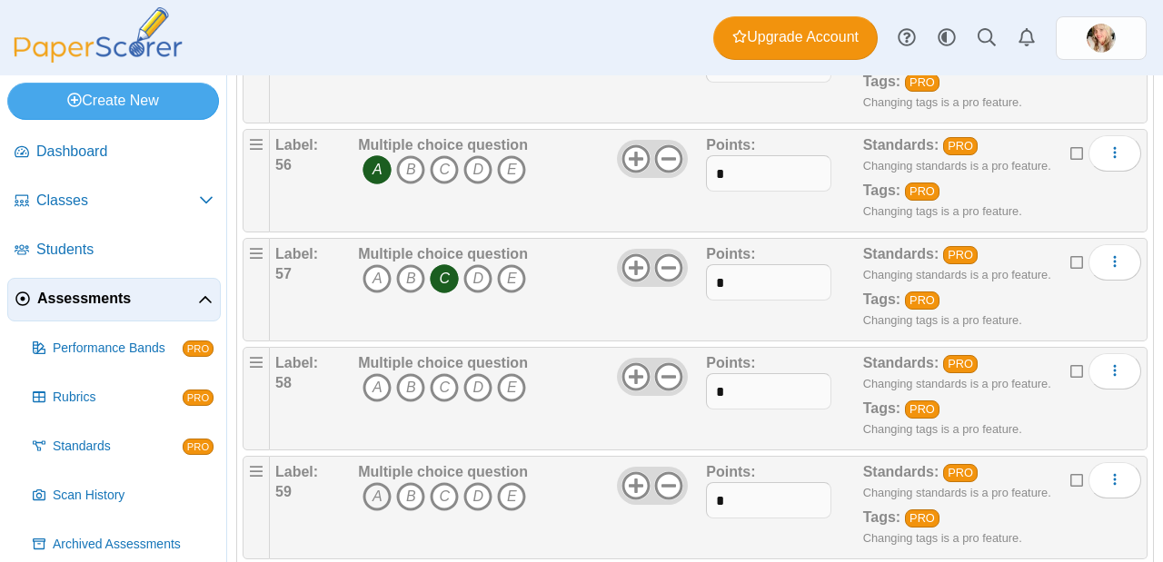
scroll to position [6245, 0]
click at [374, 372] on icon "A" at bounding box center [376, 386] width 29 height 29
click at [362, 481] on icon "A" at bounding box center [376, 495] width 29 height 29
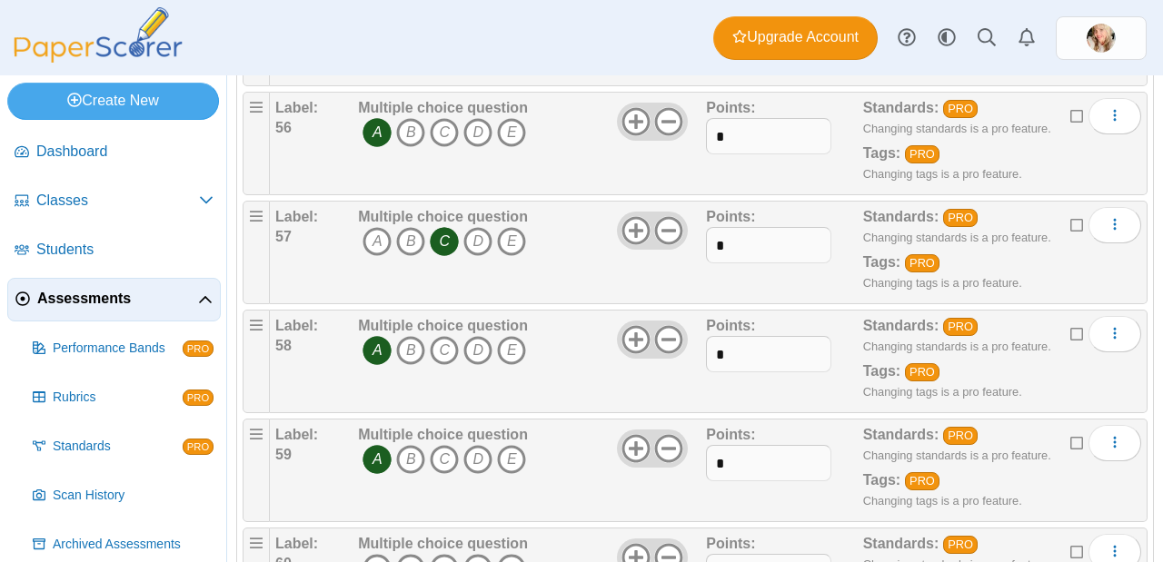
scroll to position [6354, 0]
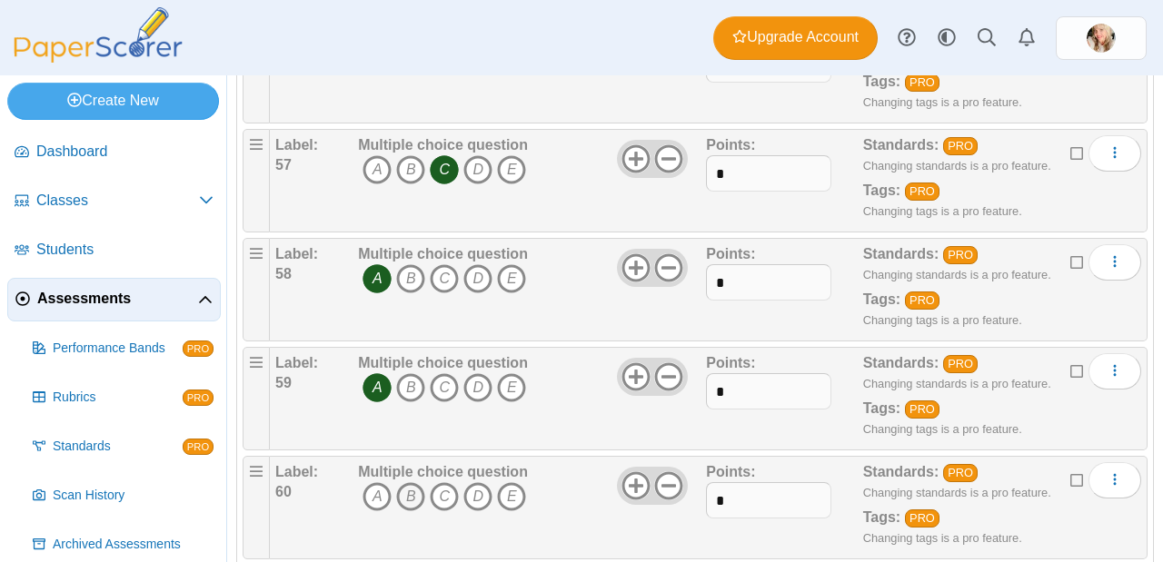
click at [400, 482] on icon "B" at bounding box center [410, 496] width 29 height 29
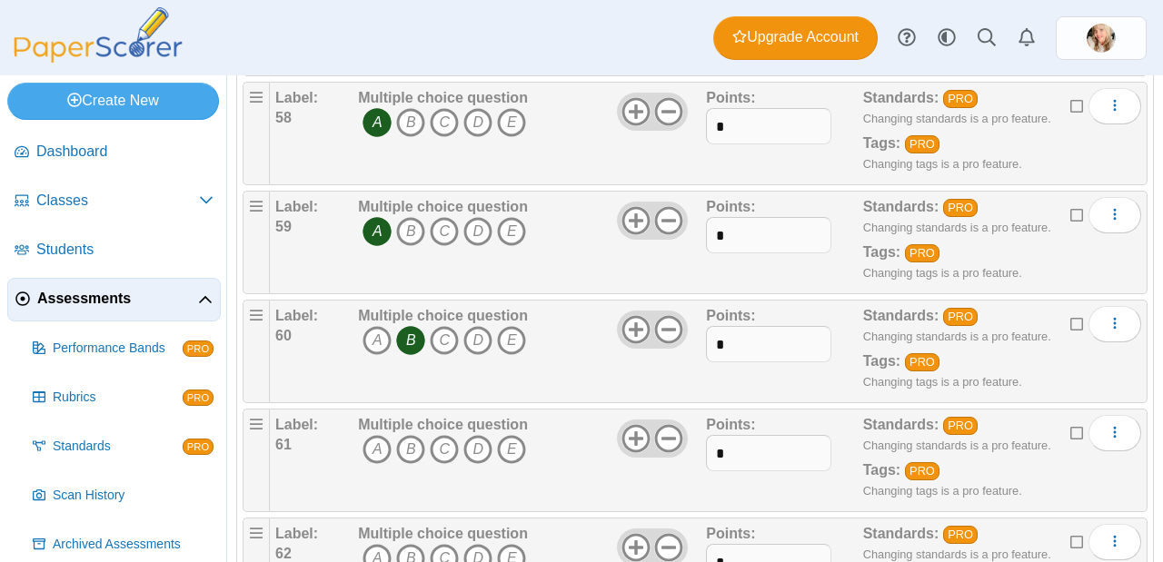
scroll to position [6529, 0]
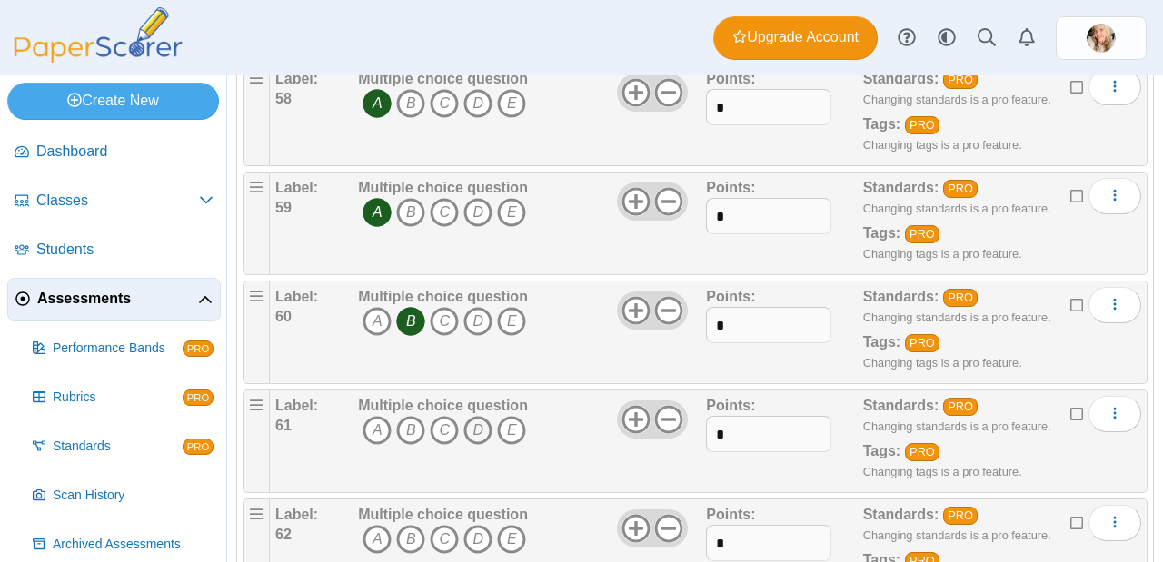
click at [477, 416] on icon "D" at bounding box center [477, 430] width 29 height 29
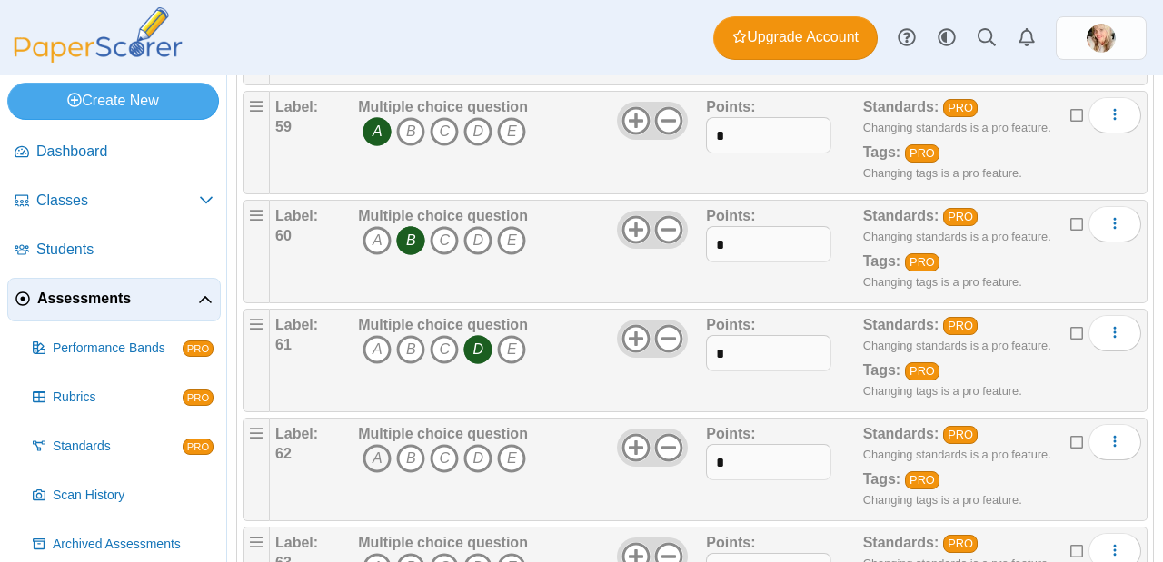
scroll to position [6611, 0]
click at [372, 443] on icon "A" at bounding box center [376, 457] width 29 height 29
click at [372, 552] on icon "A" at bounding box center [376, 566] width 29 height 29
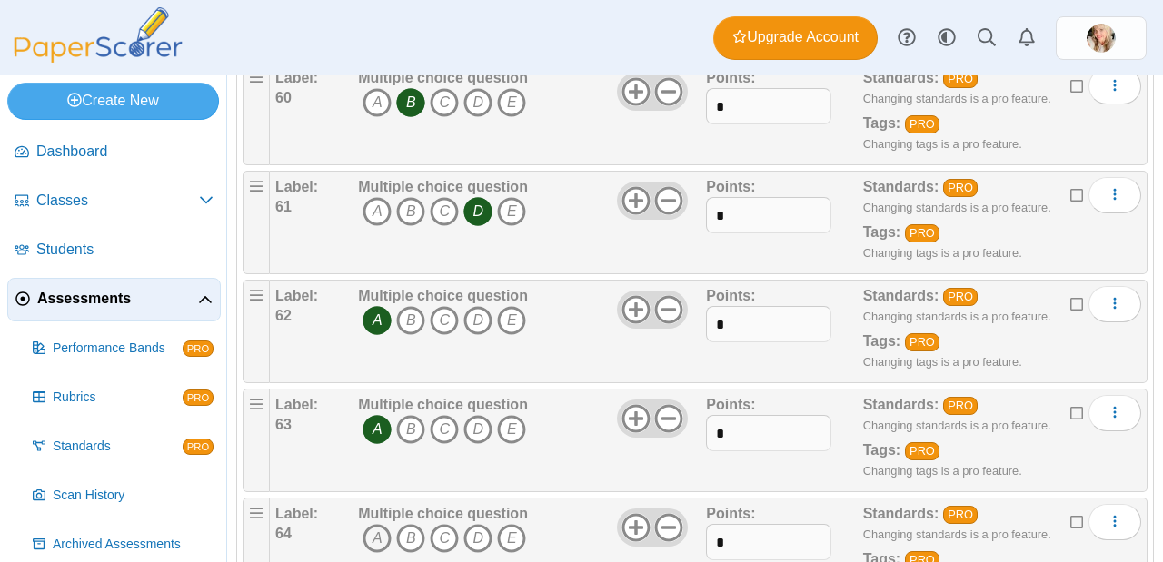
scroll to position [6750, 0]
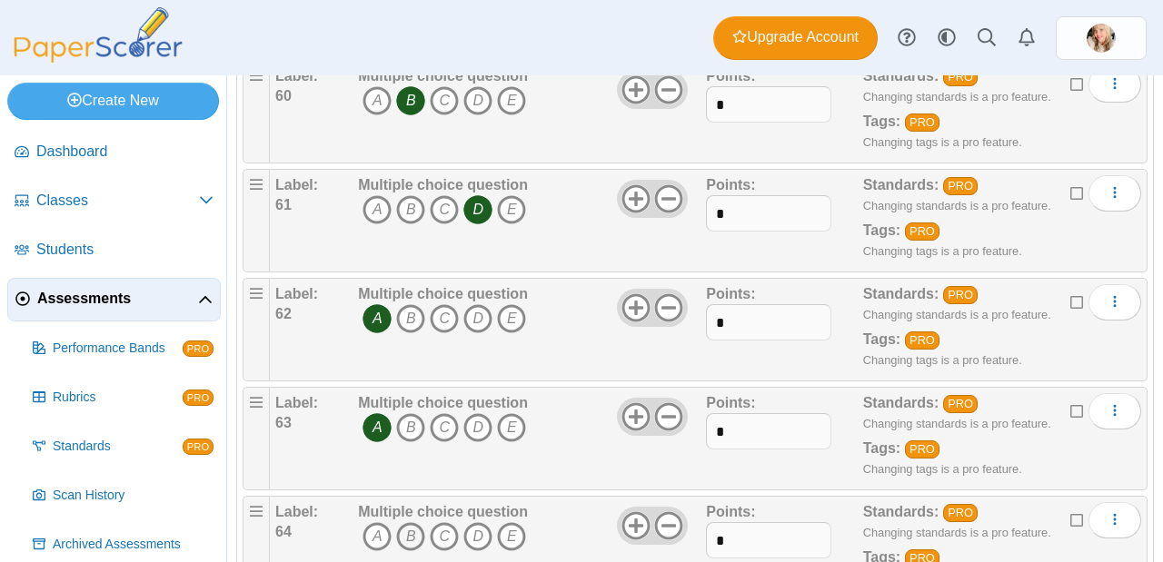
click at [399, 522] on icon "B" at bounding box center [410, 536] width 29 height 29
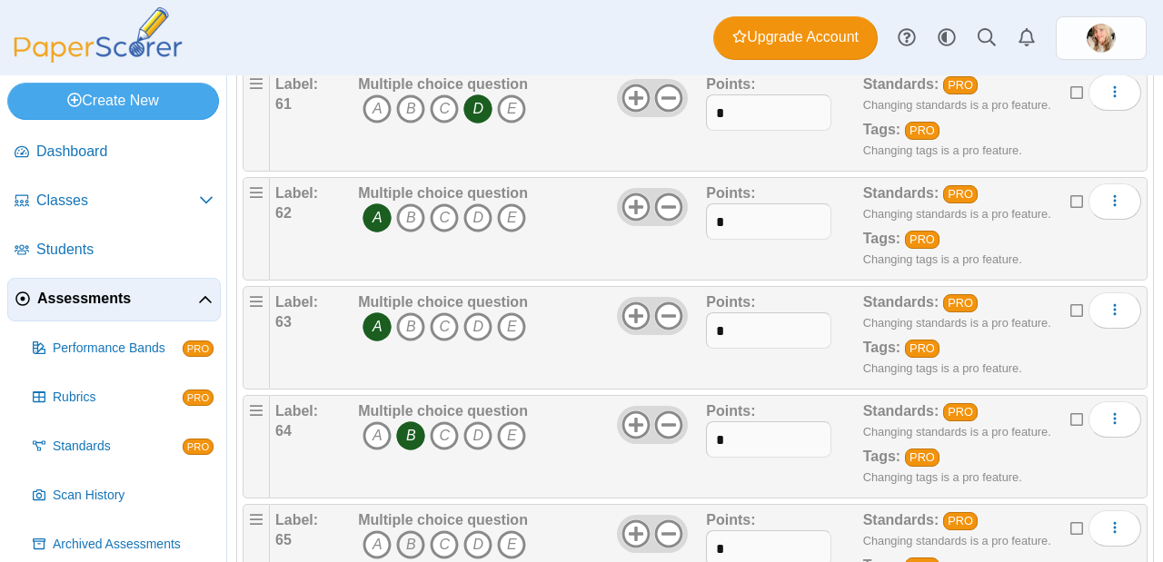
scroll to position [6851, 0]
click at [437, 530] on icon "C" at bounding box center [444, 544] width 29 height 29
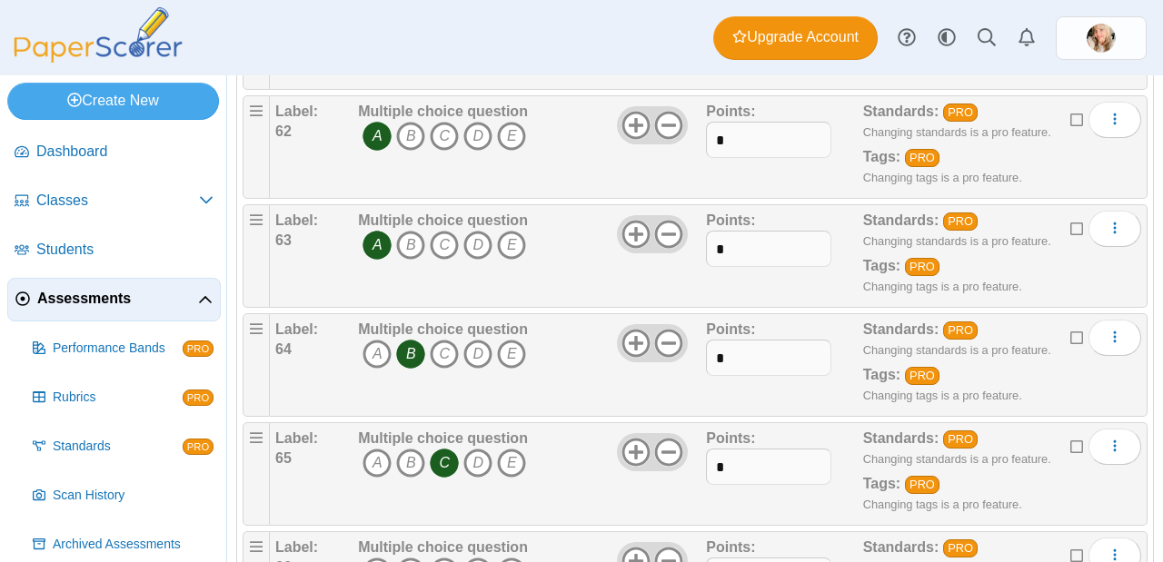
scroll to position [6932, 0]
click at [374, 558] on icon "A" at bounding box center [376, 572] width 29 height 29
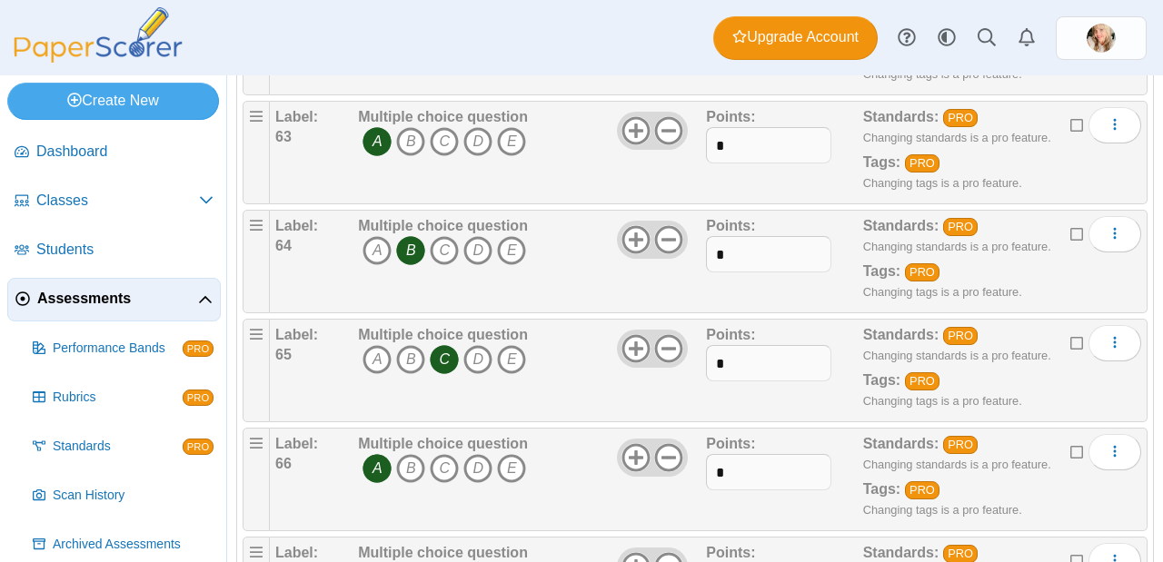
scroll to position [7037, 0]
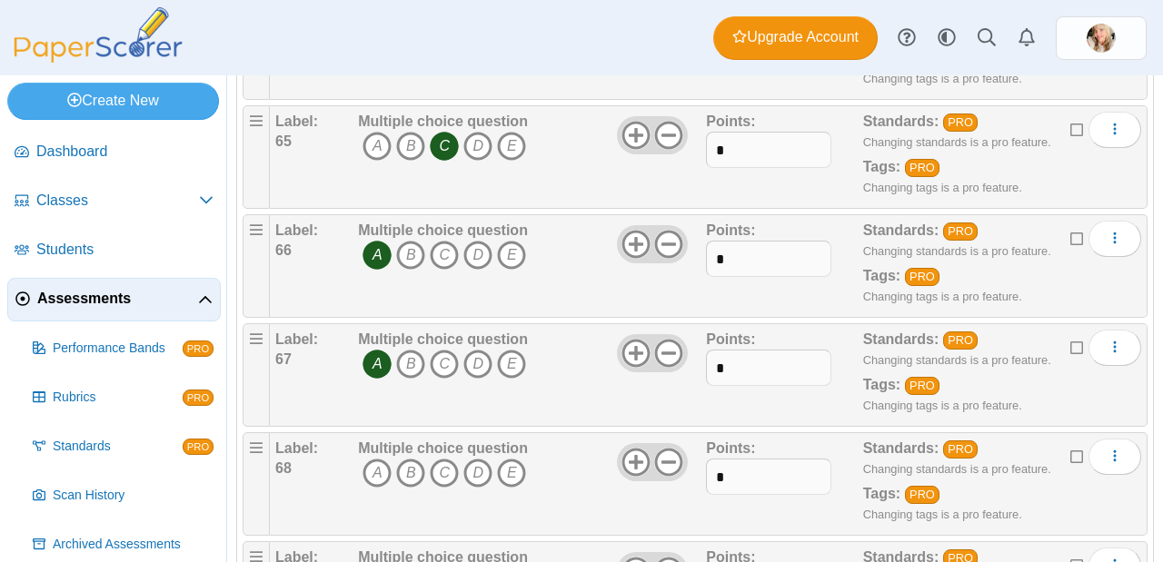
scroll to position [7315, 0]
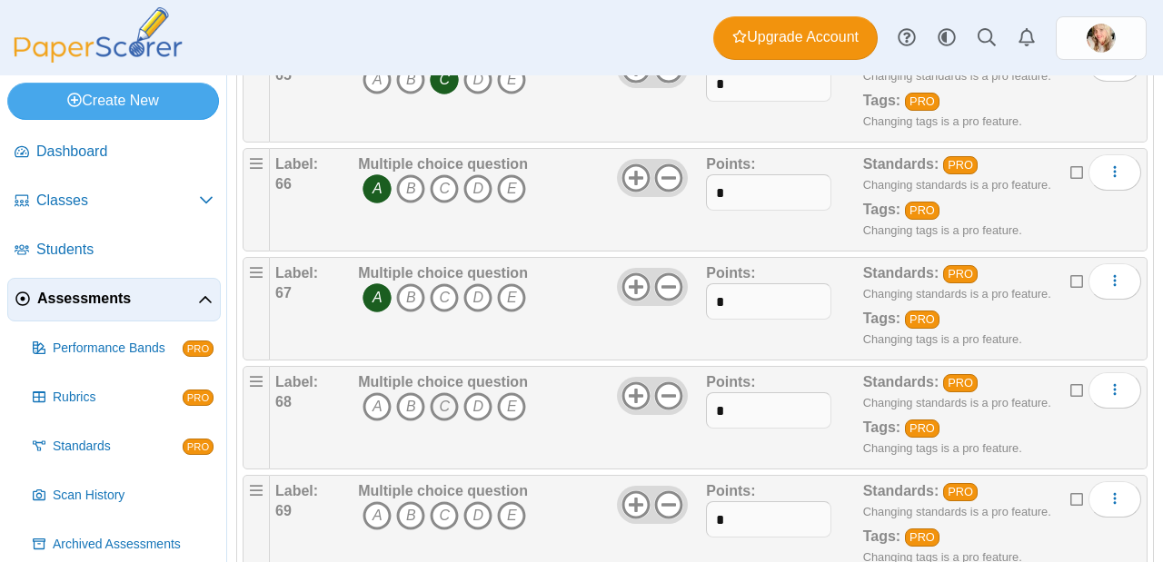
click at [446, 392] on icon "C" at bounding box center [444, 406] width 29 height 29
click at [404, 501] on icon "B" at bounding box center [410, 515] width 29 height 29
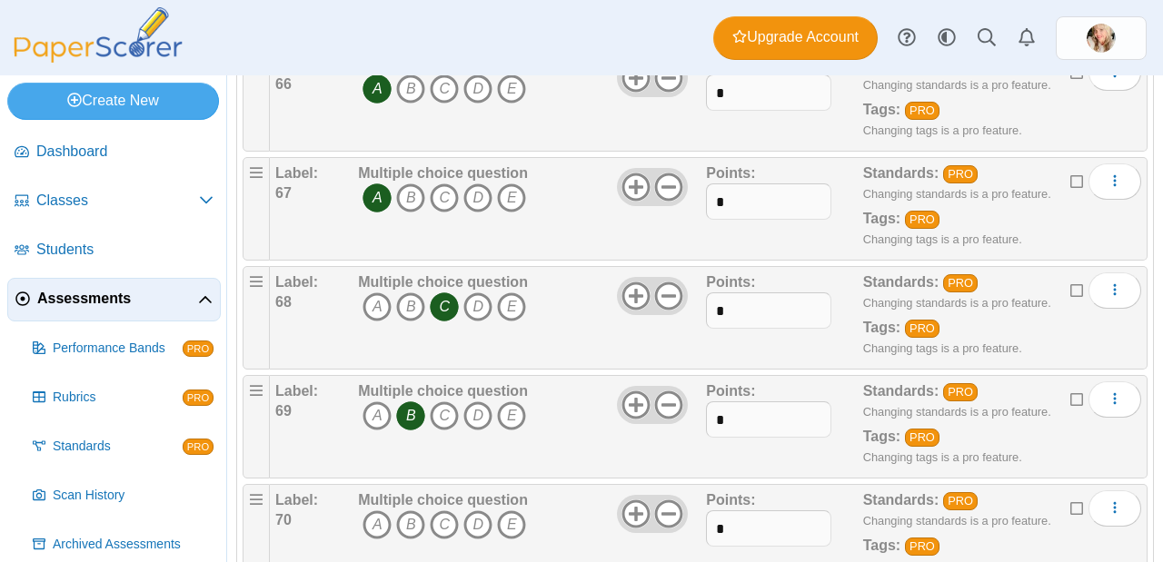
scroll to position [7427, 0]
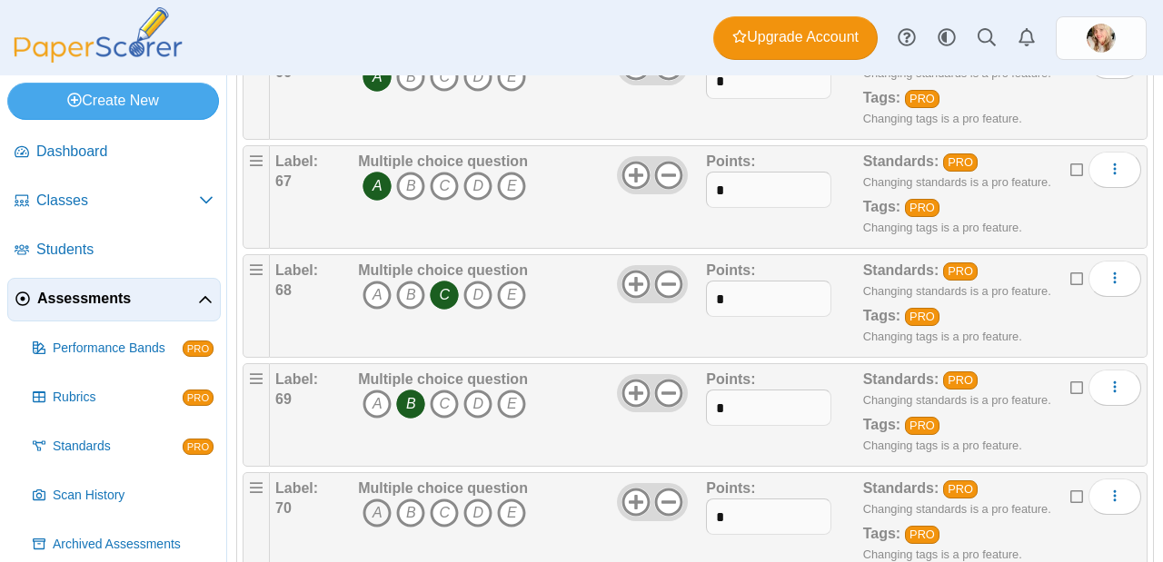
click at [372, 499] on icon "A" at bounding box center [376, 513] width 29 height 29
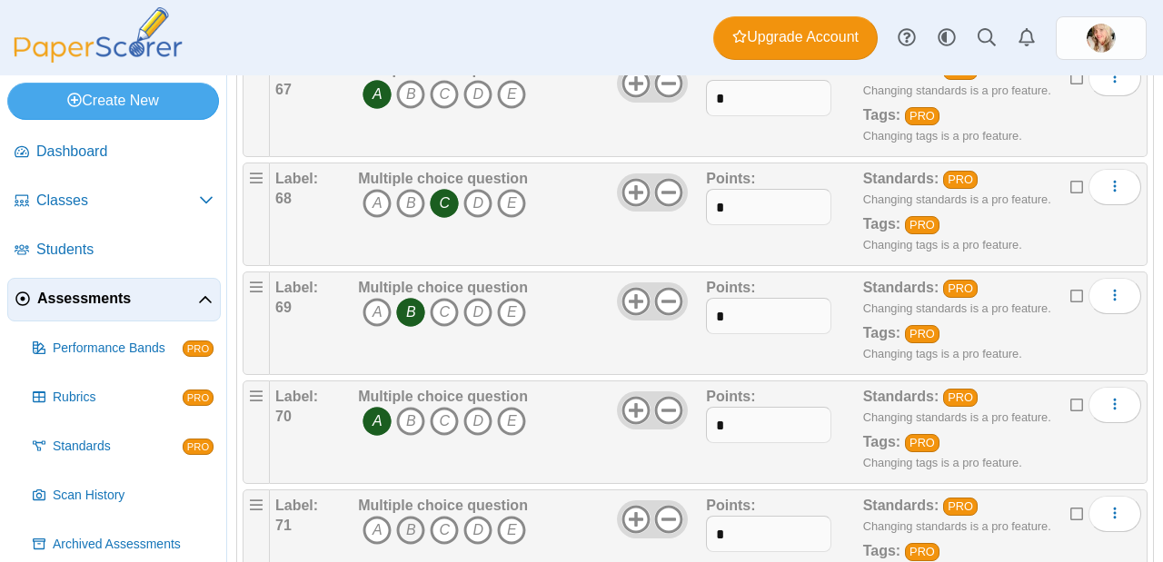
scroll to position [7523, 0]
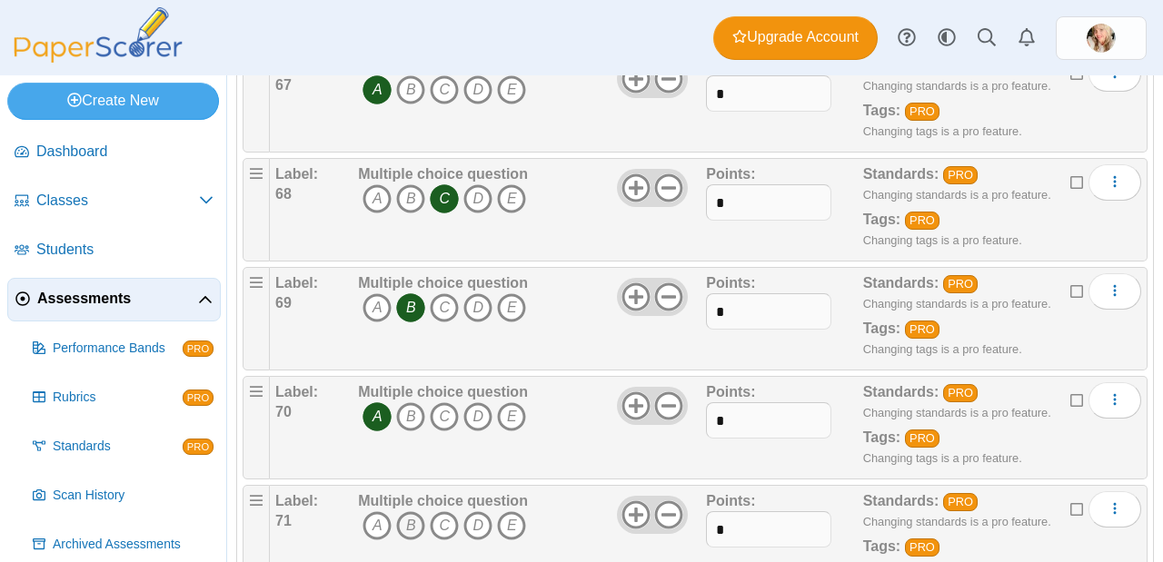
click at [397, 511] on icon "B" at bounding box center [410, 525] width 29 height 29
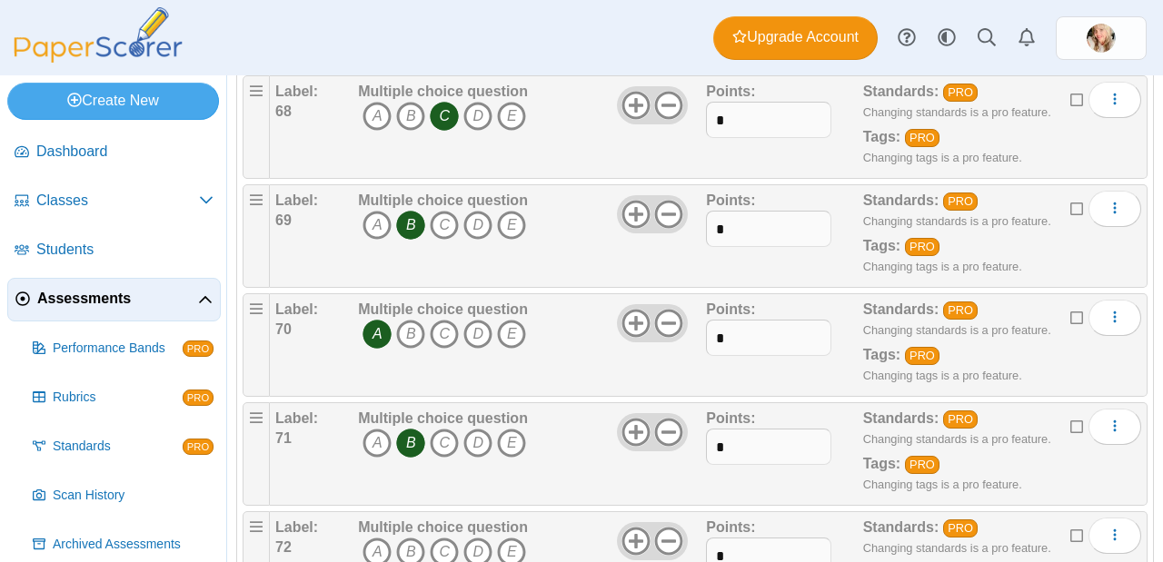
scroll to position [7607, 0]
click at [478, 537] on icon "D" at bounding box center [477, 551] width 29 height 29
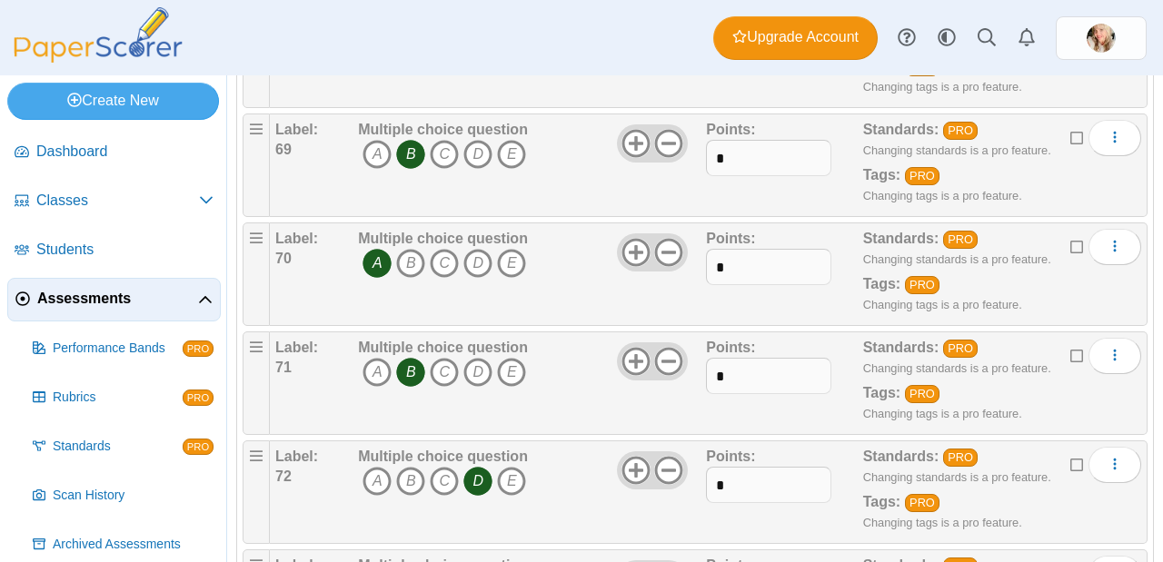
scroll to position [7774, 0]
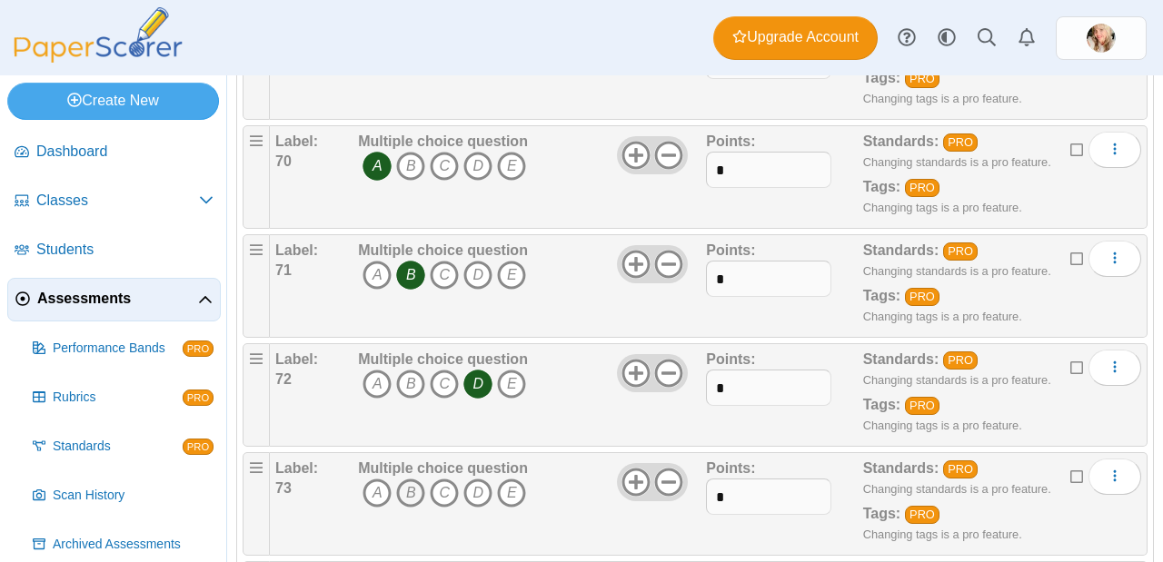
click at [401, 479] on icon "B" at bounding box center [410, 493] width 29 height 29
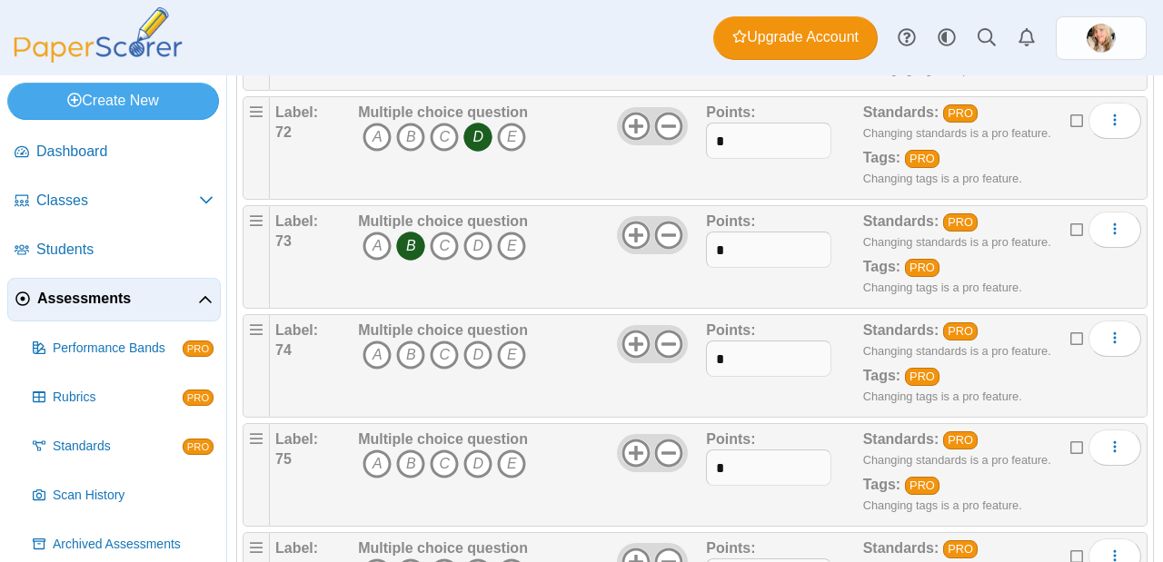
scroll to position [8053, 0]
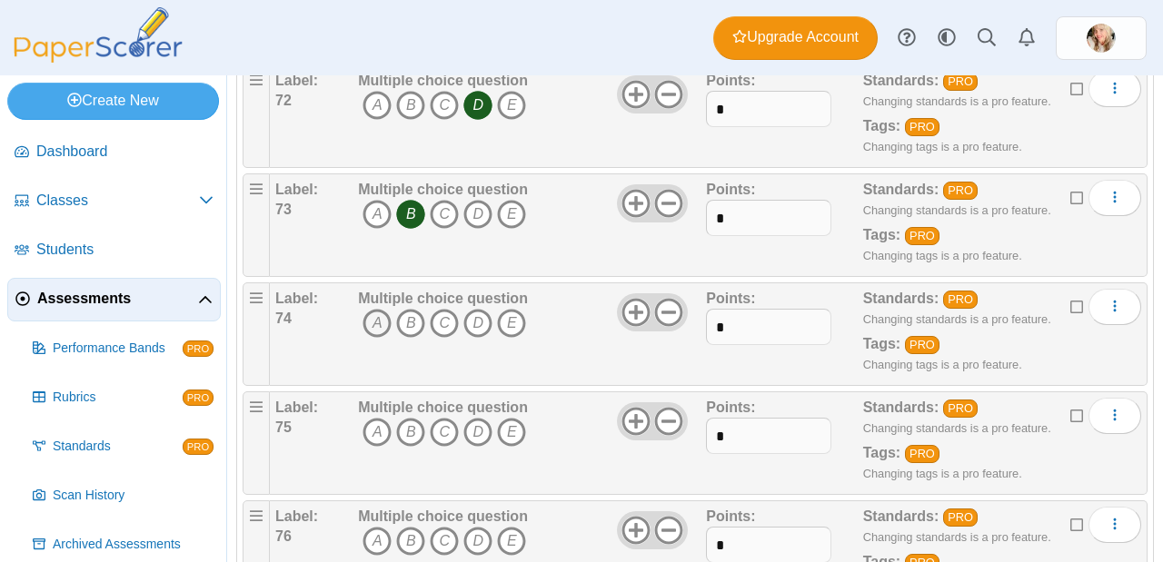
click at [377, 309] on icon "A" at bounding box center [376, 323] width 29 height 29
click at [376, 418] on icon "A" at bounding box center [376, 432] width 29 height 29
click at [375, 527] on icon "A" at bounding box center [376, 541] width 29 height 29
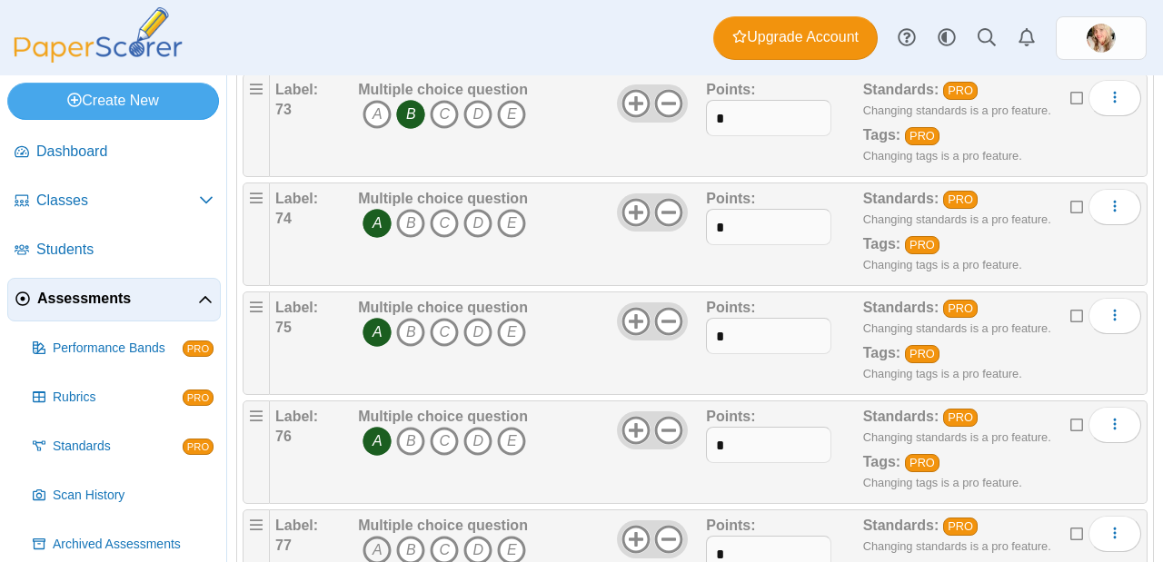
scroll to position [8175, 0]
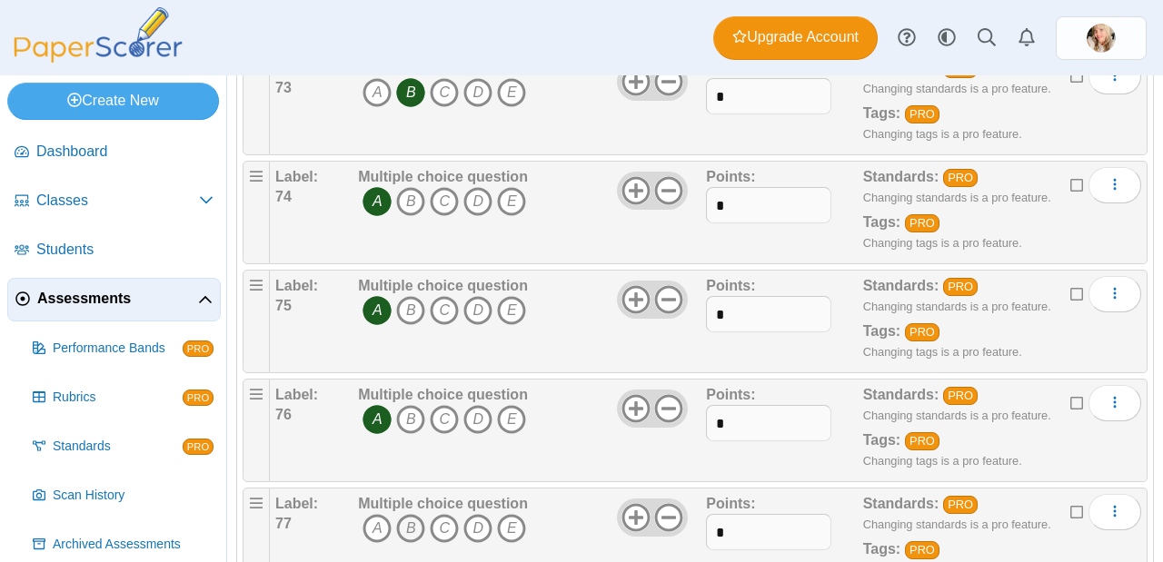
click at [417, 514] on icon "B" at bounding box center [410, 528] width 29 height 29
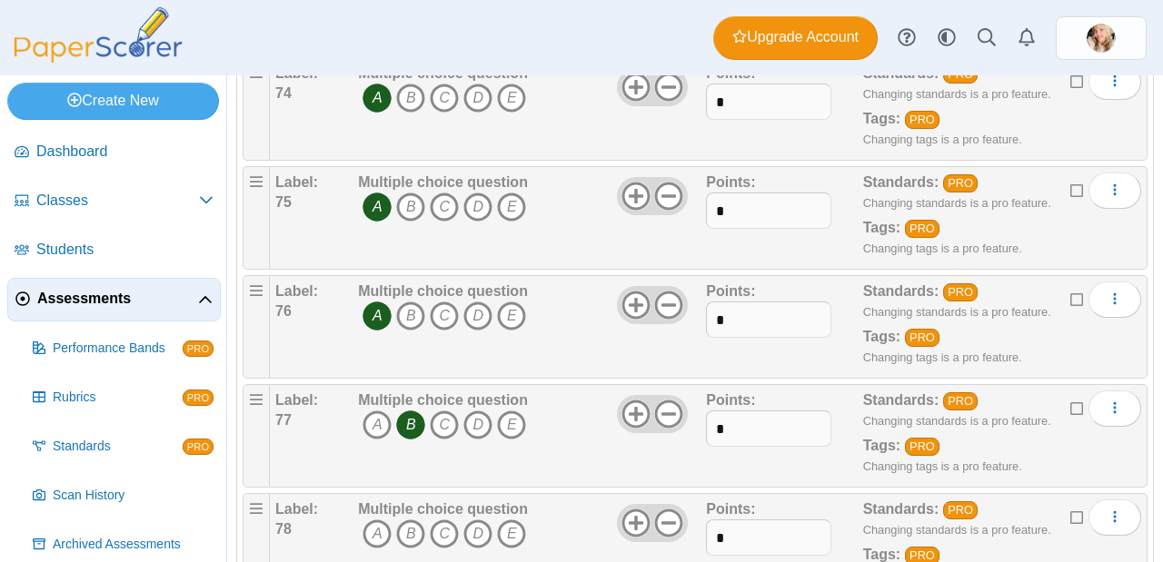
scroll to position [8279, 0]
click at [417, 519] on icon "B" at bounding box center [410, 533] width 29 height 29
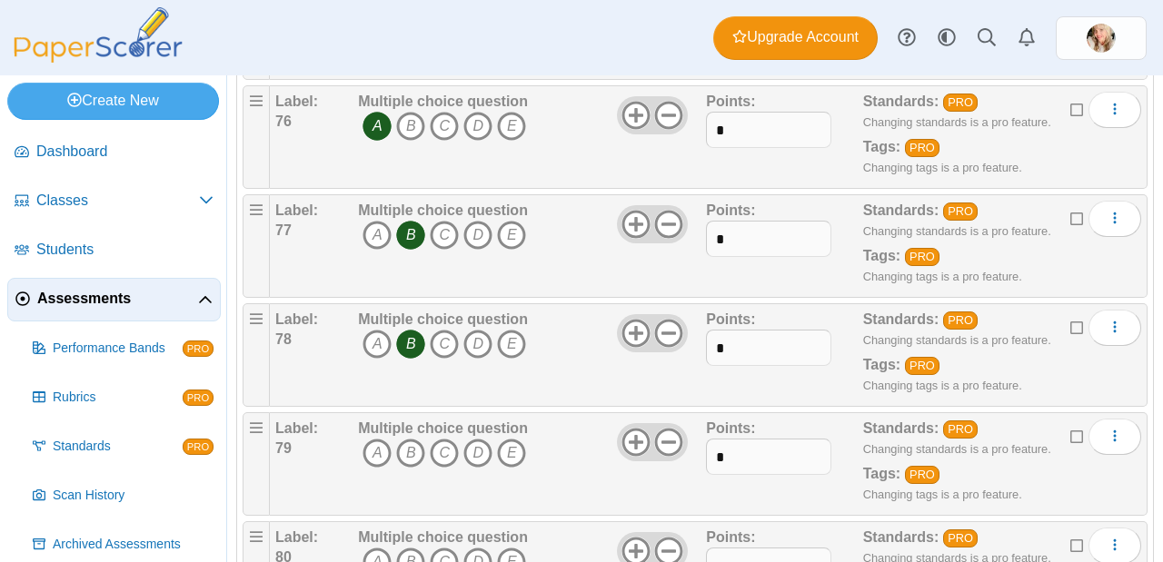
scroll to position [8468, 0]
click at [379, 439] on icon "A" at bounding box center [376, 453] width 29 height 29
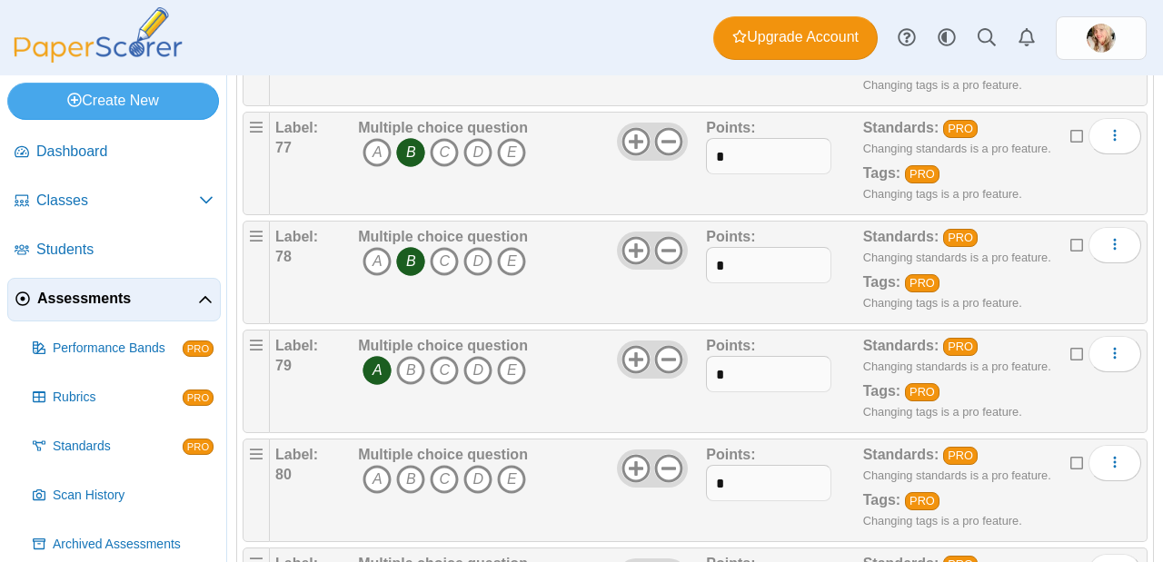
scroll to position [8555, 0]
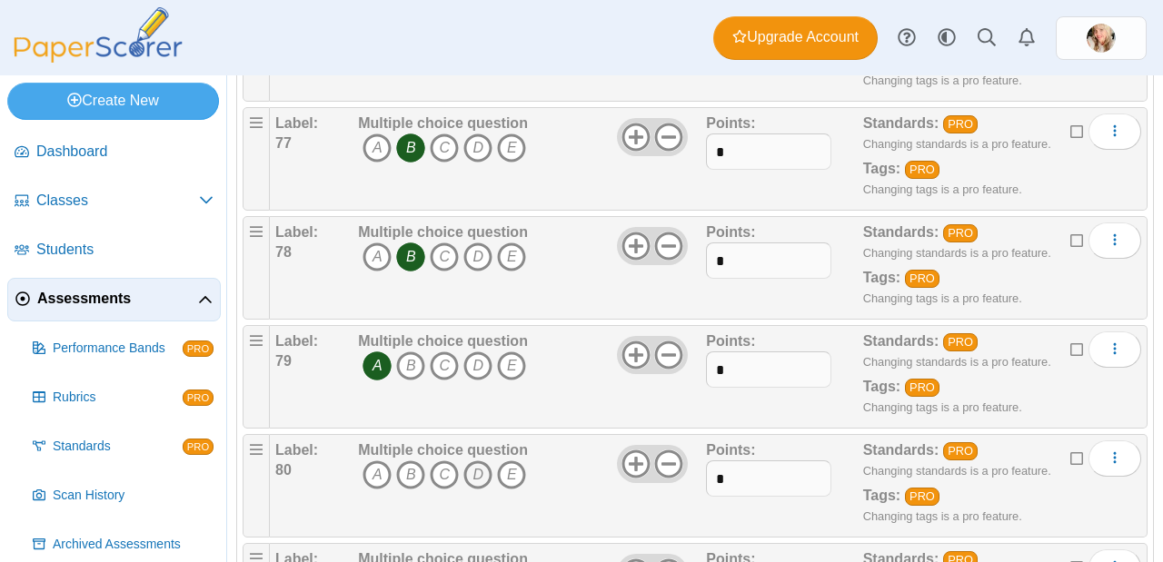
click at [480, 461] on icon "D" at bounding box center [477, 475] width 29 height 29
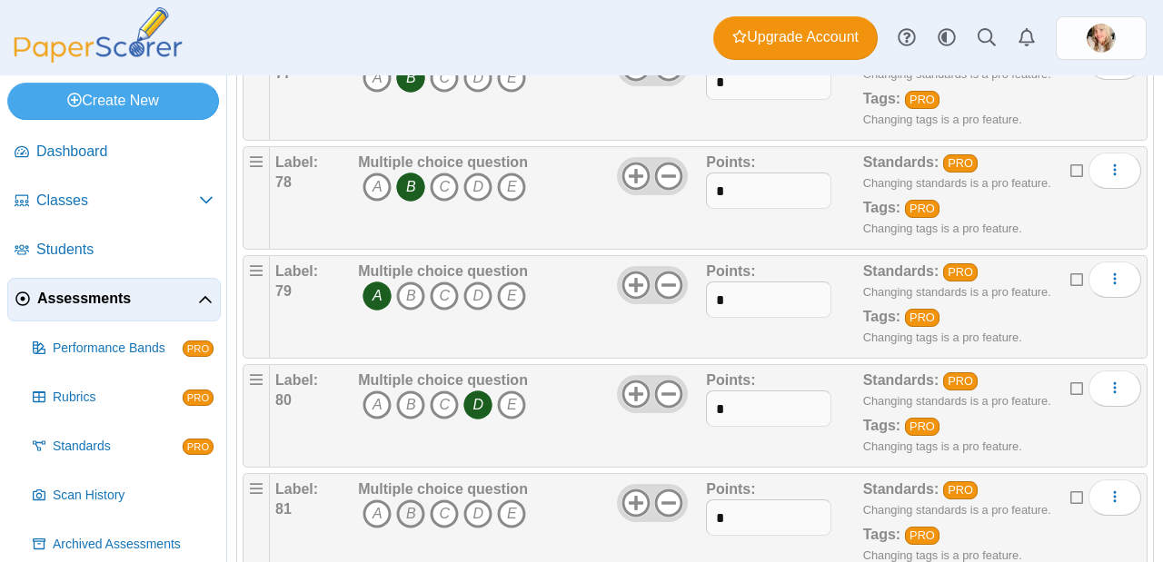
scroll to position [8634, 0]
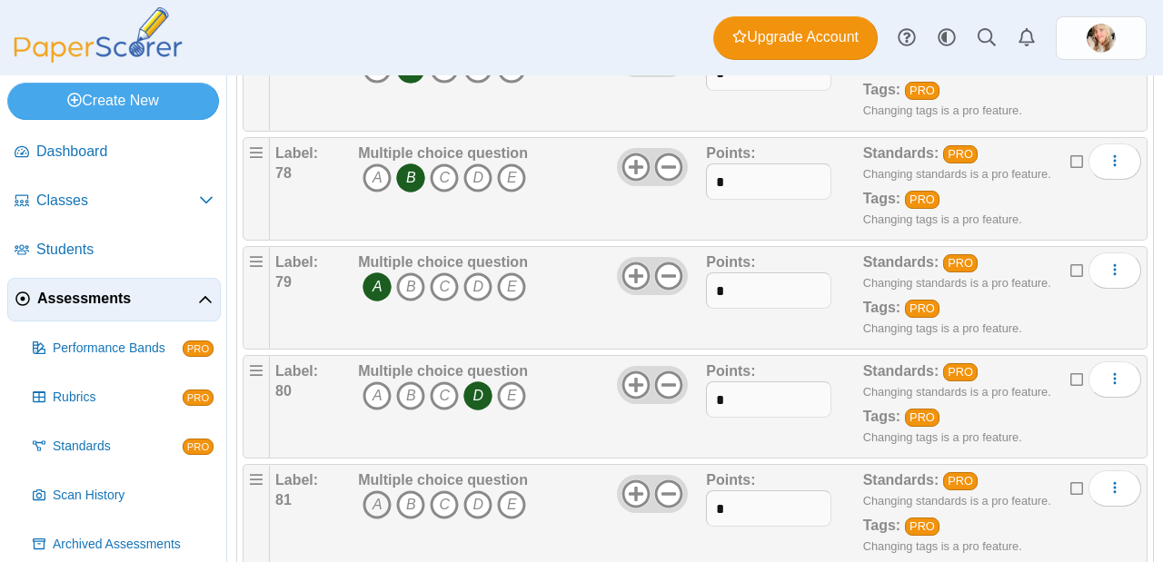
click at [379, 490] on icon "A" at bounding box center [376, 504] width 29 height 29
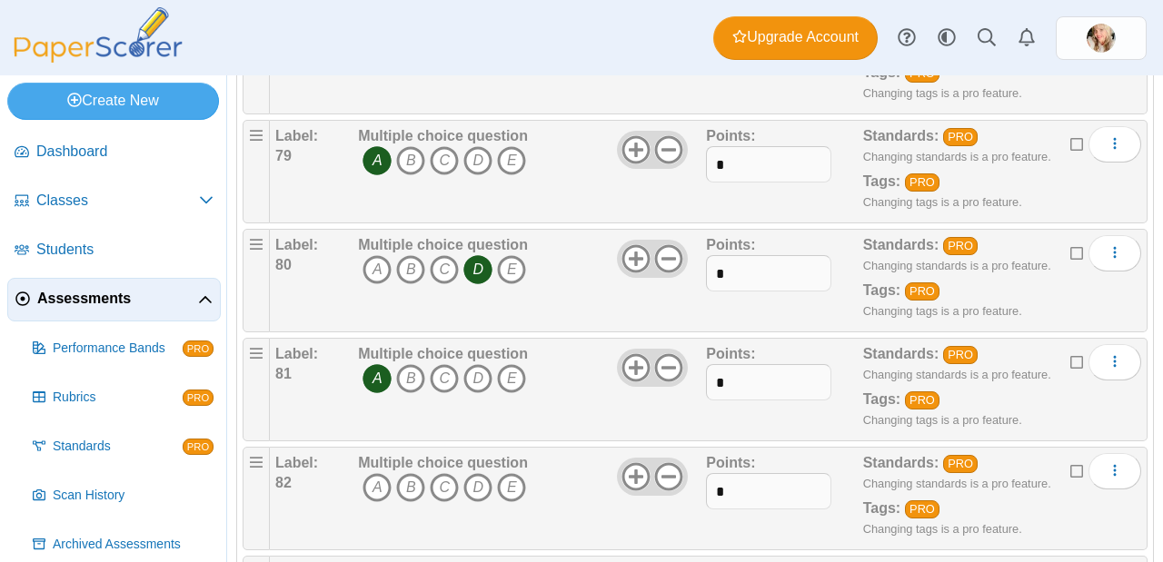
scroll to position [8764, 0]
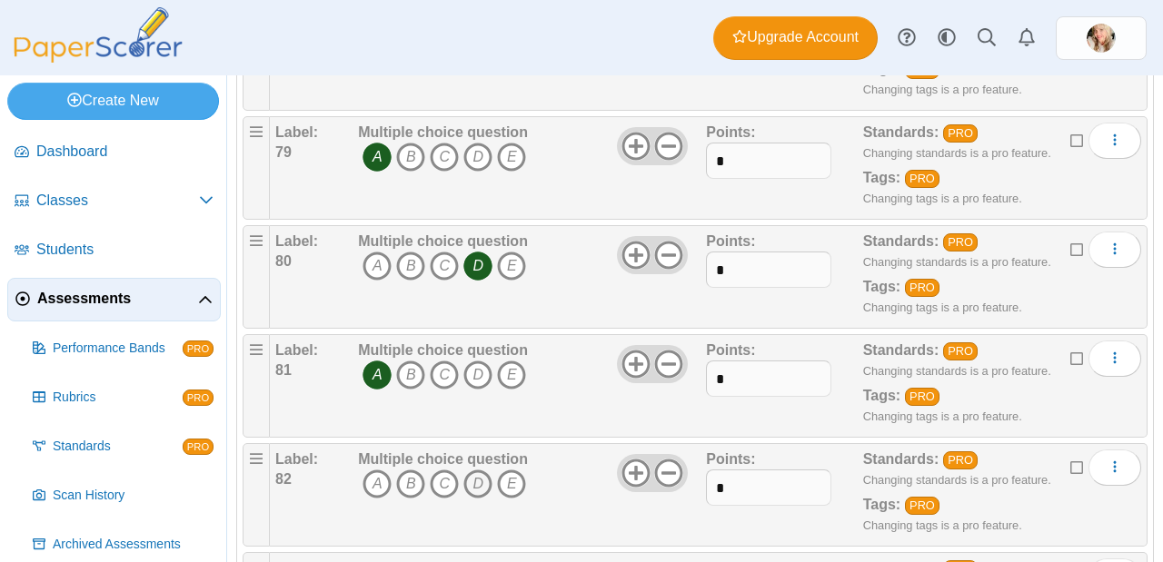
click at [479, 470] on icon "D" at bounding box center [477, 484] width 29 height 29
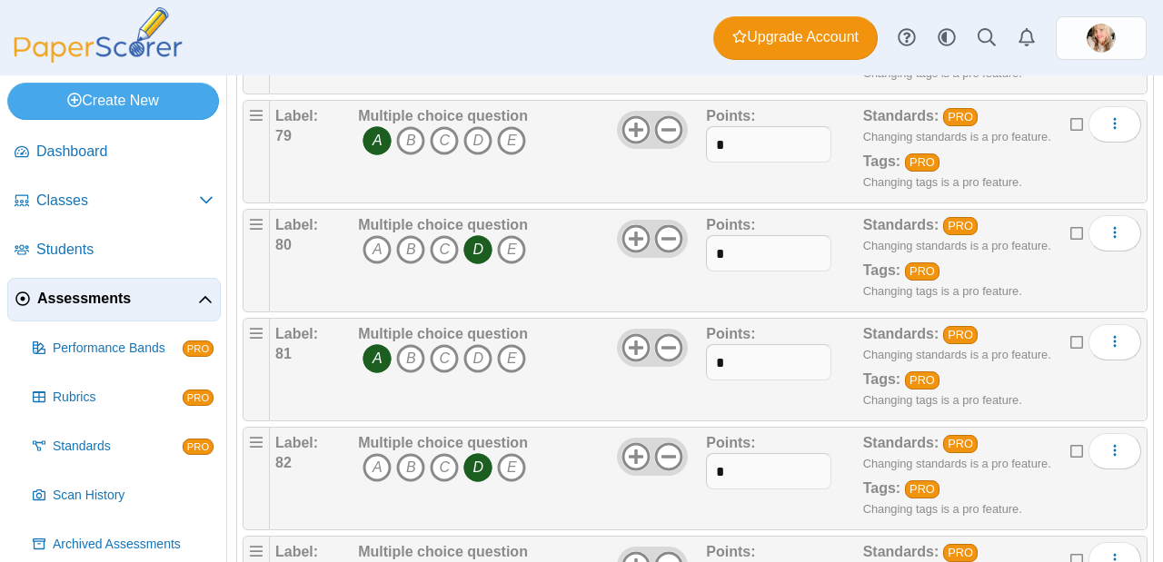
scroll to position [8845, 0]
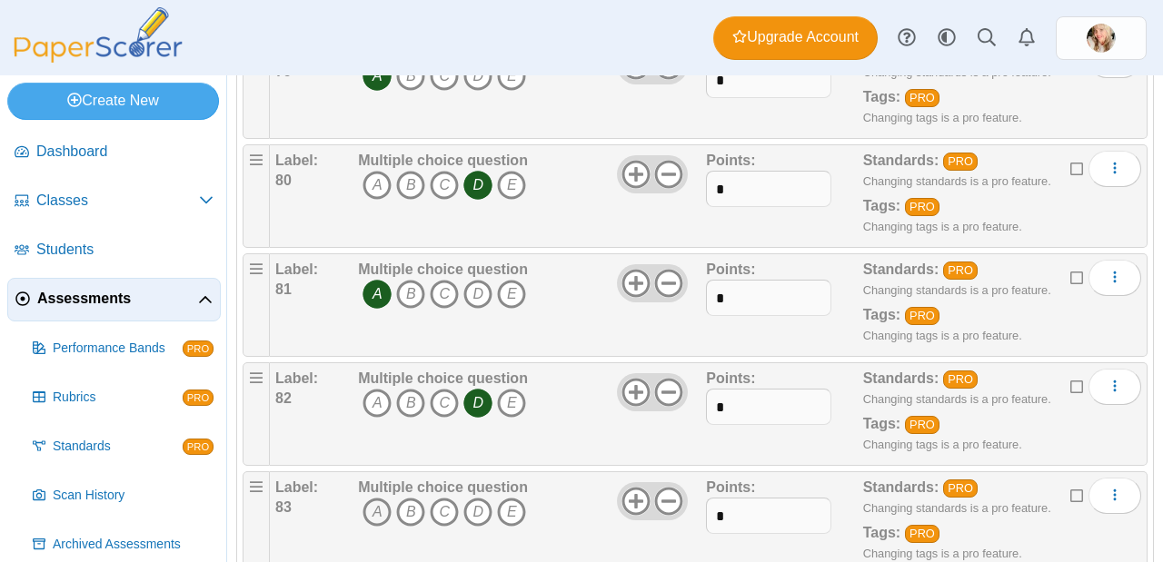
click at [372, 498] on icon "A" at bounding box center [376, 512] width 29 height 29
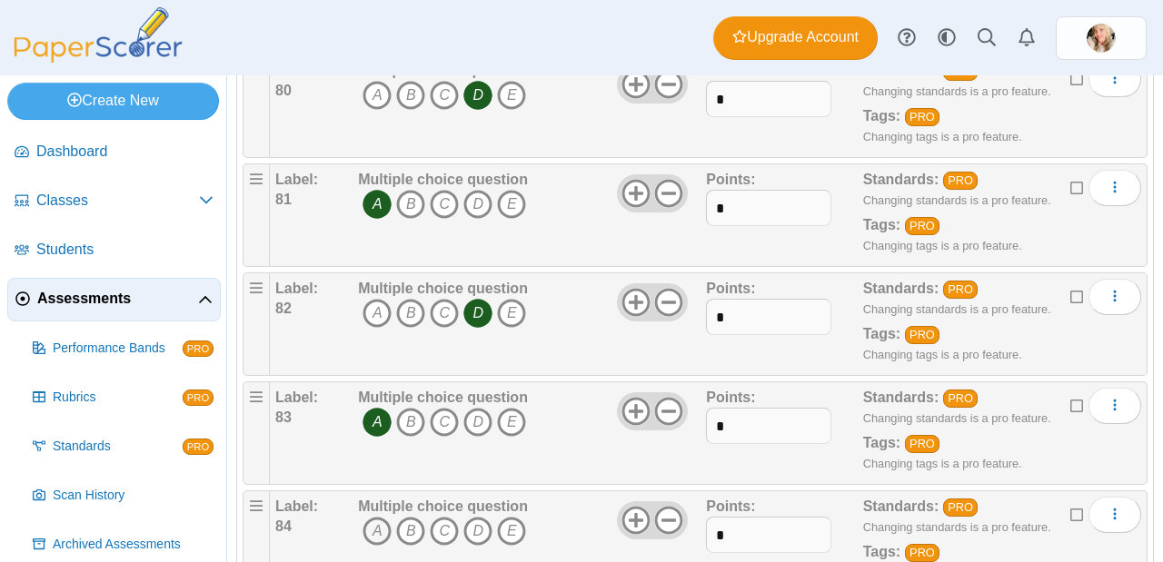
scroll to position [8936, 0]
click at [371, 516] on icon "A" at bounding box center [376, 530] width 29 height 29
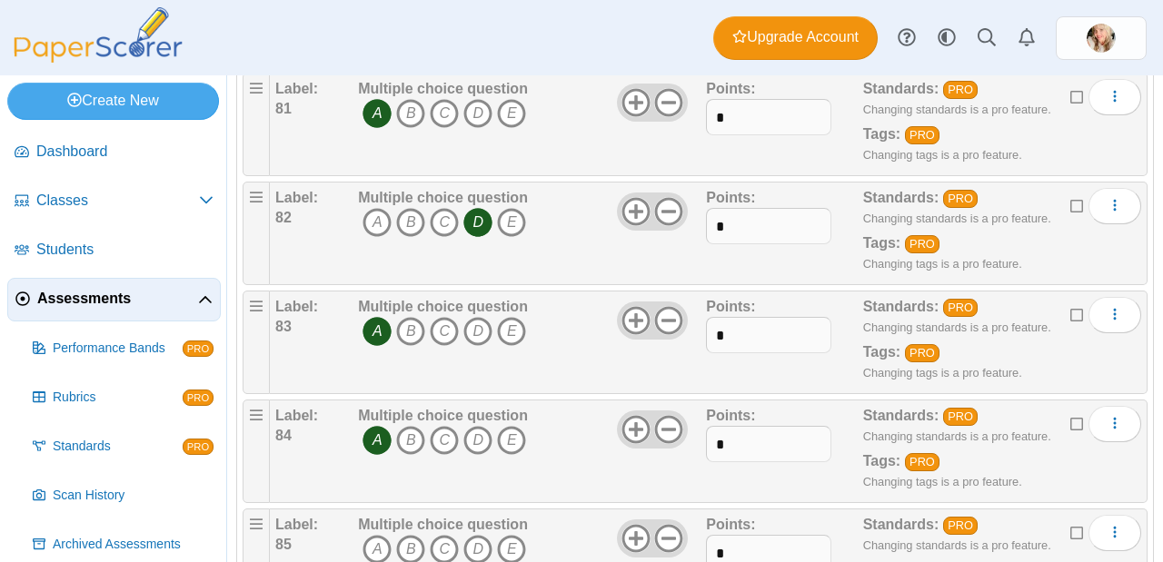
scroll to position [9038, 0]
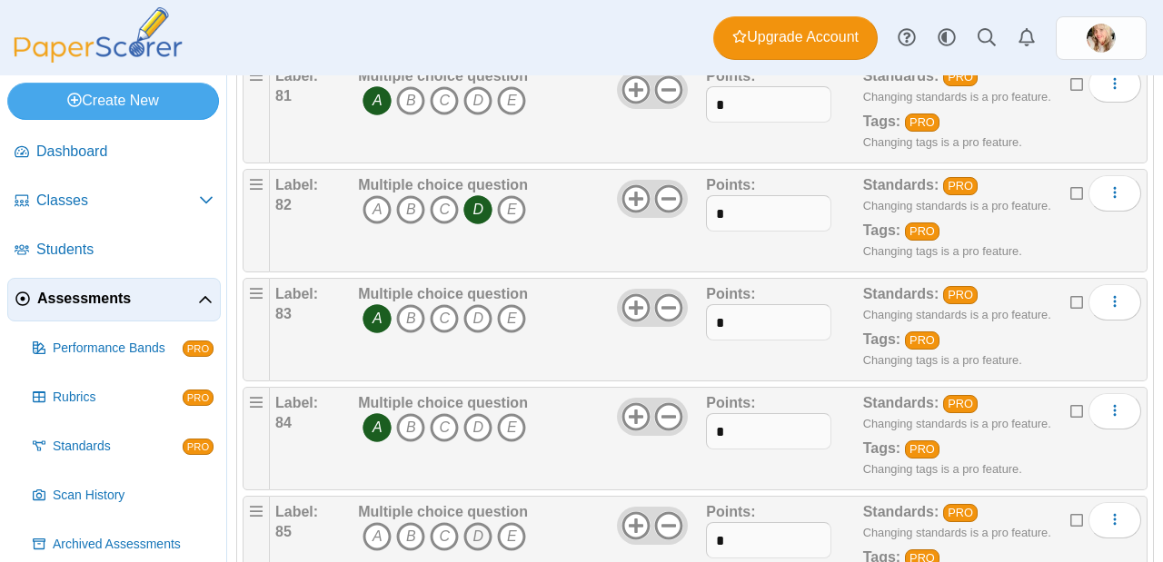
click at [472, 522] on icon "D" at bounding box center [477, 536] width 29 height 29
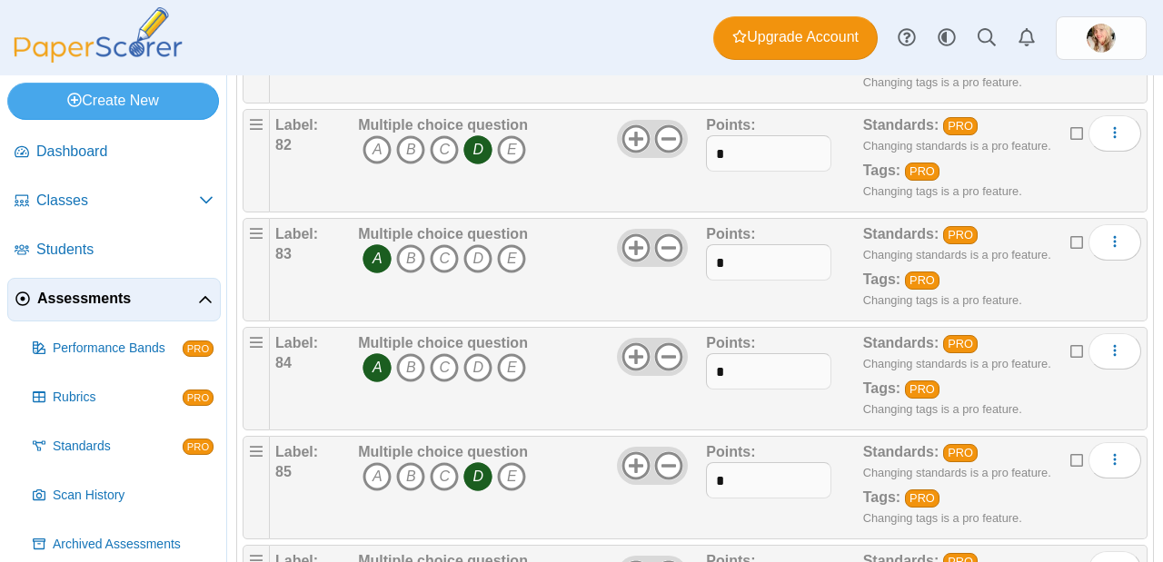
scroll to position [9100, 0]
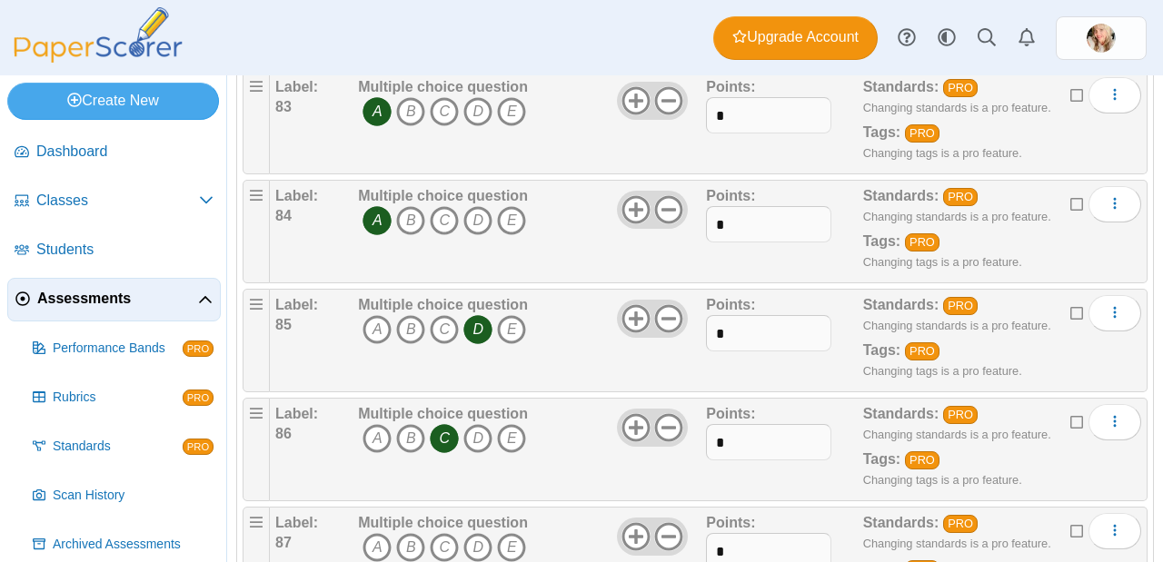
scroll to position [9247, 0]
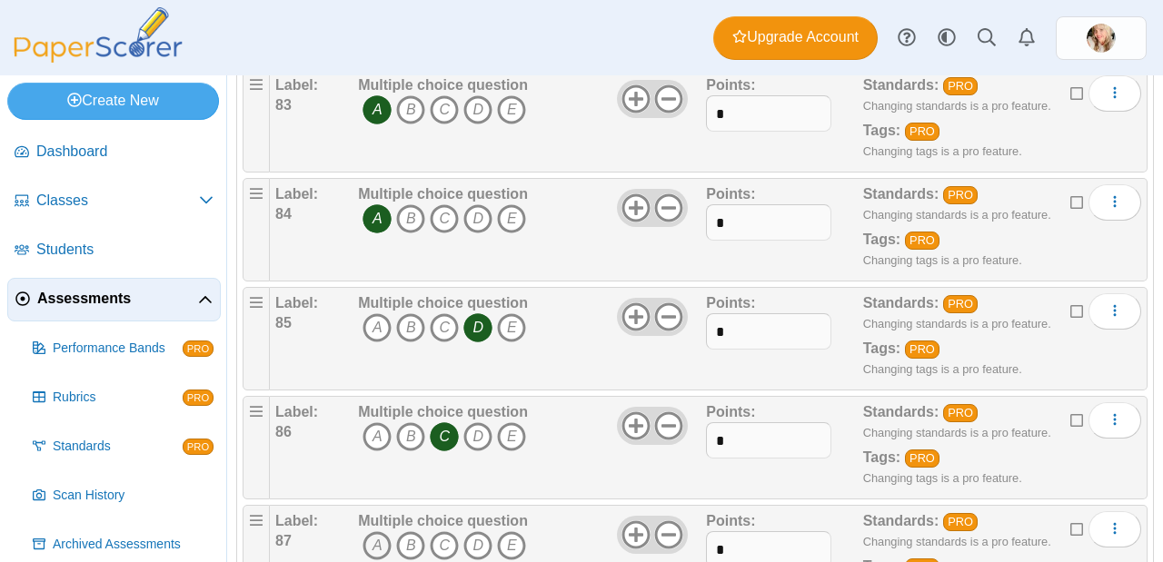
click at [380, 531] on icon "A" at bounding box center [376, 545] width 29 height 29
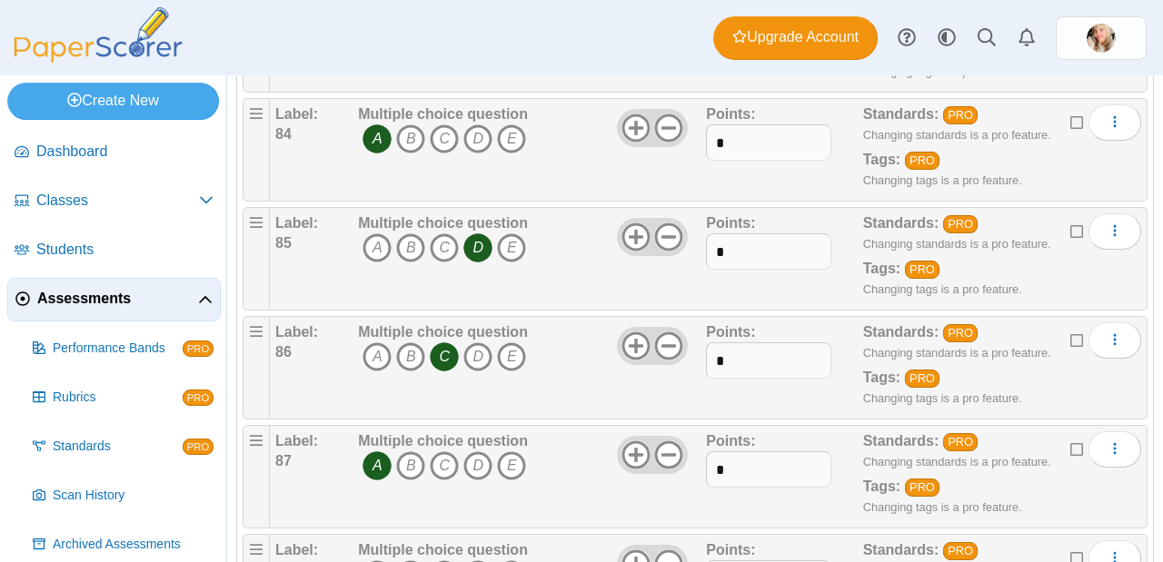
scroll to position [9454, 0]
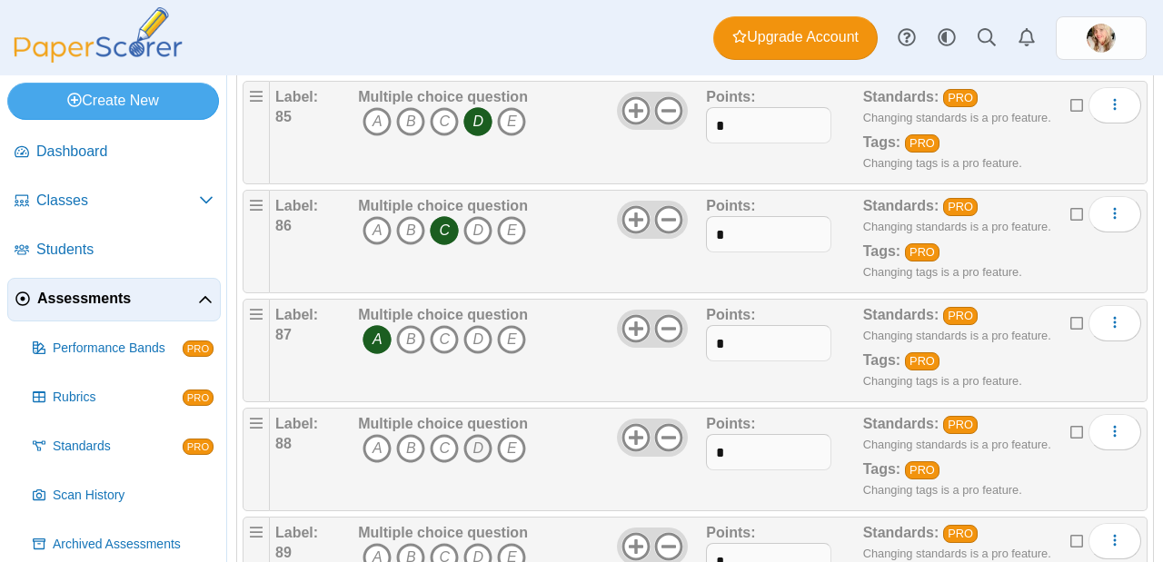
click at [482, 434] on icon "D" at bounding box center [477, 448] width 29 height 29
click at [478, 543] on icon "D" at bounding box center [477, 557] width 29 height 29
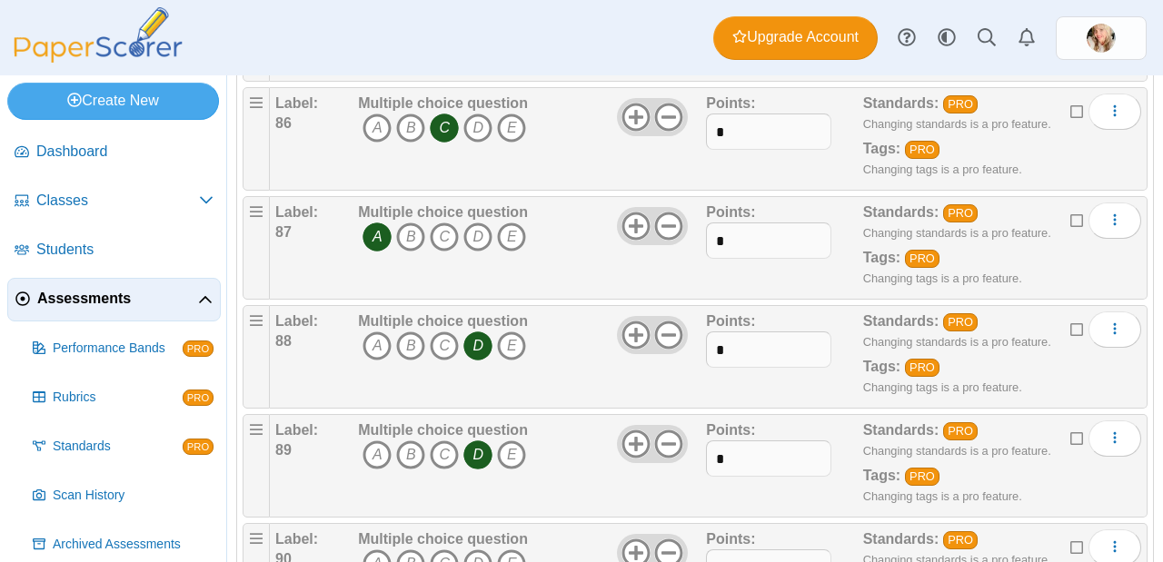
scroll to position [9597, 0]
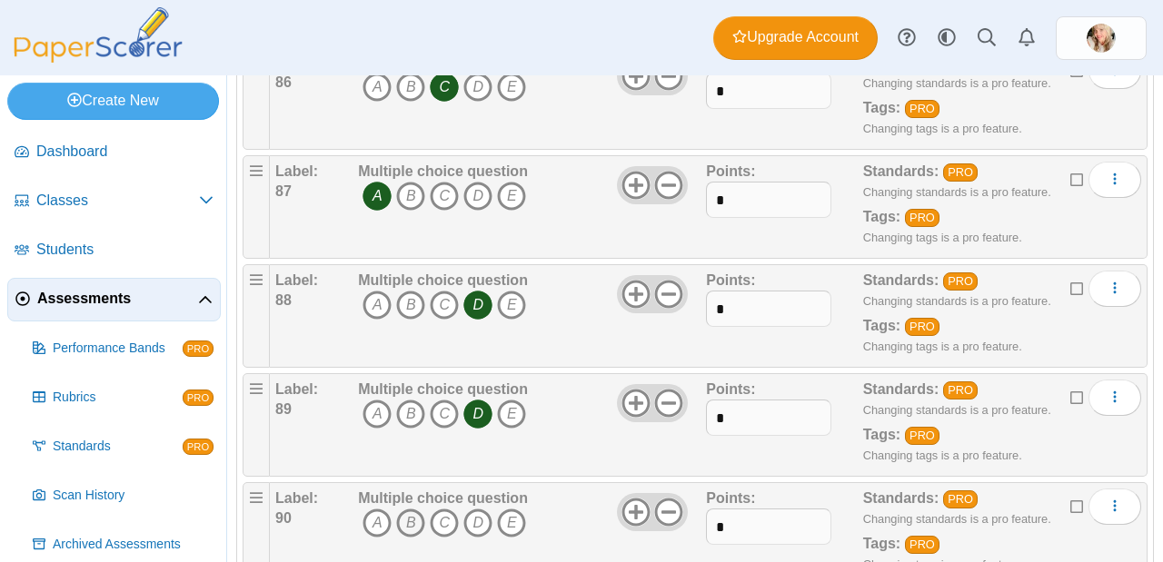
click at [411, 509] on icon "B" at bounding box center [410, 523] width 29 height 29
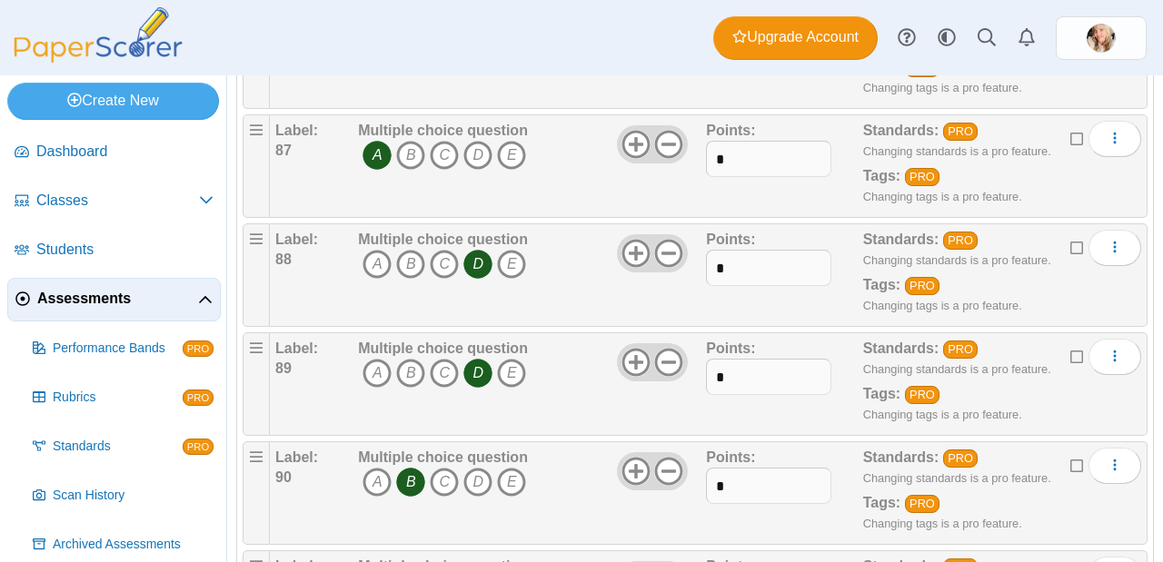
scroll to position [9664, 0]
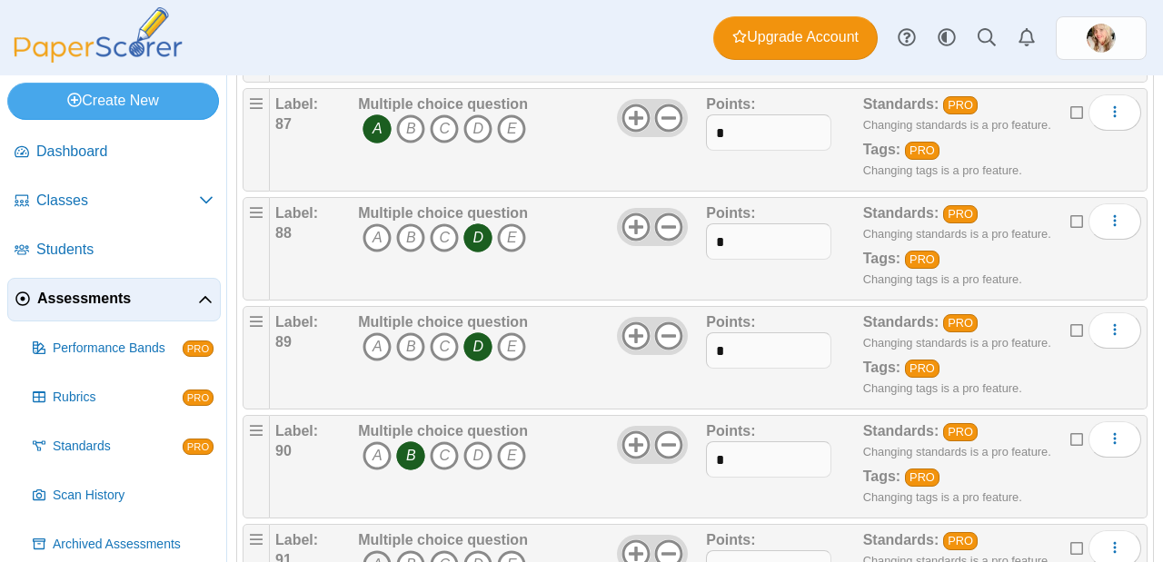
click at [381, 550] on icon "A" at bounding box center [376, 564] width 29 height 29
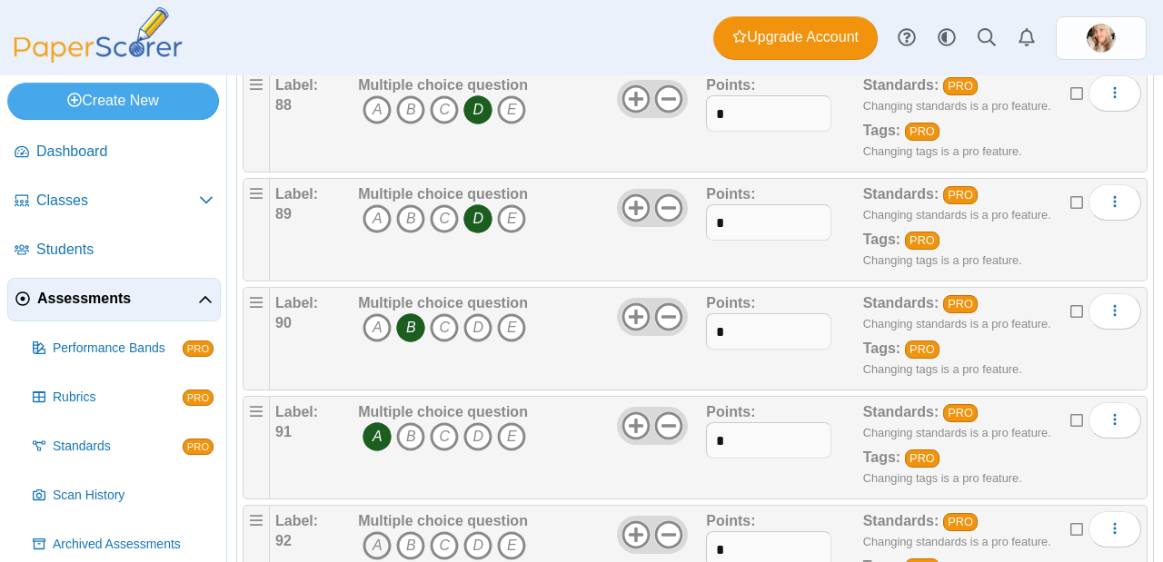
scroll to position [9800, 0]
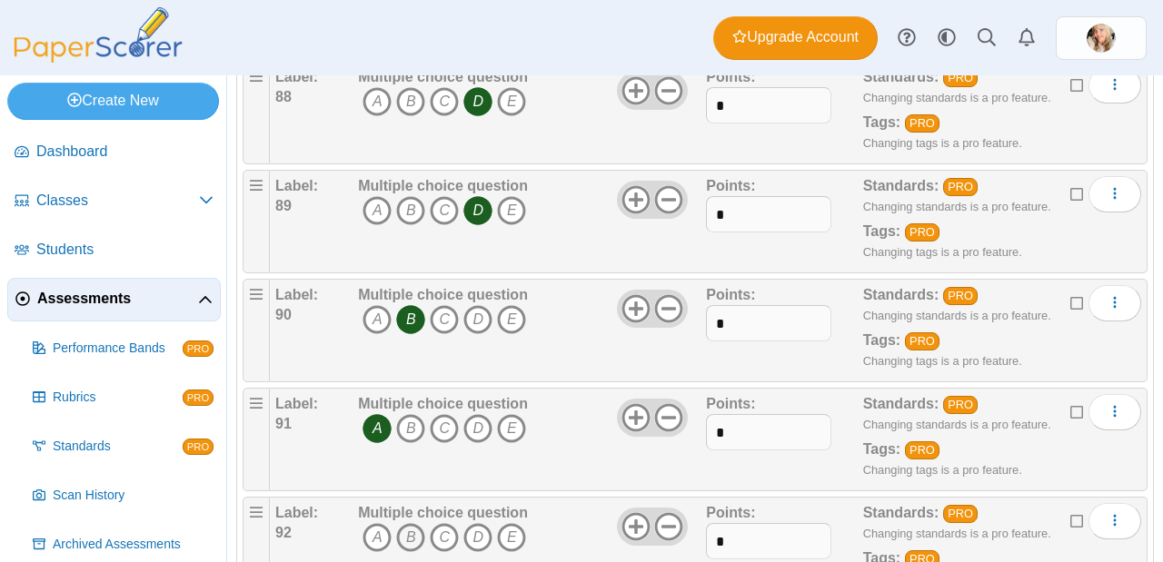
click at [423, 523] on icon "B" at bounding box center [410, 537] width 29 height 29
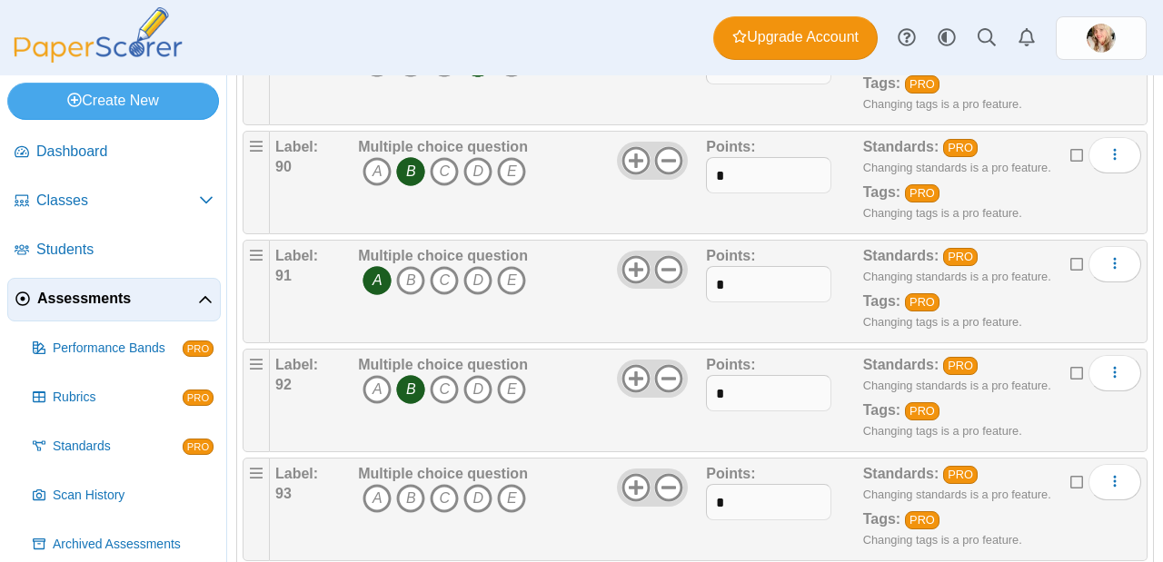
scroll to position [9952, 0]
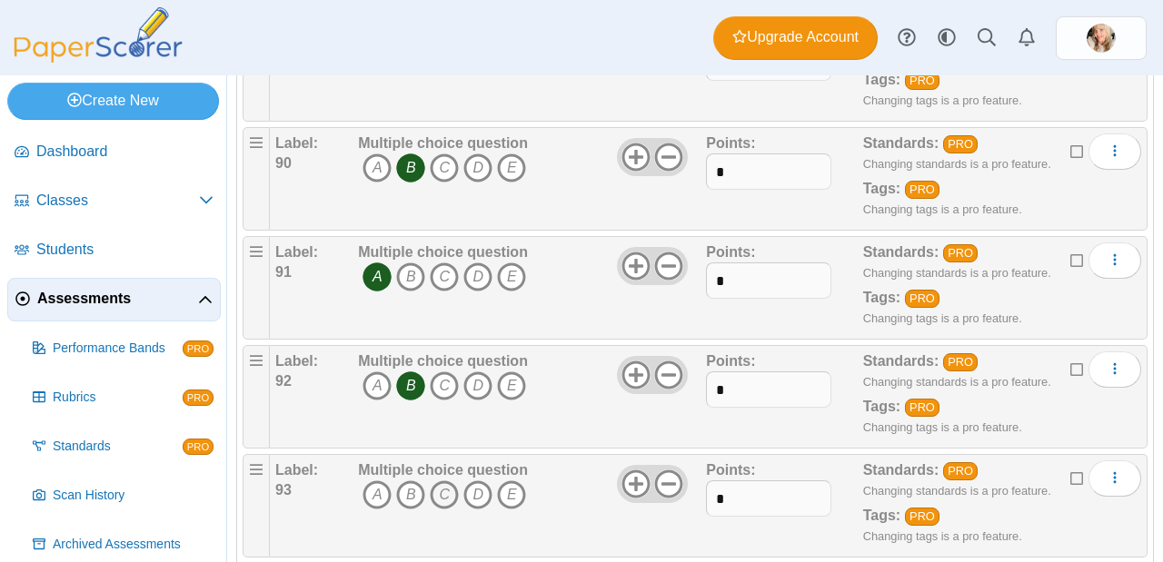
click at [442, 480] on icon "C" at bounding box center [444, 494] width 29 height 29
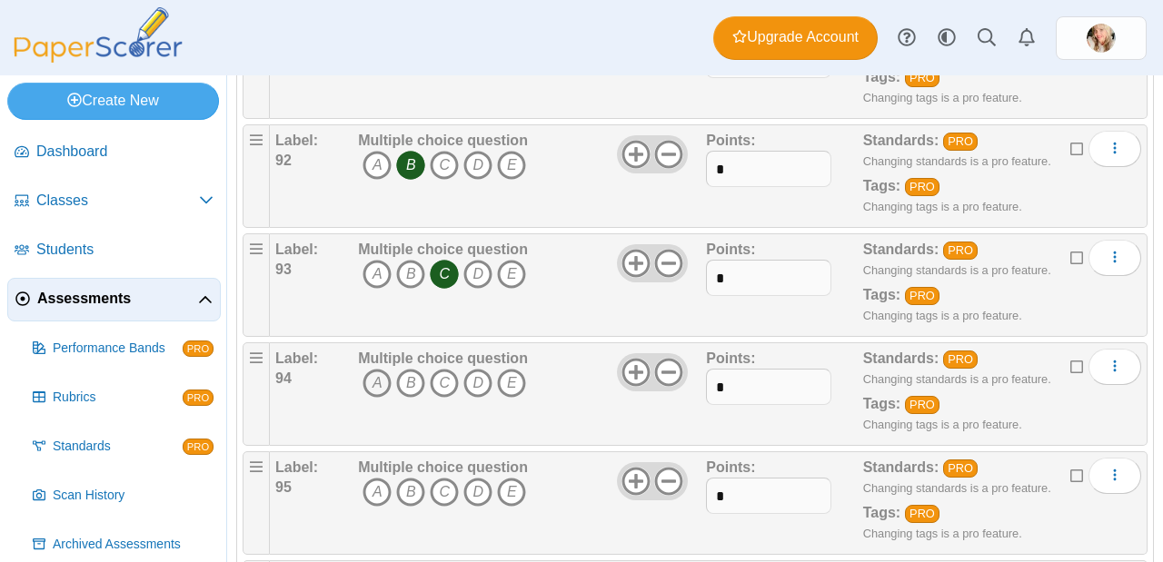
click at [372, 369] on icon "A" at bounding box center [376, 383] width 29 height 29
click at [440, 478] on icon "C" at bounding box center [444, 492] width 29 height 29
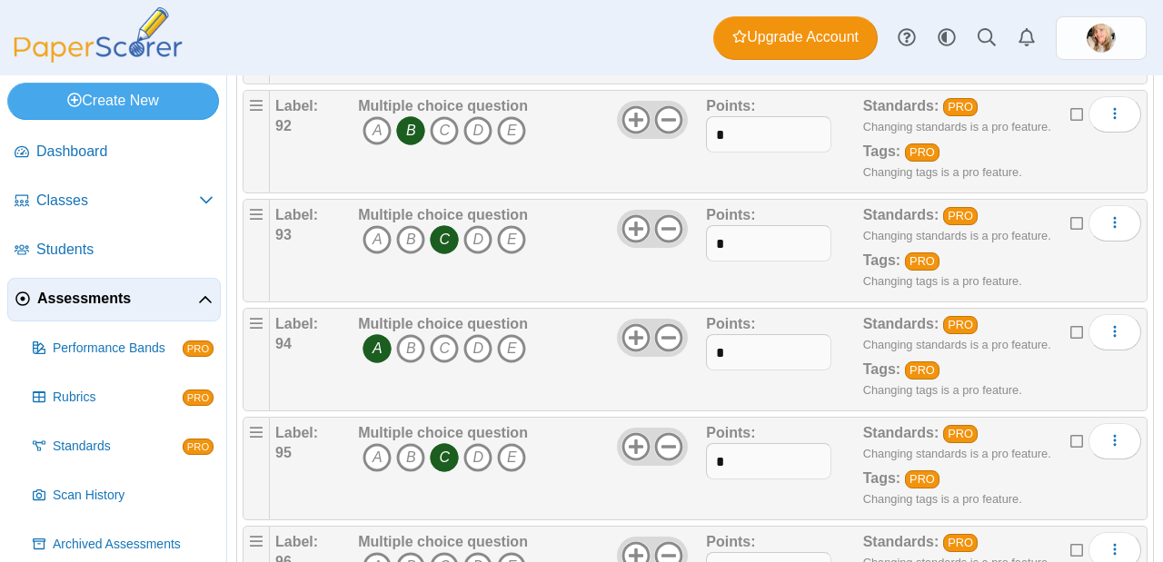
scroll to position [10333, 0]
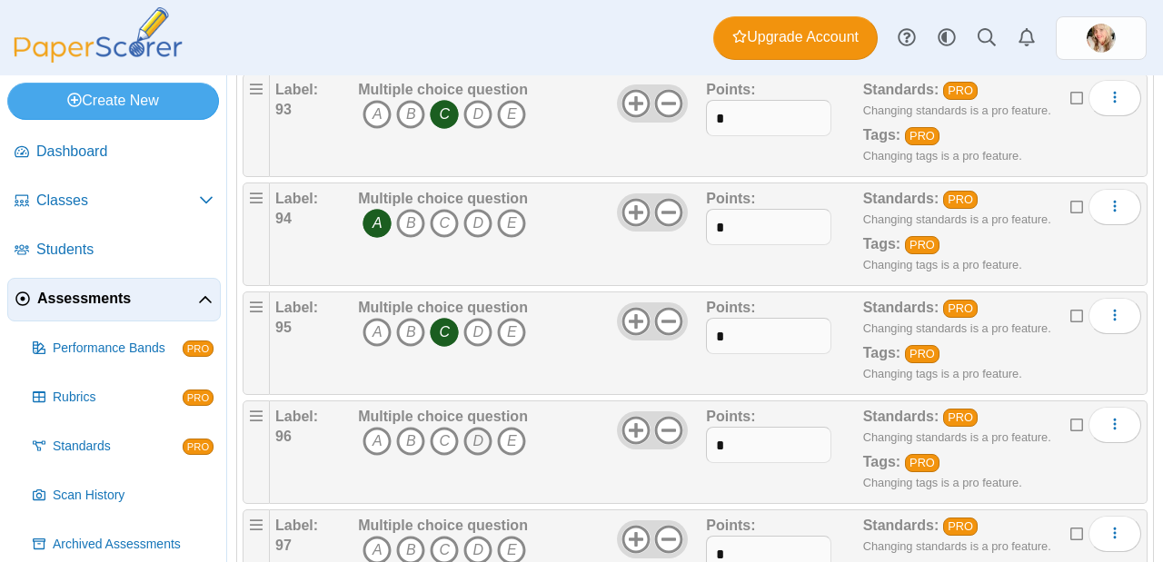
click at [483, 427] on icon "D" at bounding box center [477, 441] width 29 height 29
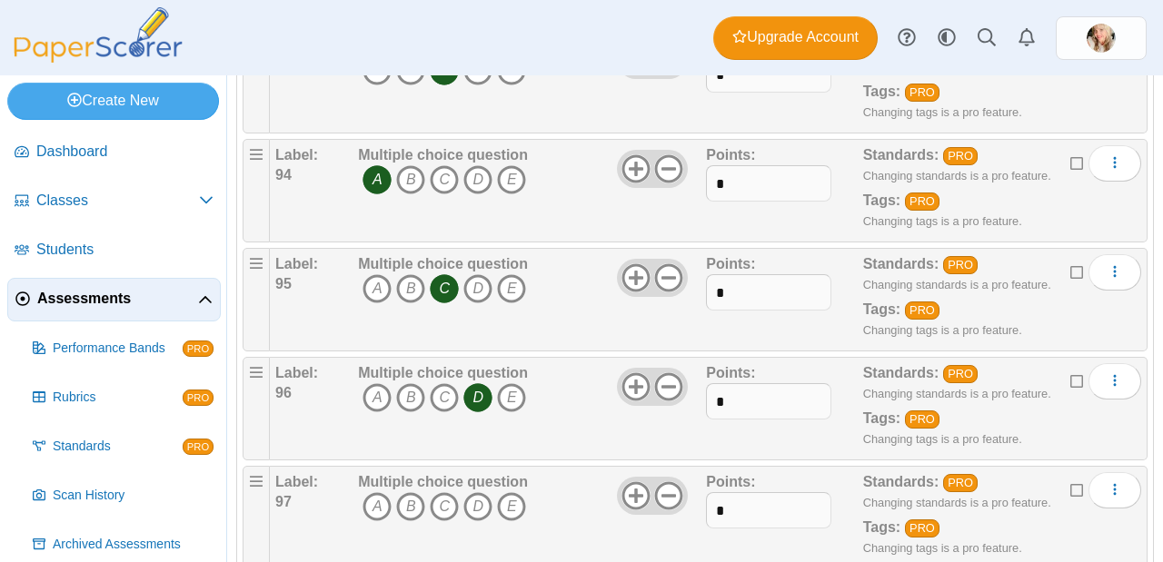
scroll to position [10482, 0]
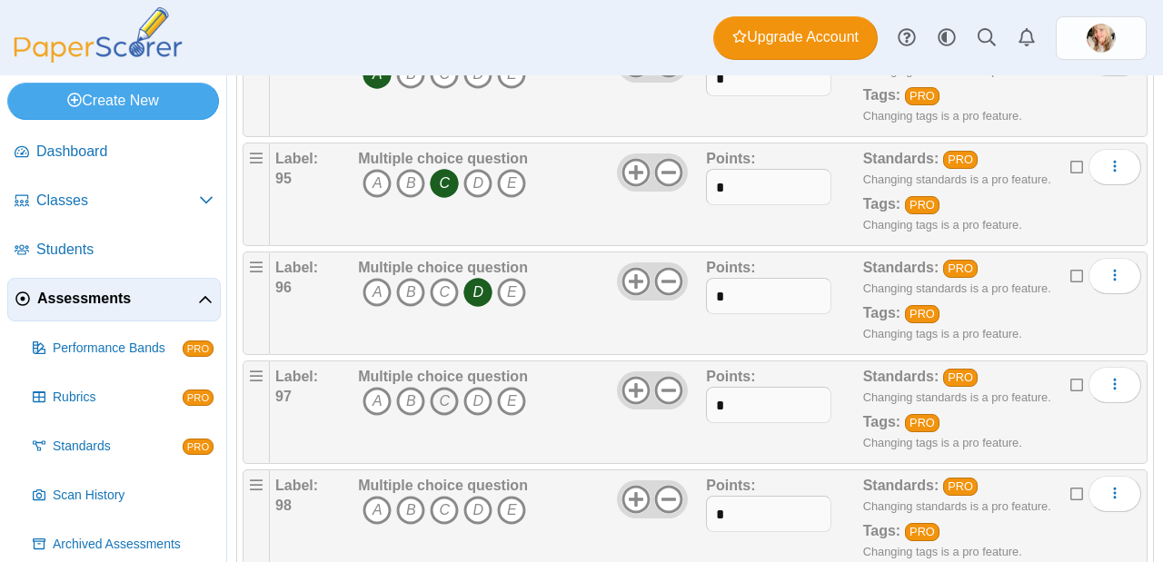
click at [451, 387] on icon "C" at bounding box center [444, 401] width 29 height 29
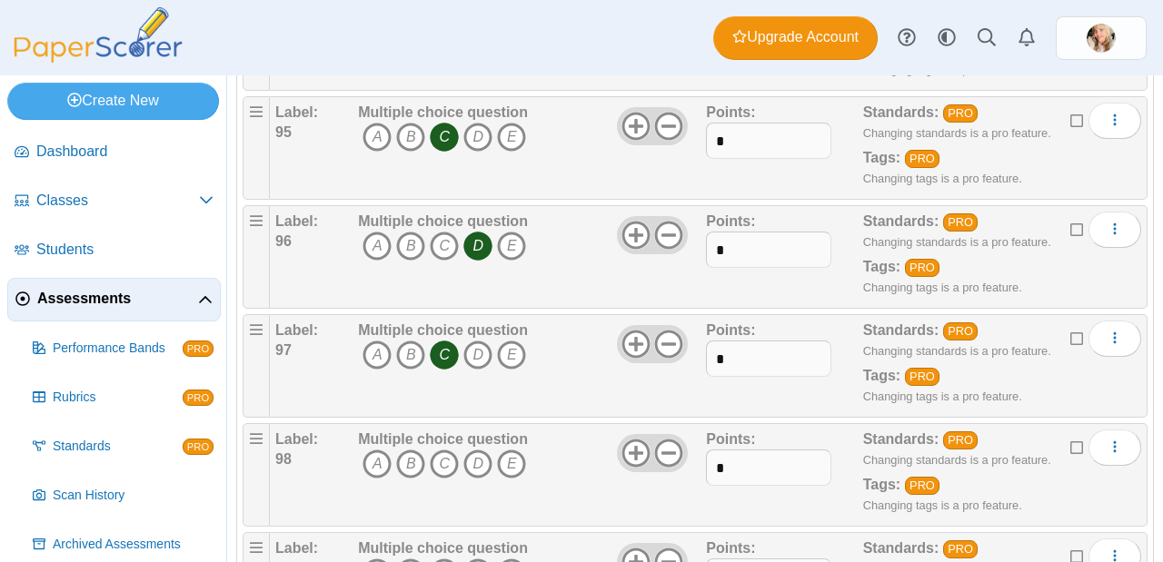
scroll to position [10622, 0]
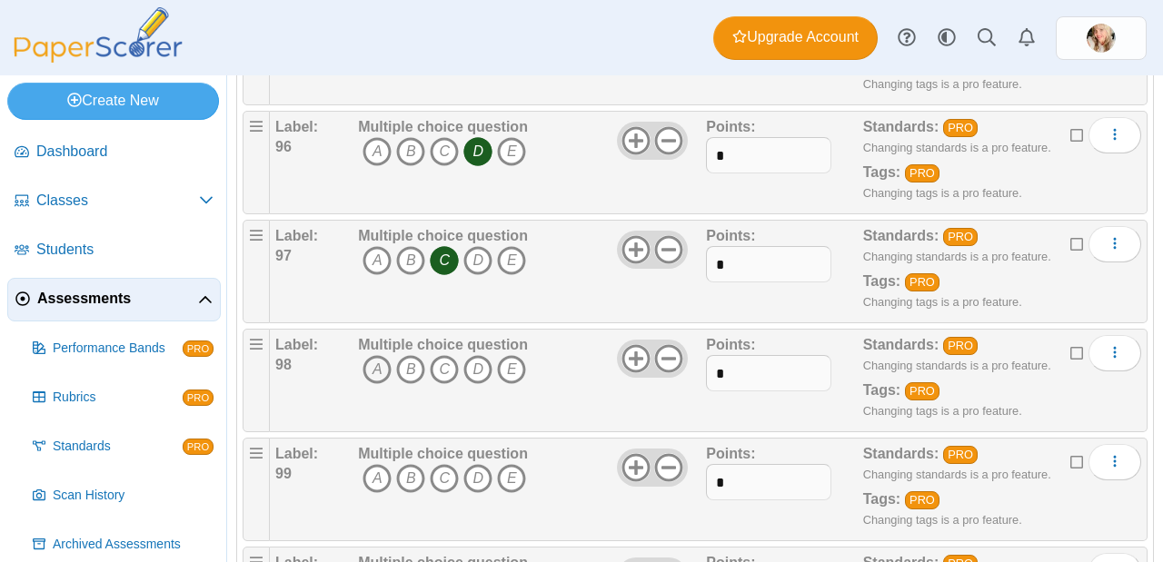
click at [377, 355] on icon "A" at bounding box center [376, 369] width 29 height 29
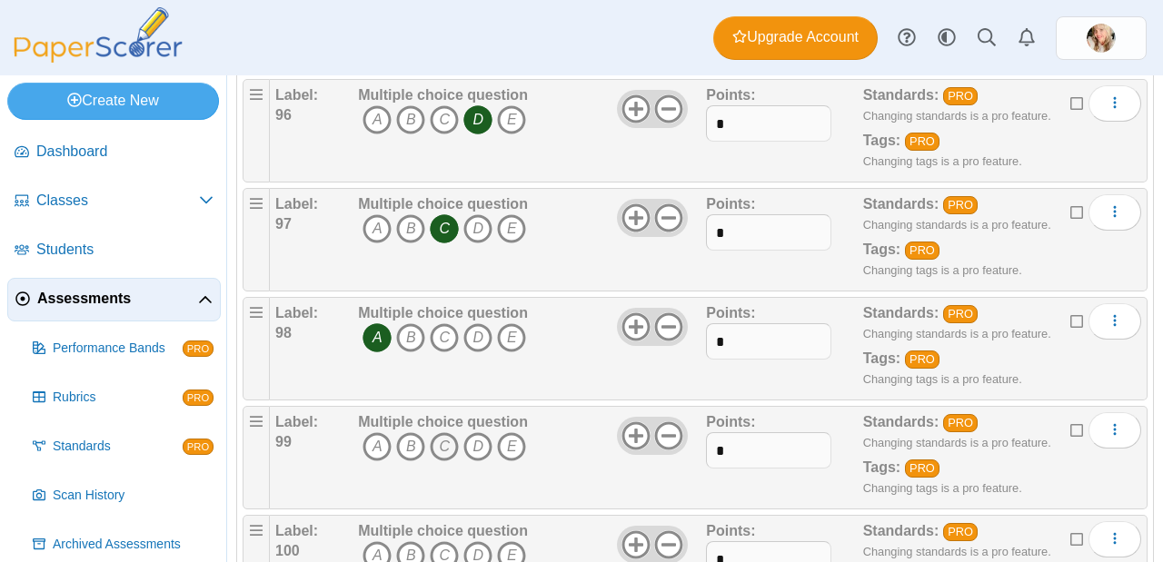
scroll to position [10682, 0]
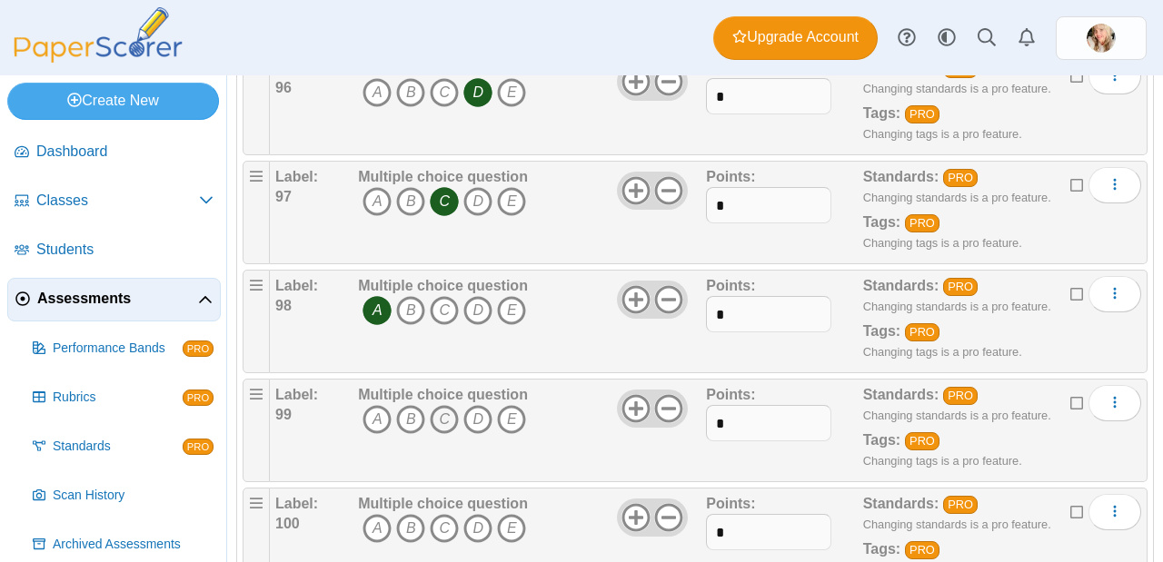
click at [441, 405] on icon "C" at bounding box center [444, 419] width 29 height 29
click at [450, 514] on icon "C" at bounding box center [444, 528] width 29 height 29
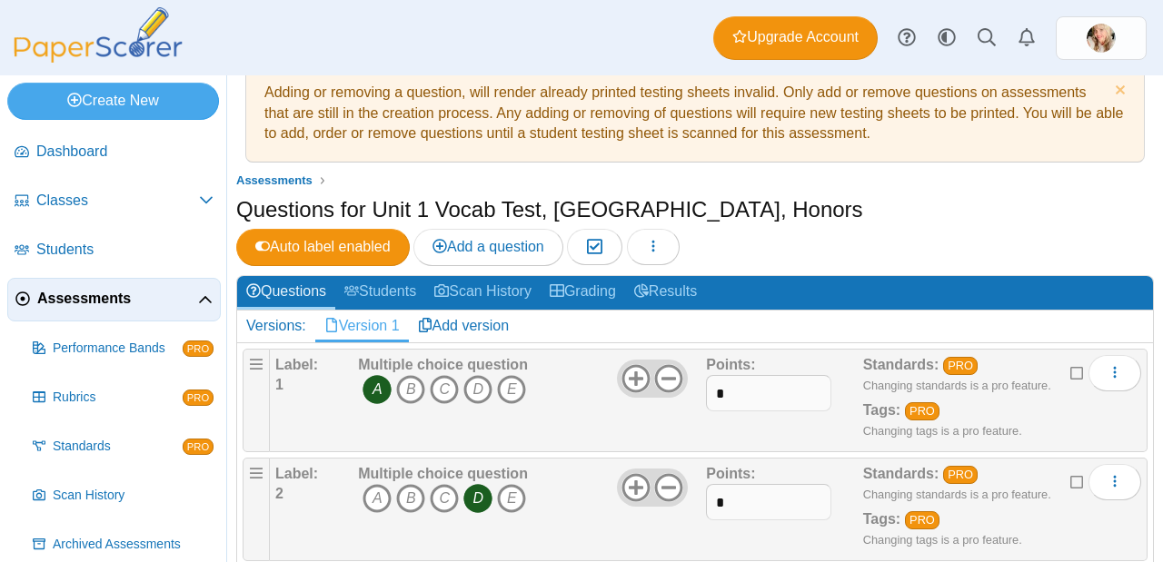
scroll to position [0, 0]
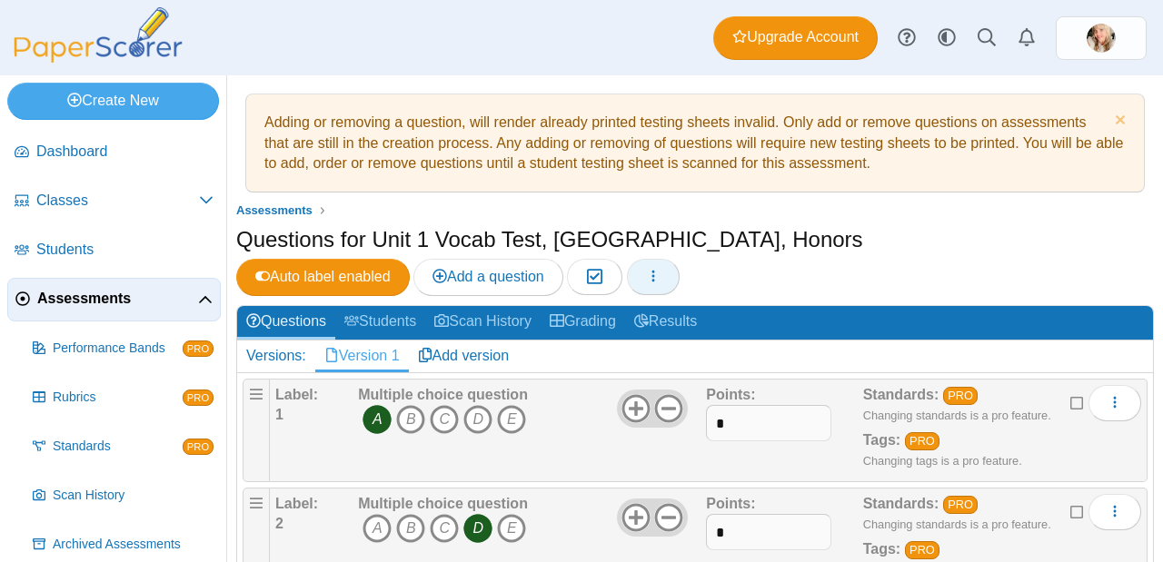
click at [660, 269] on icon "button" at bounding box center [653, 276] width 15 height 15
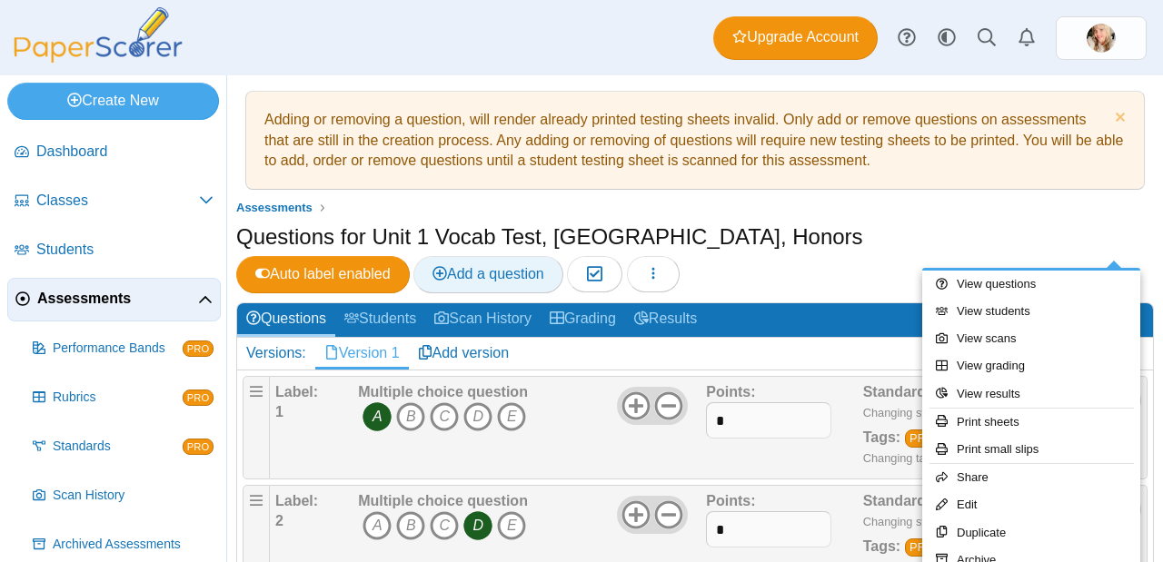
scroll to position [4, 0]
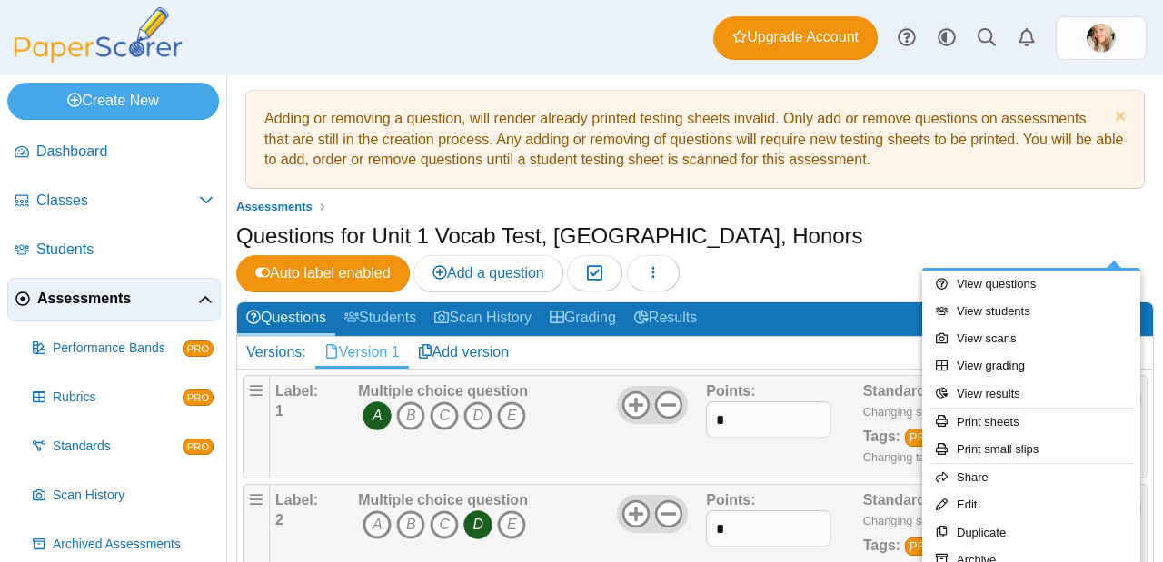
click at [1088, 201] on ul "Assessments" at bounding box center [694, 207] width 917 height 18
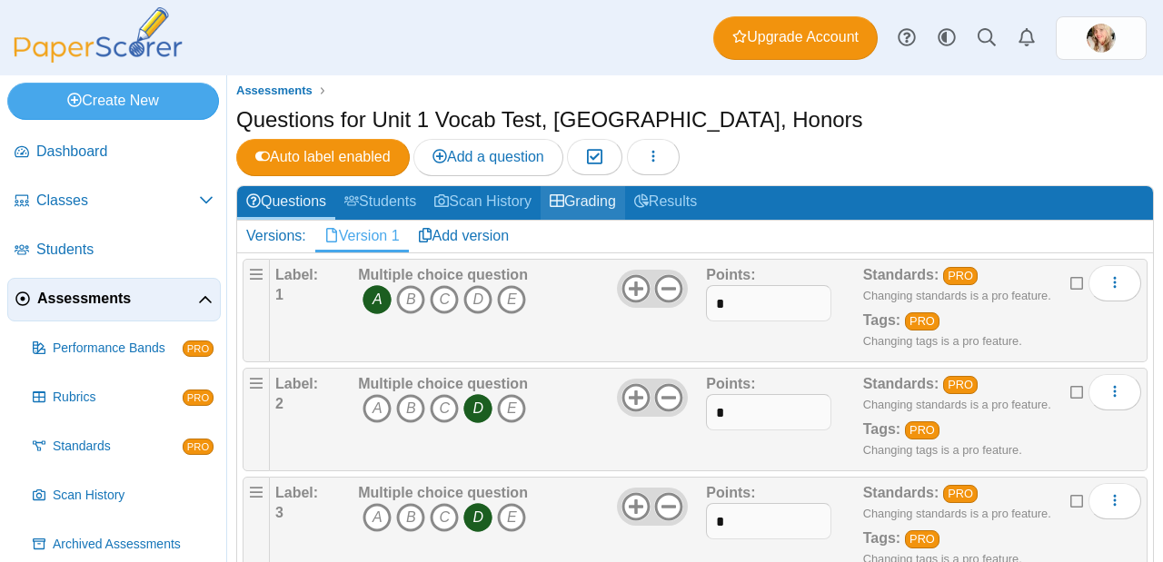
scroll to position [47, 0]
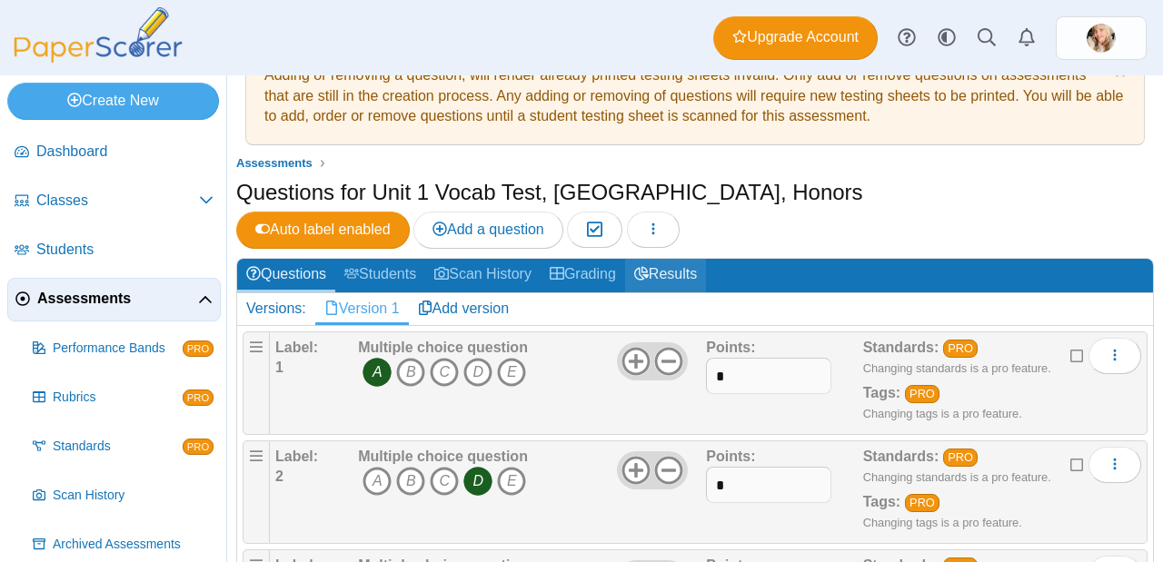
click at [680, 259] on link "Results" at bounding box center [665, 276] width 81 height 34
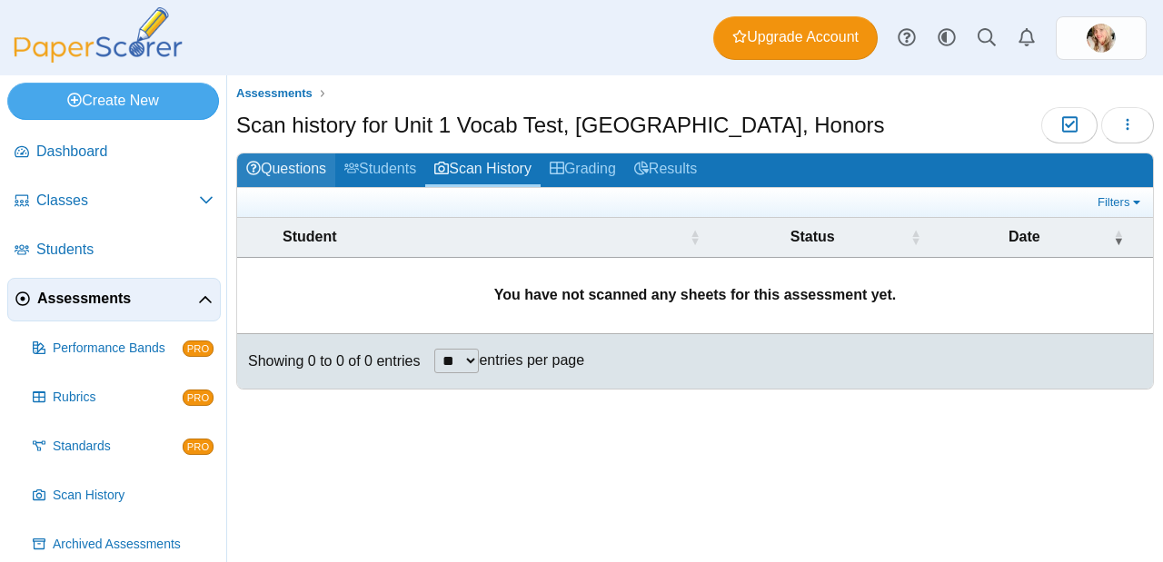
click at [246, 169] on use at bounding box center [253, 168] width 15 height 15
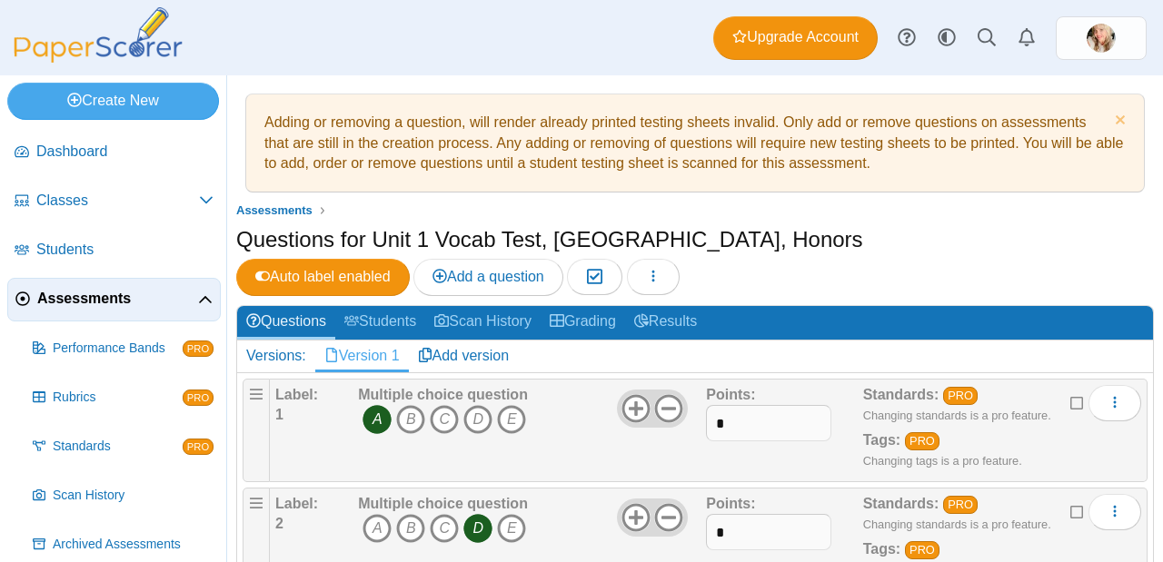
scroll to position [24, 0]
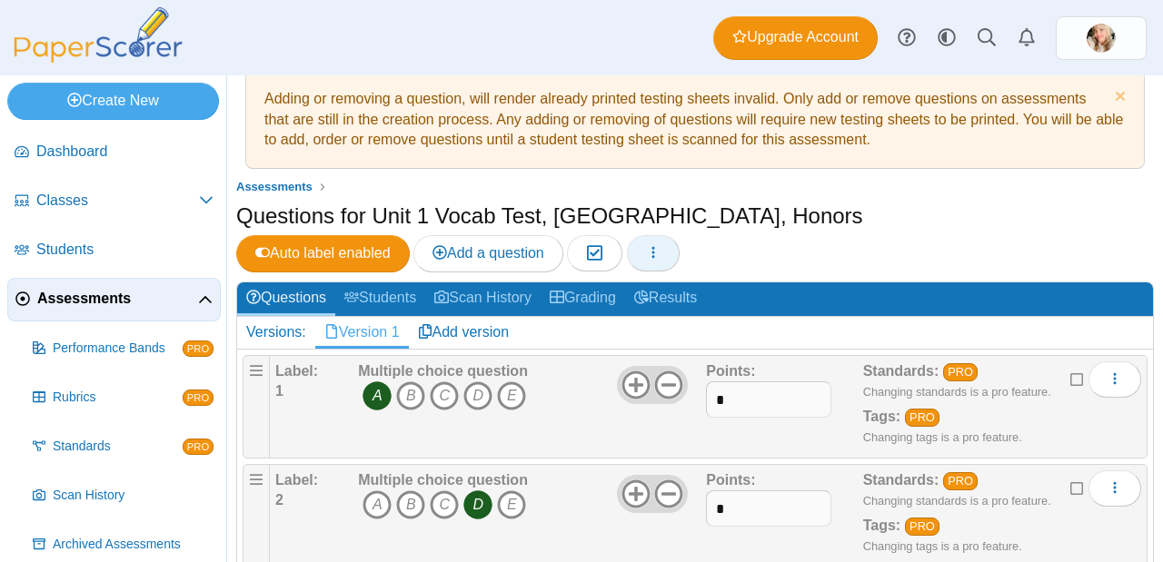
click at [660, 245] on icon "button" at bounding box center [653, 252] width 15 height 15
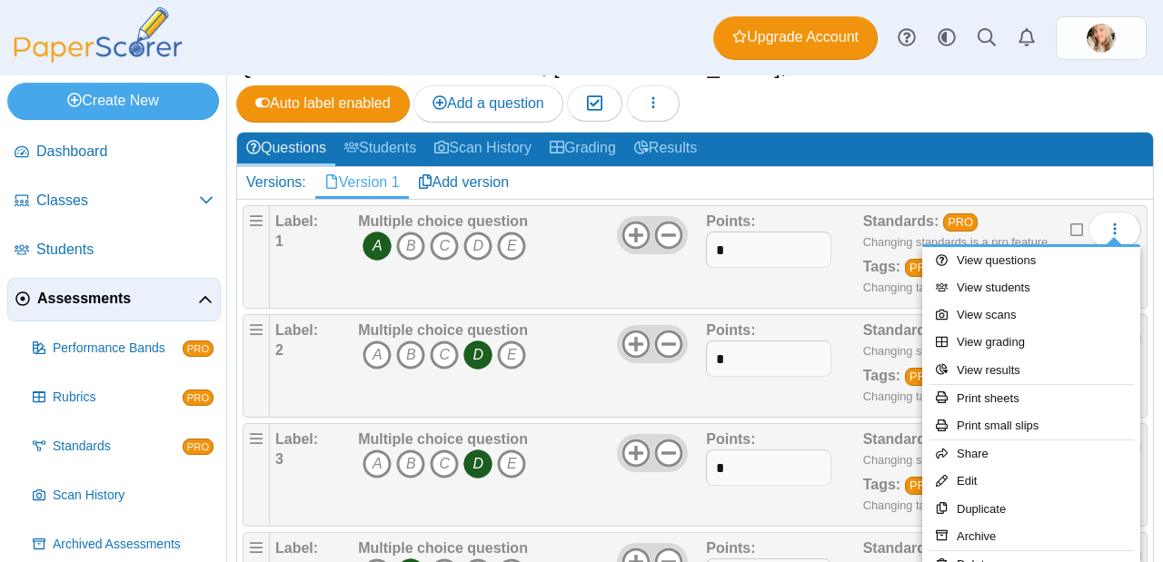
scroll to position [388, 0]
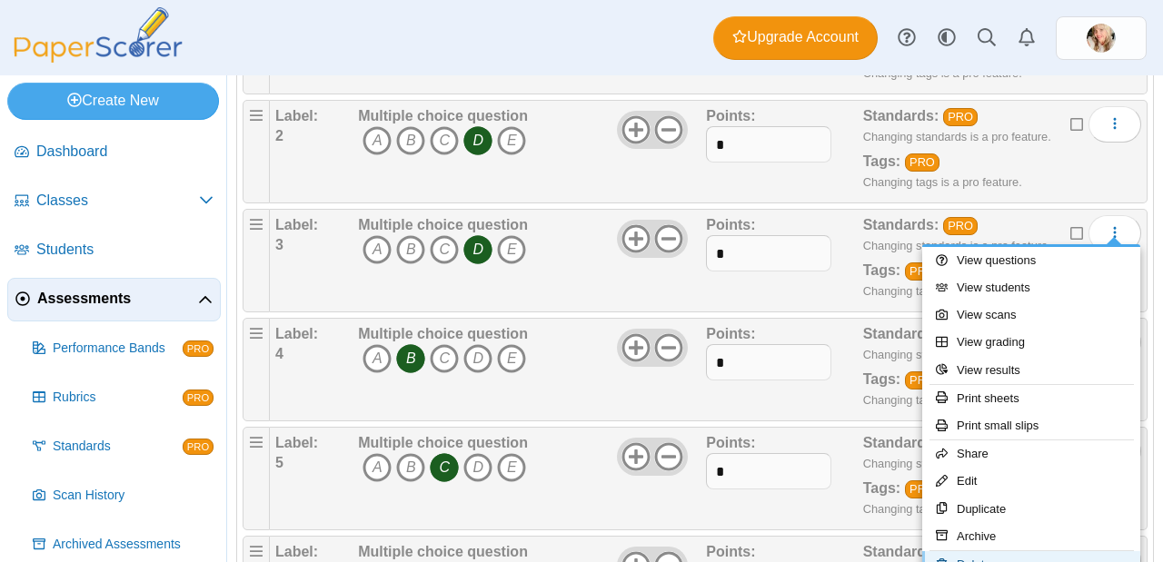
click at [997, 557] on link "Delete" at bounding box center [1031, 564] width 218 height 27
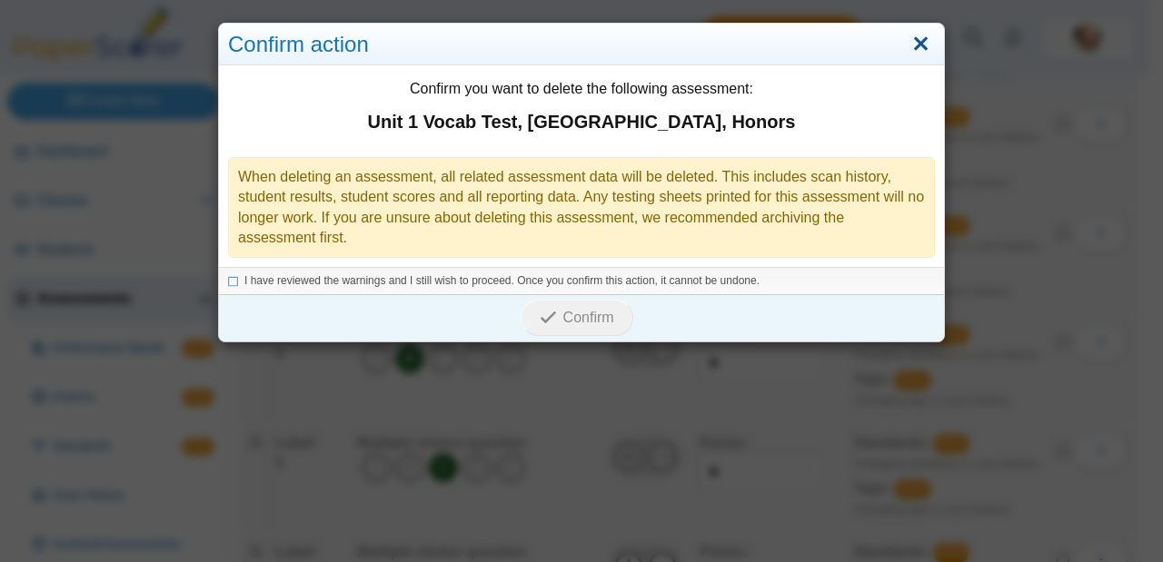
click at [913, 47] on link "Close" at bounding box center [920, 44] width 28 height 31
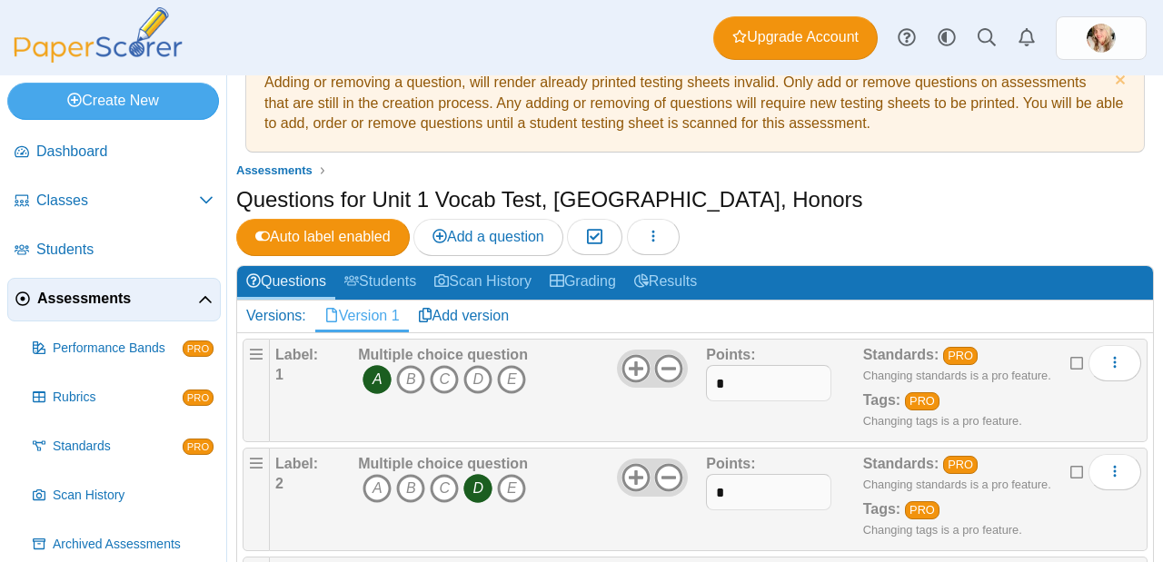
scroll to position [0, 0]
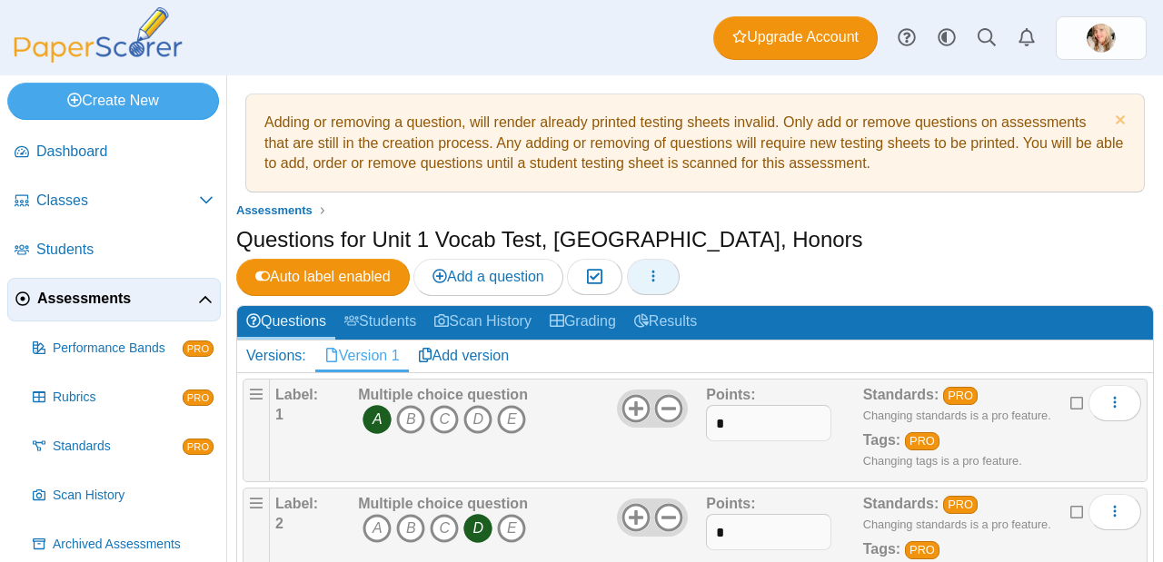
click at [679, 259] on button "button" at bounding box center [653, 277] width 53 height 36
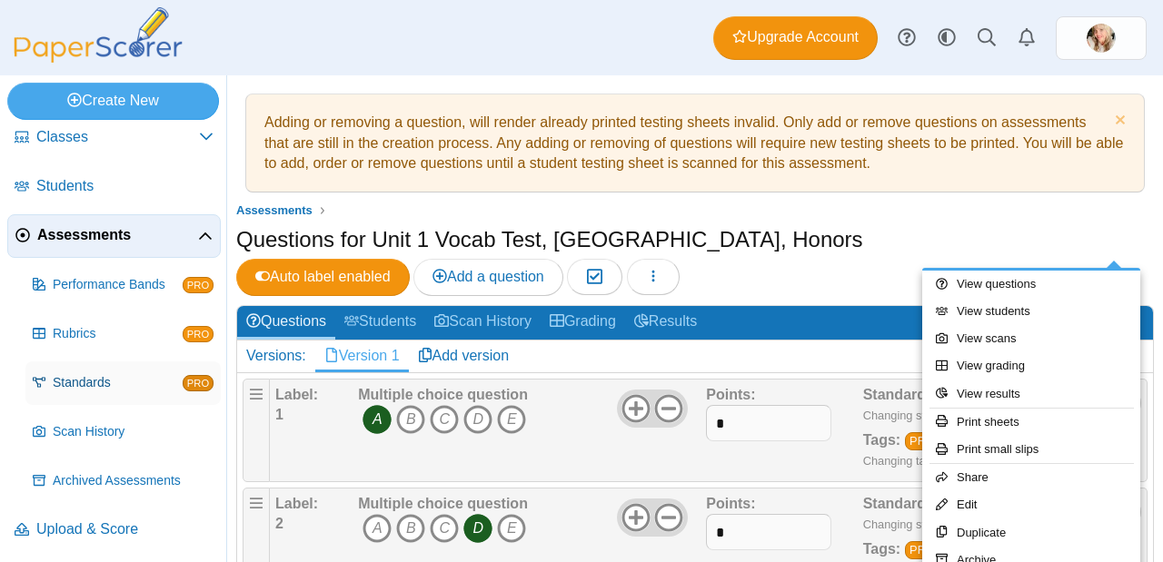
scroll to position [65, 0]
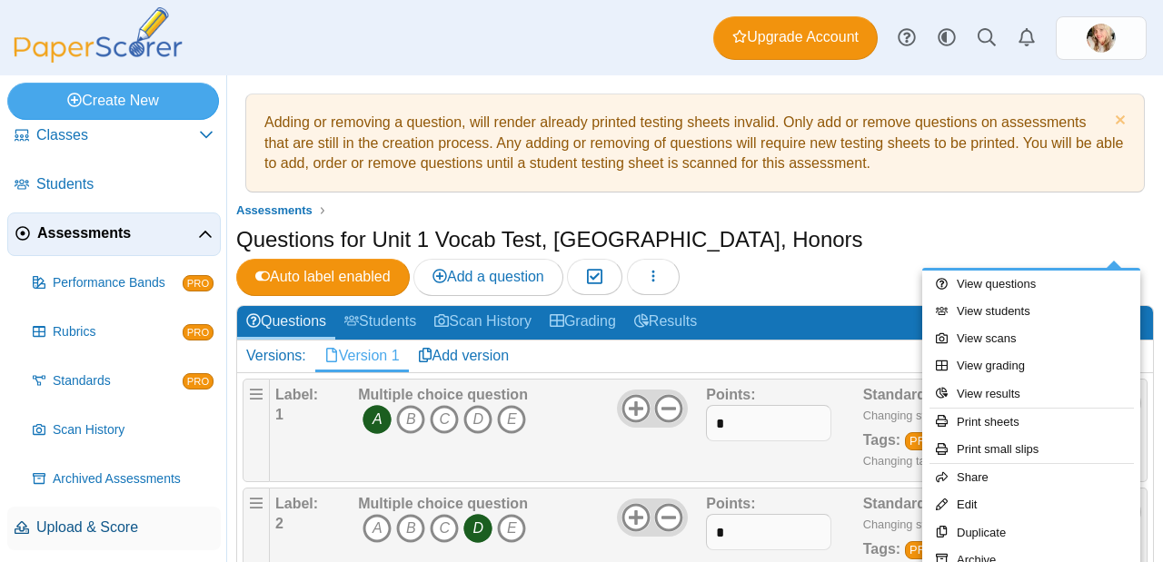
click at [117, 529] on span "Upload & Score" at bounding box center [124, 528] width 177 height 20
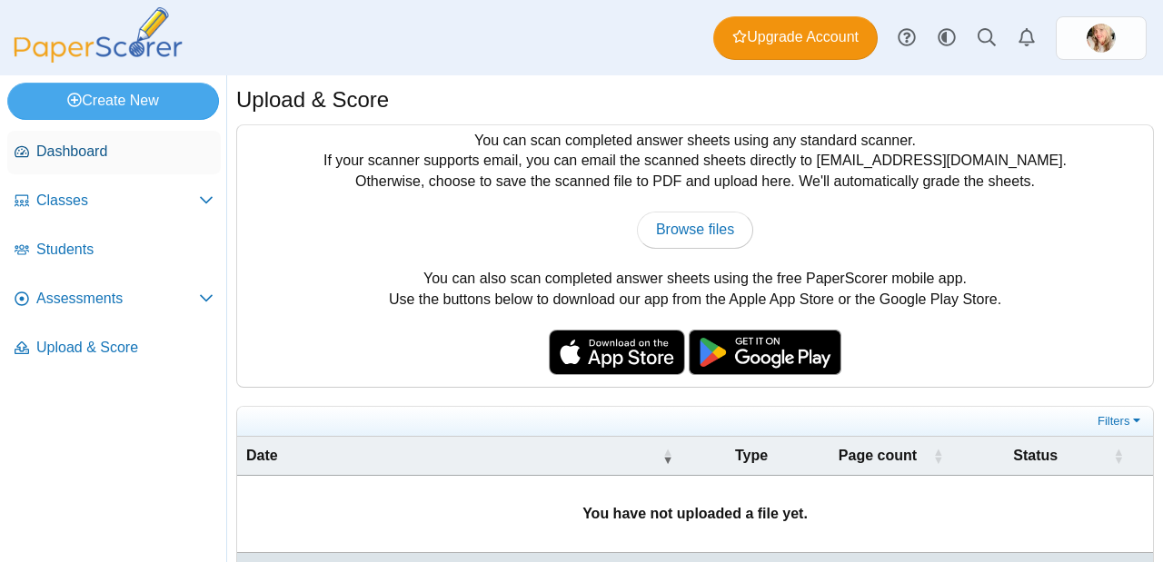
click at [76, 151] on span "Dashboard" at bounding box center [124, 152] width 177 height 20
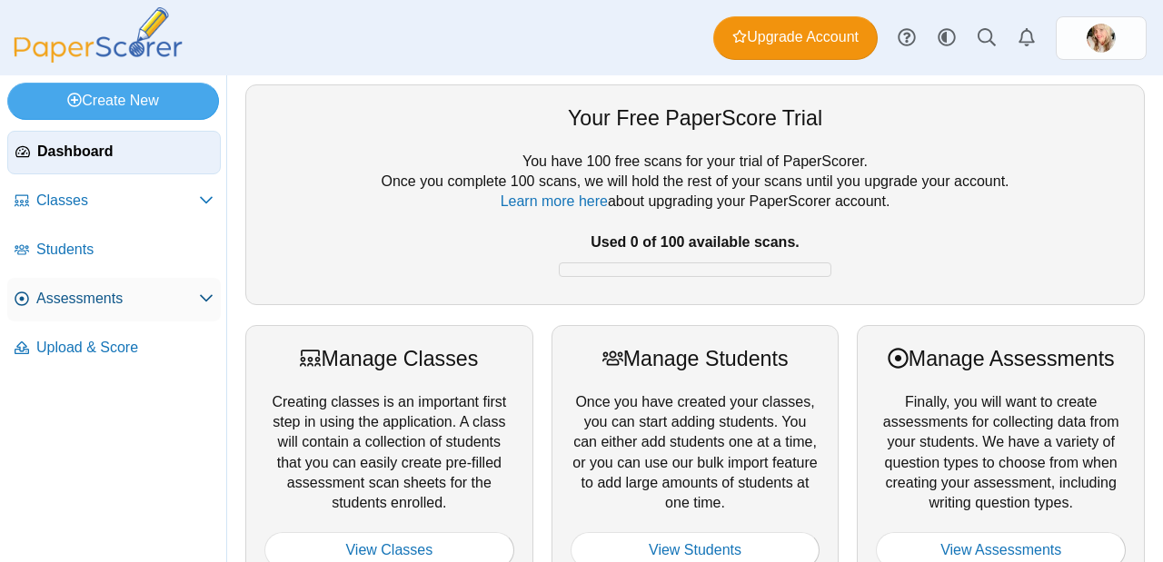
click at [141, 298] on span "Assessments" at bounding box center [117, 299] width 163 height 20
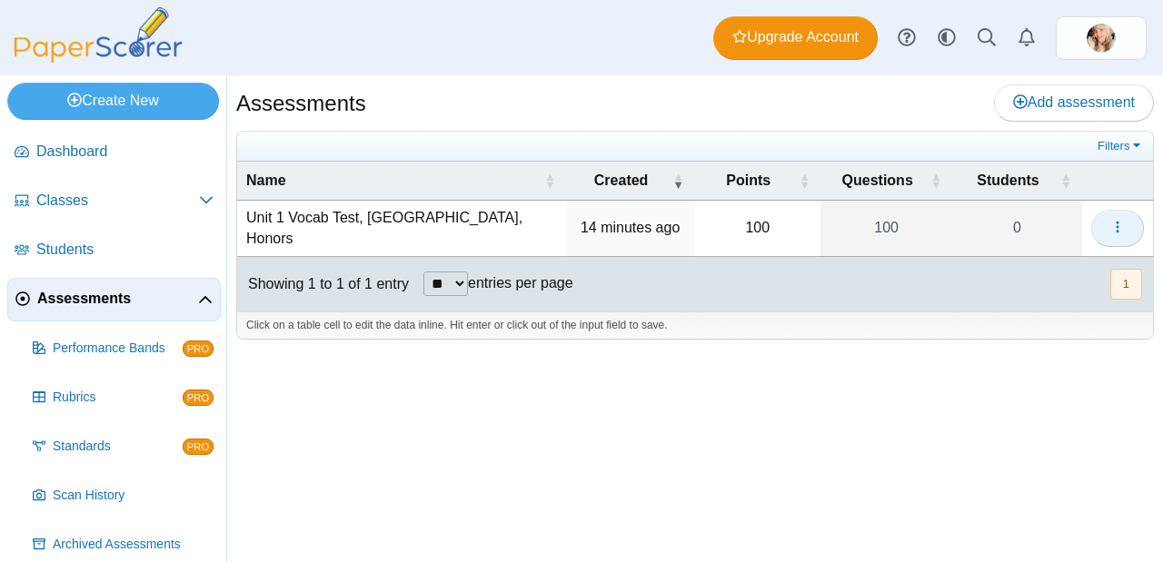
click at [1098, 217] on button "button" at bounding box center [1117, 228] width 53 height 36
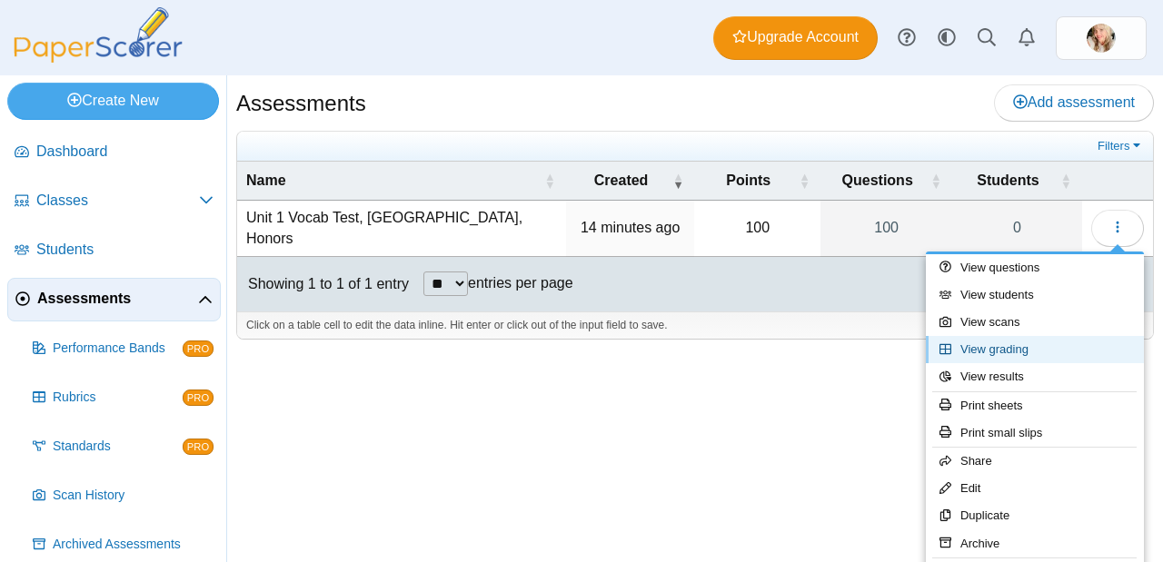
click at [1073, 359] on link "View grading" at bounding box center [1035, 349] width 218 height 27
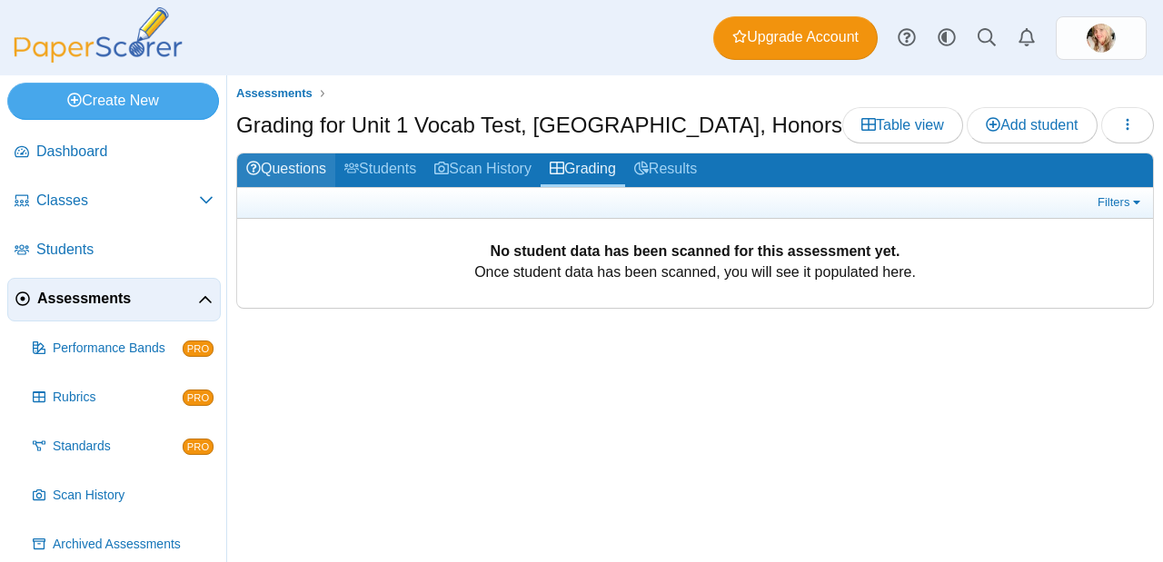
click at [295, 168] on link "Questions" at bounding box center [286, 171] width 98 height 34
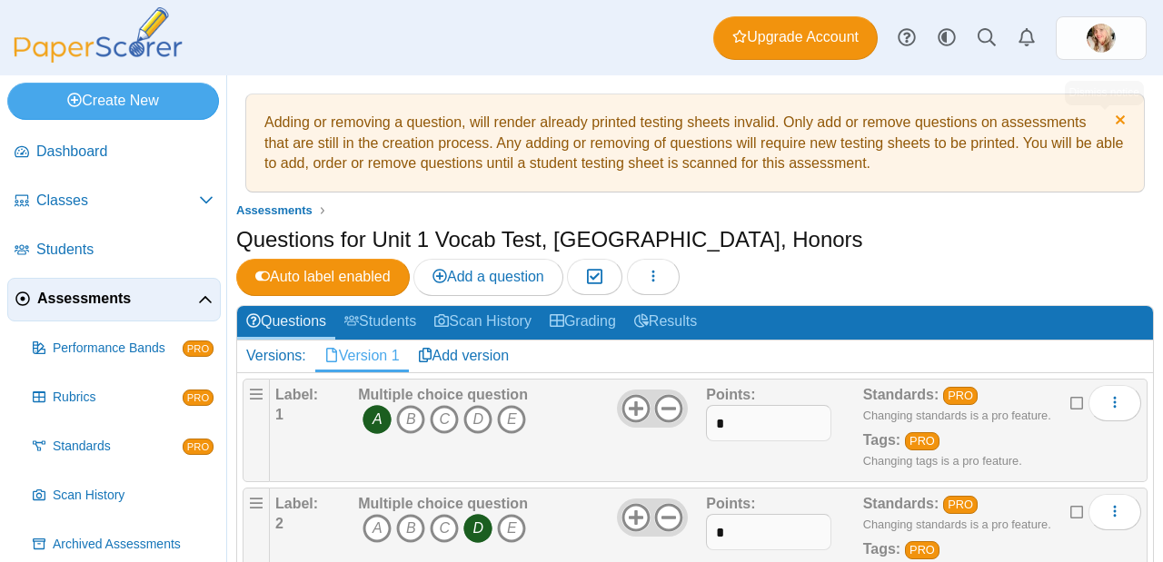
click at [1110, 120] on link "Dismiss notice" at bounding box center [1117, 122] width 15 height 19
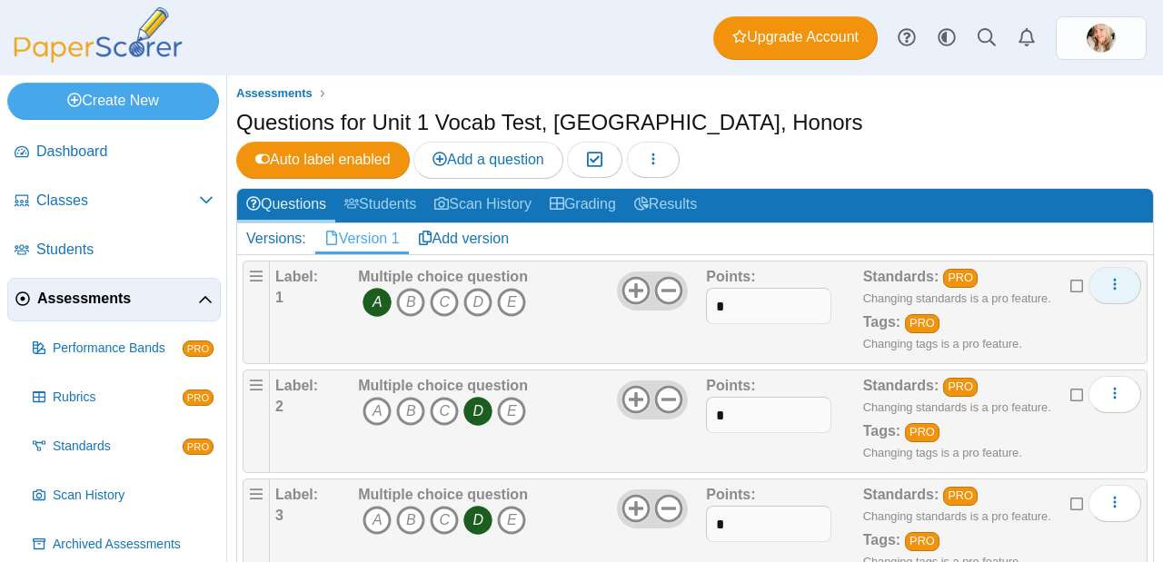
click at [1088, 267] on button "More options" at bounding box center [1114, 285] width 53 height 36
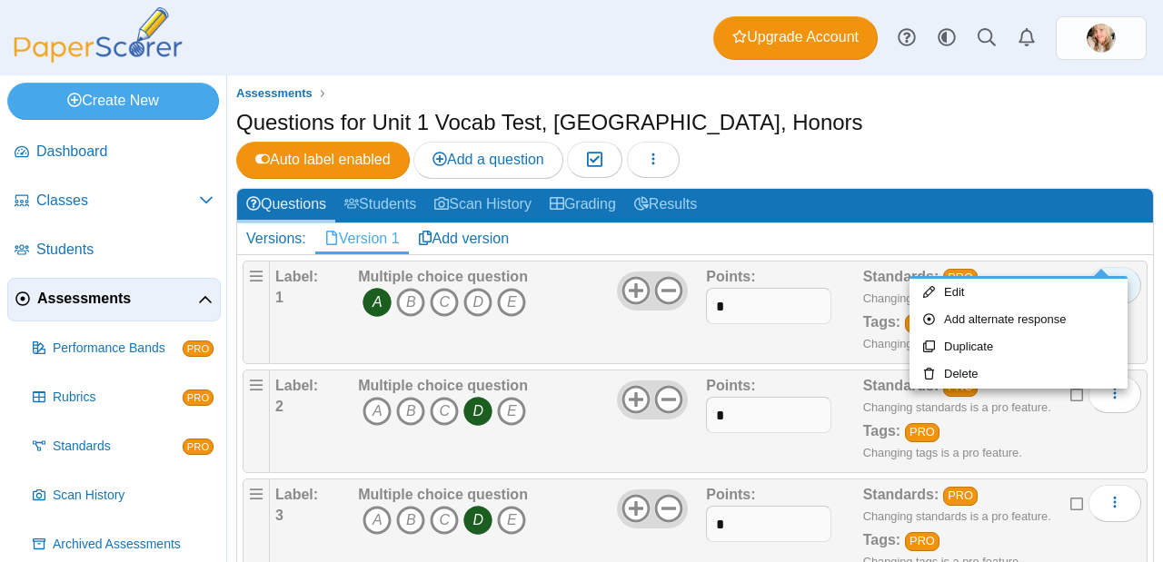
click at [1088, 267] on button "More options" at bounding box center [1114, 285] width 53 height 36
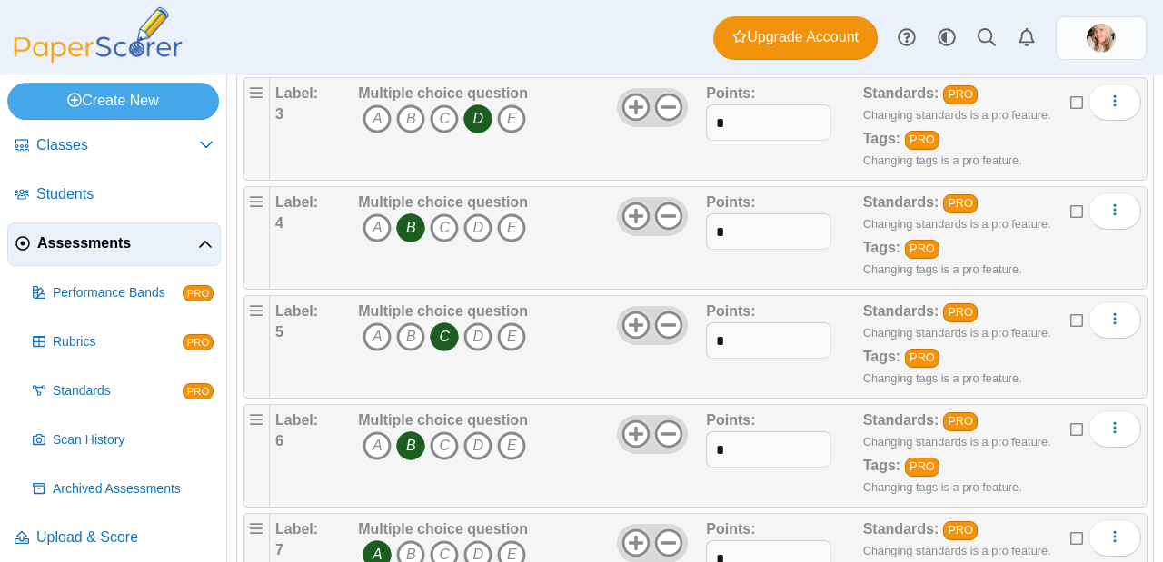
scroll to position [65, 0]
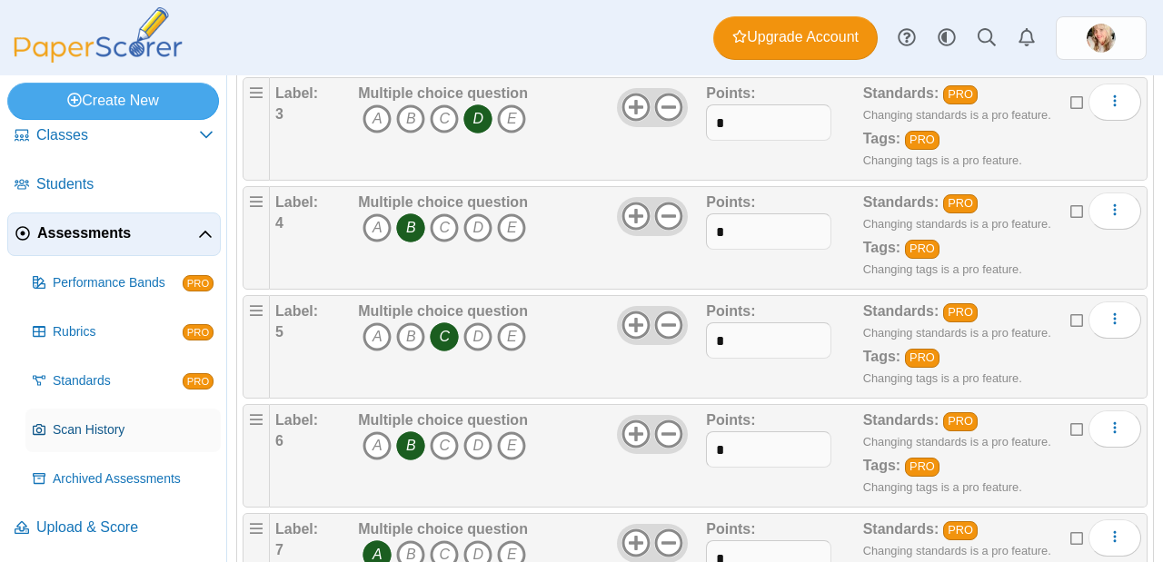
click at [84, 436] on span "Scan History" at bounding box center [133, 430] width 161 height 18
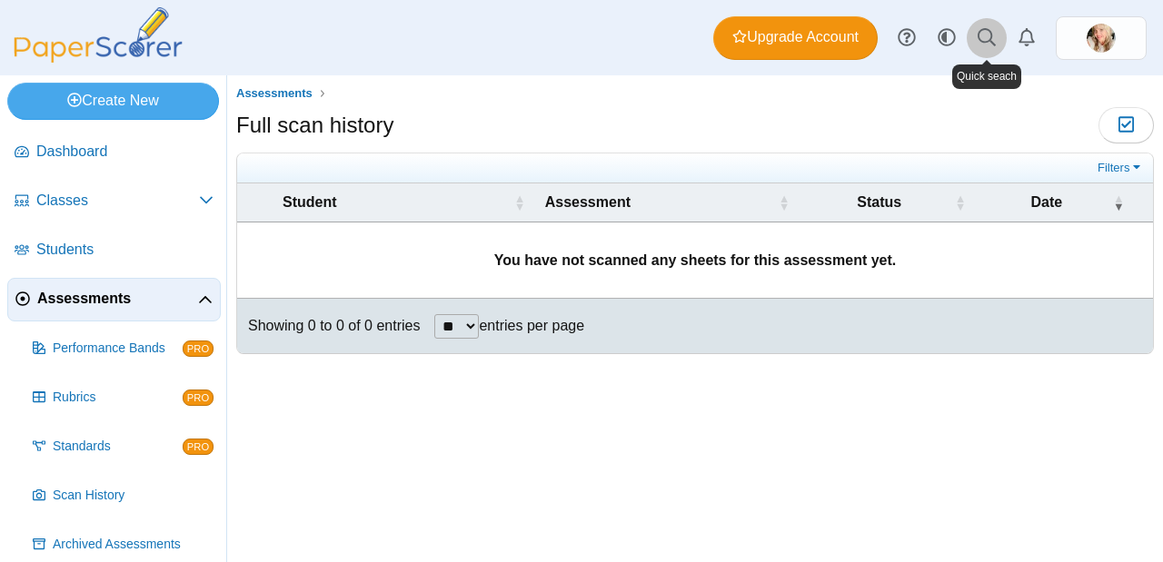
click at [989, 41] on use at bounding box center [986, 37] width 18 height 18
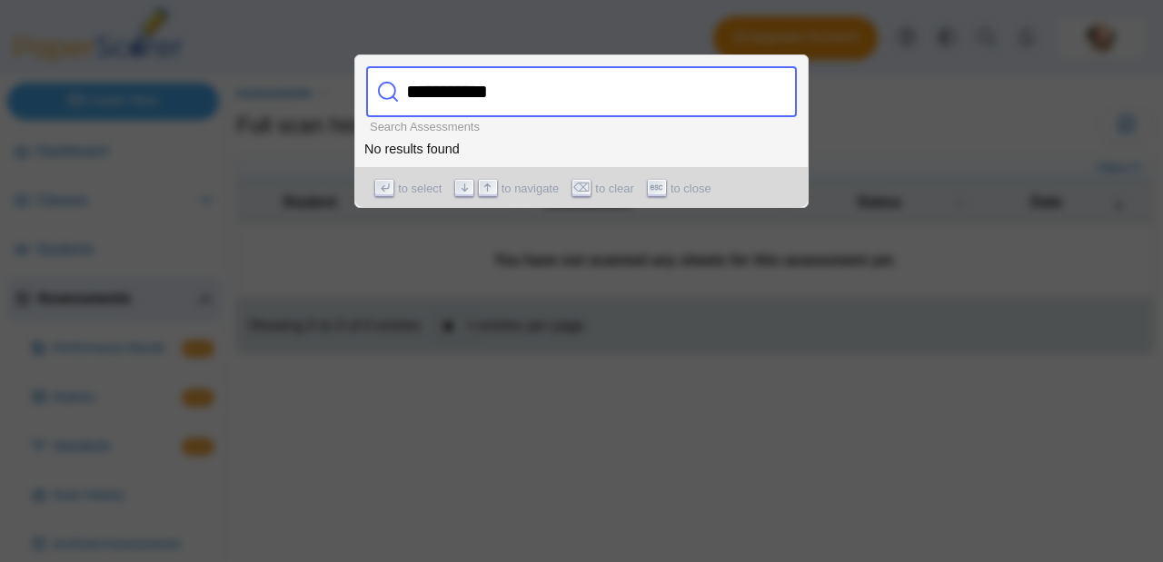
drag, startPoint x: 542, startPoint y: 78, endPoint x: 343, endPoint y: 78, distance: 198.9
click at [343, 561] on div "**********" at bounding box center [581, 562] width 1163 height 0
drag, startPoint x: 531, startPoint y: 96, endPoint x: 358, endPoint y: 106, distance: 173.8
click at [368, 108] on div "**********" at bounding box center [581, 91] width 431 height 51
type input "**********"
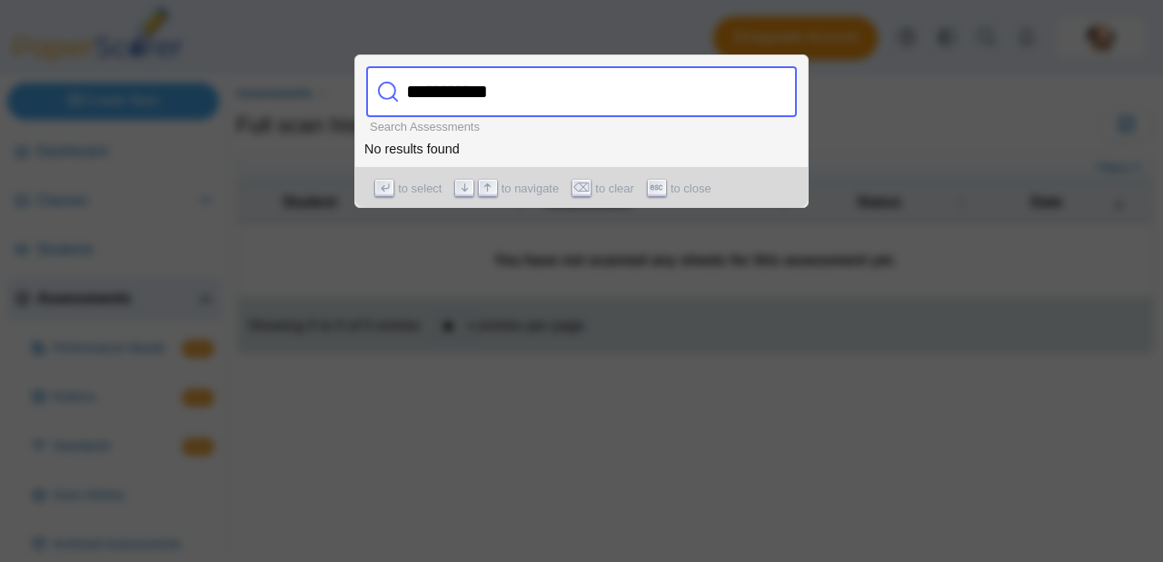
click at [280, 61] on div at bounding box center [581, 281] width 1163 height 562
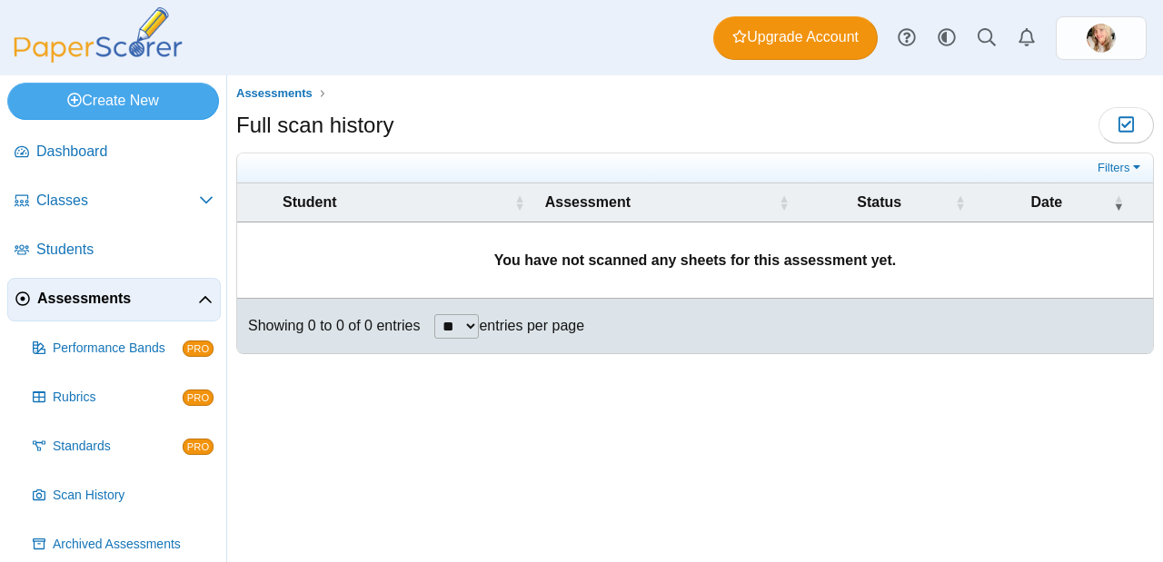
click at [117, 293] on span "Assessments" at bounding box center [117, 299] width 161 height 20
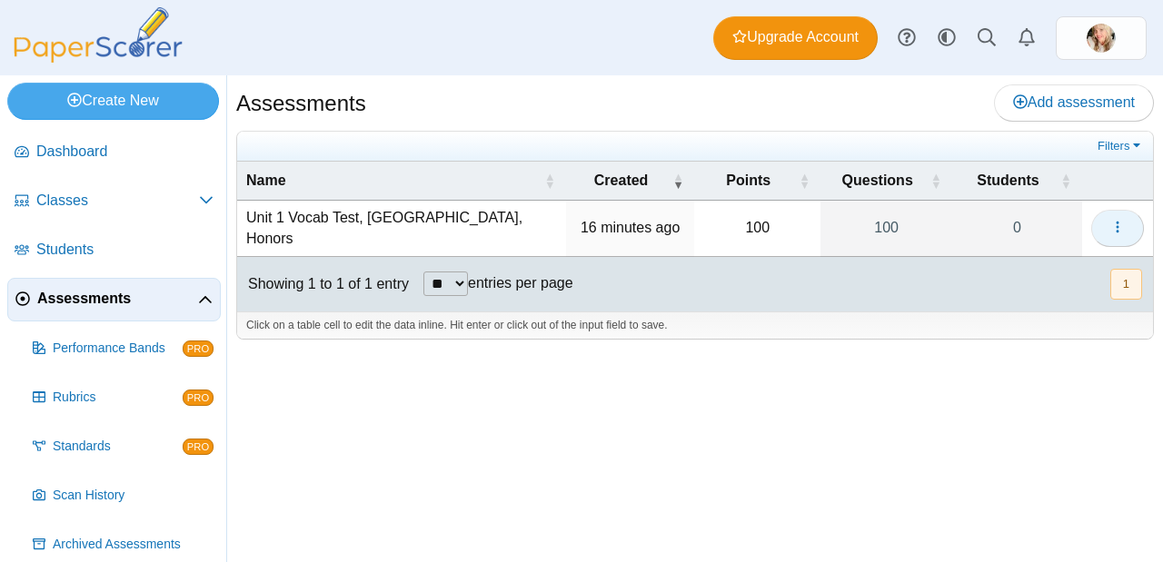
click at [1125, 215] on button "button" at bounding box center [1117, 228] width 53 height 36
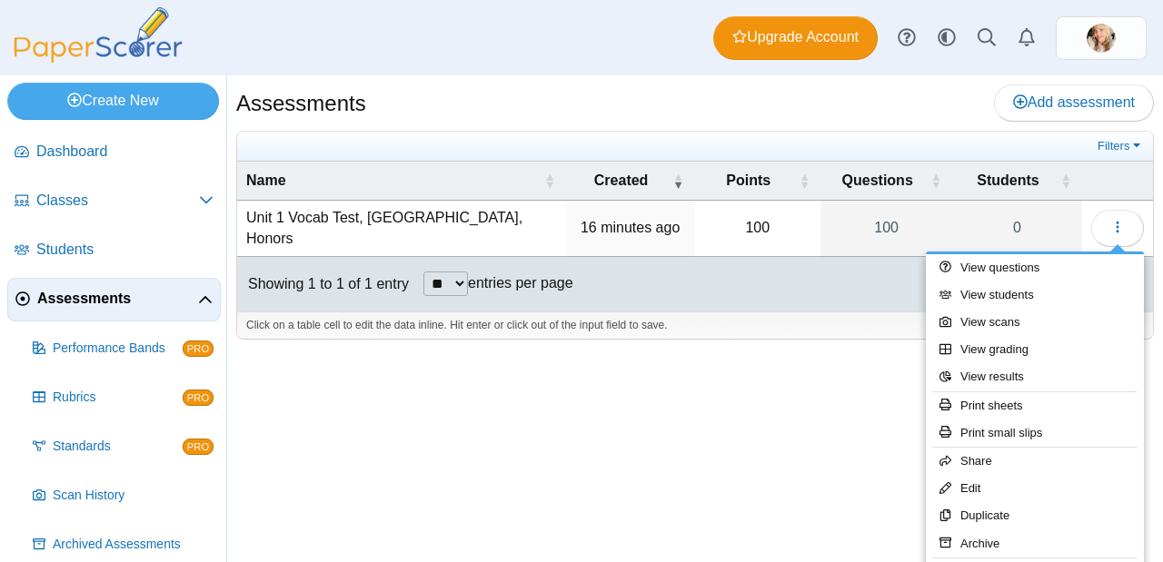
click at [844, 495] on div "Assessments Add assessment 100" at bounding box center [695, 318] width 936 height 487
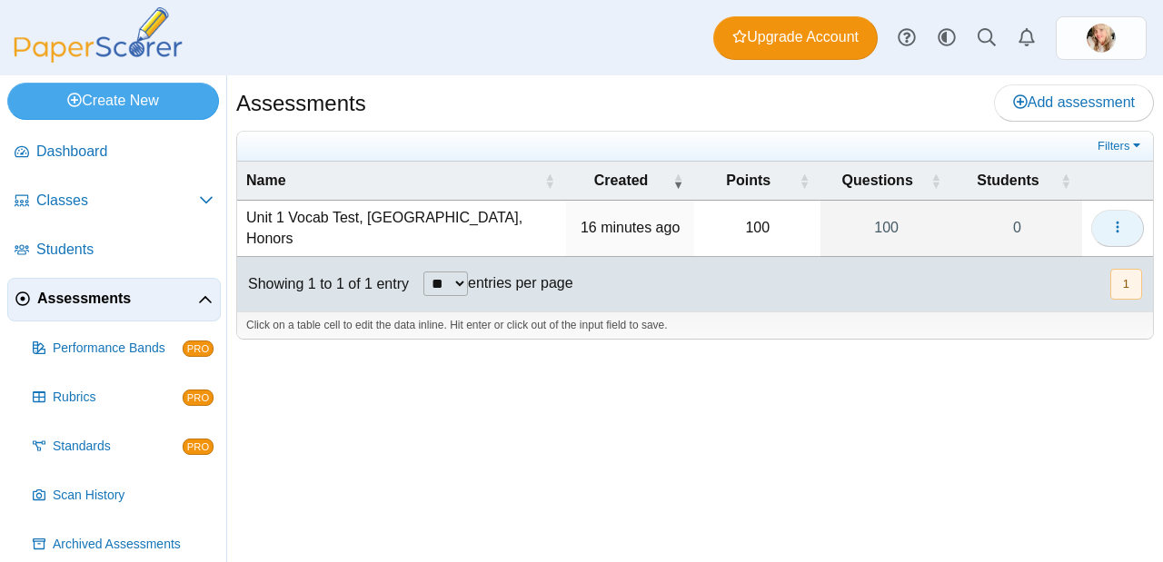
click at [1133, 223] on button "button" at bounding box center [1117, 228] width 53 height 36
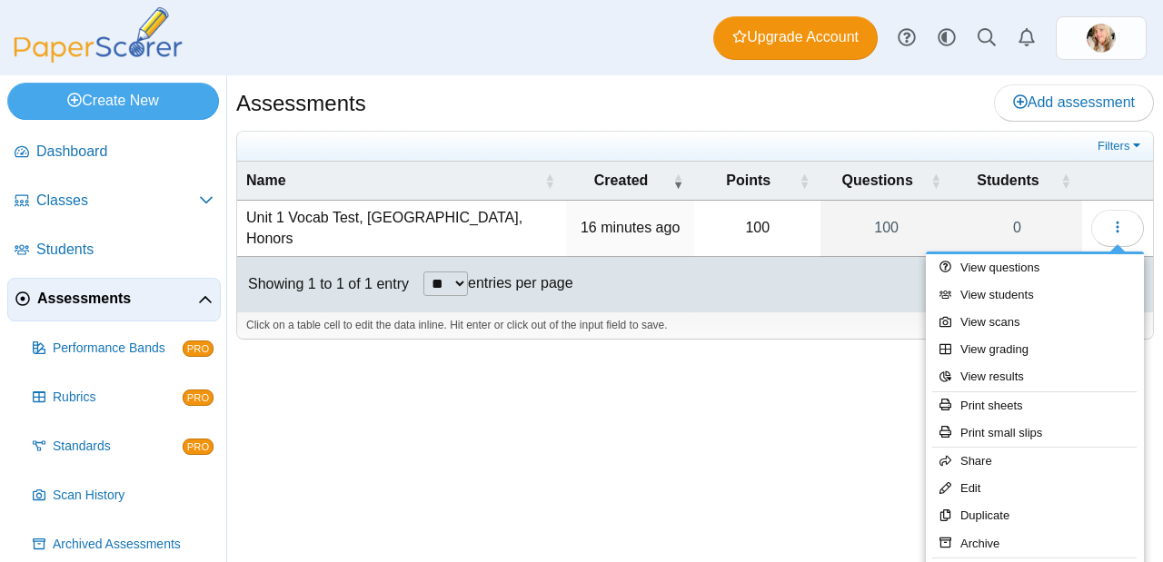
click at [655, 549] on div "Assessments Add assessment 100" at bounding box center [695, 318] width 936 height 487
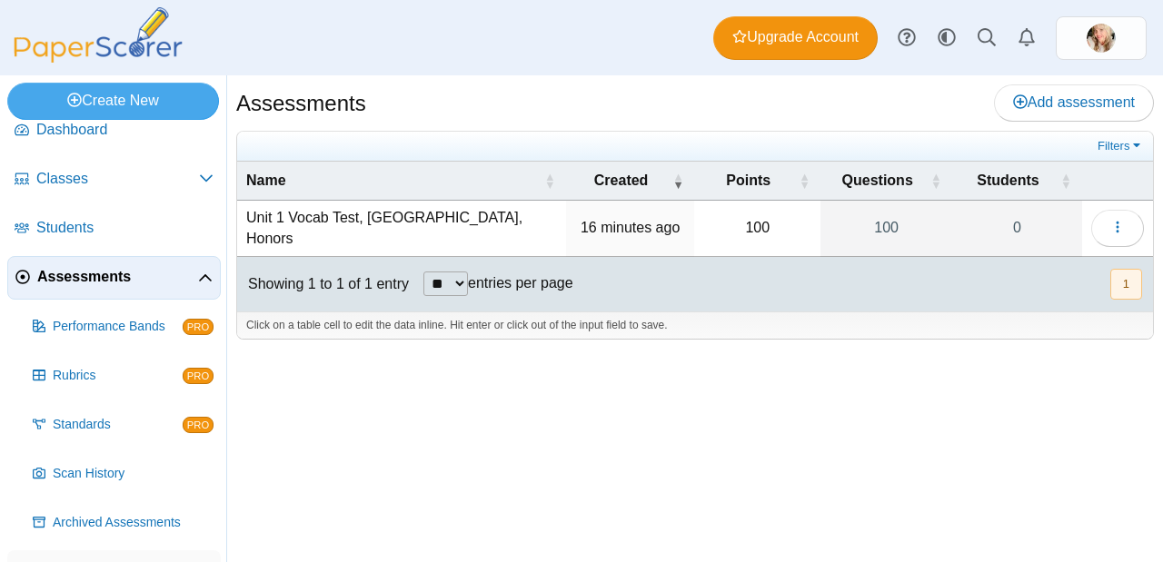
scroll to position [65, 0]
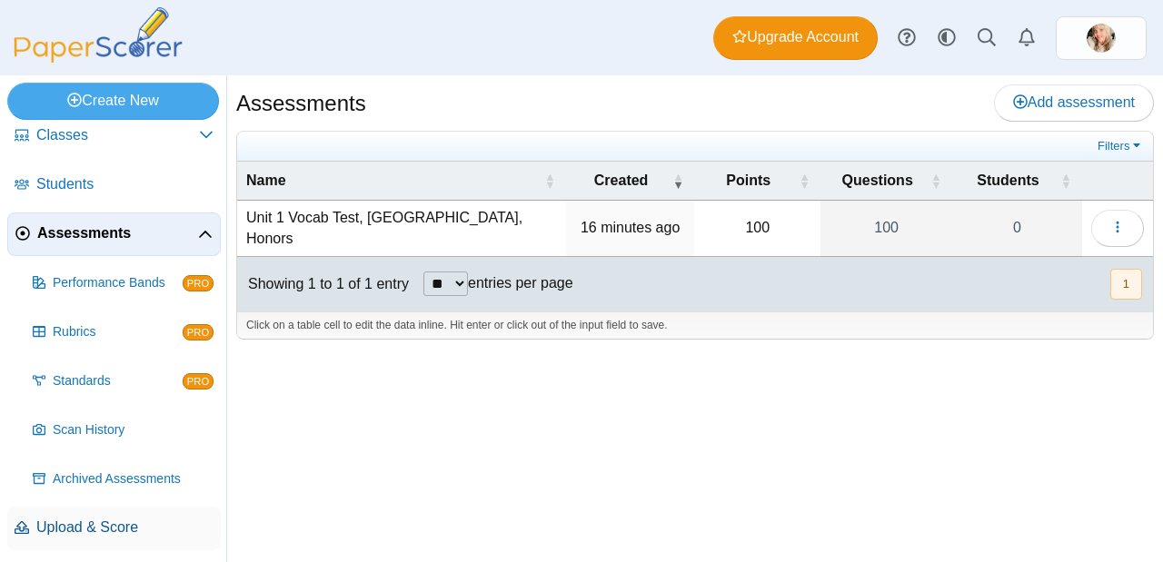
click at [127, 522] on span "Upload & Score" at bounding box center [124, 528] width 177 height 20
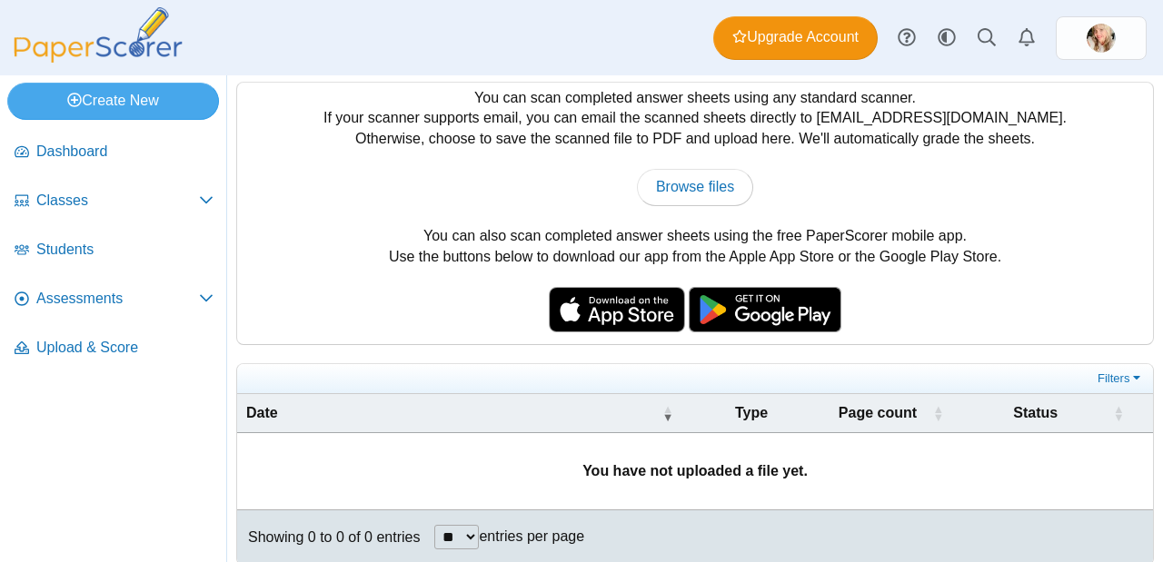
scroll to position [64, 0]
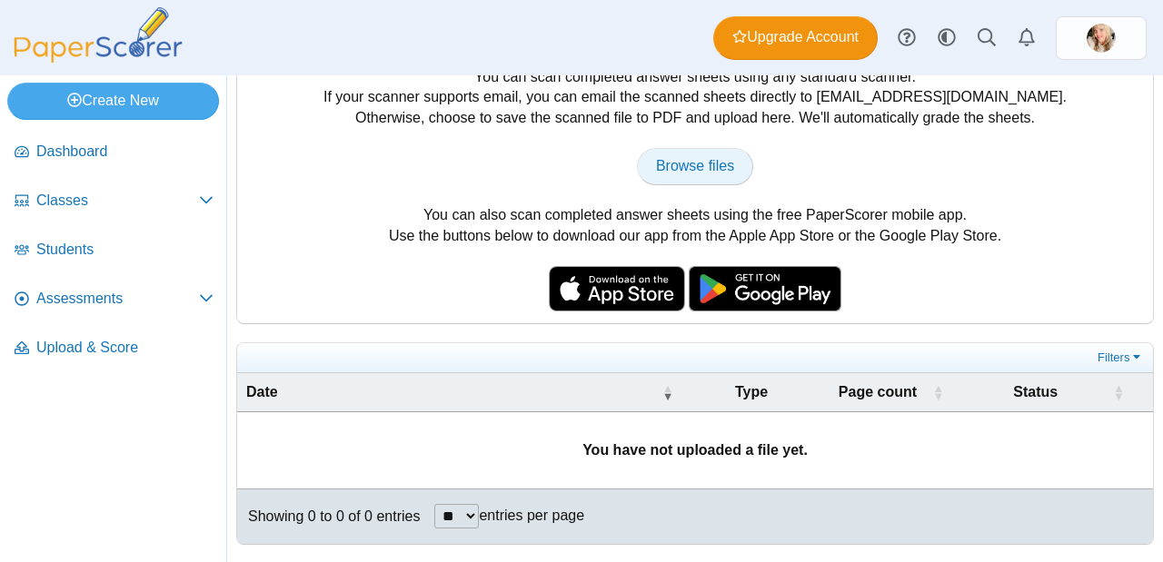
click at [686, 164] on span "Browse files" at bounding box center [695, 165] width 78 height 15
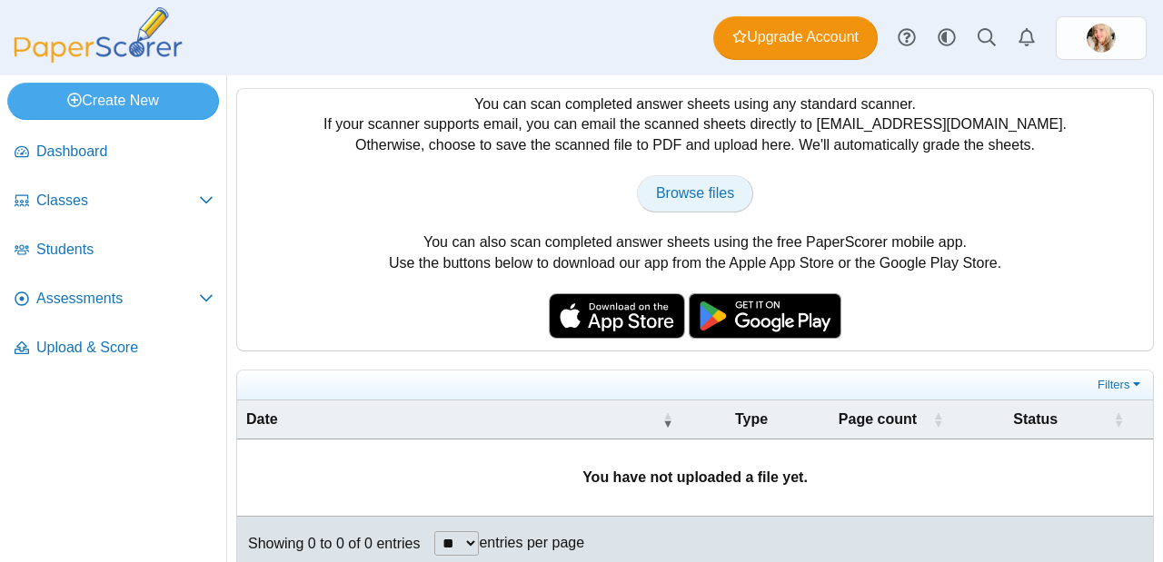
scroll to position [35, 0]
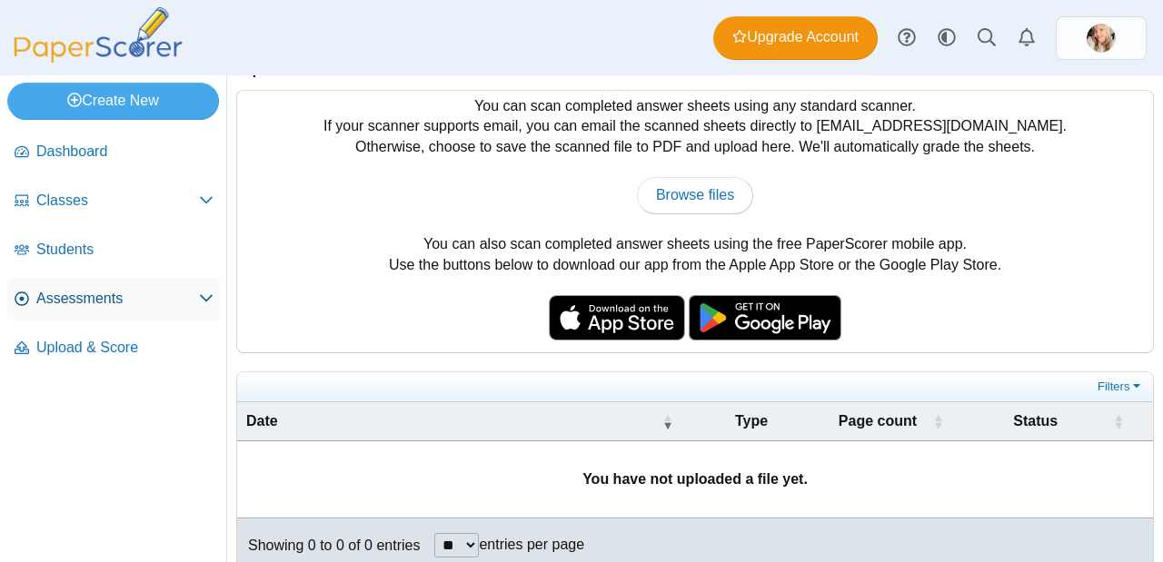
click at [119, 298] on span "Assessments" at bounding box center [117, 299] width 163 height 20
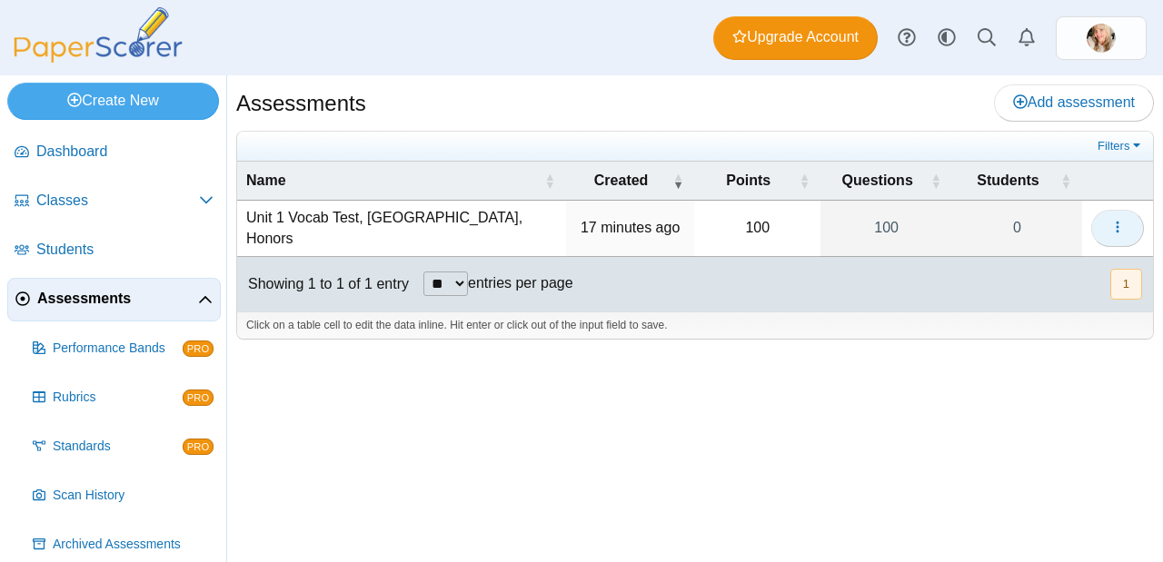
click at [1119, 225] on icon "button" at bounding box center [1117, 227] width 15 height 15
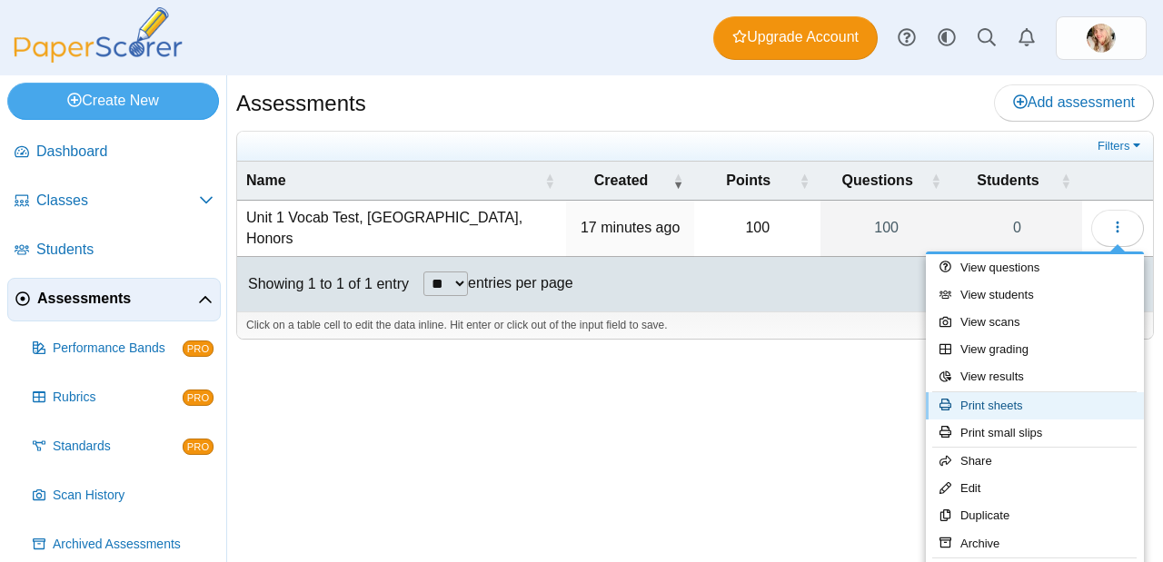
click at [1035, 411] on link "Print sheets" at bounding box center [1035, 405] width 218 height 27
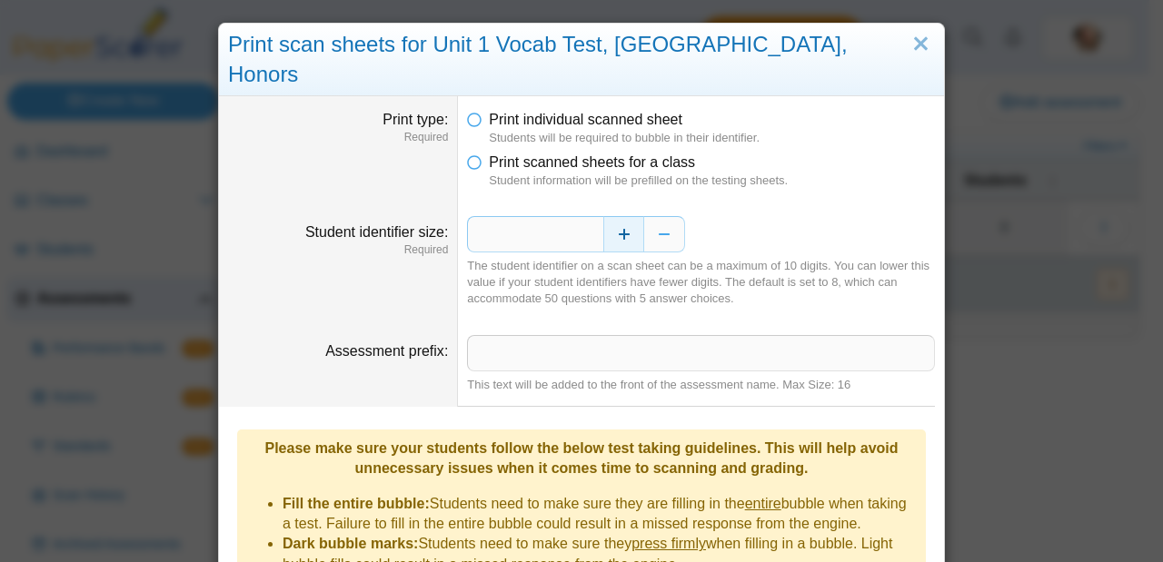
click at [618, 216] on button "Increase" at bounding box center [623, 234] width 41 height 36
click at [671, 216] on button "Decrease" at bounding box center [664, 234] width 41 height 36
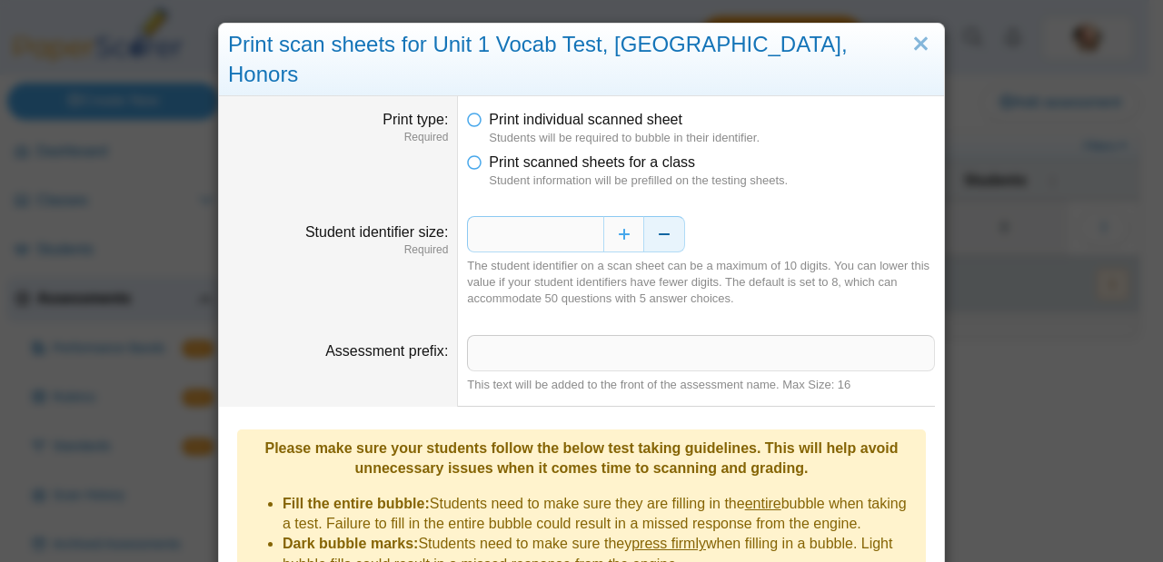
click at [671, 216] on button "Decrease" at bounding box center [664, 234] width 41 height 36
click at [855, 216] on div "*" at bounding box center [701, 234] width 468 height 36
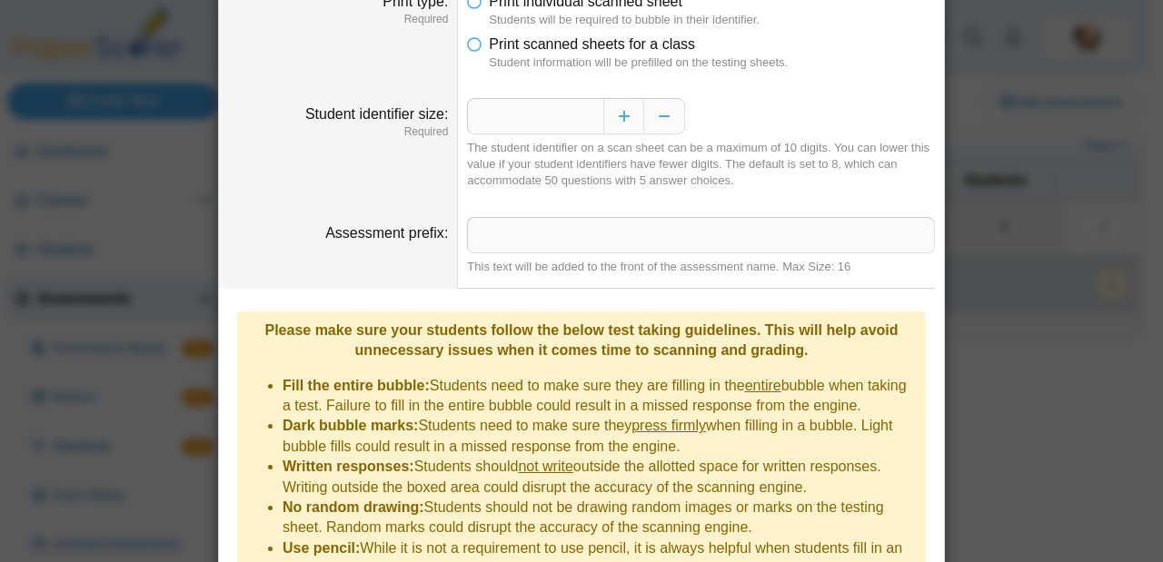
scroll to position [272, 0]
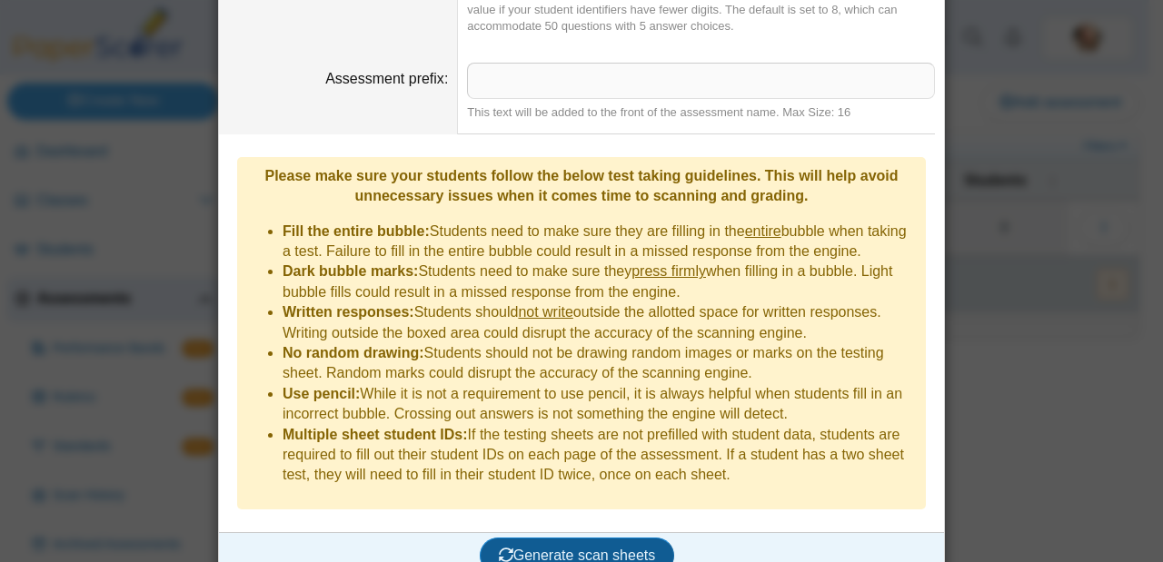
click at [626, 532] on div "Generate scan sheets" at bounding box center [577, 555] width 716 height 47
click at [629, 548] on span "Generate scan sheets" at bounding box center [577, 555] width 157 height 15
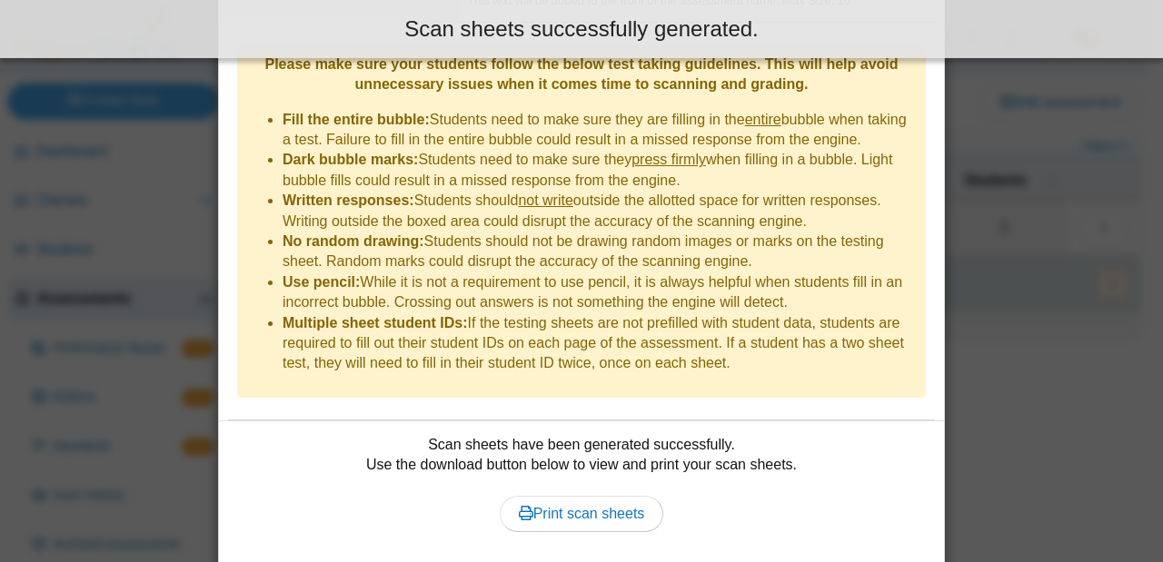
scroll to position [419, 0]
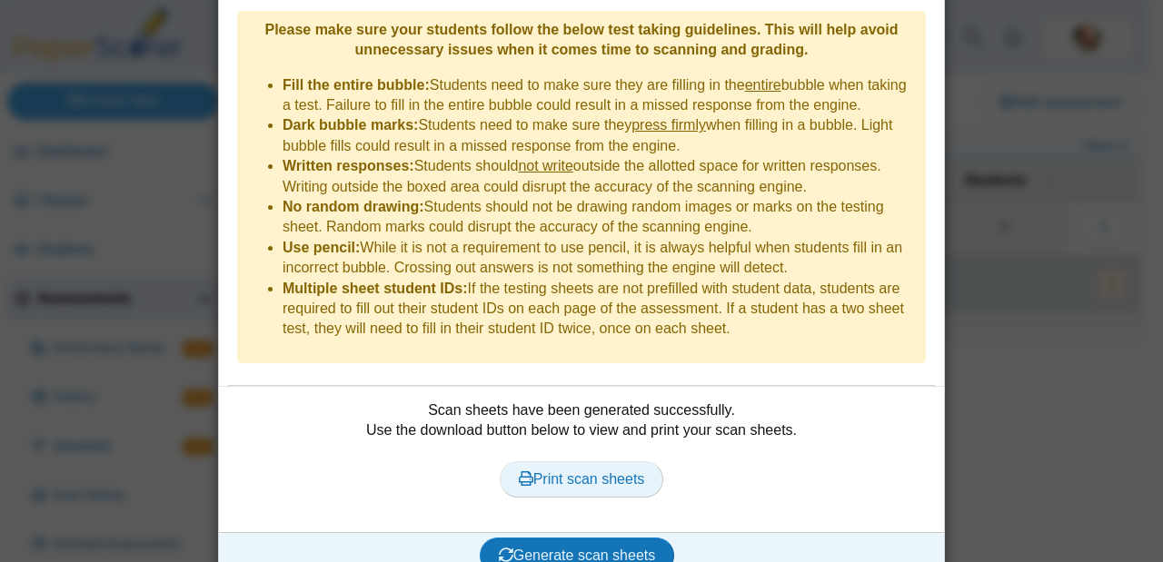
click at [597, 471] on span "Print scan sheets" at bounding box center [582, 478] width 126 height 15
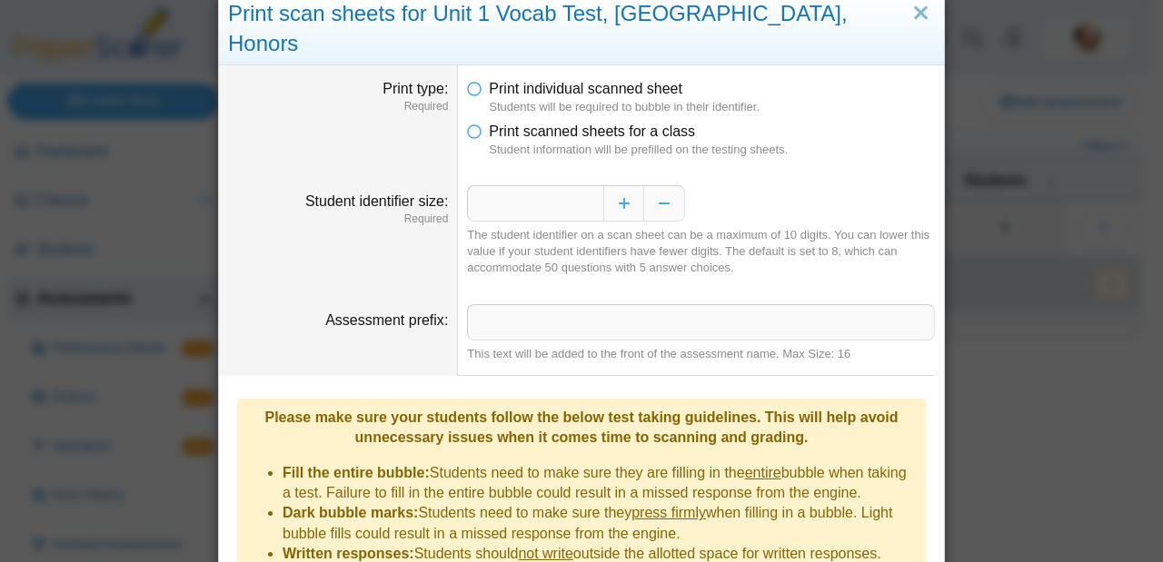
scroll to position [27, 0]
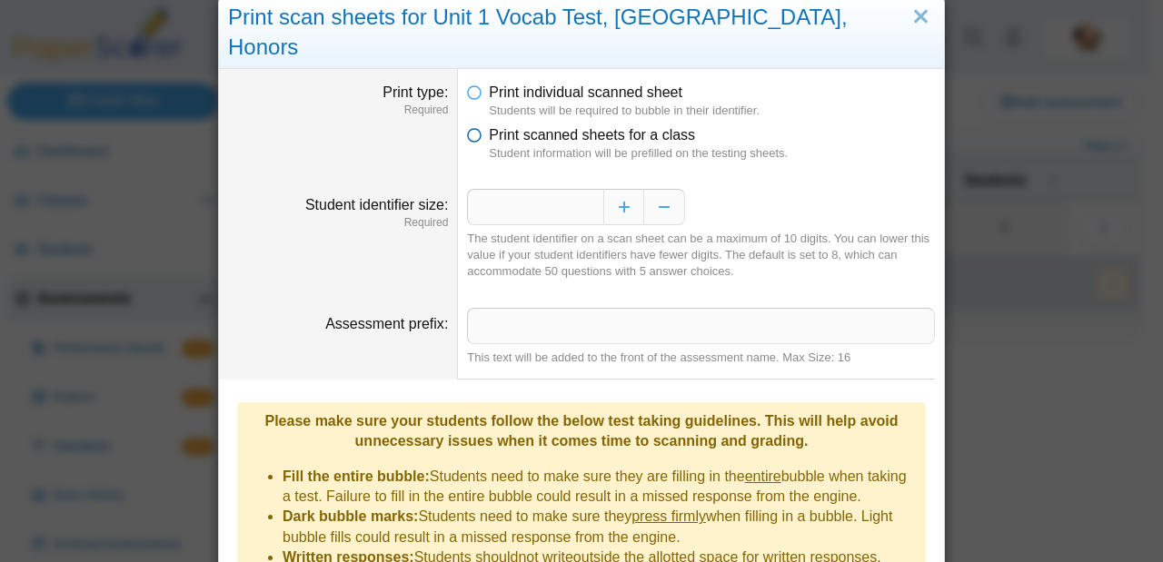
click at [472, 125] on icon at bounding box center [474, 131] width 15 height 13
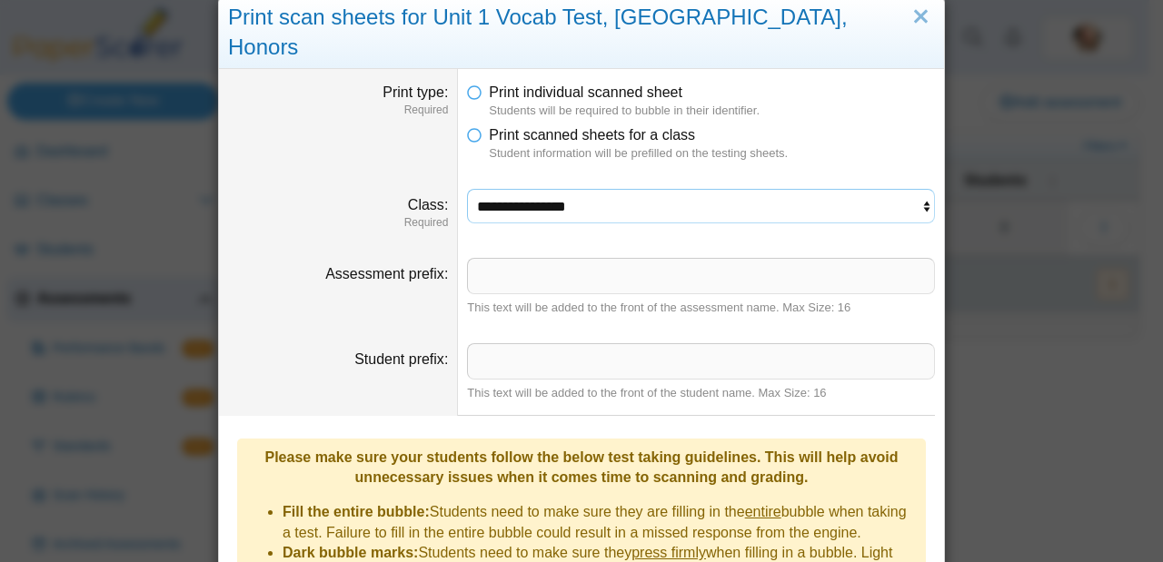
click at [661, 189] on select "**********" at bounding box center [701, 206] width 468 height 35
click at [681, 189] on select "**********" at bounding box center [701, 206] width 468 height 35
click at [910, 23] on link "Close" at bounding box center [920, 17] width 28 height 31
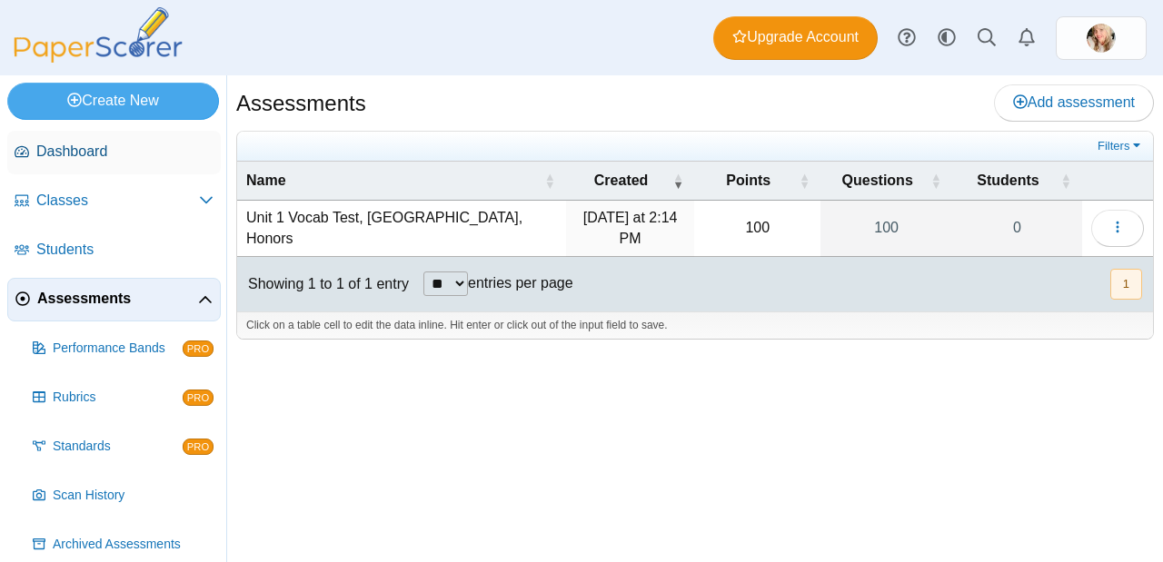
click at [106, 143] on span "Dashboard" at bounding box center [124, 152] width 177 height 20
click at [1106, 227] on button "button" at bounding box center [1117, 228] width 53 height 36
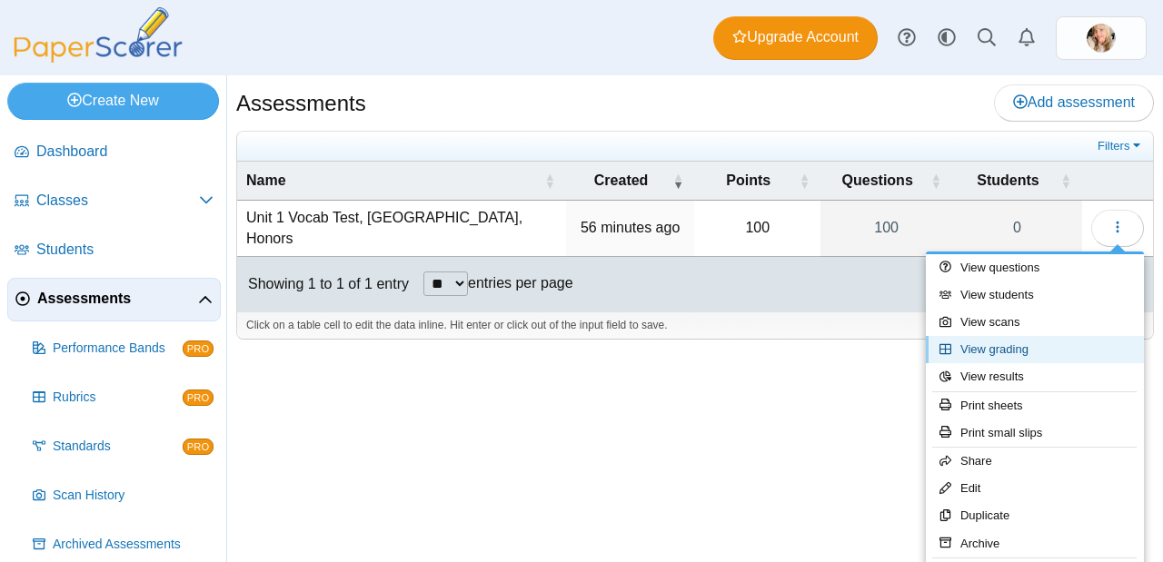
click at [1021, 343] on link "View grading" at bounding box center [1035, 349] width 218 height 27
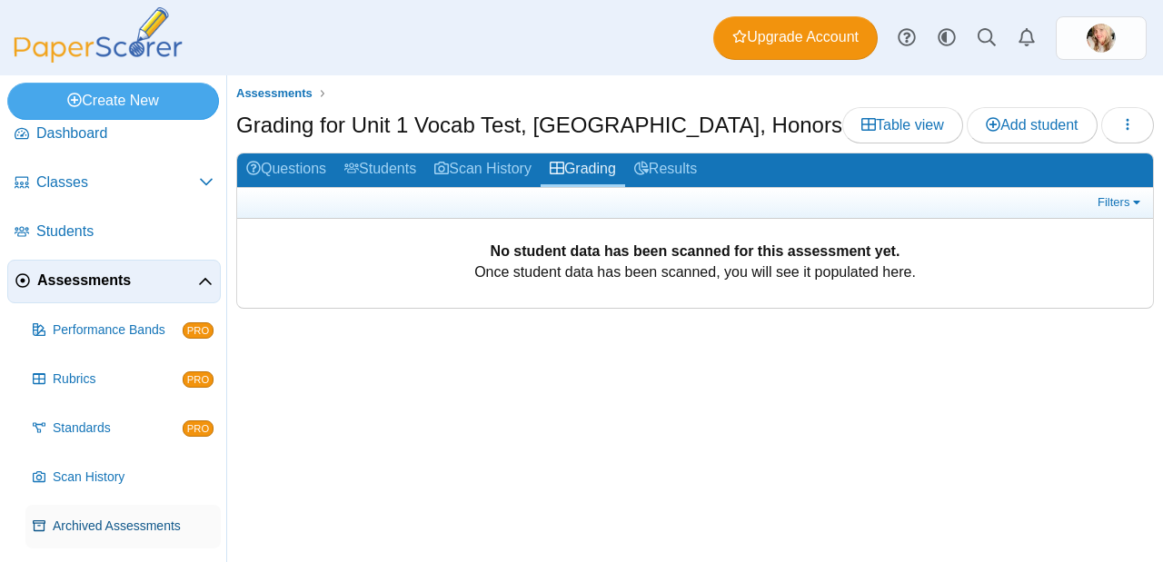
scroll to position [65, 0]
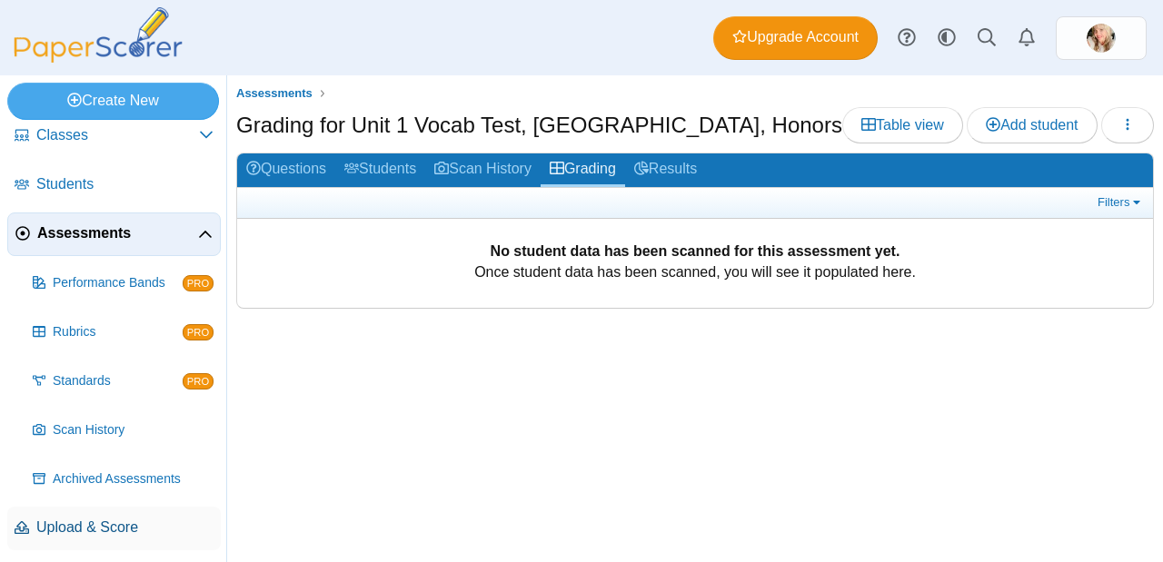
click at [107, 510] on link "Upload & Score" at bounding box center [113, 529] width 213 height 44
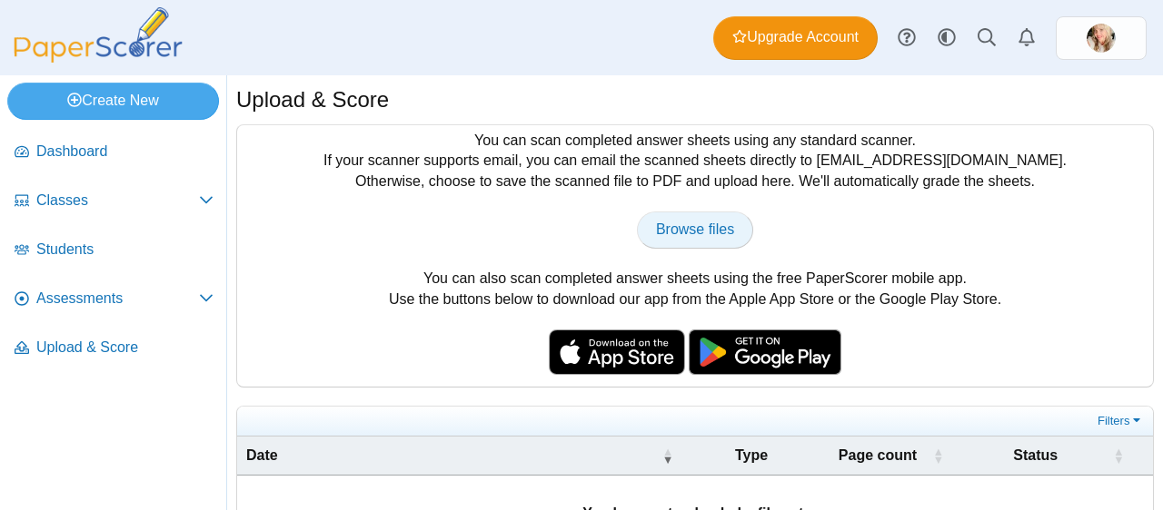
click at [704, 222] on span "Browse files" at bounding box center [695, 229] width 78 height 15
type input "**********"
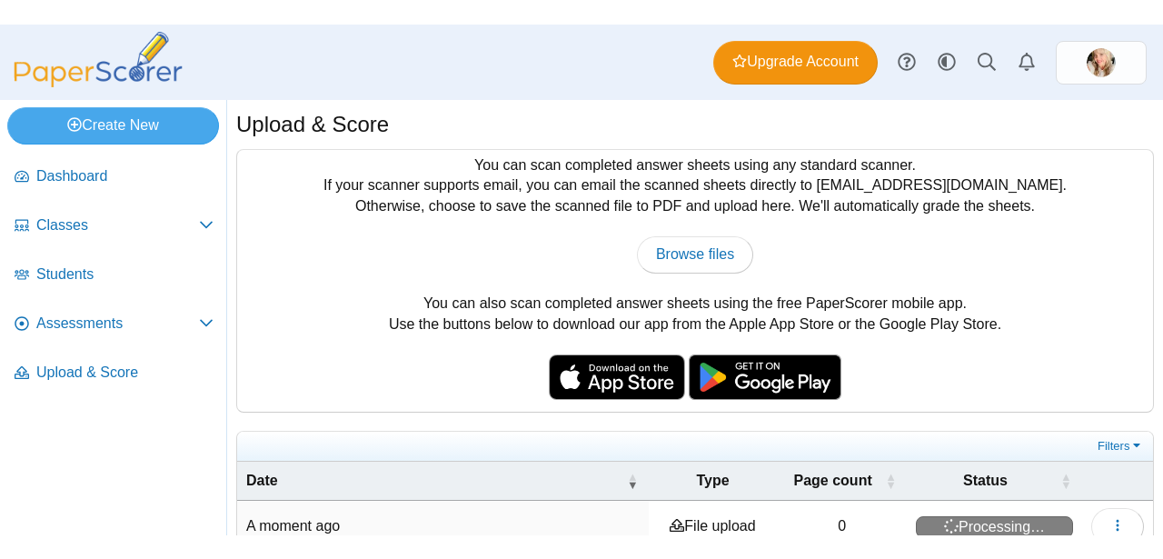
scroll to position [90, 0]
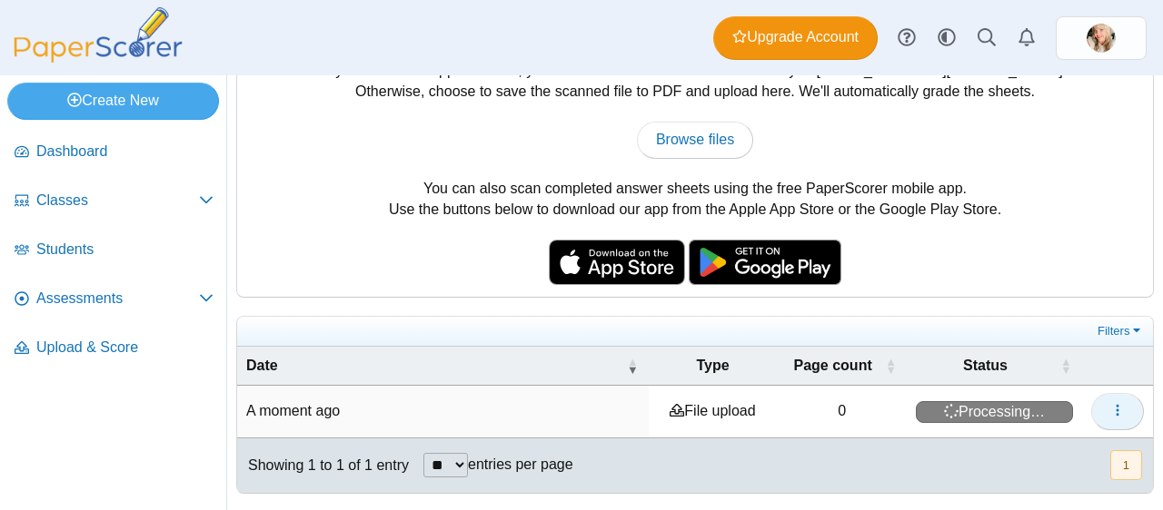
click at [1110, 414] on icon "button" at bounding box center [1117, 410] width 15 height 15
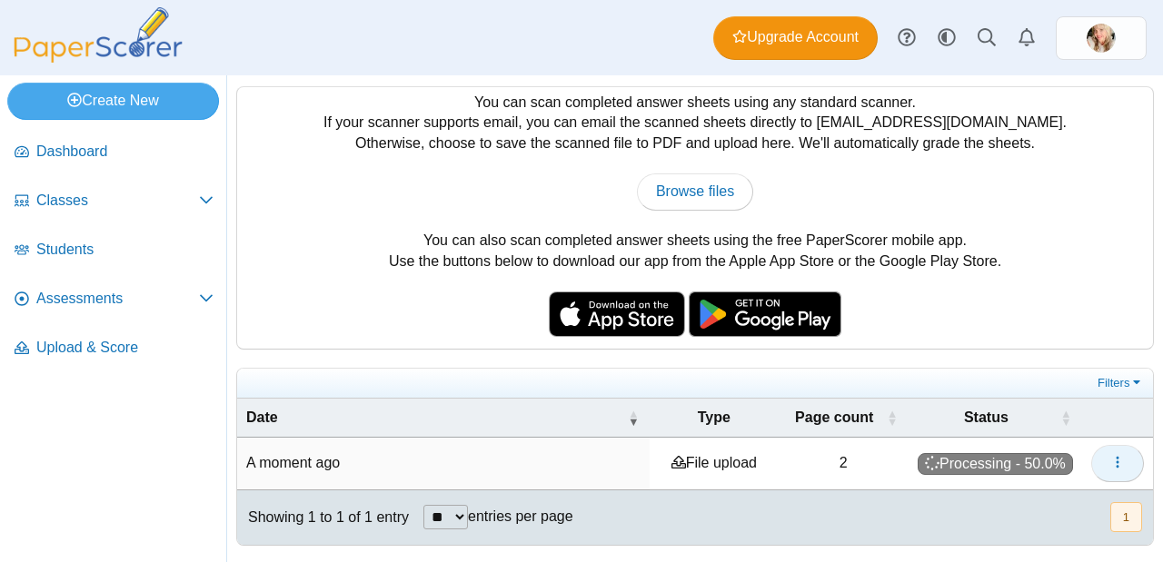
scroll to position [42, 0]
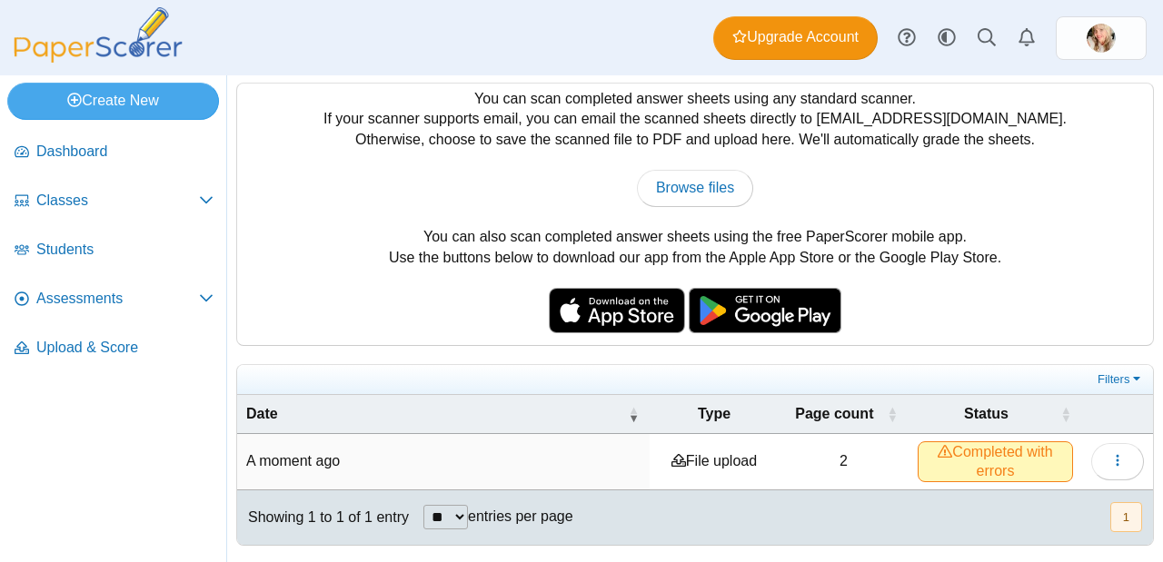
click at [944, 461] on span "Completed with errors" at bounding box center [994, 461] width 155 height 40
click at [1103, 470] on button "button" at bounding box center [1117, 461] width 53 height 36
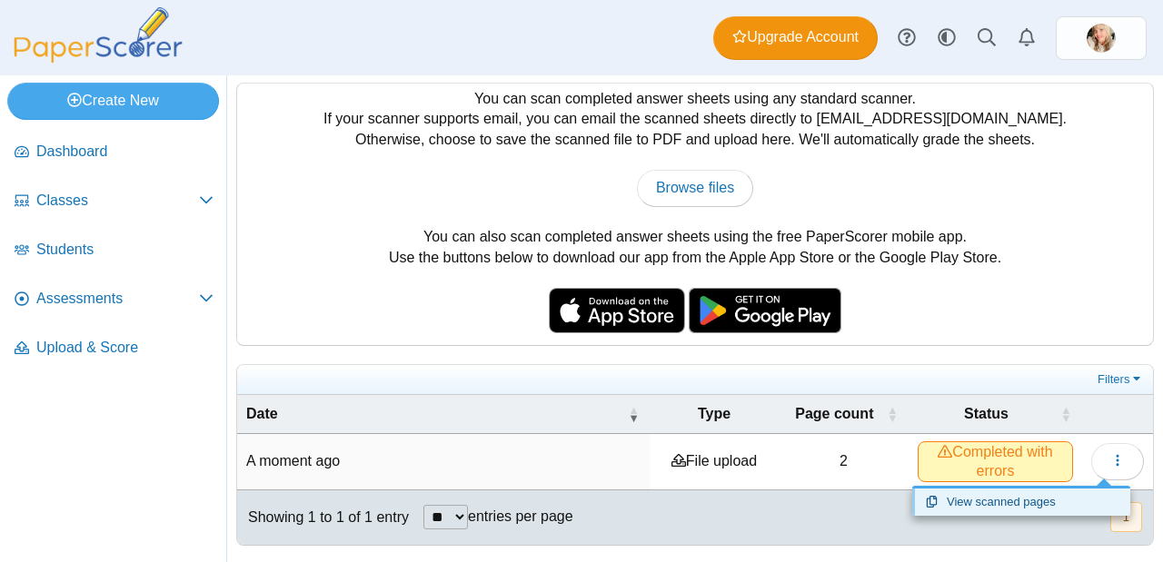
click at [1029, 499] on link "View scanned pages" at bounding box center [1021, 502] width 218 height 27
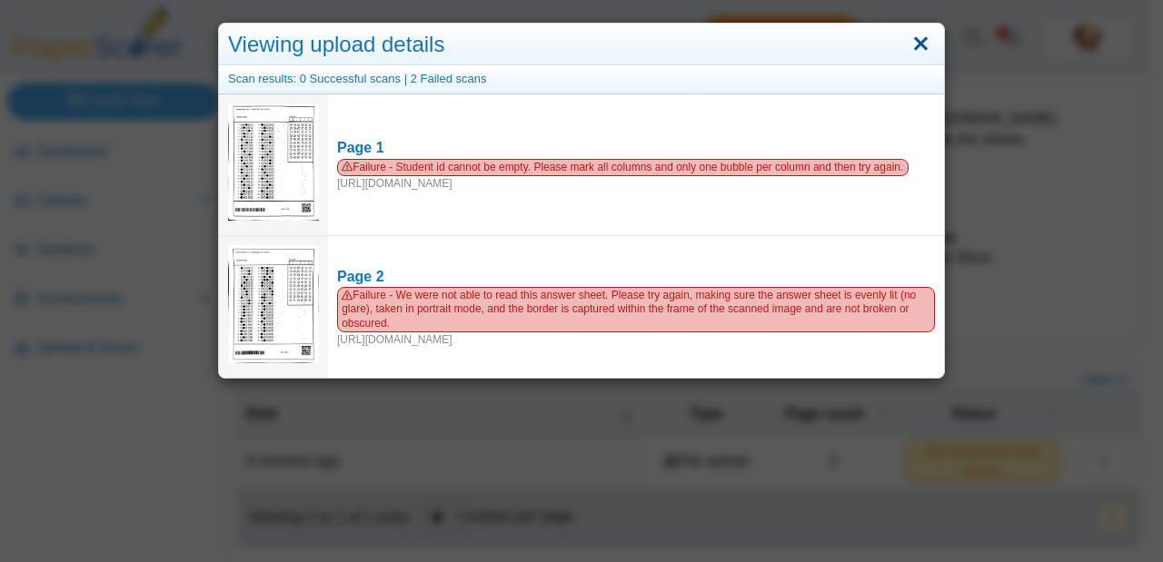
click at [925, 52] on link "Close" at bounding box center [920, 44] width 28 height 31
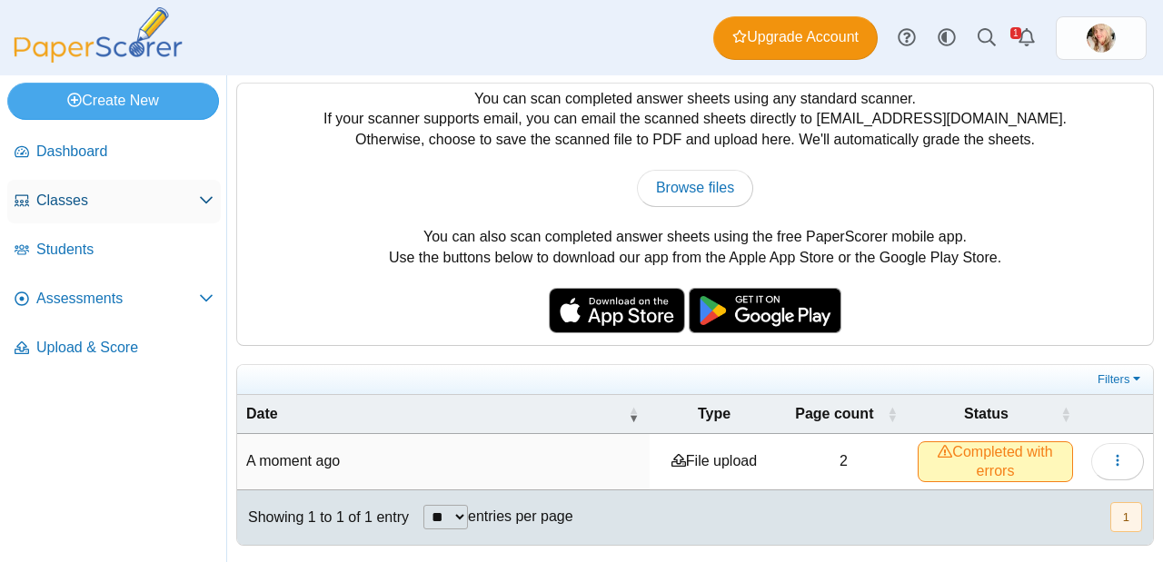
click at [113, 196] on span "Classes" at bounding box center [117, 201] width 163 height 20
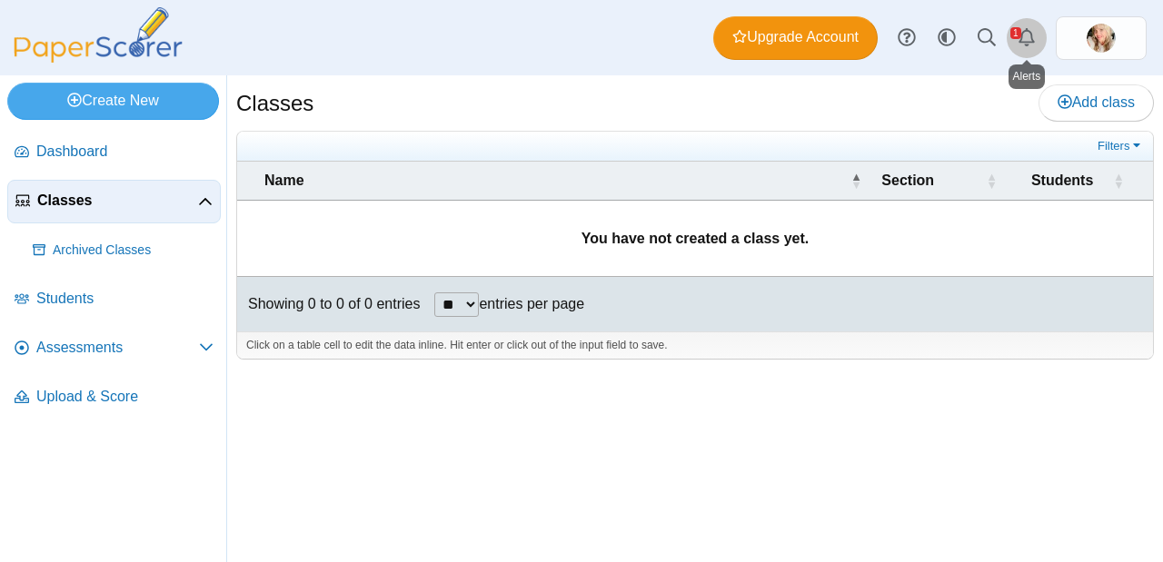
click at [1019, 34] on link "Alerts" at bounding box center [1026, 38] width 40 height 40
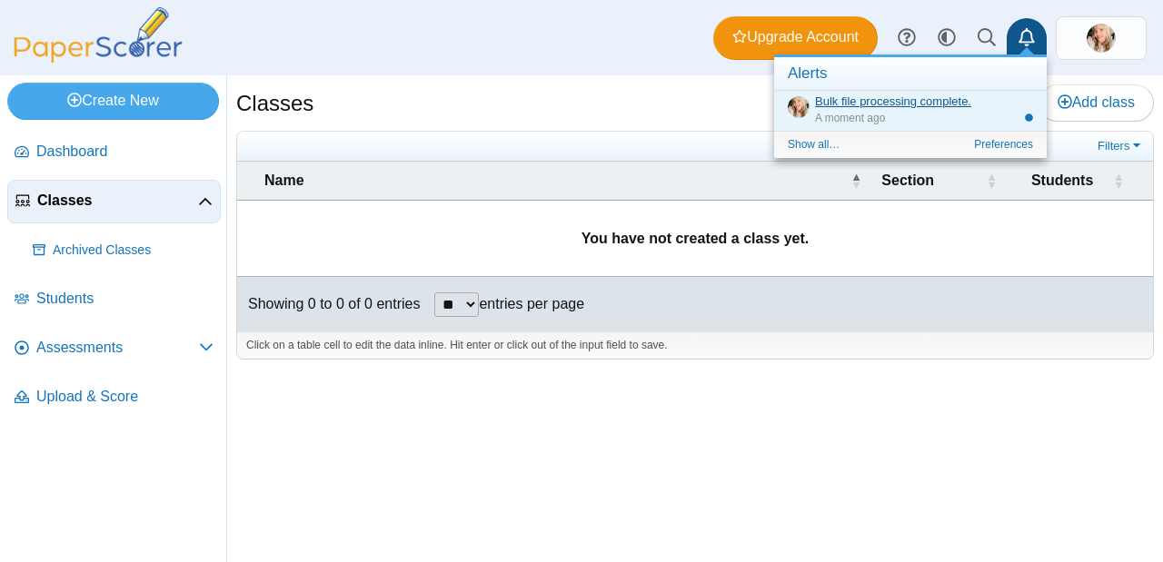
click at [941, 104] on link "Bulk file processing complete." at bounding box center [893, 101] width 156 height 14
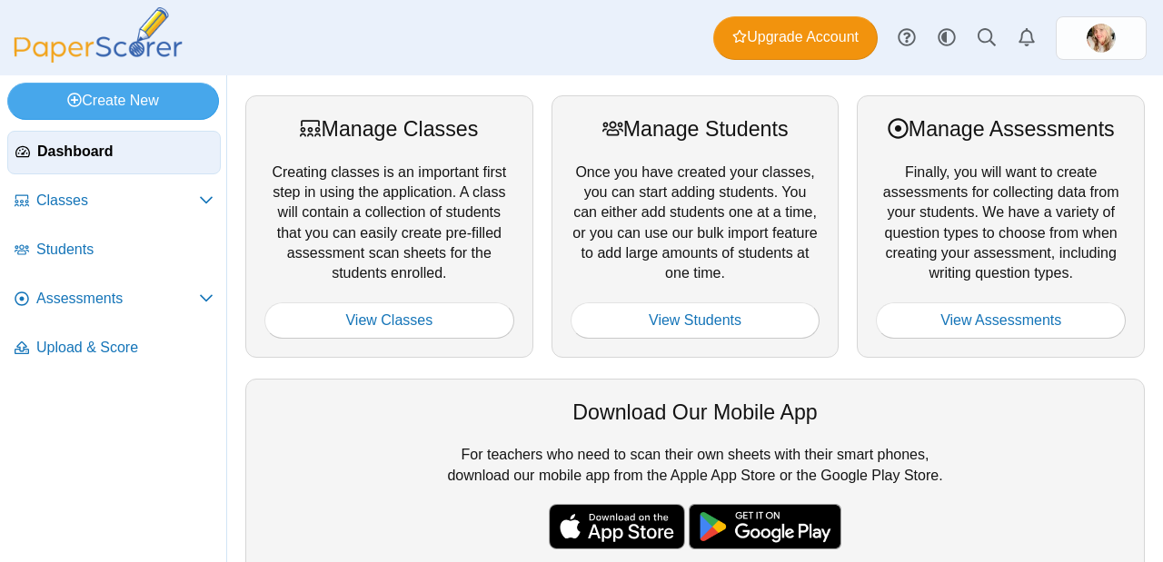
scroll to position [251, 0]
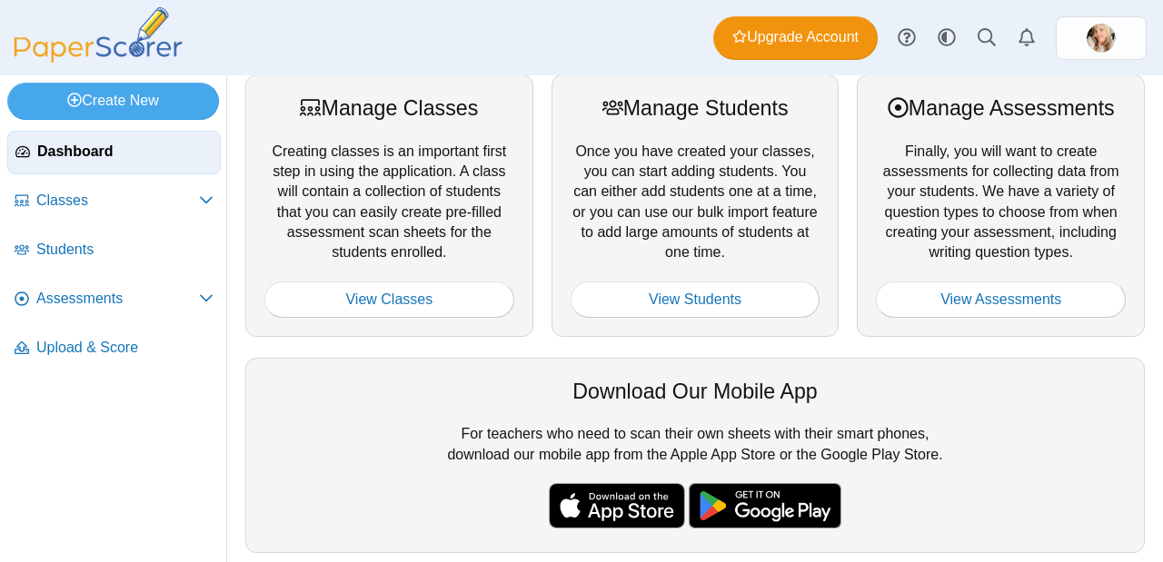
click at [407, 319] on div "Manage Classes Creating classes is an important first step in using the applica…" at bounding box center [389, 205] width 288 height 262
click at [410, 313] on link "View Classes" at bounding box center [389, 300] width 250 height 36
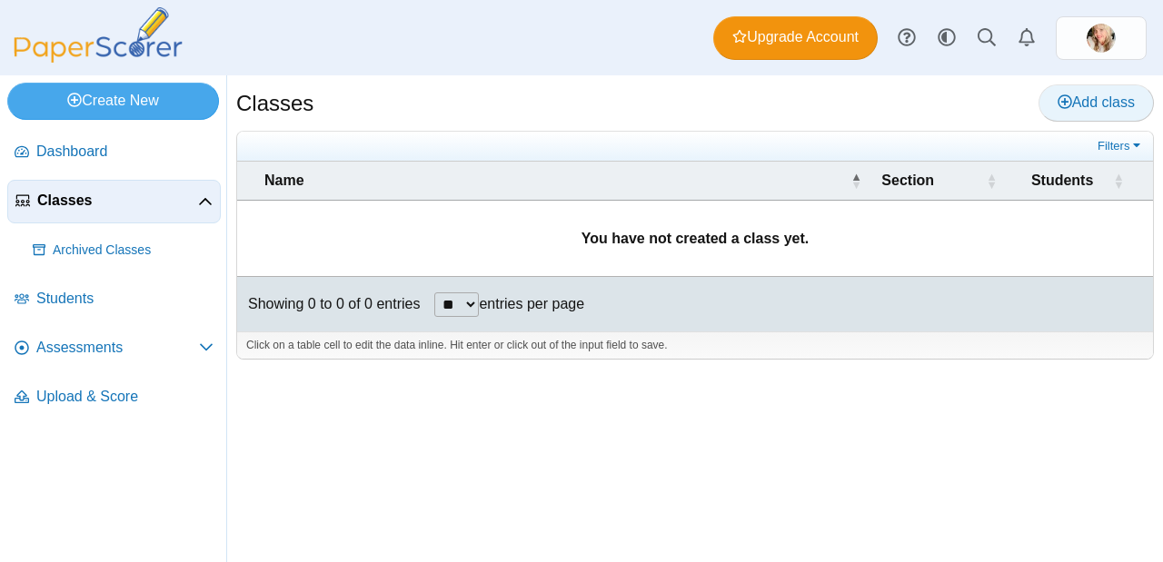
click at [1125, 95] on span "Add class" at bounding box center [1095, 101] width 77 height 15
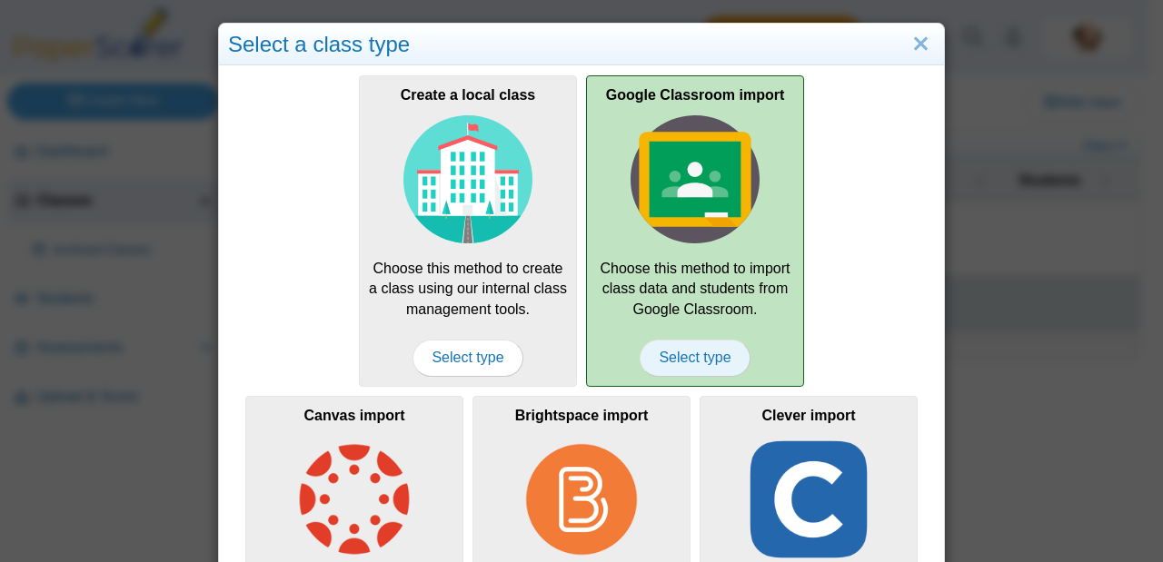
click at [700, 350] on span "Select type" at bounding box center [694, 358] width 110 height 36
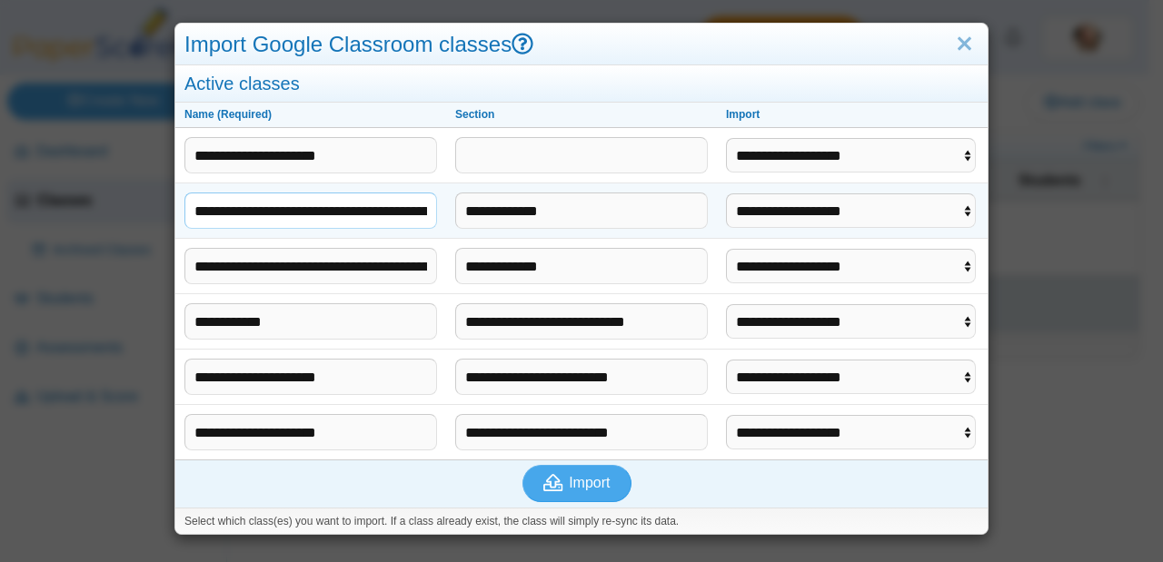
click at [387, 217] on input "**********" at bounding box center [310, 211] width 253 height 36
click at [797, 203] on select "**********" at bounding box center [851, 210] width 250 height 35
select select "**********"
click at [841, 272] on select "**********" at bounding box center [851, 266] width 250 height 35
select select "**********"
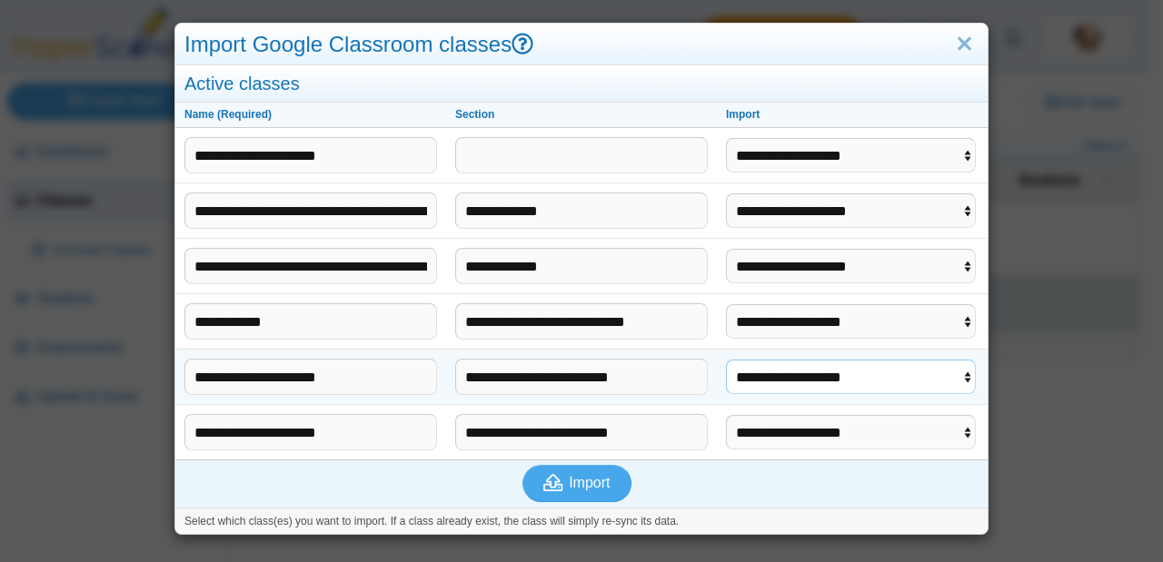
click at [820, 370] on select "**********" at bounding box center [851, 377] width 250 height 35
select select "**********"
click at [836, 420] on select "**********" at bounding box center [851, 432] width 250 height 35
select select "**********"
click at [555, 487] on use "submit" at bounding box center [554, 482] width 20 height 17
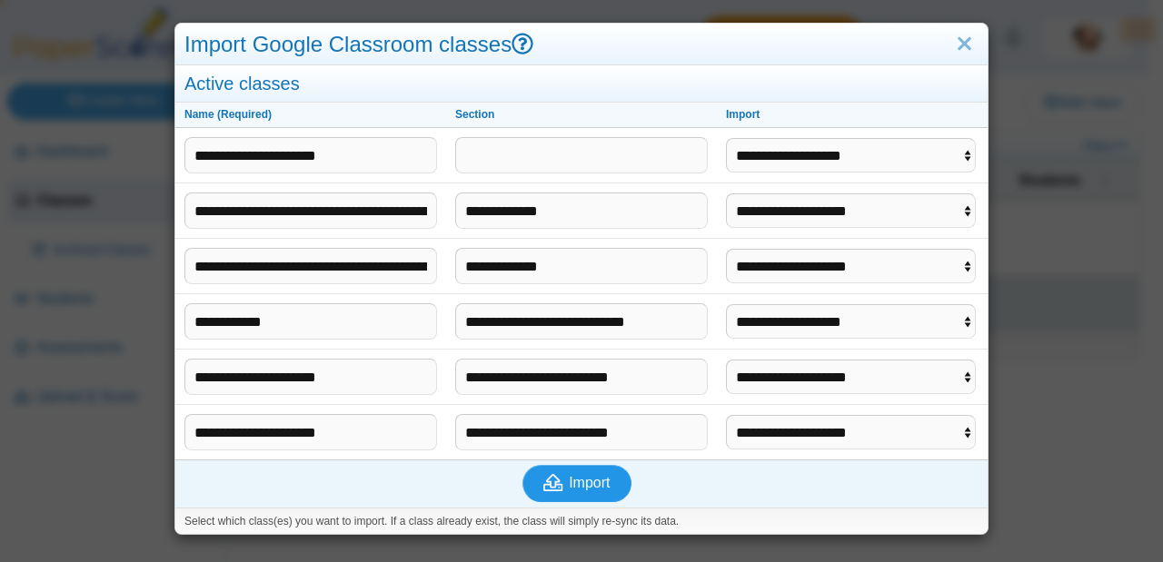
click at [559, 488] on icon "submit" at bounding box center [555, 483] width 25 height 20
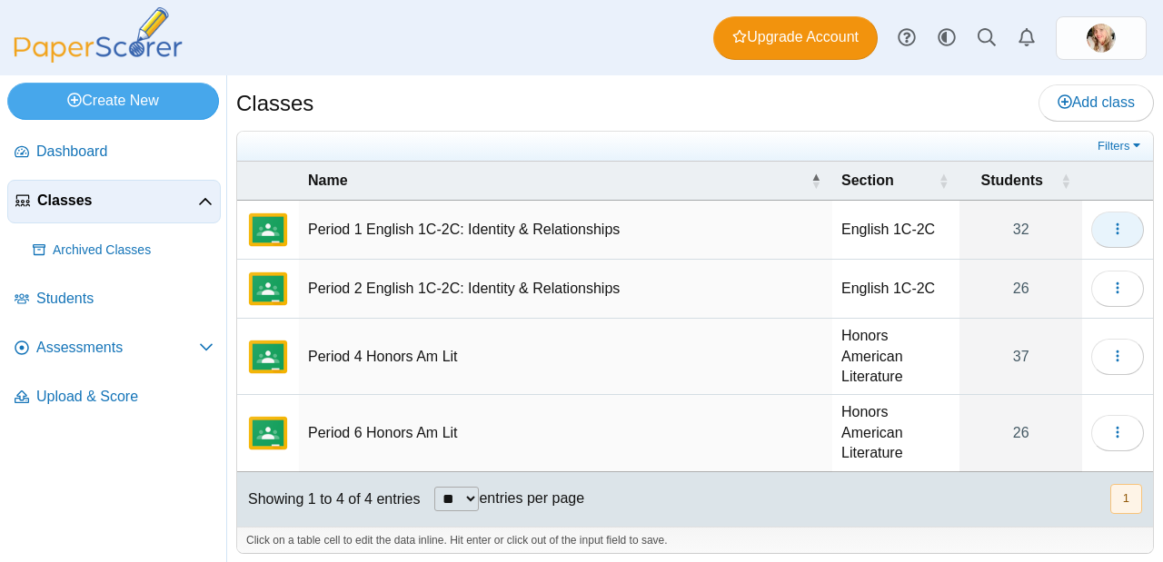
click at [1108, 213] on button "button" at bounding box center [1117, 230] width 53 height 36
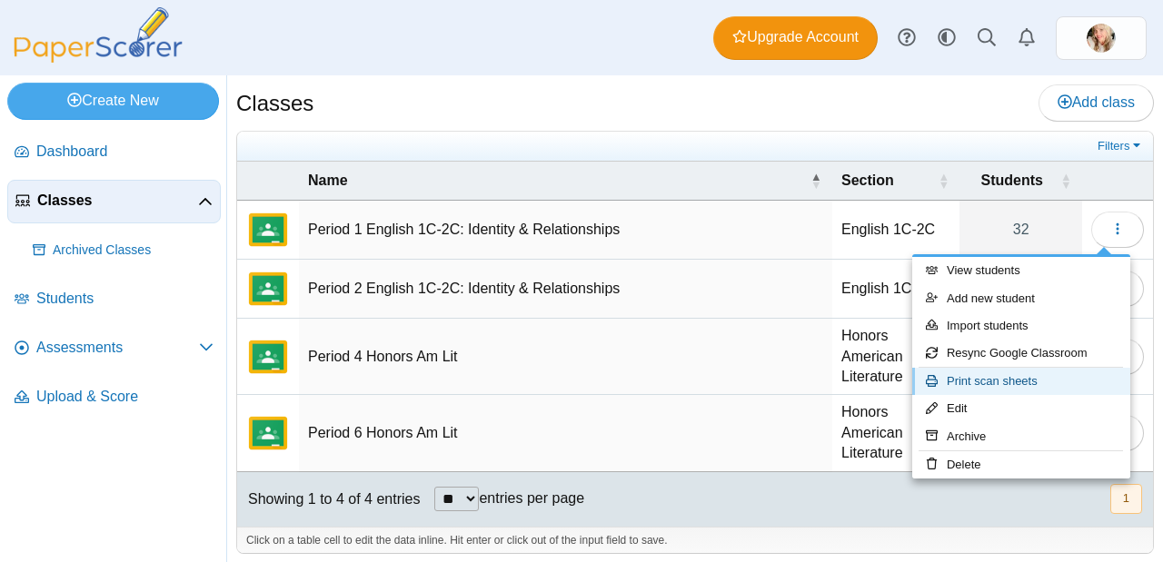
click at [1027, 383] on link "Print scan sheets" at bounding box center [1021, 381] width 218 height 27
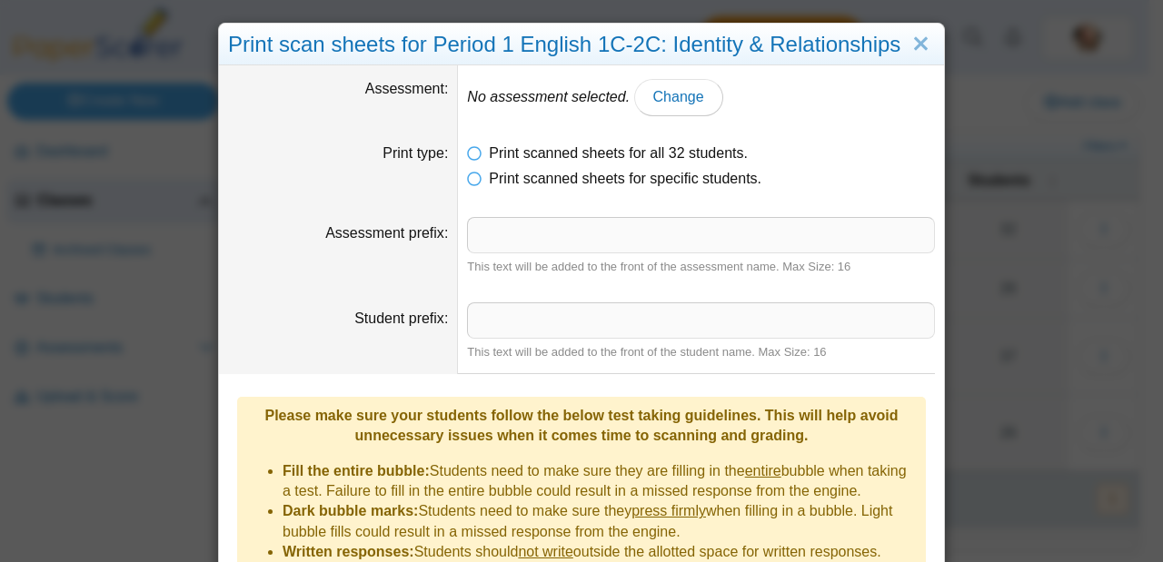
scroll to position [302, 0]
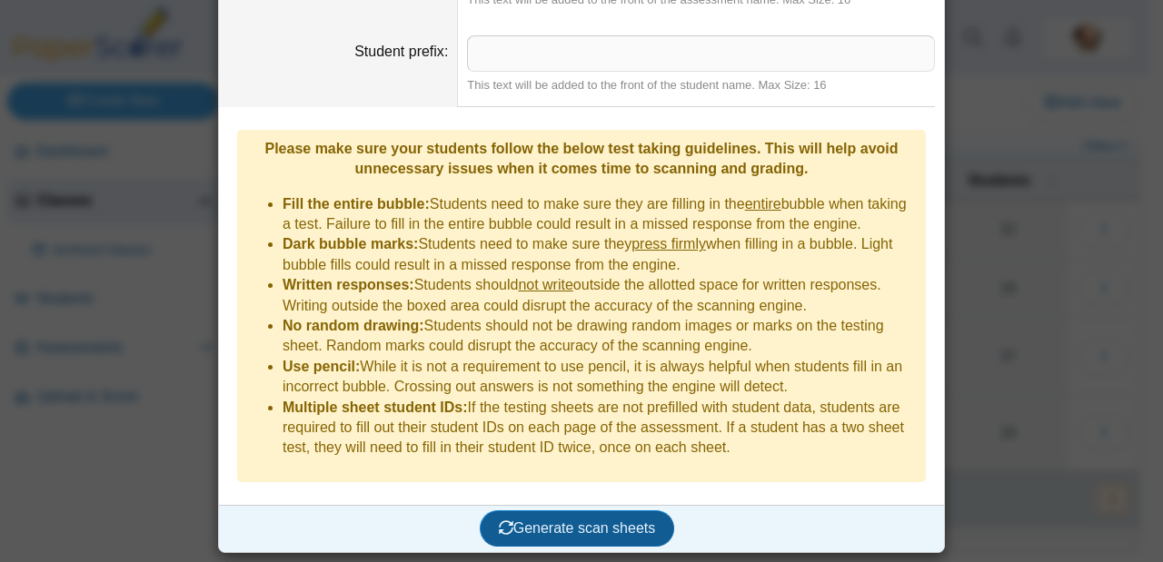
click at [591, 528] on span "Generate scan sheets" at bounding box center [577, 527] width 157 height 15
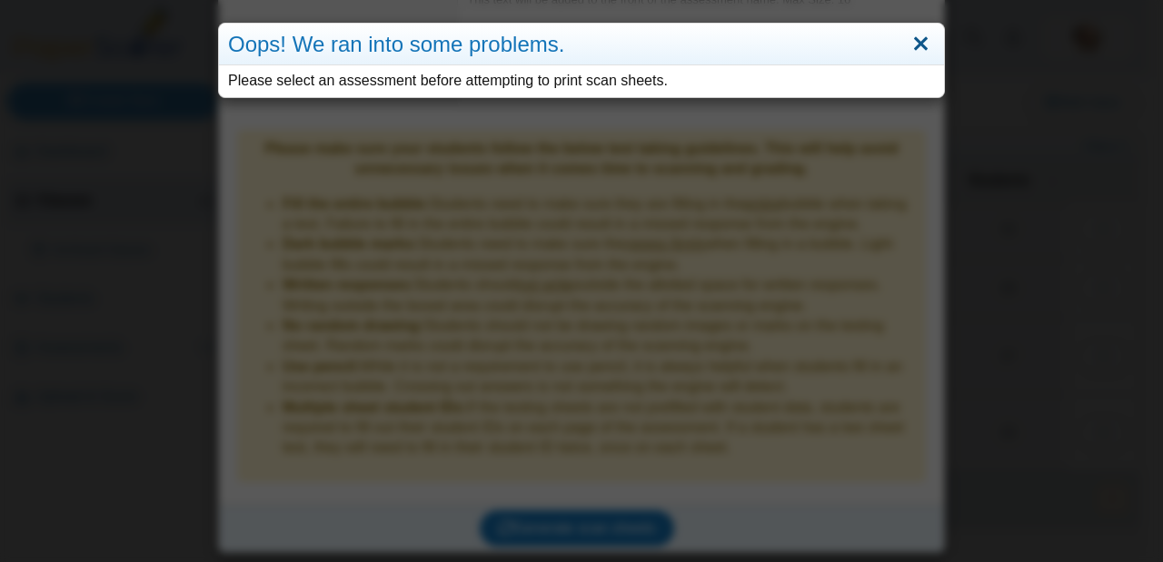
click at [906, 36] on link "Close" at bounding box center [920, 44] width 28 height 31
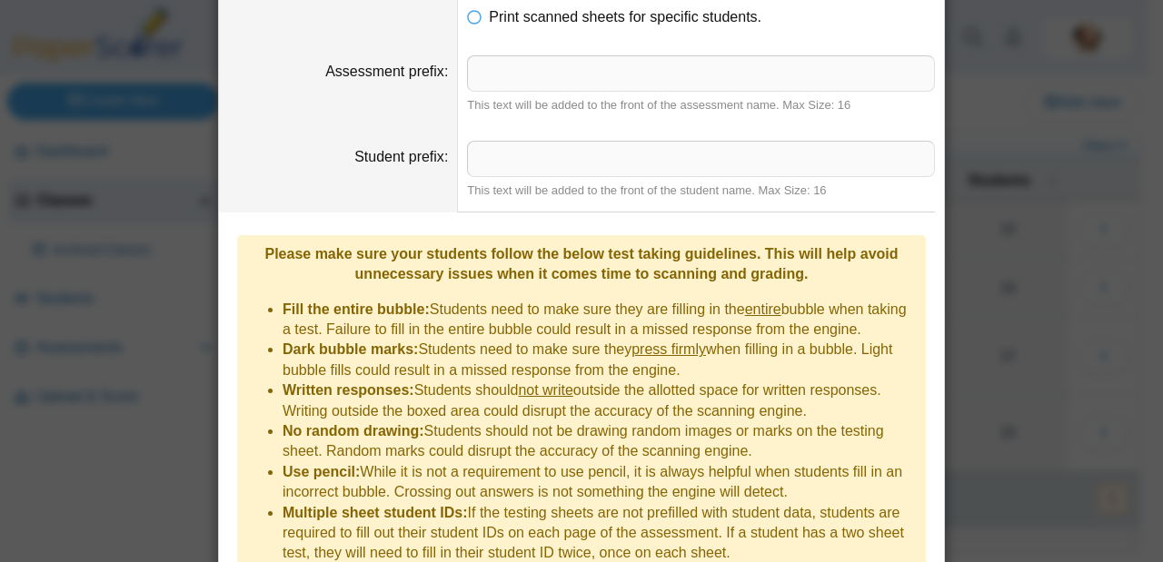
scroll to position [0, 0]
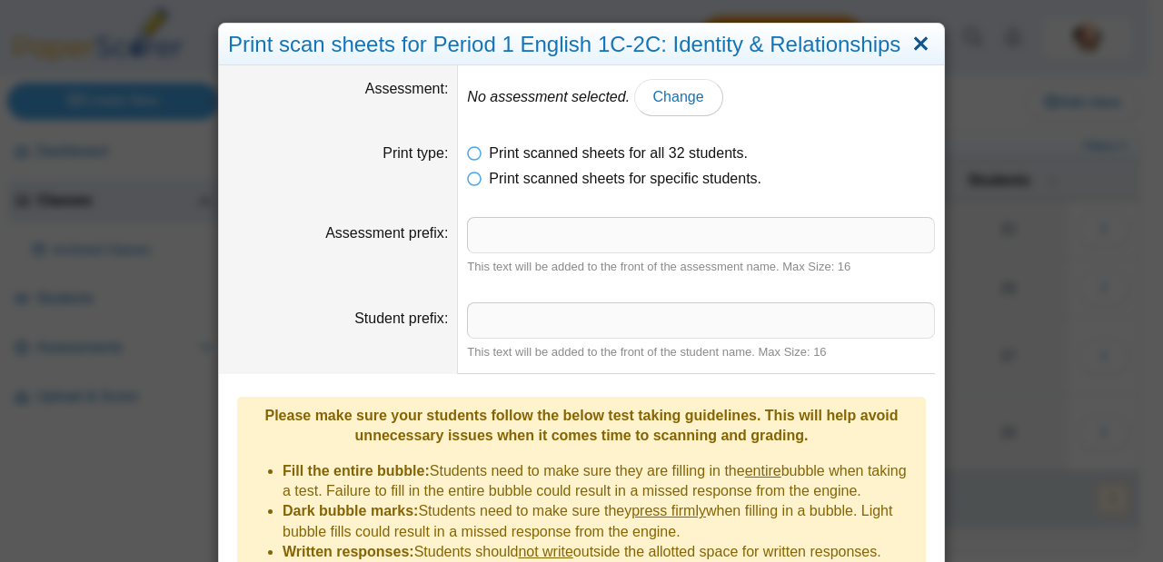
click at [909, 29] on link "Close" at bounding box center [920, 44] width 28 height 31
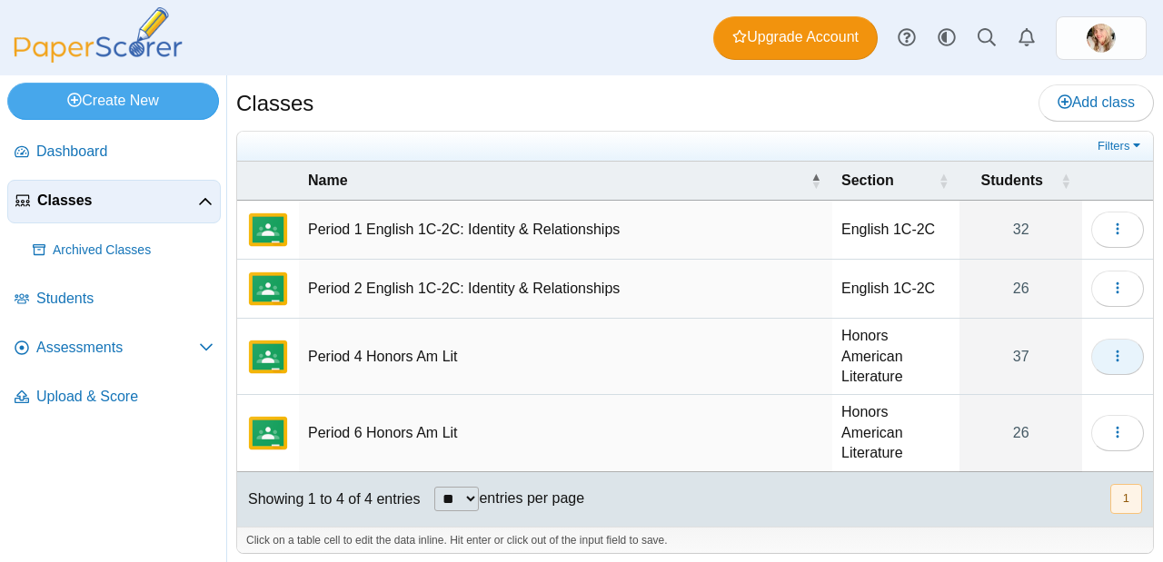
click at [1091, 369] on button "button" at bounding box center [1117, 357] width 53 height 36
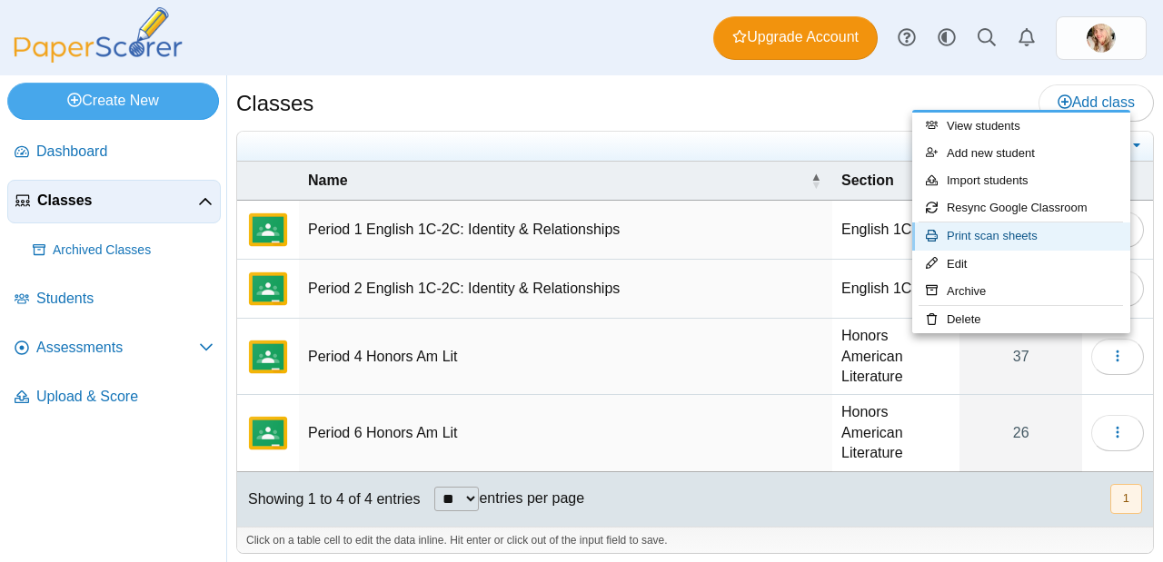
click at [998, 233] on link "Print scan sheets" at bounding box center [1021, 236] width 218 height 27
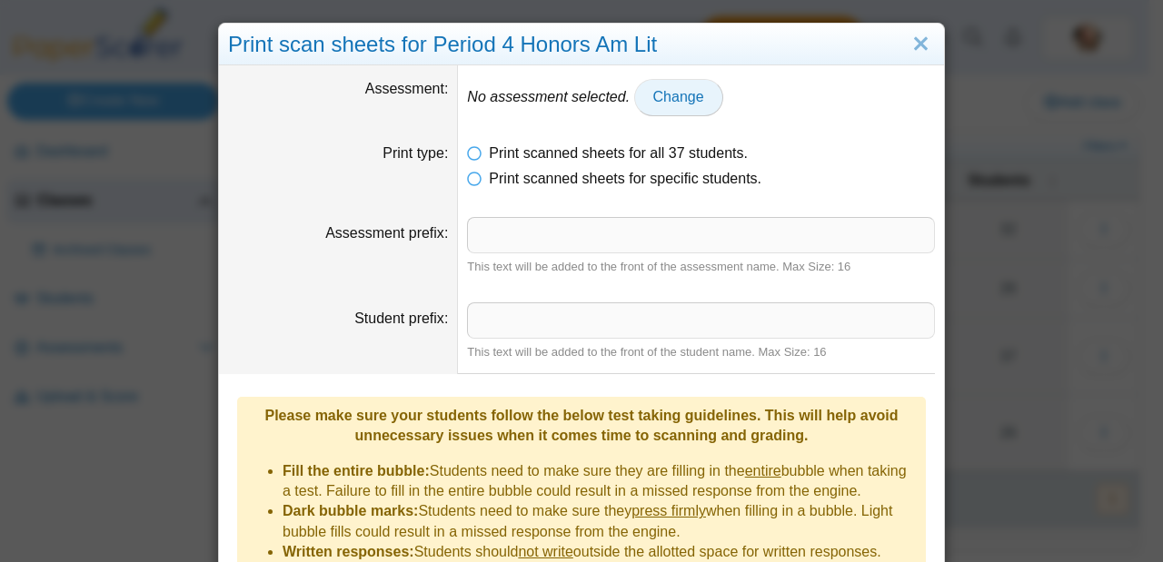
click at [669, 108] on link "Change" at bounding box center [678, 97] width 89 height 36
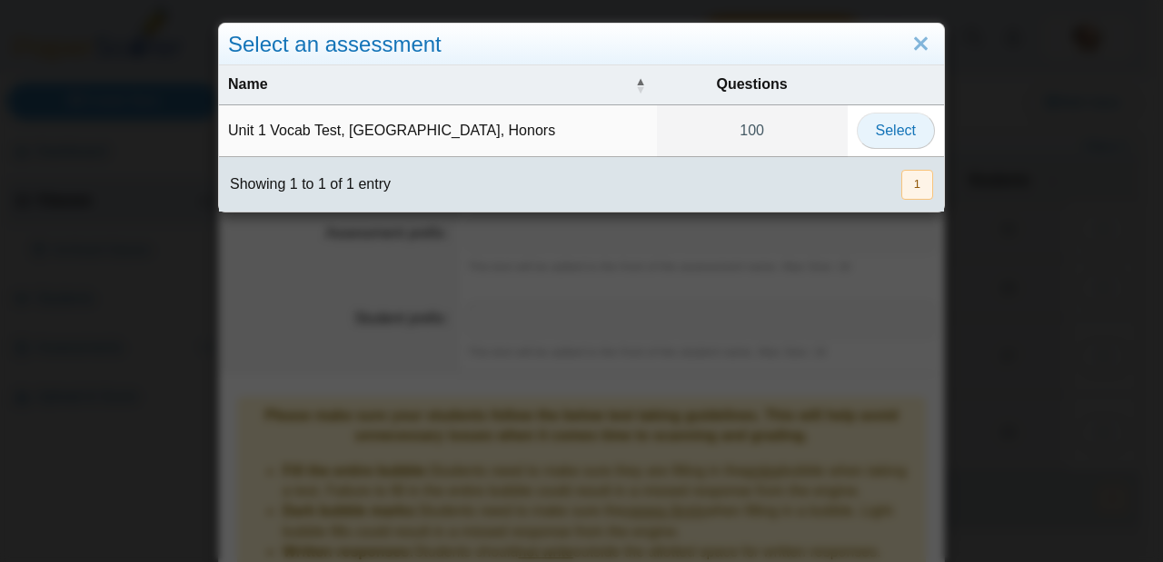
click at [860, 132] on button "Select" at bounding box center [896, 131] width 78 height 36
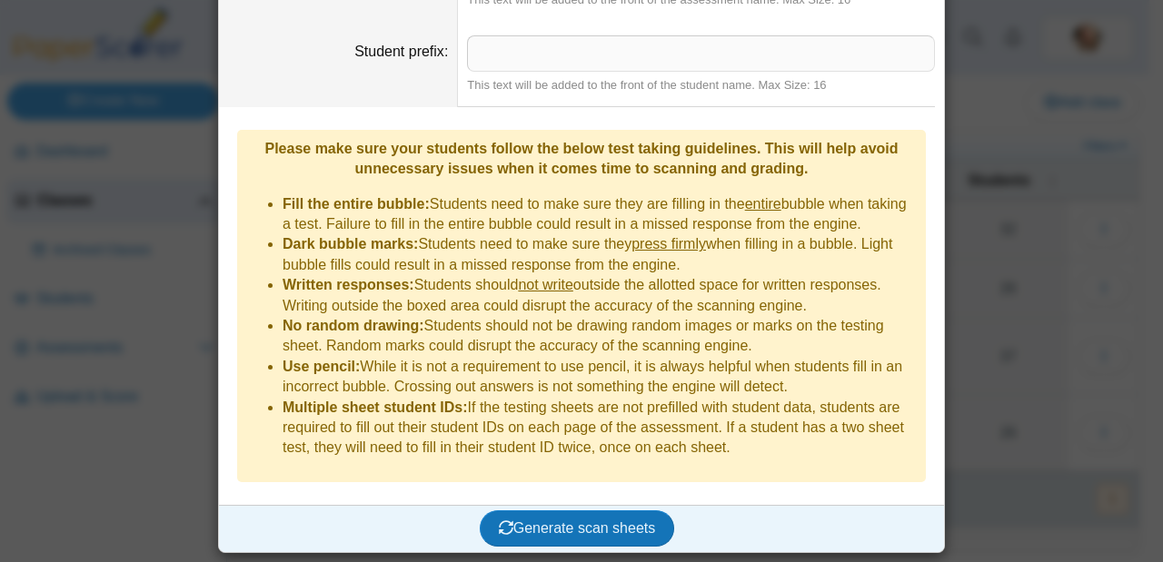
scroll to position [271, 0]
click at [627, 525] on span "Generate scan sheets" at bounding box center [577, 527] width 157 height 15
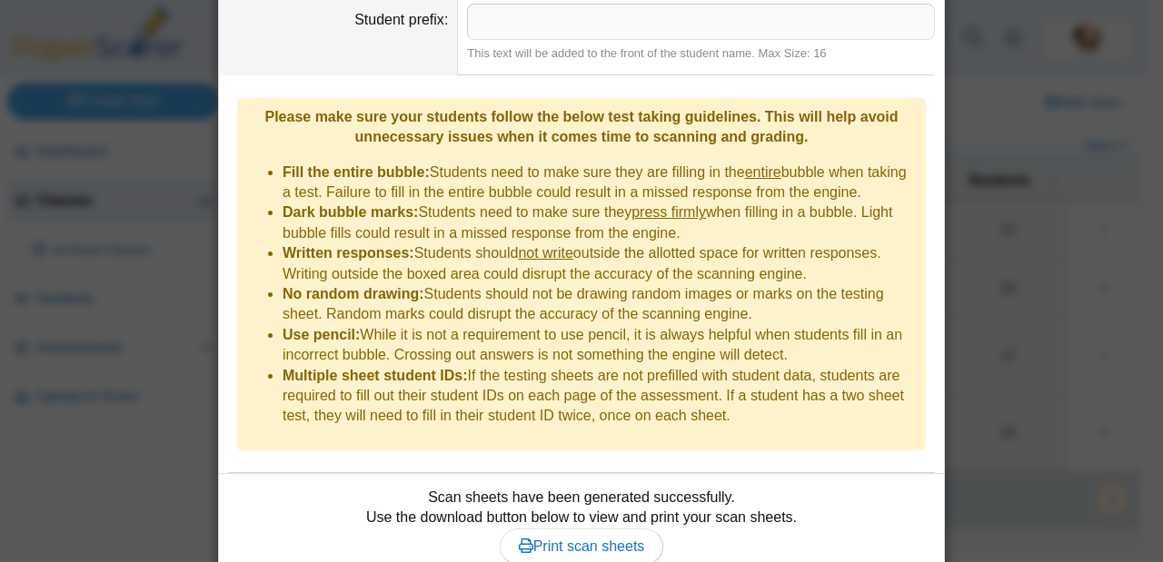
scroll to position [376, 0]
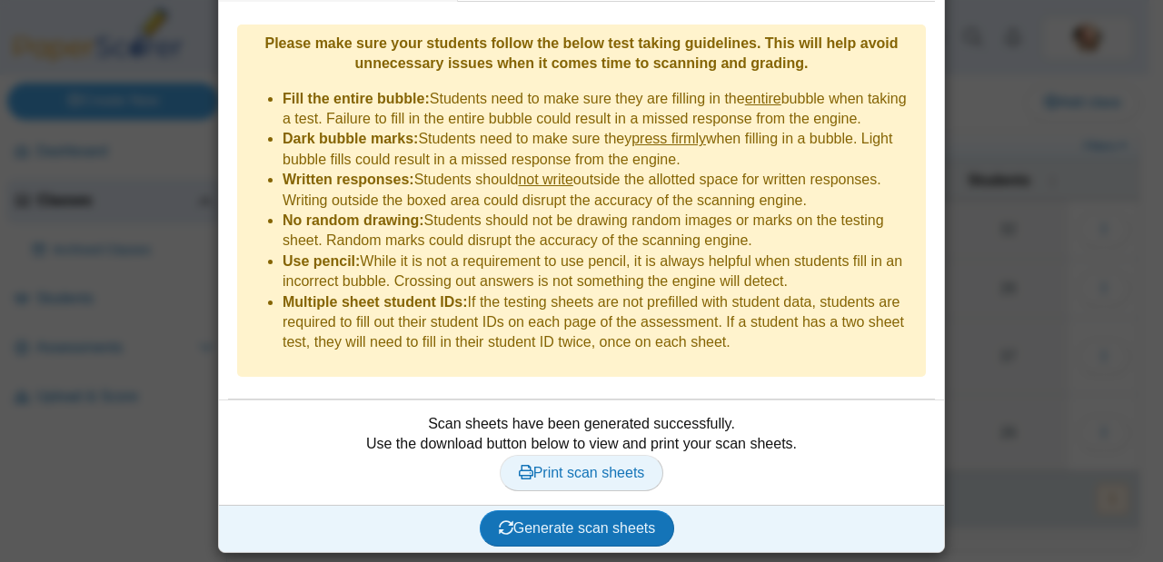
click at [620, 461] on link "Print scan sheets" at bounding box center [582, 473] width 164 height 36
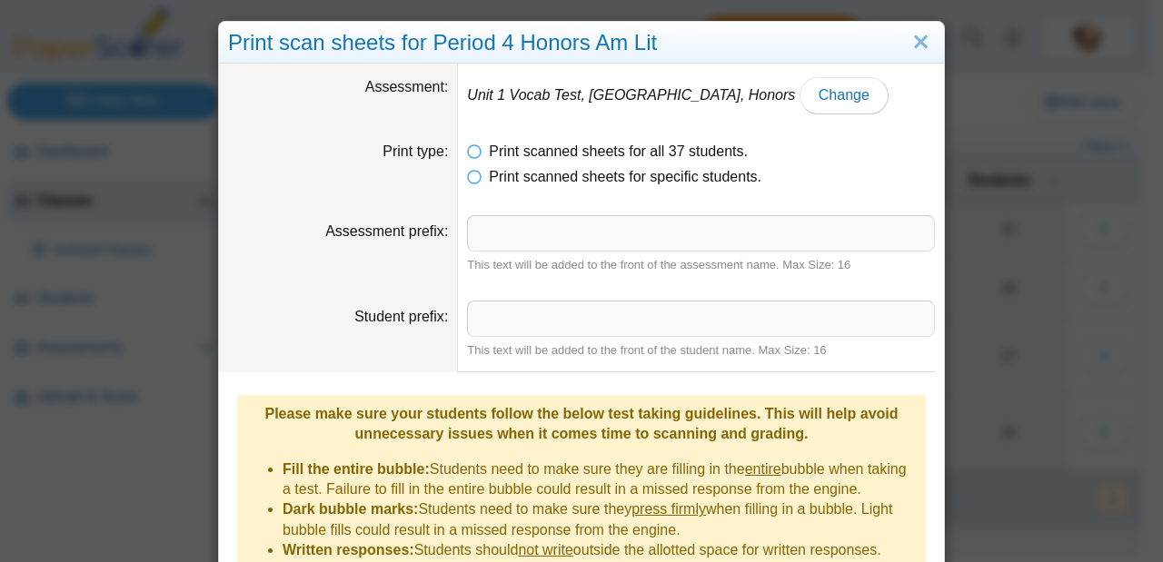
scroll to position [0, 0]
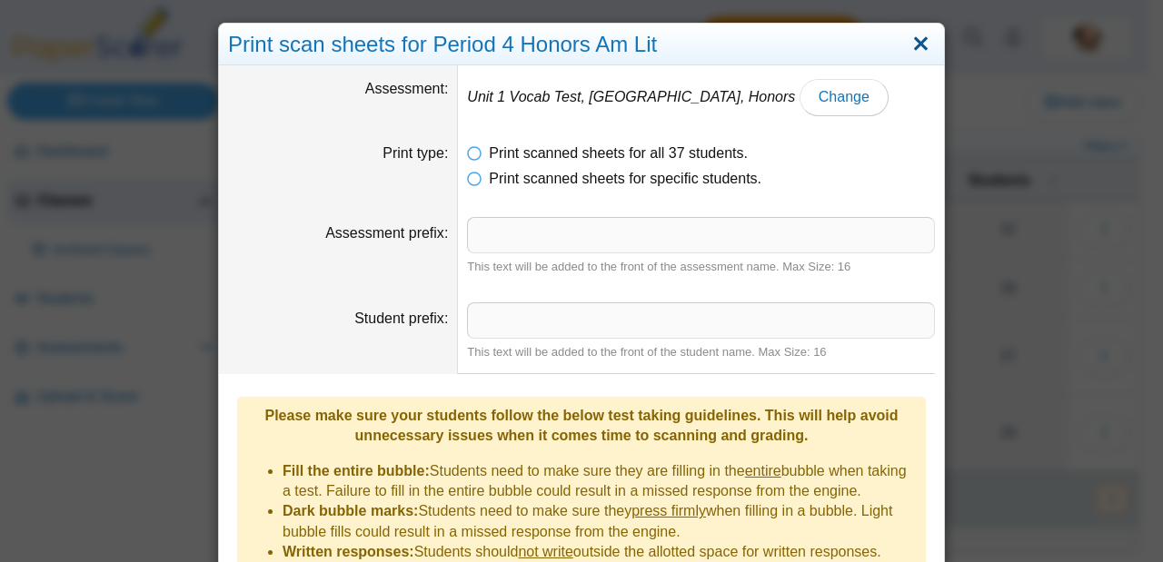
click at [927, 44] on link "Close" at bounding box center [920, 44] width 28 height 31
